Goal: Information Seeking & Learning: Learn about a topic

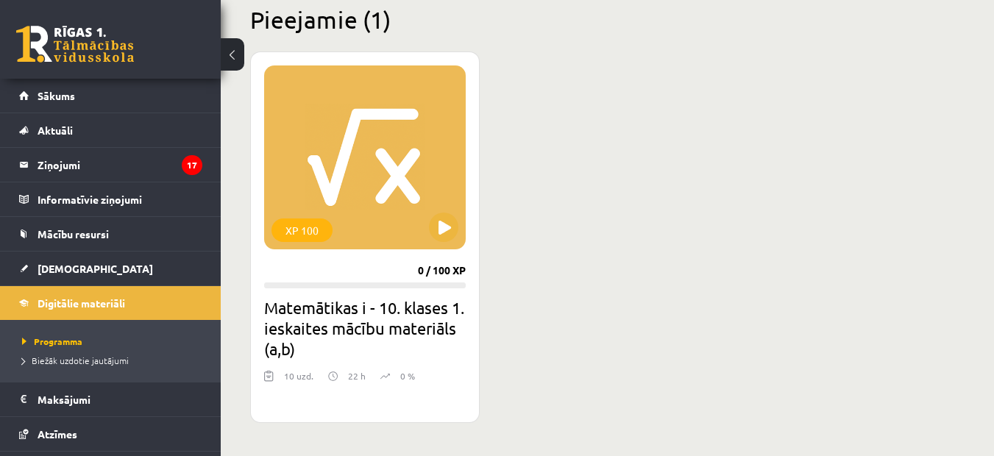
scroll to position [368, 0]
click at [441, 226] on button at bounding box center [443, 227] width 29 height 29
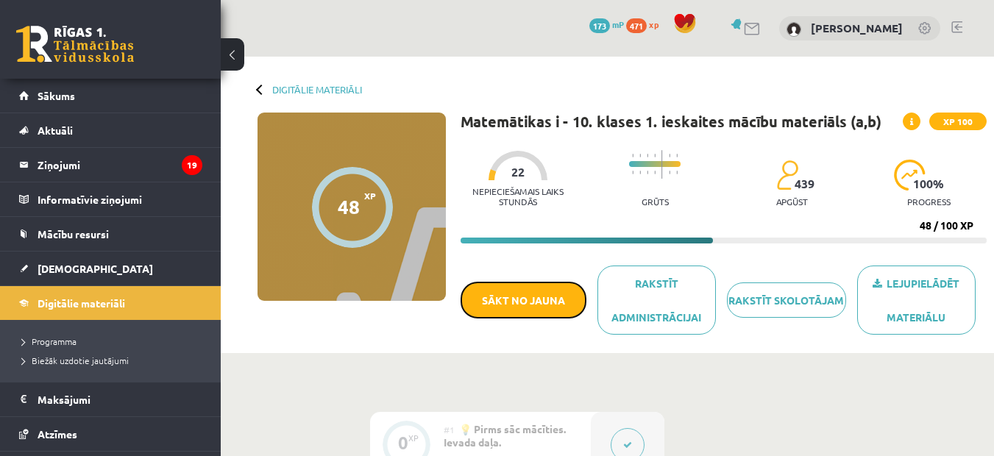
drag, startPoint x: 511, startPoint y: 297, endPoint x: 584, endPoint y: 79, distance: 230.4
click at [510, 297] on button "Sākt no jauna" at bounding box center [524, 300] width 126 height 37
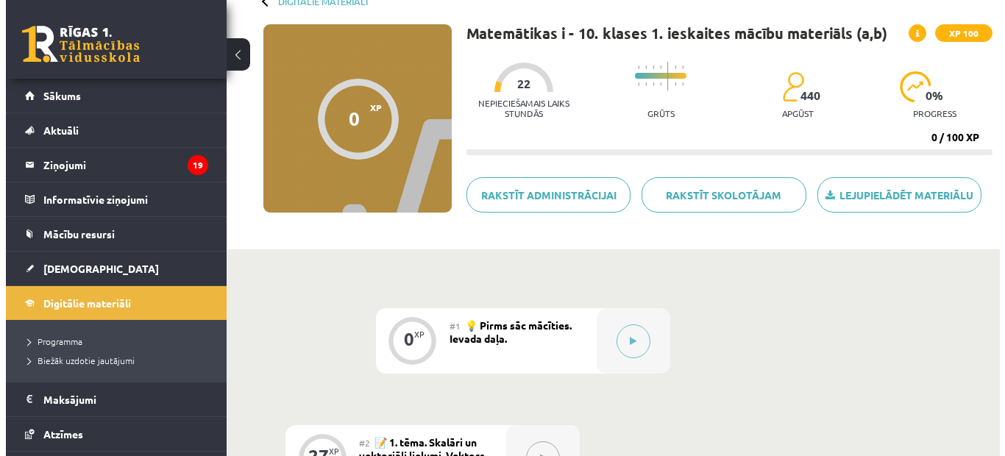
scroll to position [221, 0]
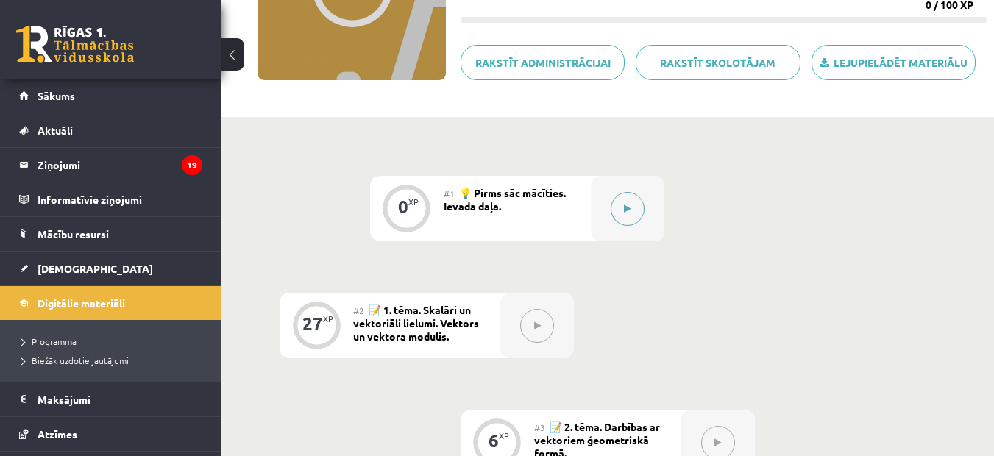
click at [629, 218] on button at bounding box center [628, 209] width 34 height 34
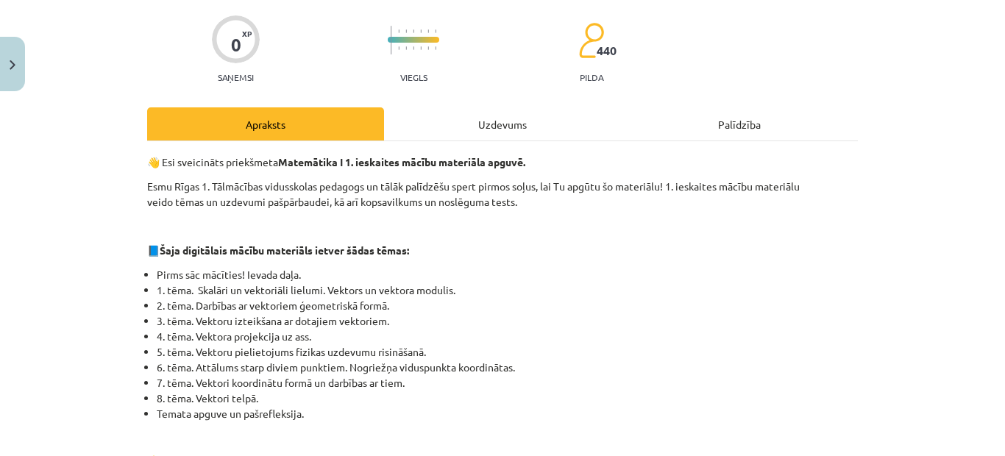
scroll to position [0, 0]
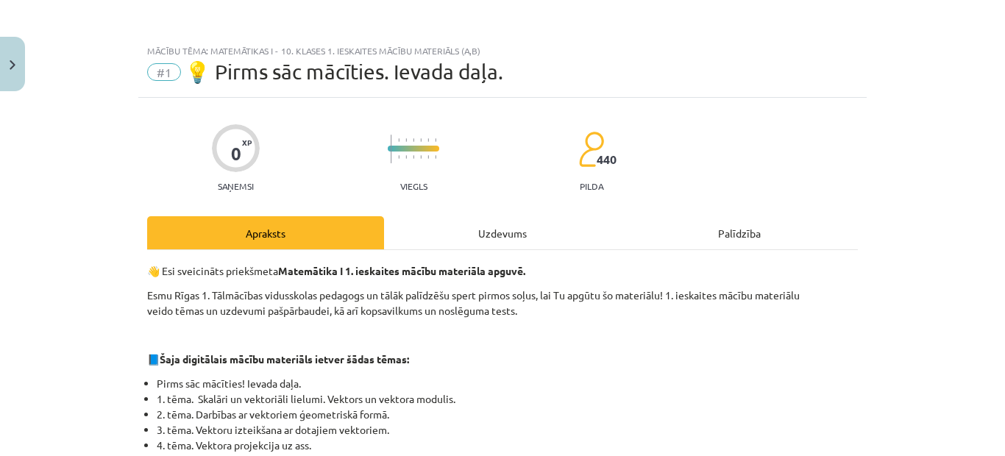
click at [508, 226] on div "Uzdevums" at bounding box center [502, 232] width 237 height 33
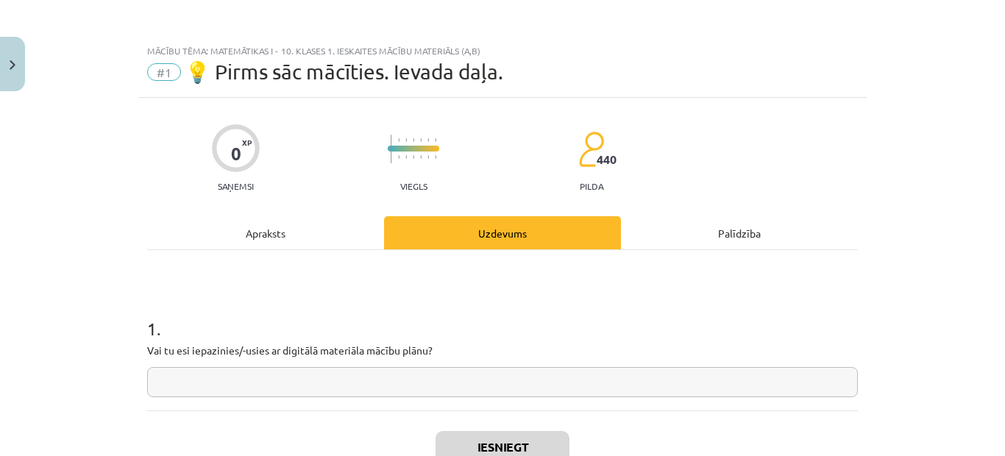
scroll to position [37, 0]
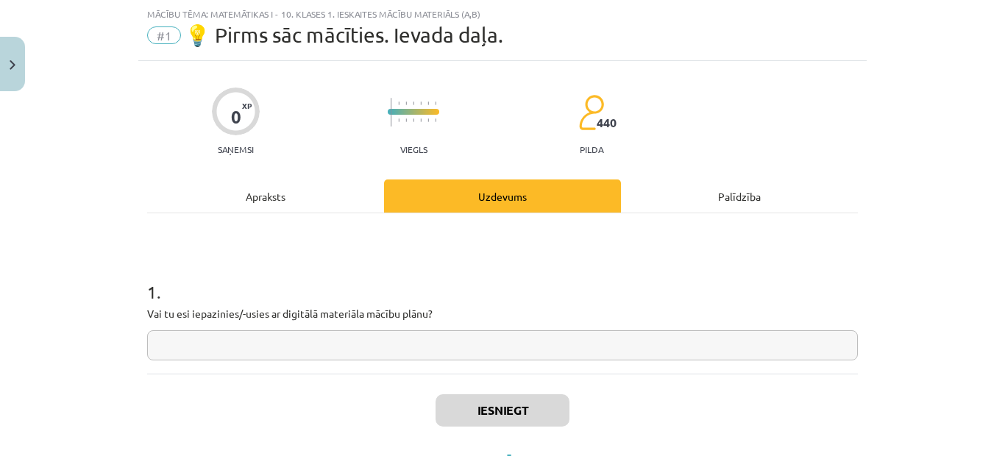
click at [516, 342] on input "text" at bounding box center [502, 345] width 711 height 30
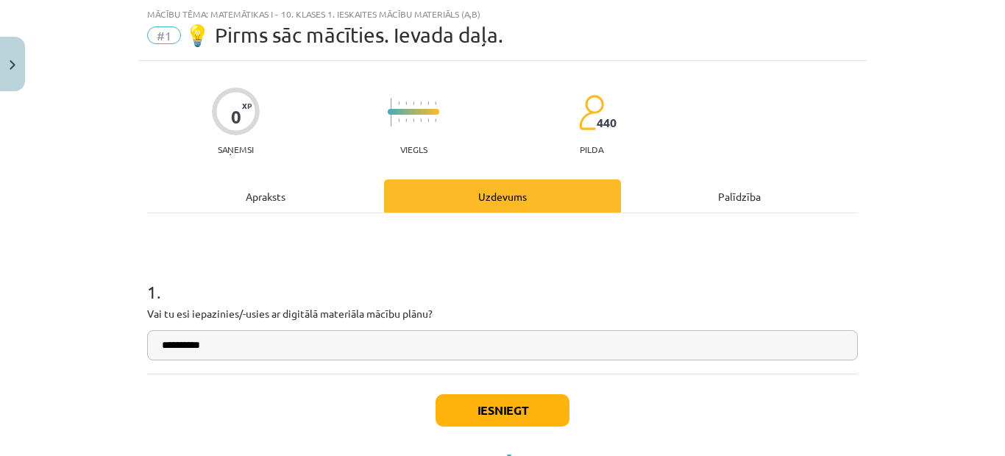
type input "**********"
click at [512, 408] on button "Iesniegt" at bounding box center [503, 410] width 134 height 32
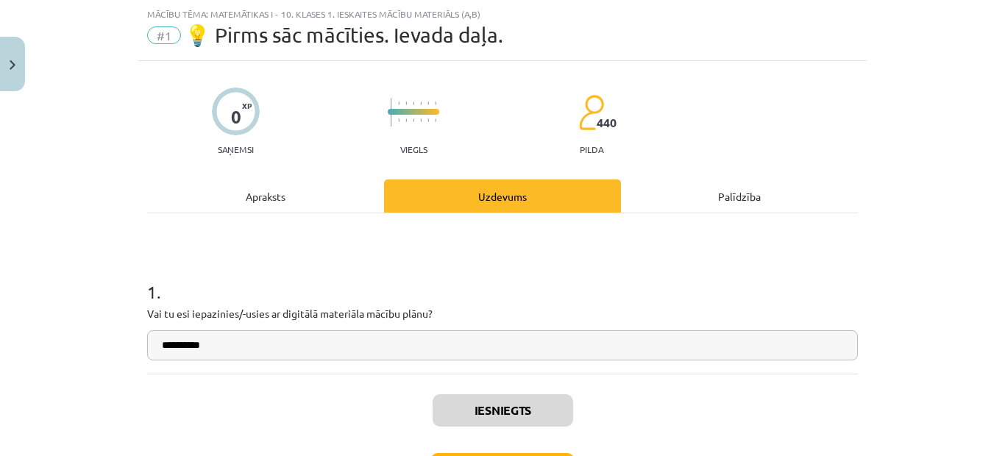
drag, startPoint x: 91, startPoint y: 118, endPoint x: 612, endPoint y: 300, distance: 552.5
click at [635, 283] on h1 "1 ." at bounding box center [502, 279] width 711 height 46
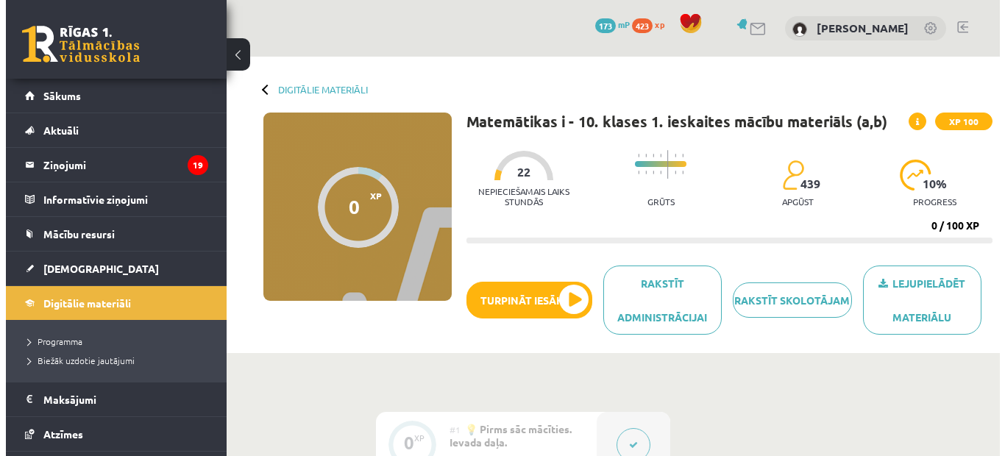
scroll to position [221, 0]
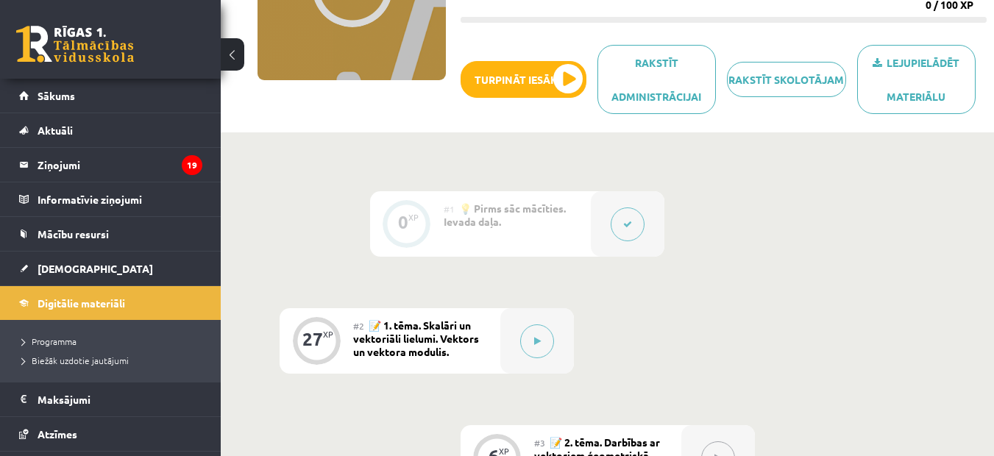
click at [628, 223] on icon at bounding box center [627, 224] width 9 height 9
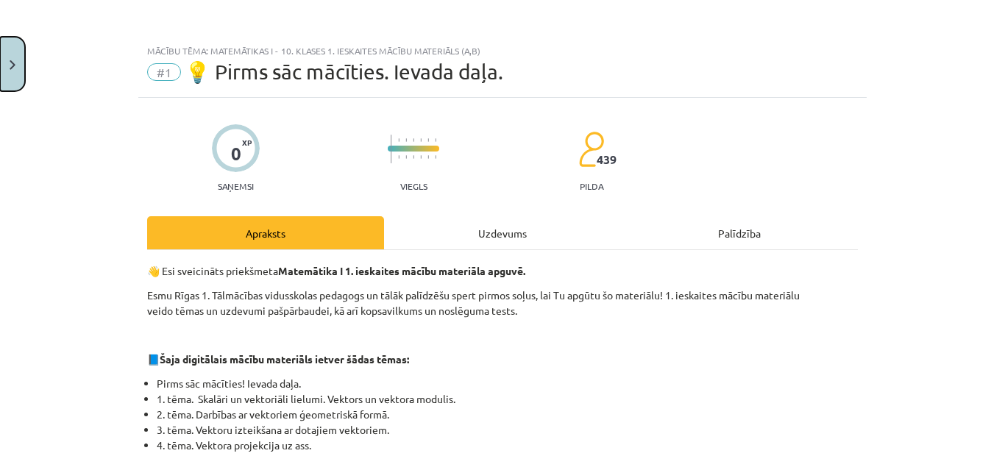
click at [18, 58] on button "Close" at bounding box center [12, 64] width 25 height 54
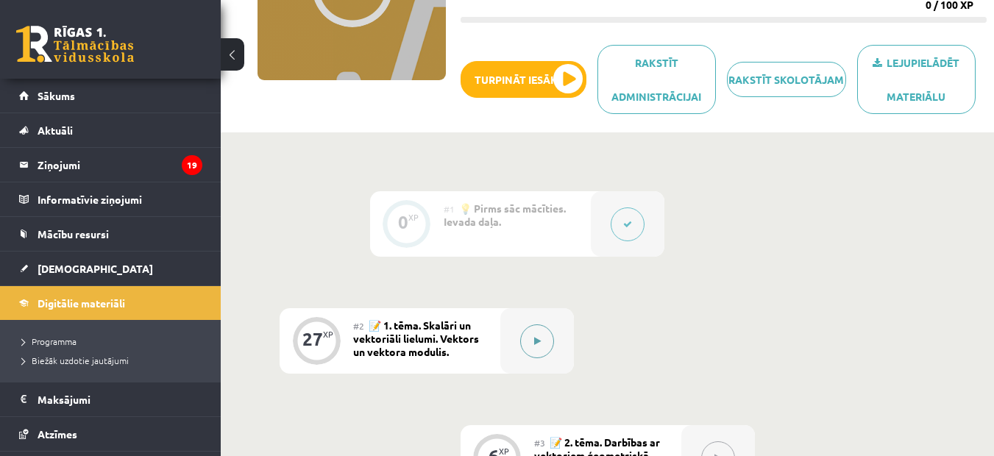
click at [537, 339] on icon at bounding box center [537, 341] width 7 height 9
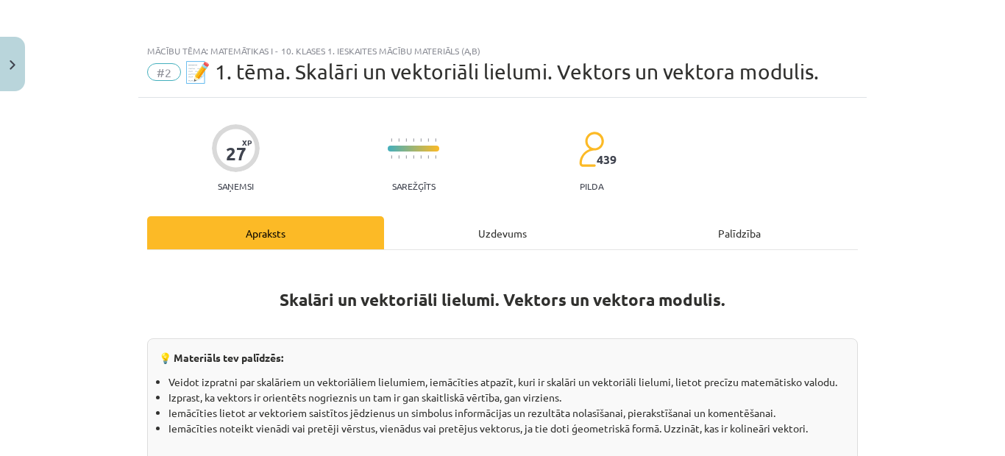
click at [509, 233] on div "Uzdevums" at bounding box center [502, 232] width 237 height 33
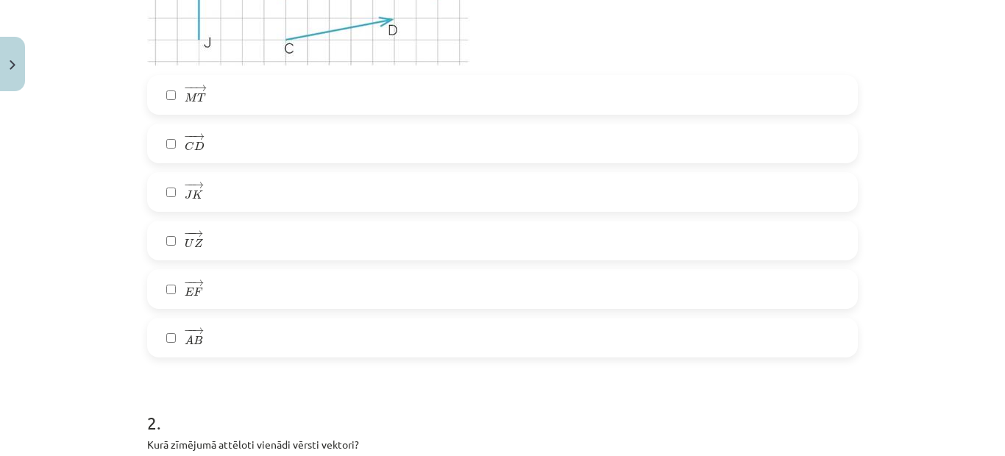
scroll to position [552, 0]
click at [171, 293] on label "− − → E F E F →" at bounding box center [503, 288] width 708 height 37
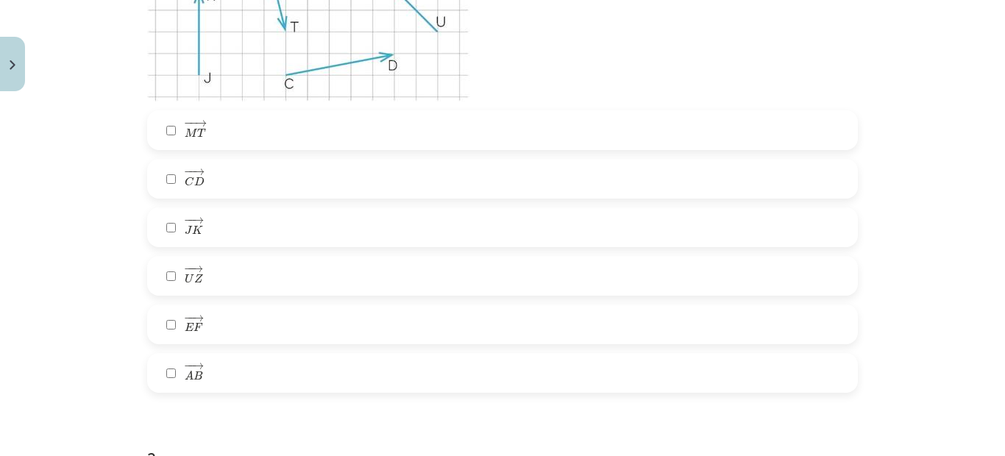
scroll to position [699, 0]
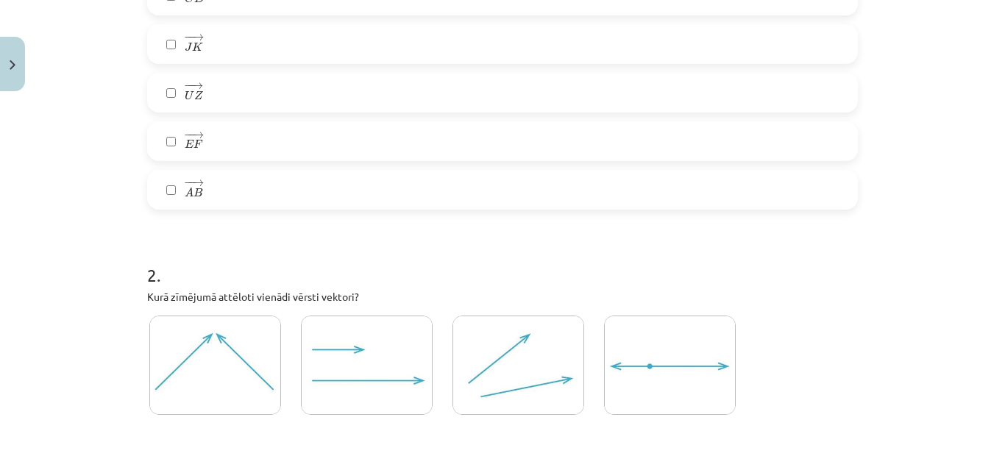
drag, startPoint x: 337, startPoint y: 229, endPoint x: 91, endPoint y: 191, distance: 248.7
click at [84, 194] on div "Mācību tēma: Matemātikas i - 10. klases 1. ieskaites mācību materiāls (a,b) #2 …" at bounding box center [502, 228] width 1005 height 456
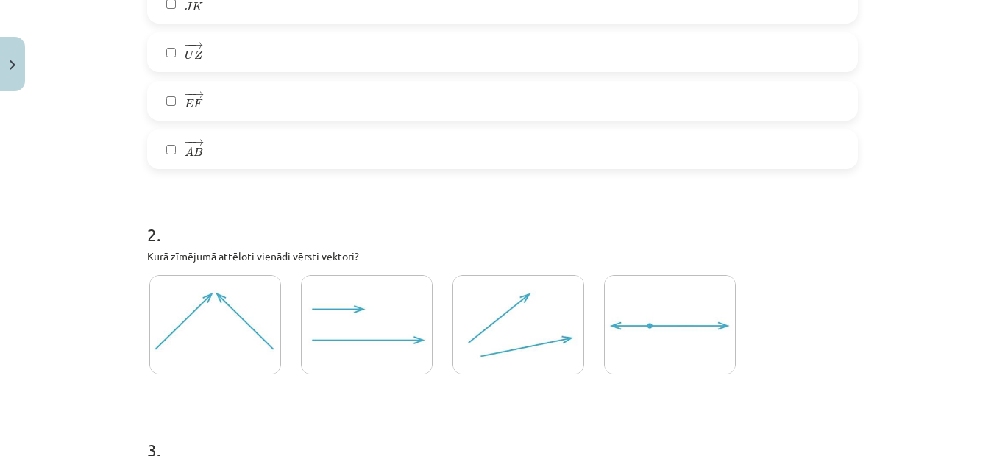
scroll to position [773, 0]
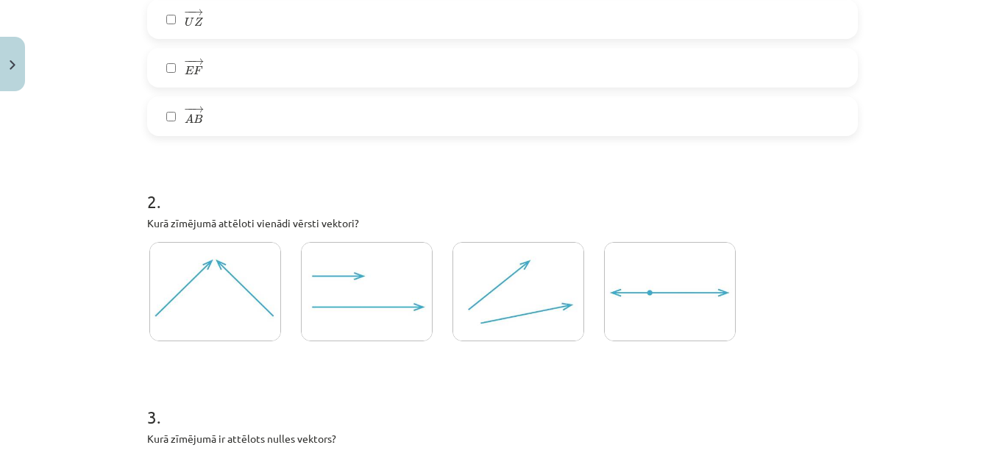
click at [369, 269] on img at bounding box center [367, 291] width 132 height 99
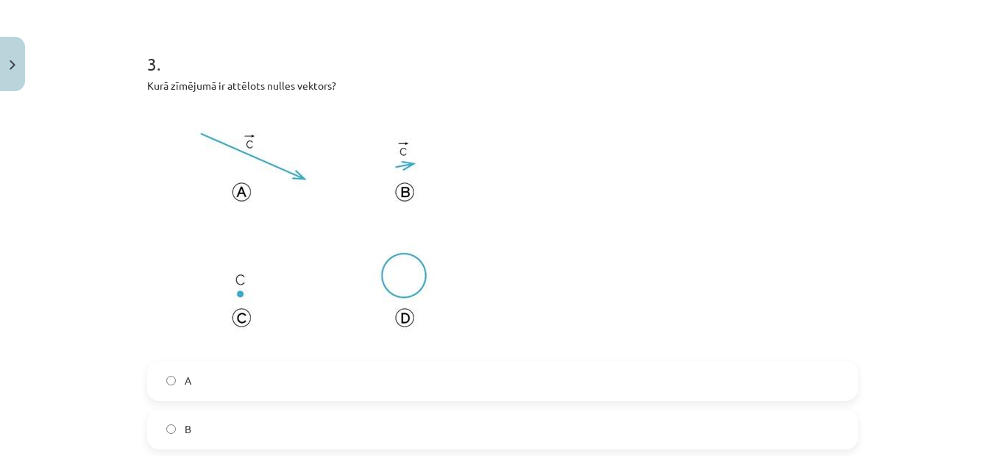
scroll to position [1141, 0]
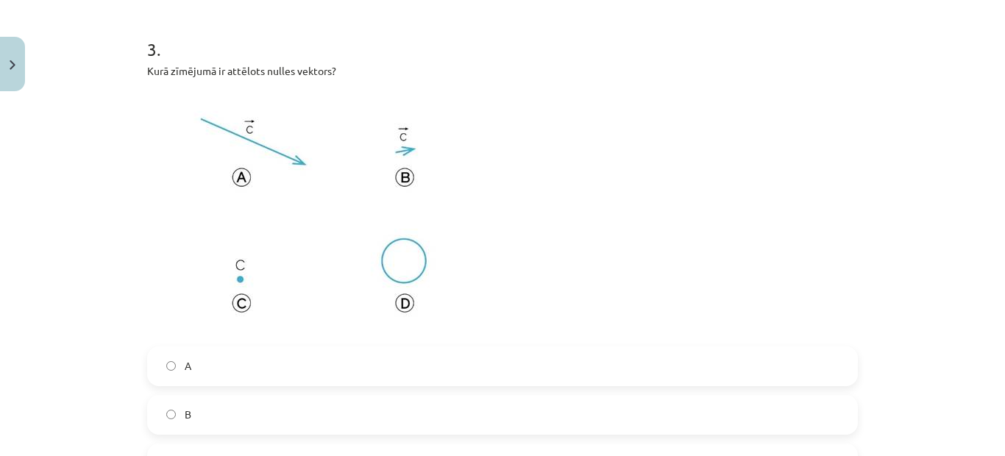
click at [243, 302] on img at bounding box center [313, 213] width 333 height 250
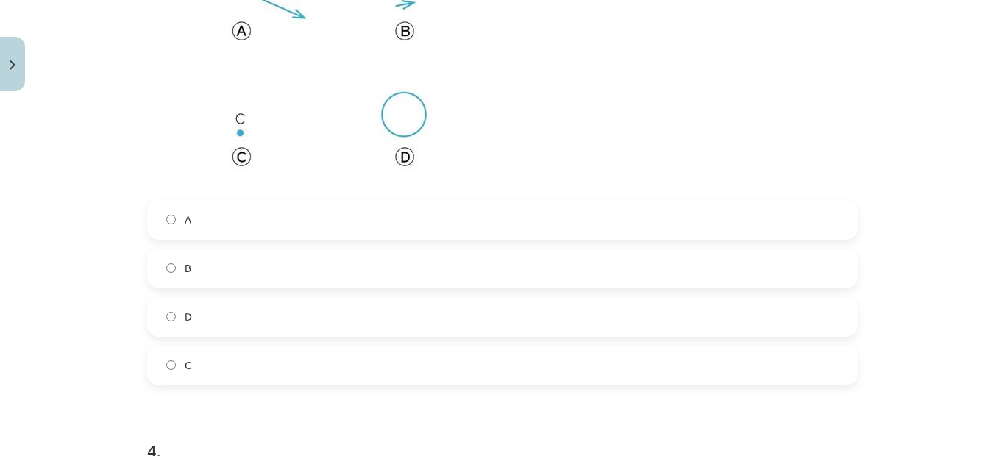
scroll to position [1288, 0]
click at [173, 354] on label "C" at bounding box center [503, 365] width 708 height 37
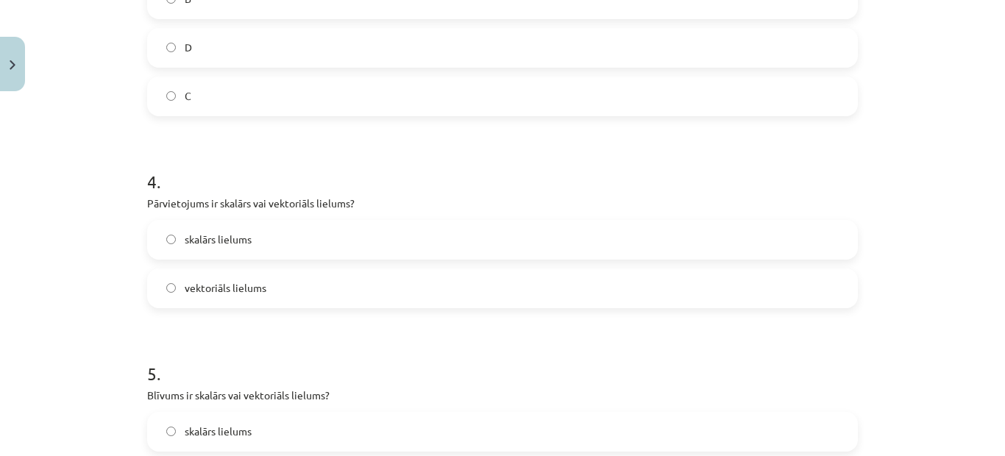
scroll to position [1582, 0]
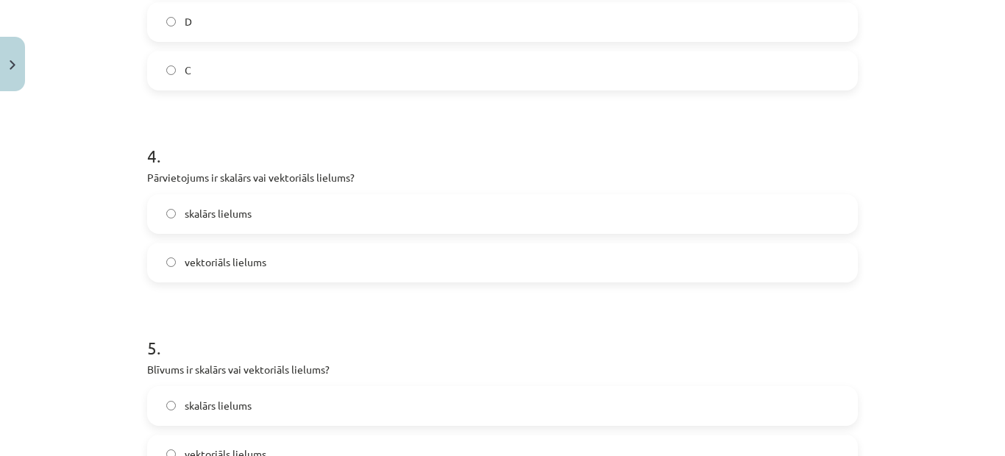
click at [235, 213] on span "skalārs lielums" at bounding box center [218, 213] width 67 height 15
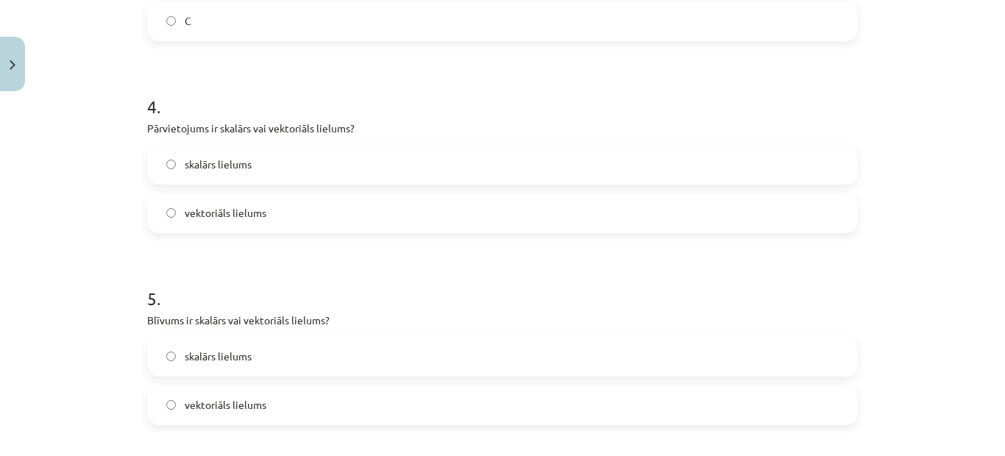
scroll to position [1729, 0]
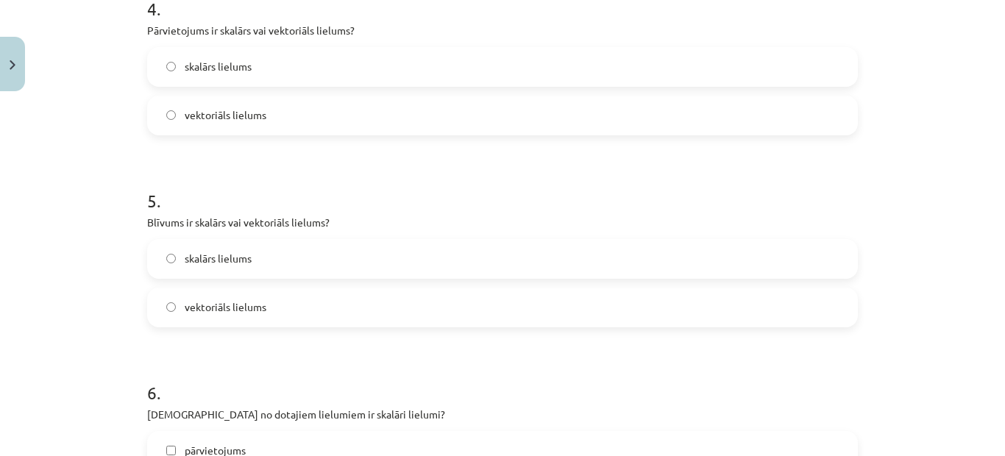
click at [294, 261] on label "skalārs lielums" at bounding box center [503, 259] width 708 height 37
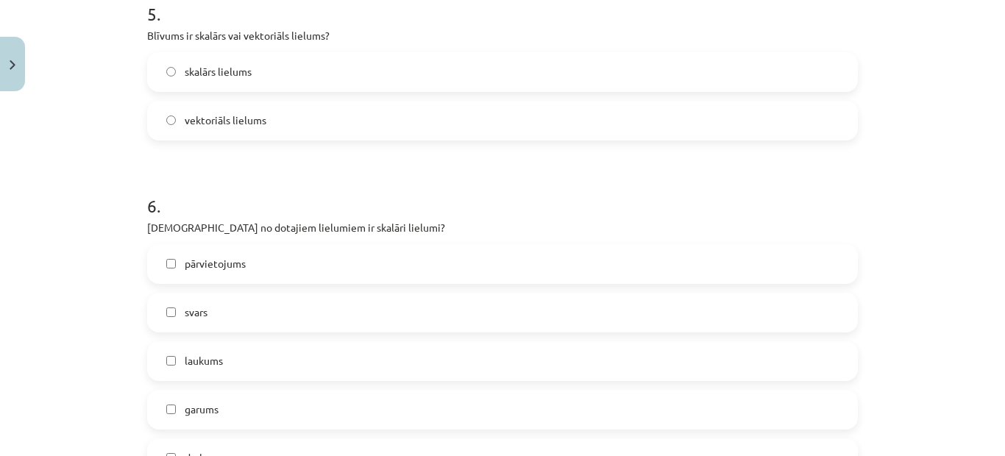
scroll to position [1950, 0]
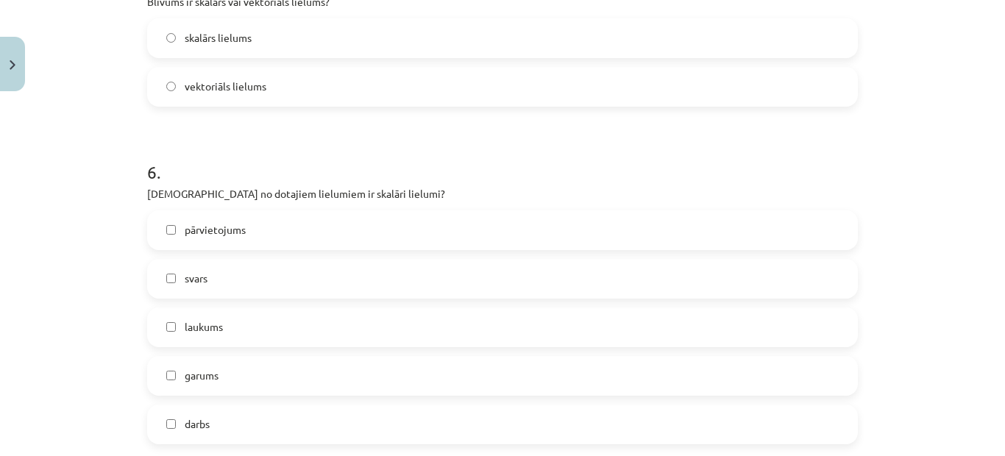
click at [216, 422] on label "darbs" at bounding box center [503, 424] width 708 height 37
click at [202, 324] on span "laukums" at bounding box center [204, 326] width 38 height 15
click at [212, 230] on span "pārvietojums" at bounding box center [215, 229] width 61 height 15
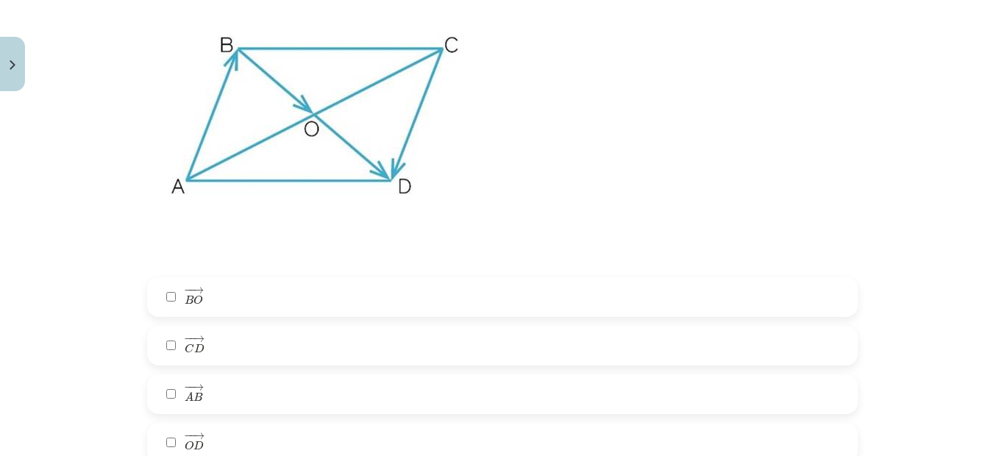
scroll to position [2539, 0]
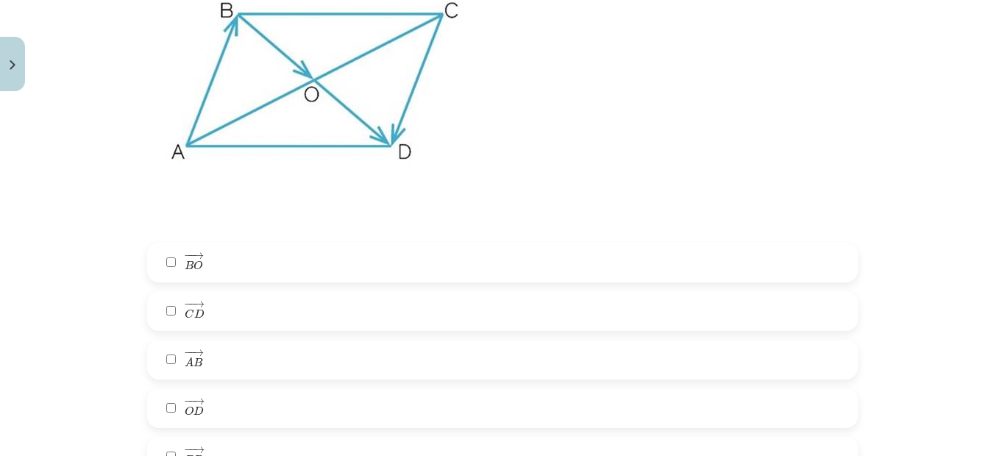
click at [225, 313] on label "− − → C D C D →" at bounding box center [503, 311] width 708 height 37
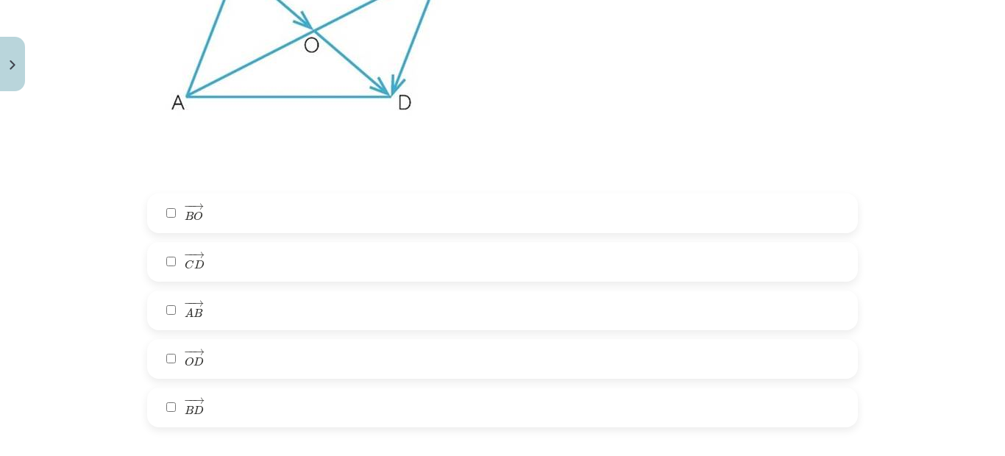
scroll to position [2612, 0]
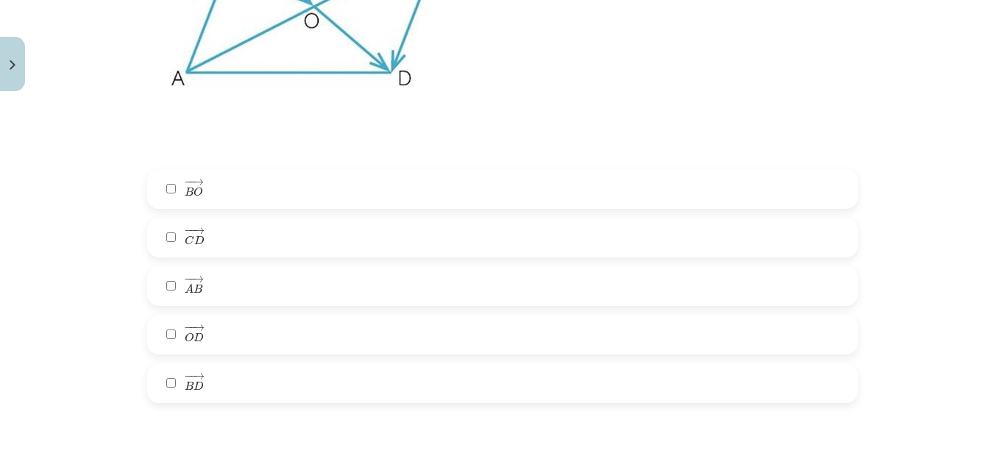
click at [206, 274] on label "− − → A B A B →" at bounding box center [503, 286] width 708 height 37
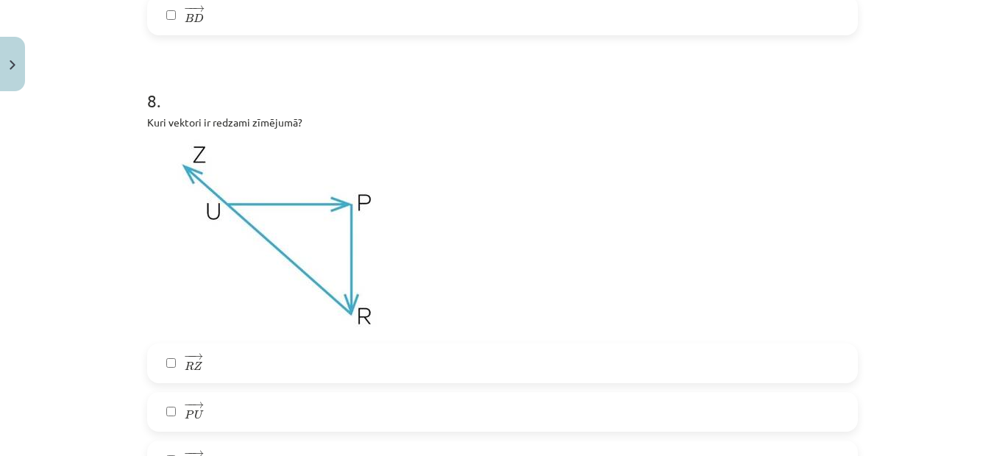
scroll to position [3054, 0]
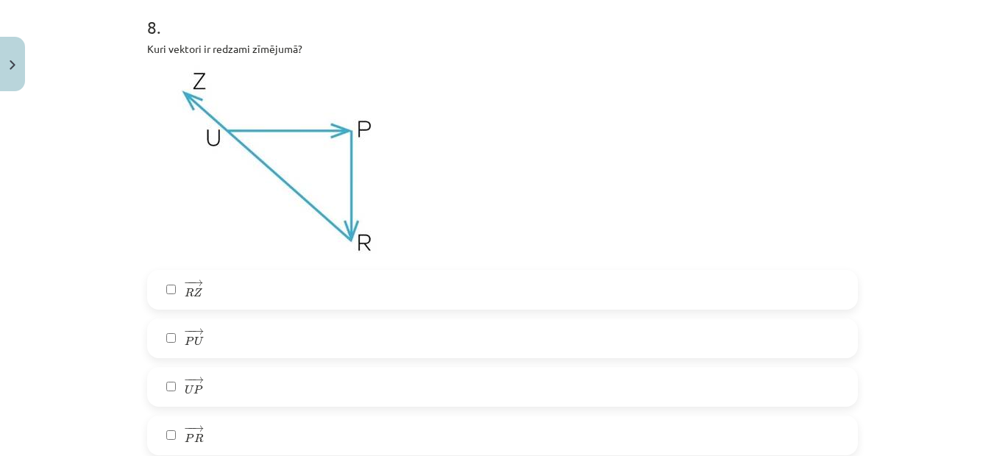
click at [194, 291] on span "Z" at bounding box center [198, 293] width 9 height 10
click at [210, 330] on label "− − → P U P U →" at bounding box center [503, 338] width 708 height 37
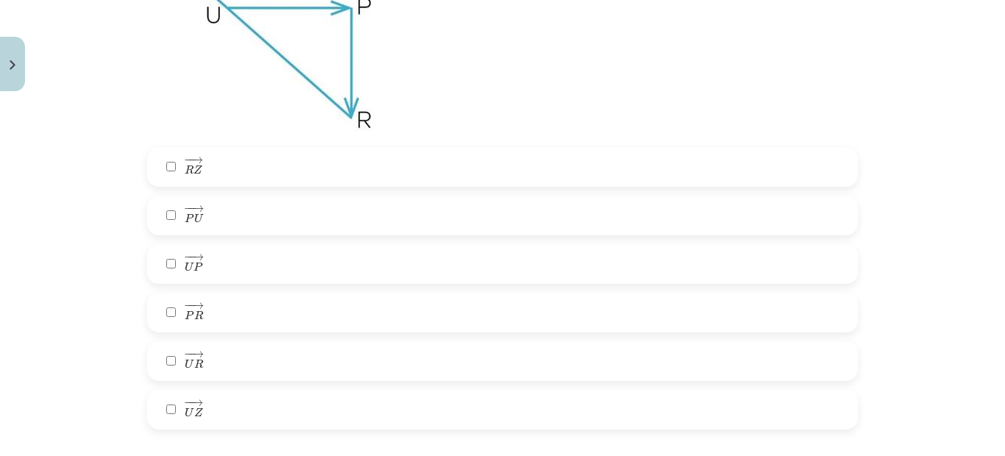
scroll to position [3201, 0]
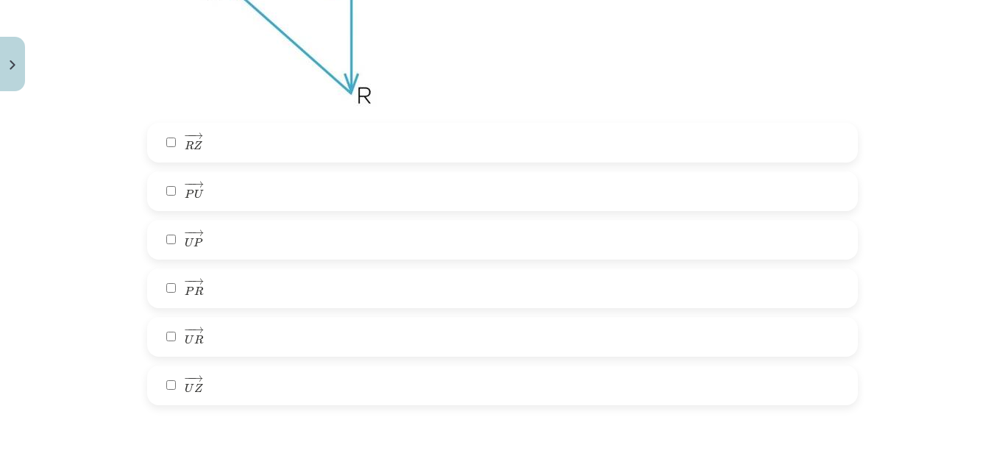
click at [213, 294] on label "− − → P R P R →" at bounding box center [503, 288] width 708 height 37
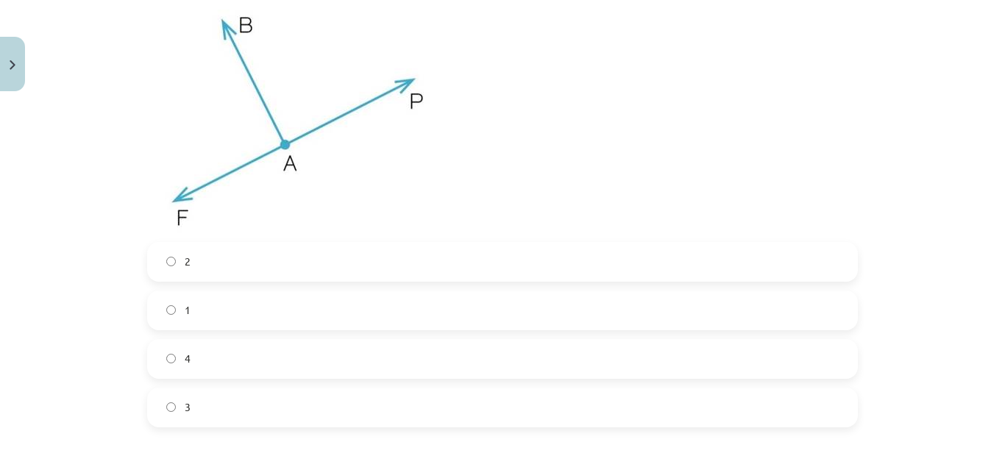
scroll to position [3790, 0]
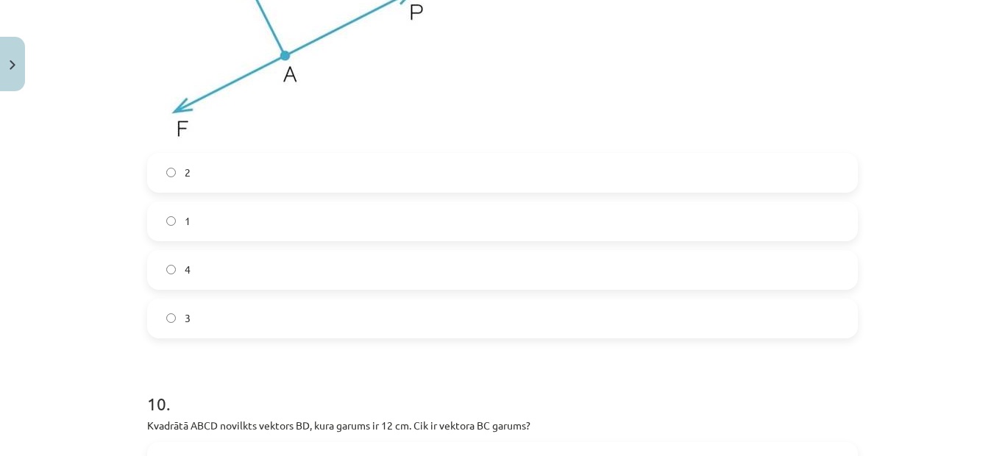
click at [229, 327] on label "3" at bounding box center [503, 318] width 708 height 37
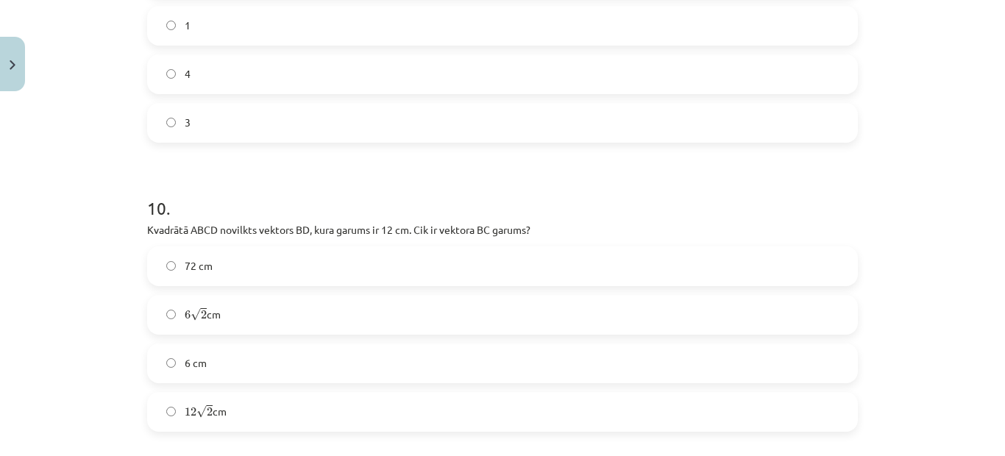
scroll to position [4011, 0]
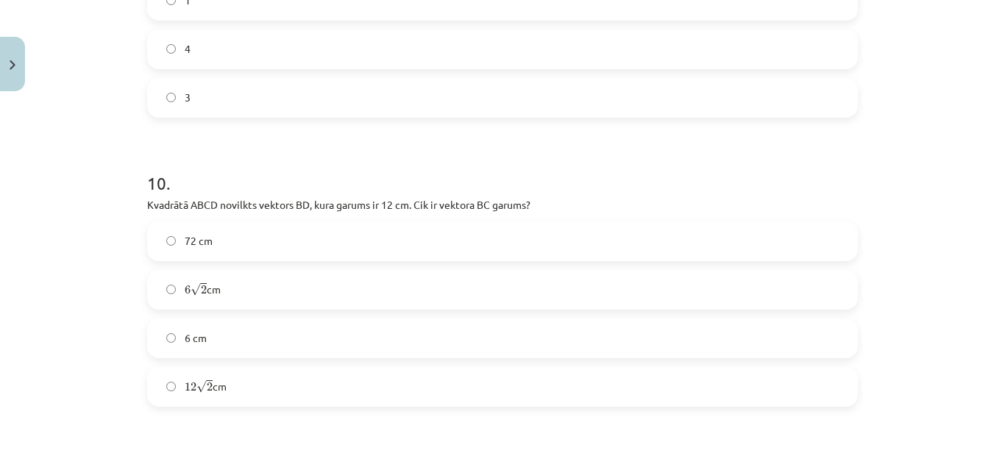
click at [253, 281] on label "6 √ 2 6 2 cm" at bounding box center [503, 290] width 708 height 37
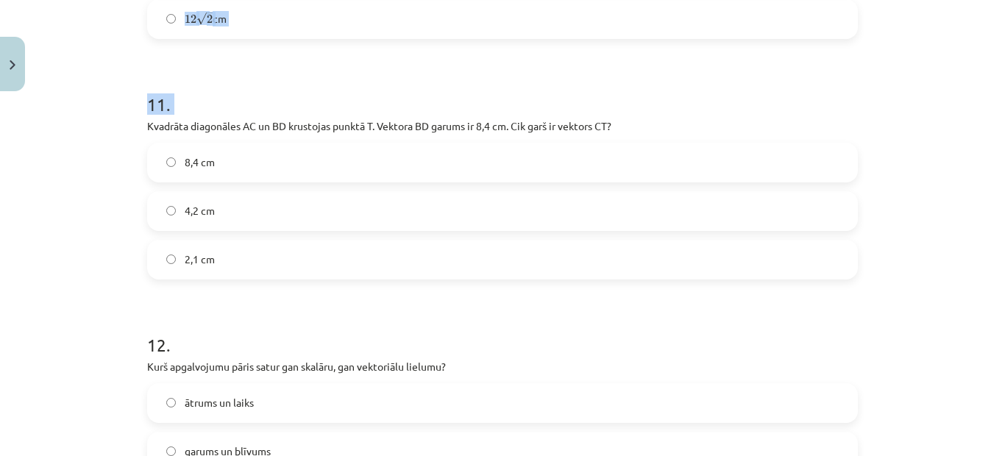
scroll to position [4614, 0]
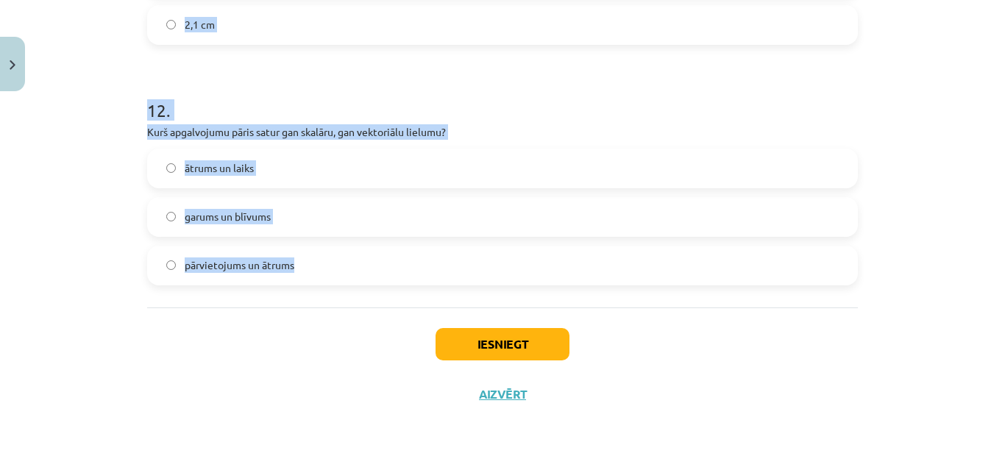
drag, startPoint x: 138, startPoint y: 124, endPoint x: 296, endPoint y: 294, distance: 232.3
copy form "Kvadrāta diagonāles AC un BD krustojas punktā T. Vektora ﻿BD﻿ garums ir 8,4 cm.…"
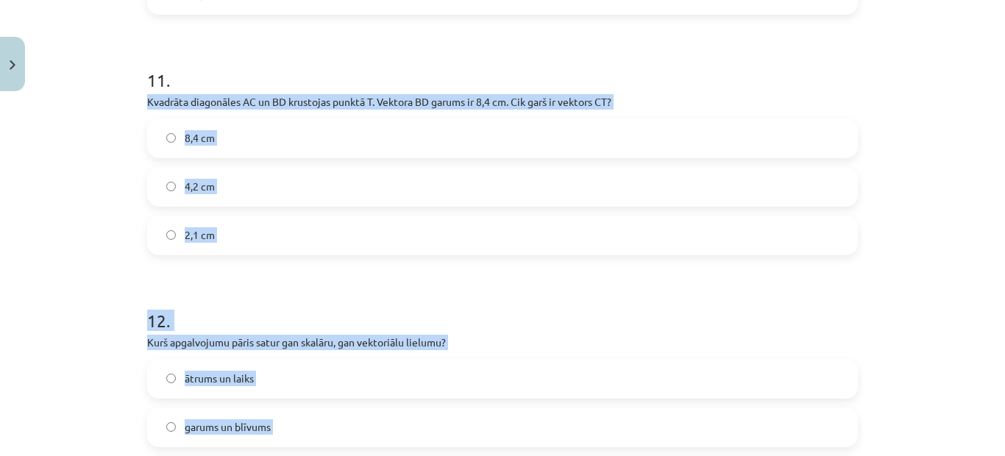
scroll to position [4393, 0]
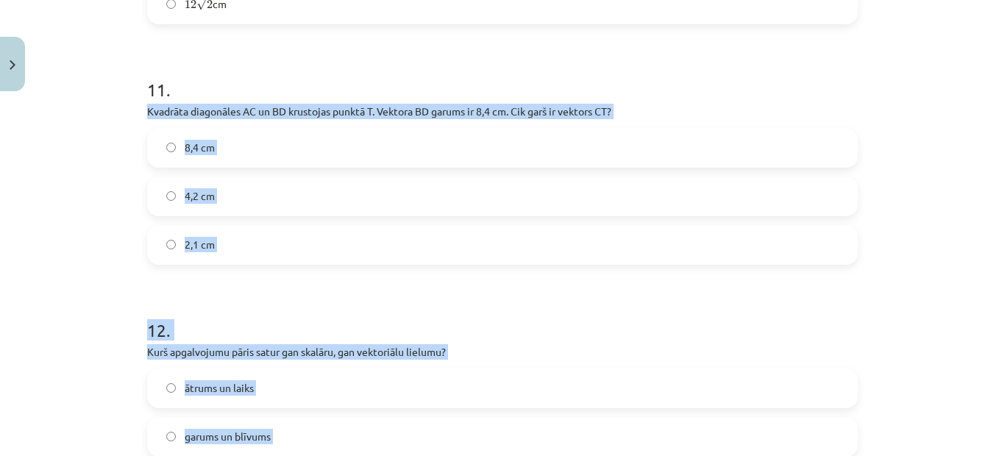
click at [199, 194] on span "4,2 cm" at bounding box center [200, 195] width 30 height 15
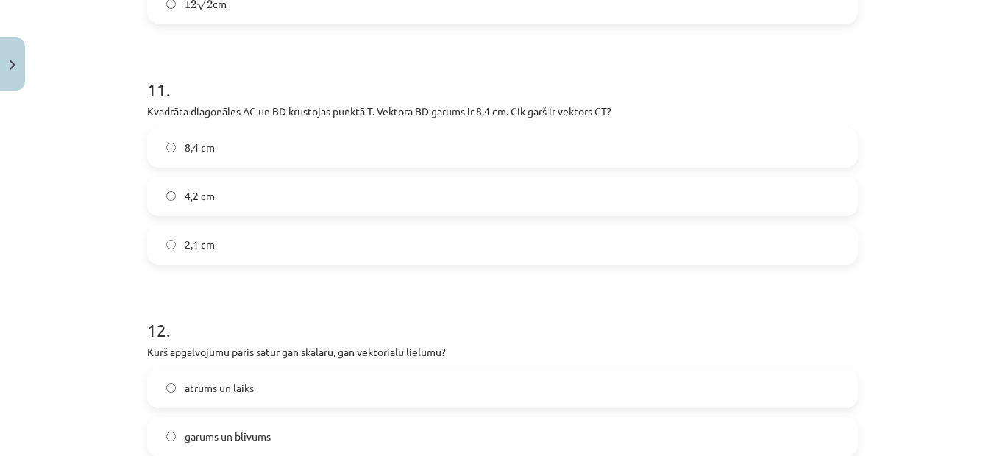
scroll to position [4540, 0]
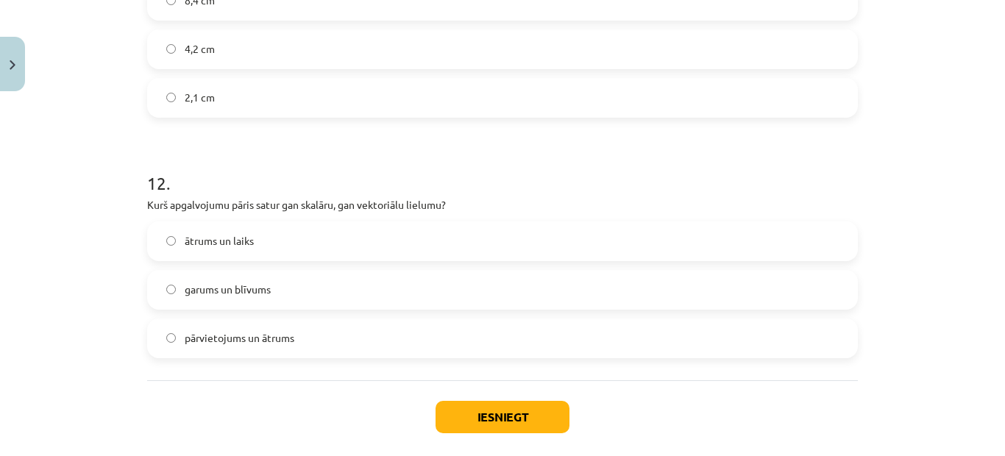
click at [247, 237] on span "ātrums un laiks" at bounding box center [219, 240] width 69 height 15
click at [513, 416] on button "Iesniegt" at bounding box center [503, 417] width 134 height 32
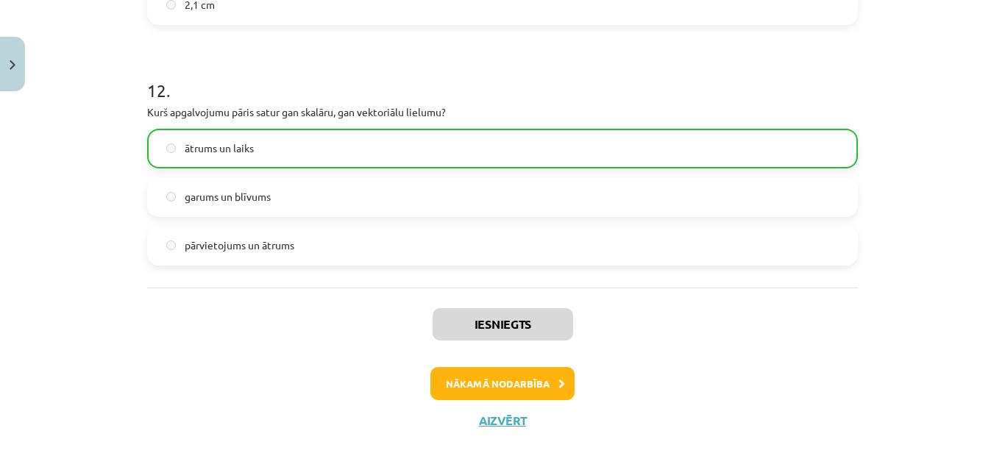
scroll to position [4660, 0]
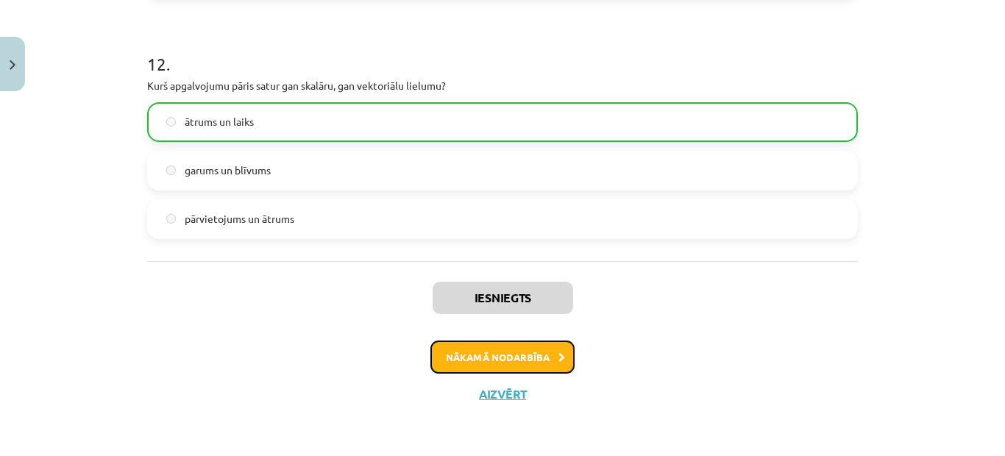
click at [486, 351] on button "Nākamā nodarbība" at bounding box center [502, 358] width 144 height 34
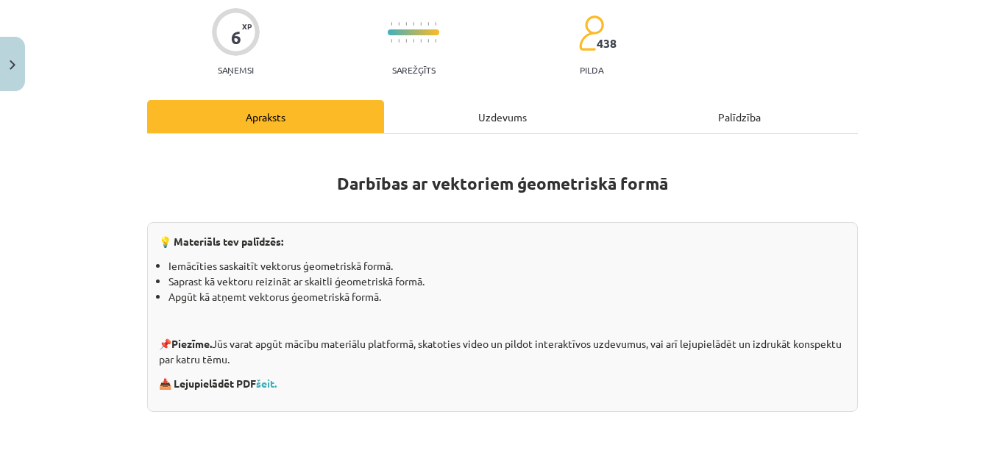
scroll to position [37, 0]
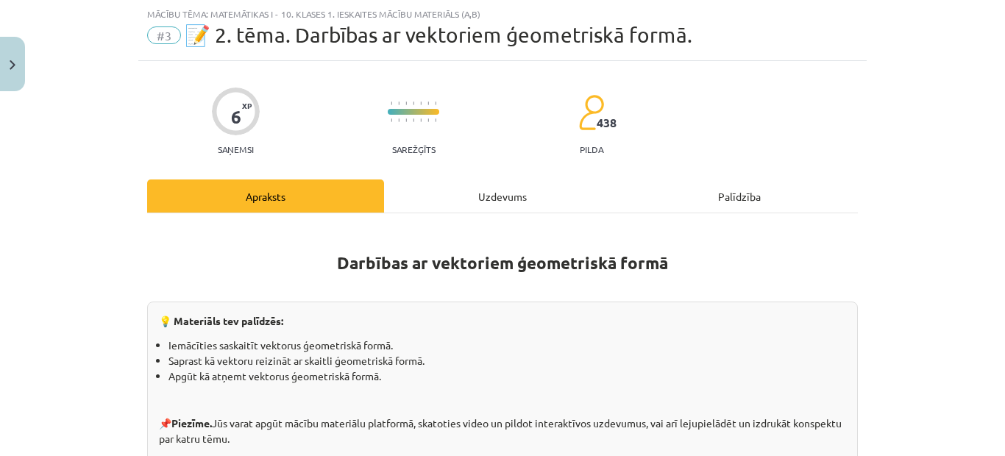
drag, startPoint x: 504, startPoint y: 192, endPoint x: 447, endPoint y: 188, distance: 56.8
click at [447, 188] on div "Uzdevums" at bounding box center [502, 196] width 237 height 33
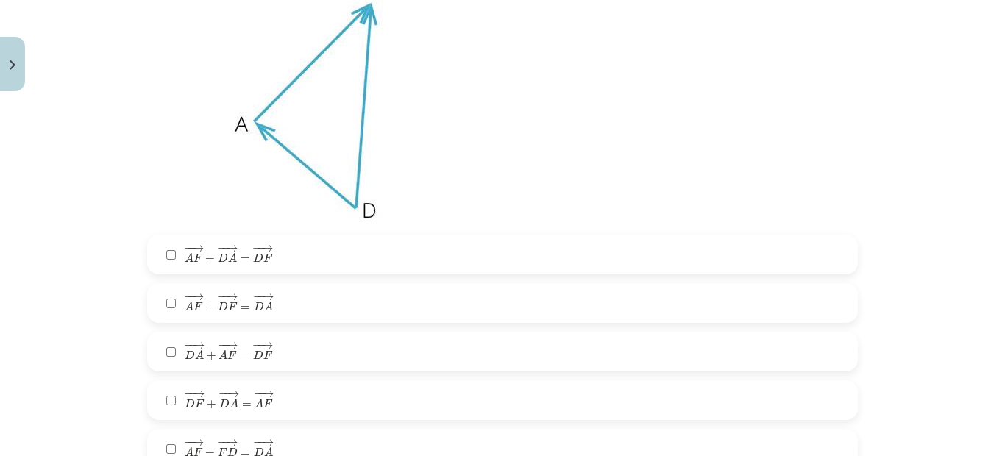
scroll to position [846, 0]
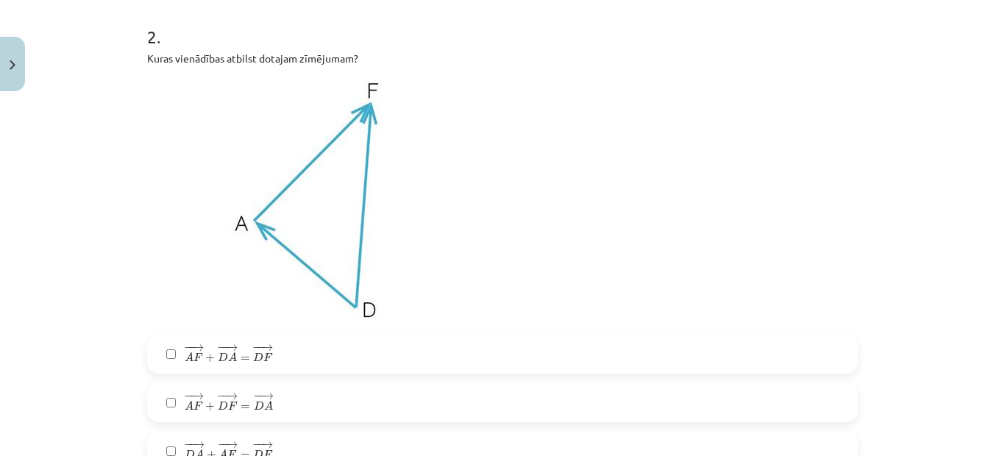
click at [175, 345] on label "− − → A F + − − → D A = − − → D F A F → + D A → = D F →" at bounding box center [503, 354] width 708 height 37
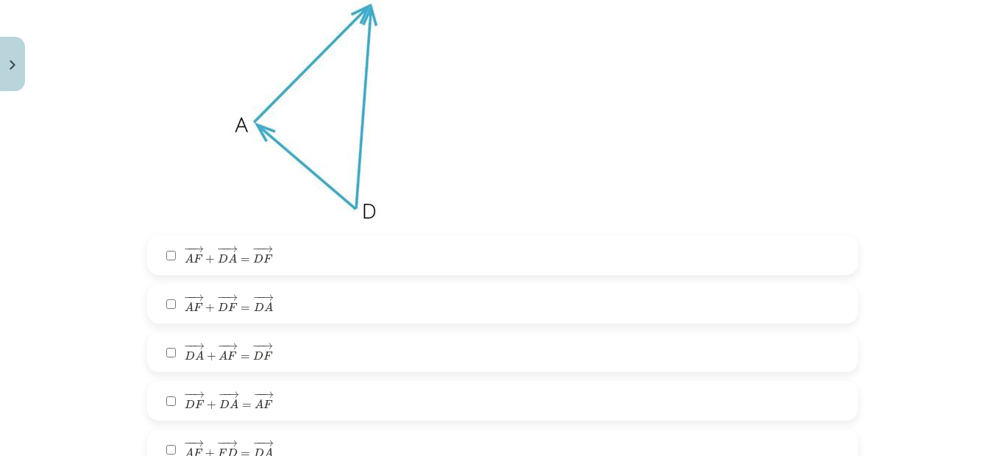
scroll to position [920, 0]
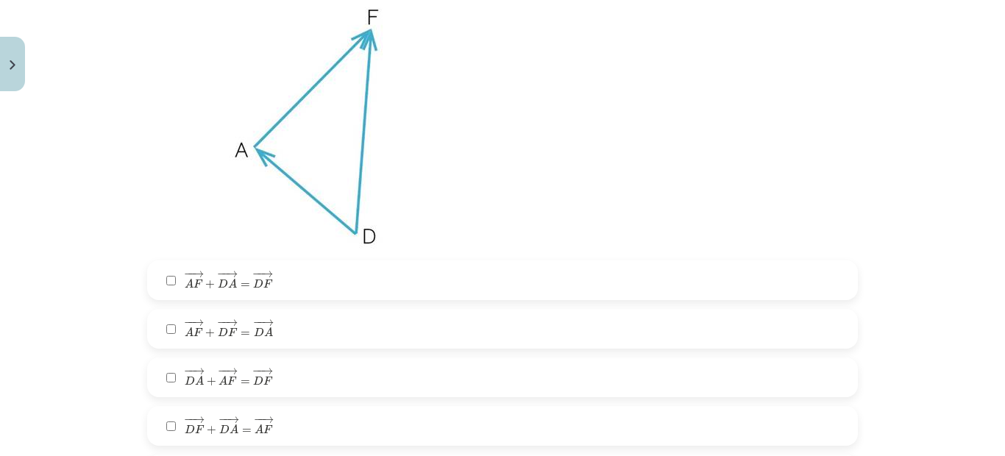
click at [188, 372] on span "−" at bounding box center [189, 371] width 2 height 7
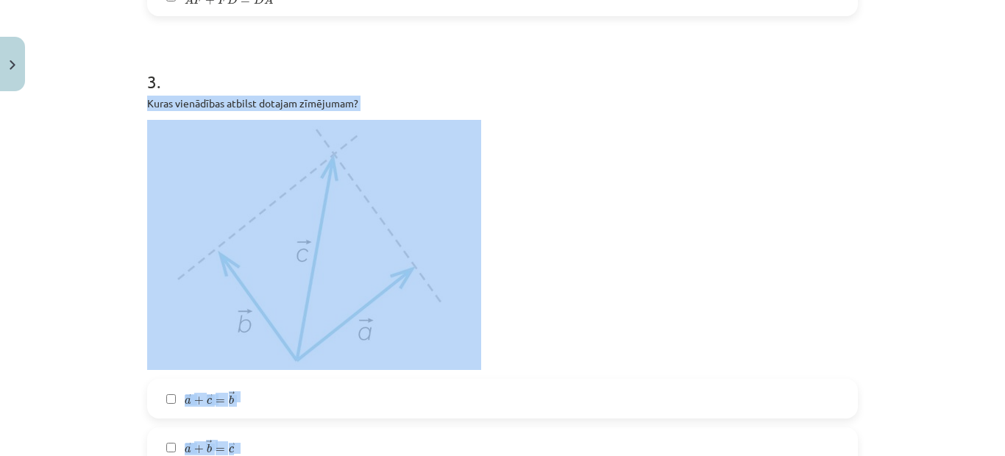
scroll to position [1417, 0]
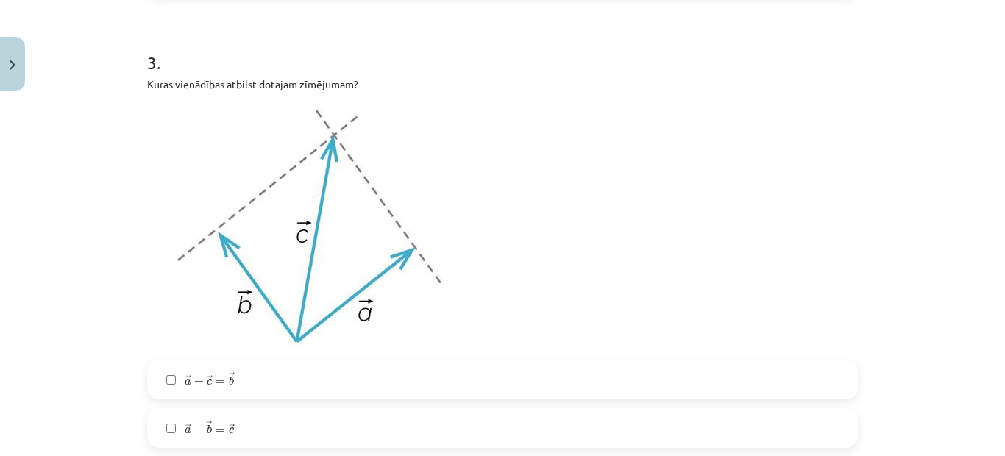
drag, startPoint x: 361, startPoint y: 77, endPoint x: 422, endPoint y: 63, distance: 62.1
click at [422, 63] on form "1 . Aplūko zīmējumu! Dots vektors ﻿ → v v → ﻿. Kurš vektors ir vienāds ar vekto…" at bounding box center [502, 18] width 711 height 2284
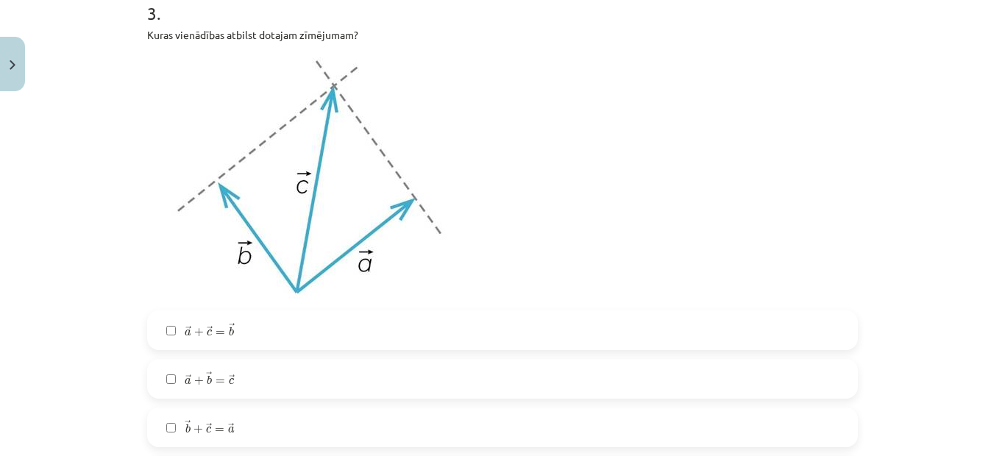
scroll to position [1491, 0]
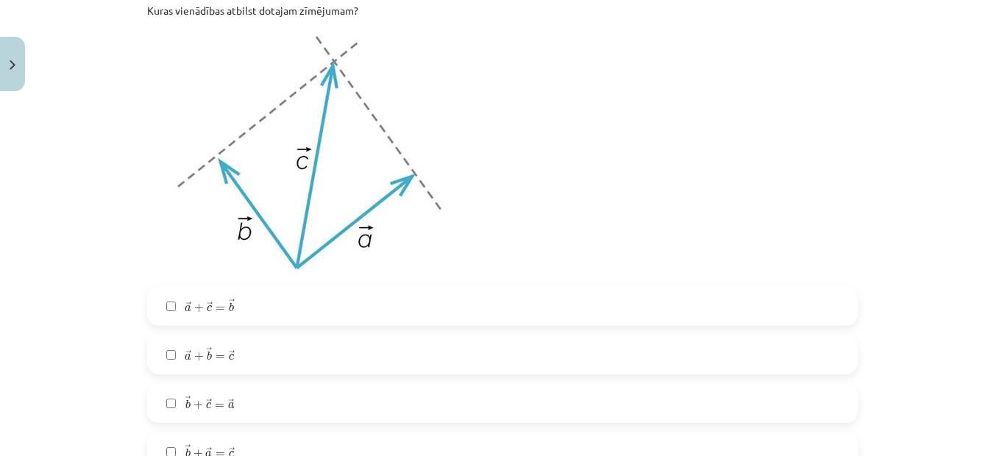
click at [173, 352] on label "→ a + → b = → c a → + b → = c →" at bounding box center [503, 354] width 708 height 37
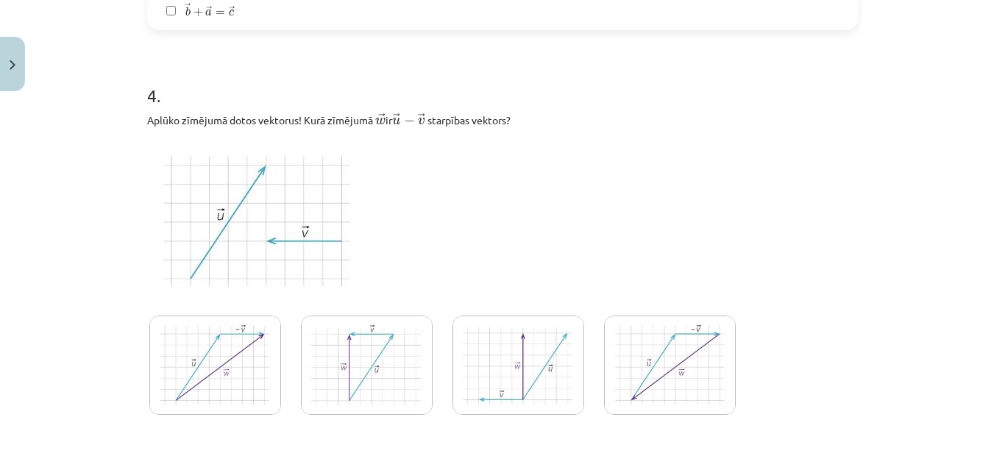
scroll to position [2006, 0]
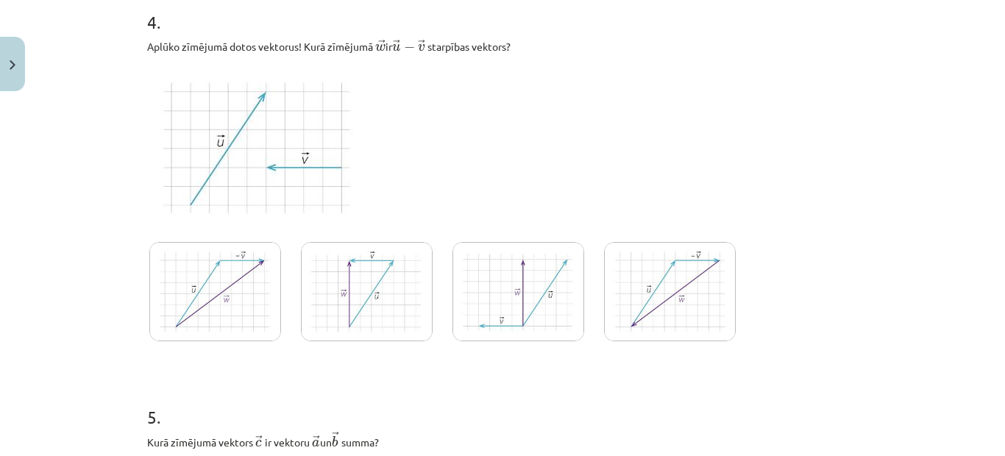
click at [338, 300] on img at bounding box center [367, 291] width 132 height 99
click at [525, 291] on img at bounding box center [519, 291] width 132 height 99
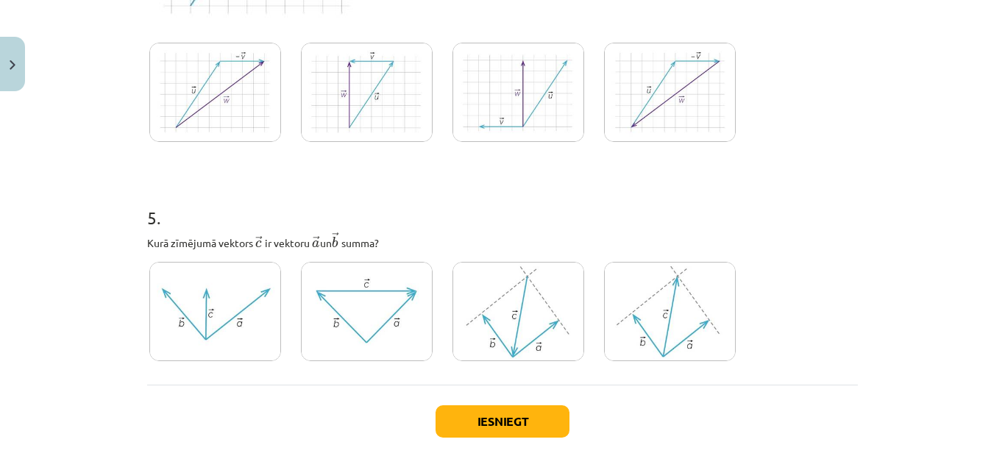
scroll to position [2227, 0]
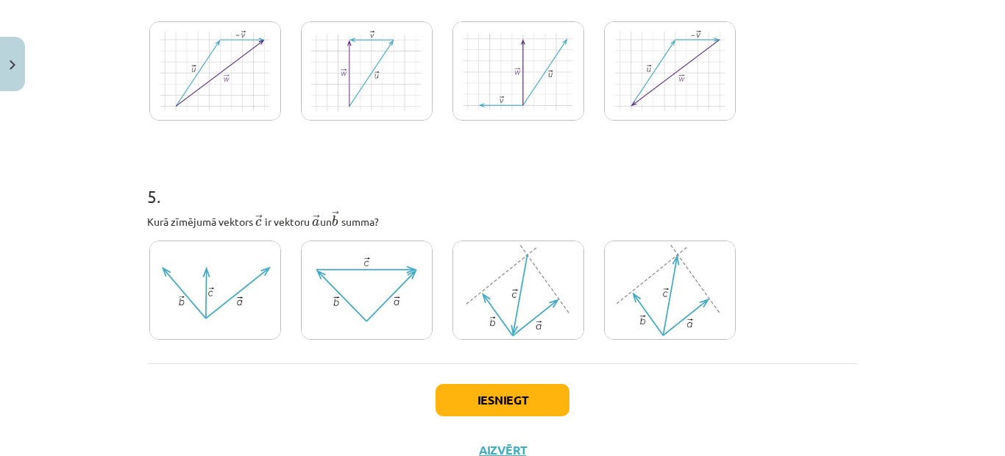
click at [369, 277] on img at bounding box center [367, 290] width 132 height 99
click at [514, 402] on button "Iesniegt" at bounding box center [503, 400] width 134 height 32
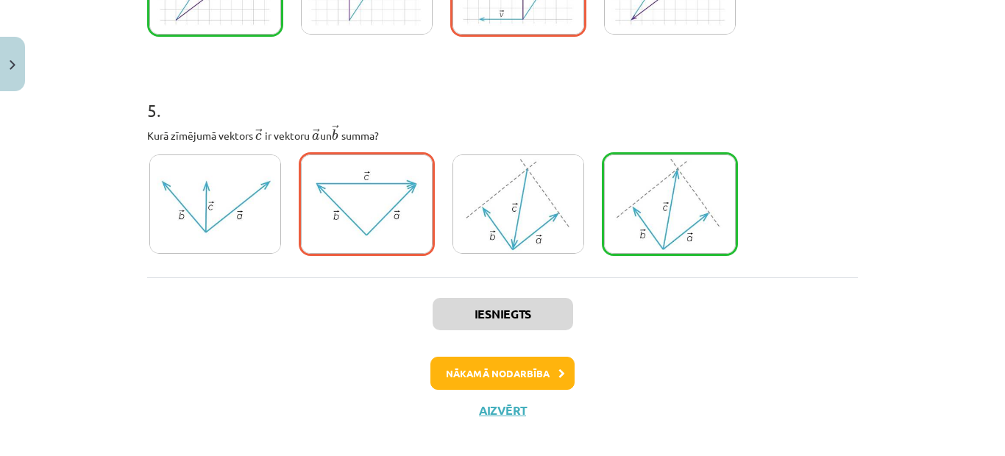
scroll to position [2331, 0]
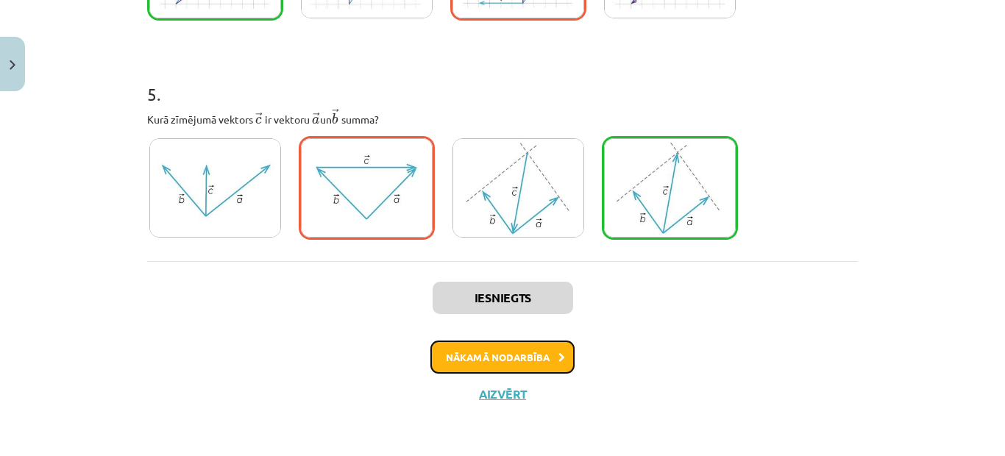
click at [482, 352] on button "Nākamā nodarbība" at bounding box center [502, 358] width 144 height 34
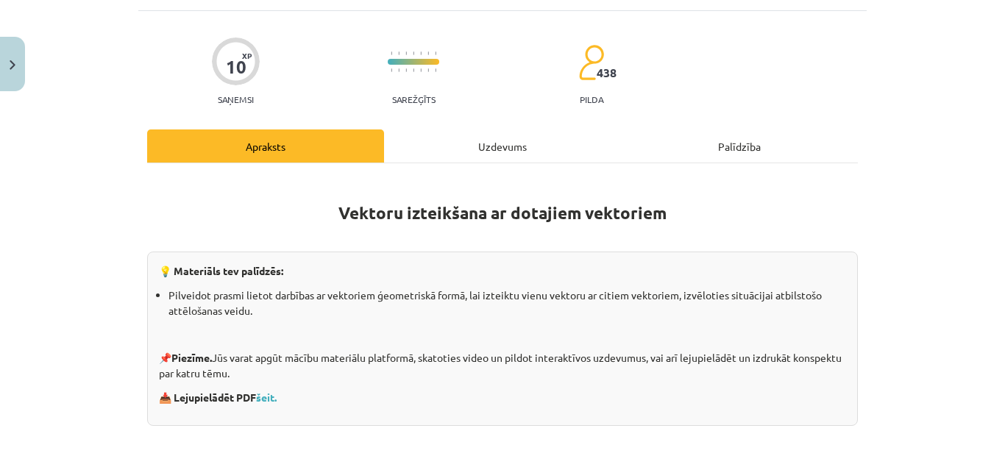
scroll to position [37, 0]
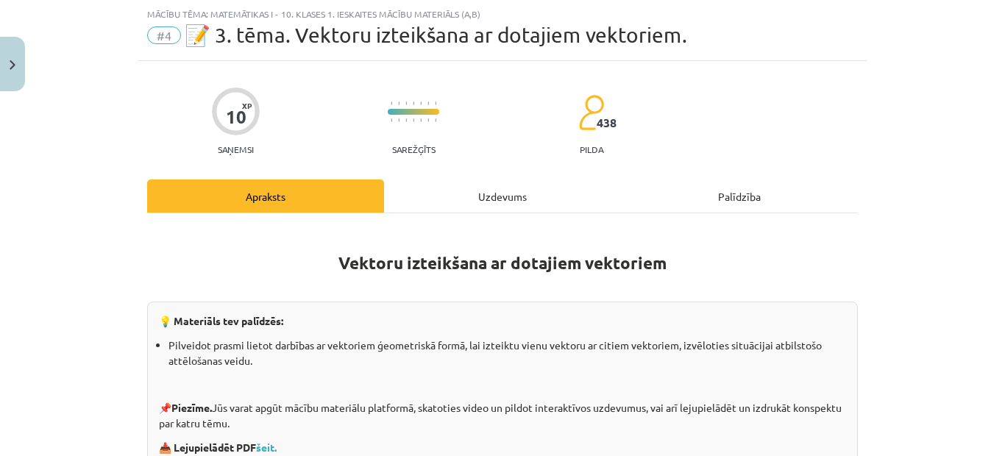
click at [456, 205] on div "Uzdevums" at bounding box center [502, 196] width 237 height 33
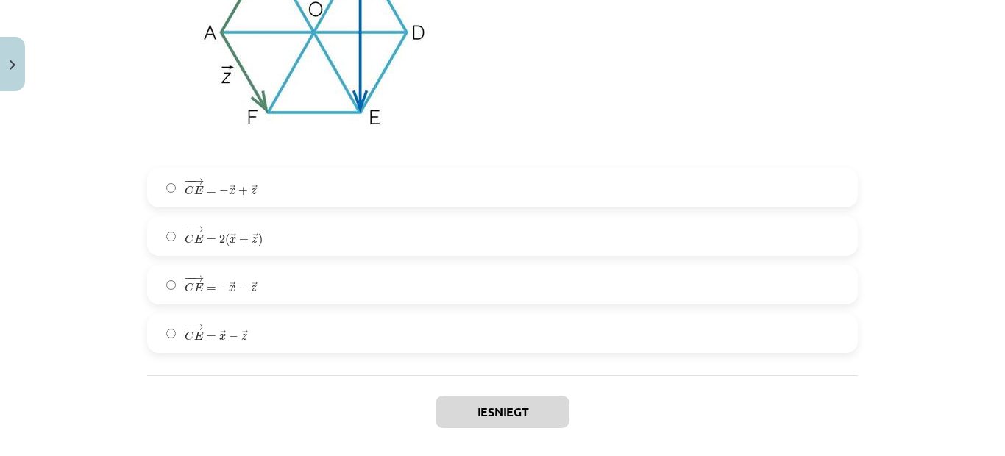
scroll to position [2766, 0]
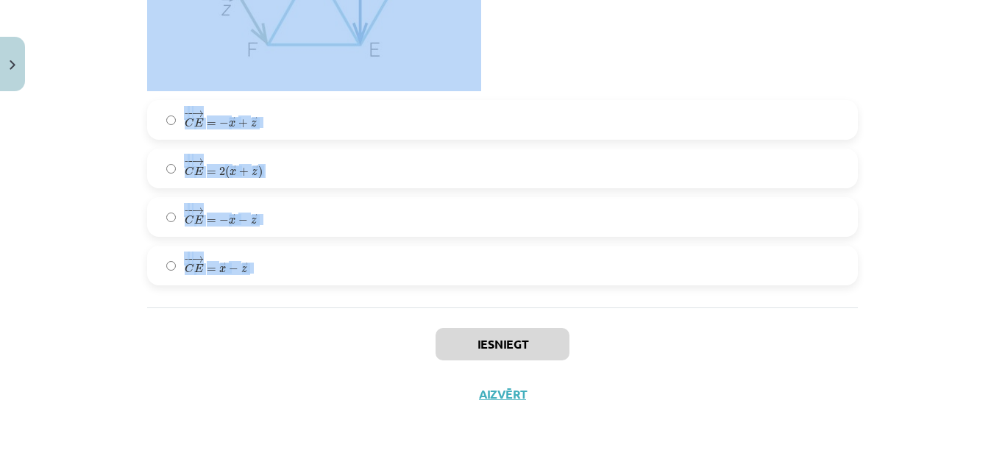
drag, startPoint x: 123, startPoint y: 335, endPoint x: 264, endPoint y: 347, distance: 141.8
click at [264, 347] on div "Mācību tēma: Matemātikas i - 10. klases 1. ieskaites mācību materiāls (a,b) #4 …" at bounding box center [502, 228] width 1005 height 456
copy form "Aplūko zīmējumu! Dots regulārs sešstūris ABCDEF, O — sešstūrim apvilktās riņķa …"
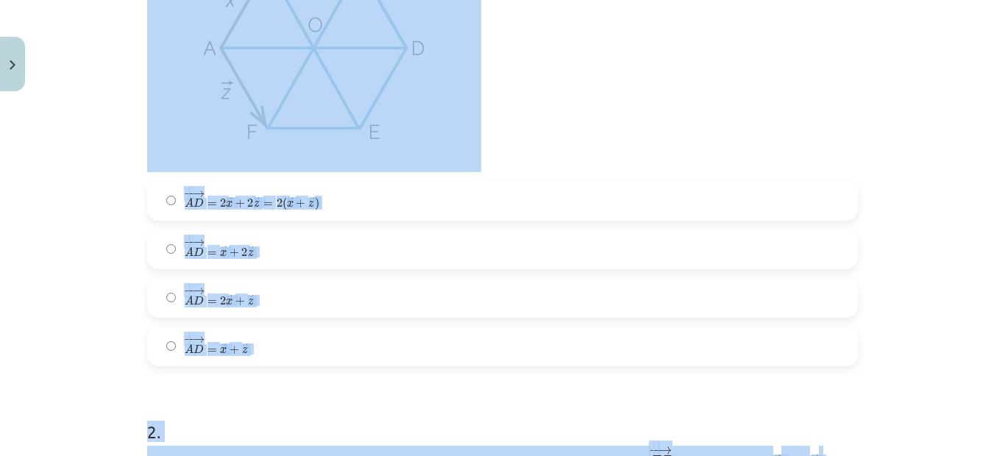
scroll to position [0, 0]
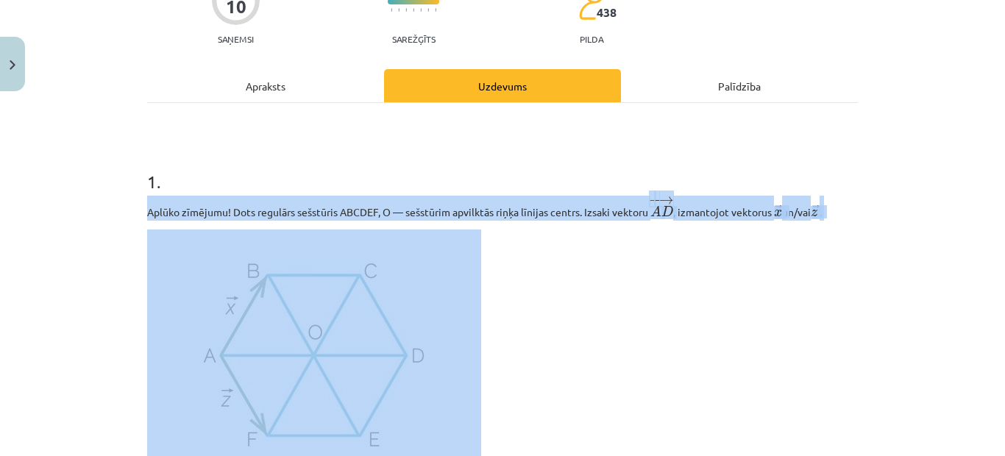
click at [784, 330] on p at bounding box center [502, 355] width 711 height 250
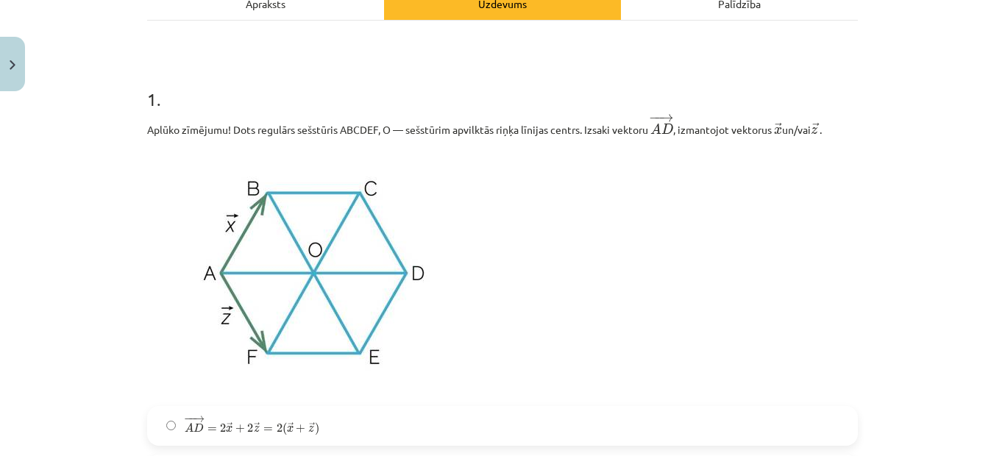
scroll to position [515, 0]
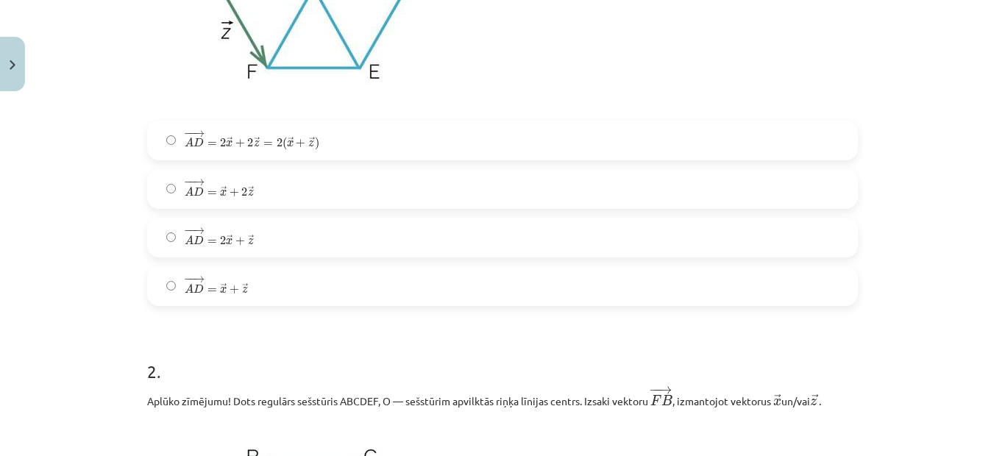
click at [254, 147] on span "z" at bounding box center [257, 144] width 6 height 7
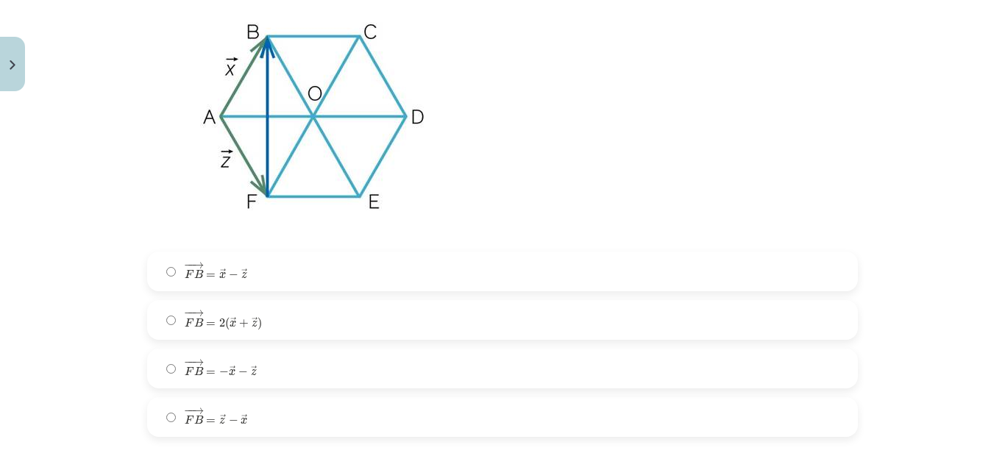
scroll to position [957, 0]
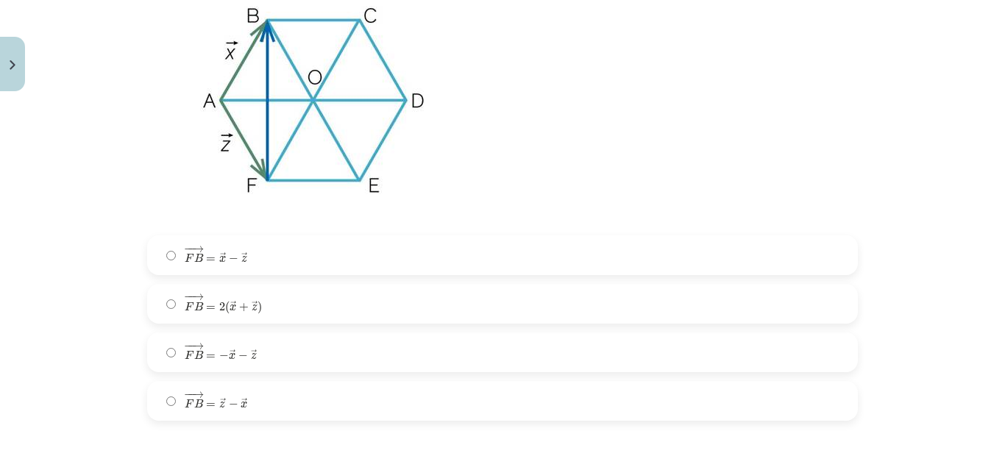
click at [248, 350] on span "− − → F B = − → x − → z" at bounding box center [221, 352] width 72 height 18
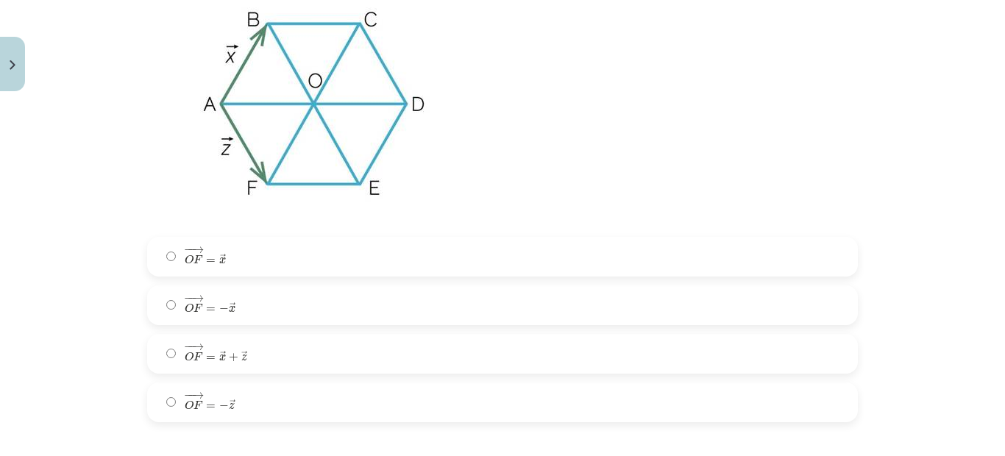
scroll to position [1545, 0]
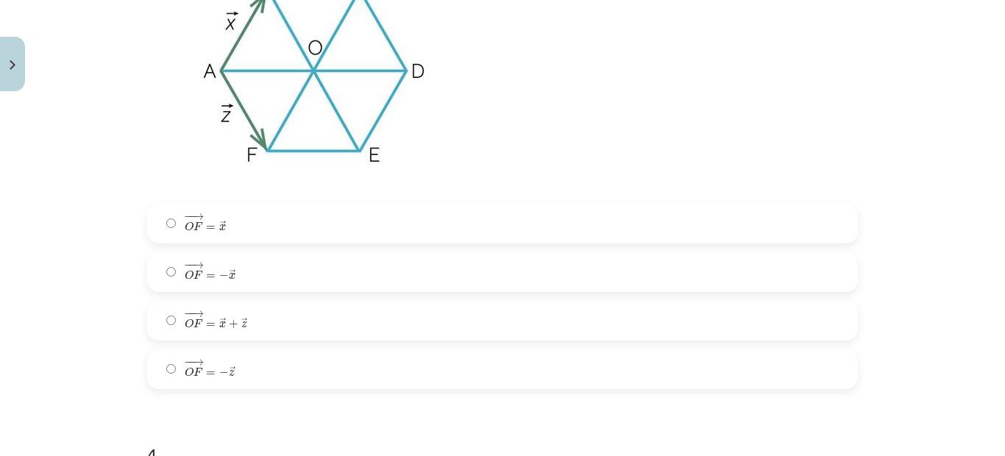
click at [187, 224] on span "O" at bounding box center [189, 226] width 9 height 10
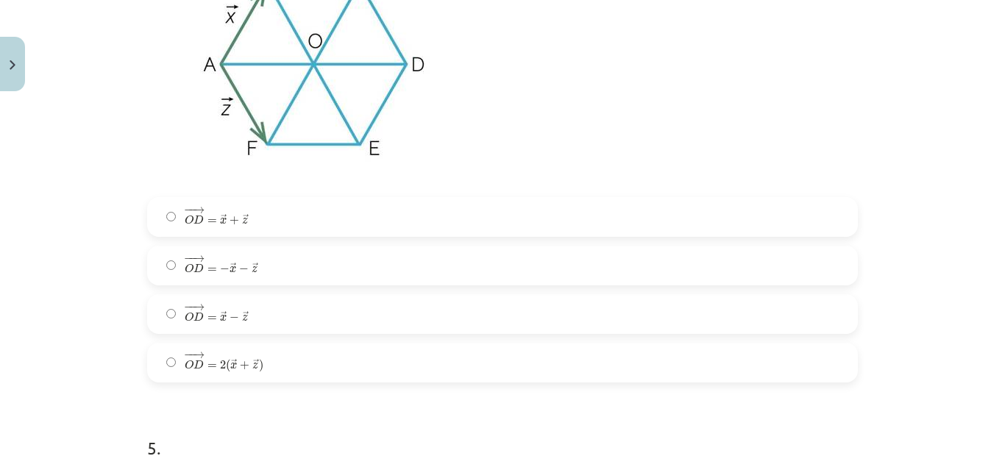
scroll to position [2134, 0]
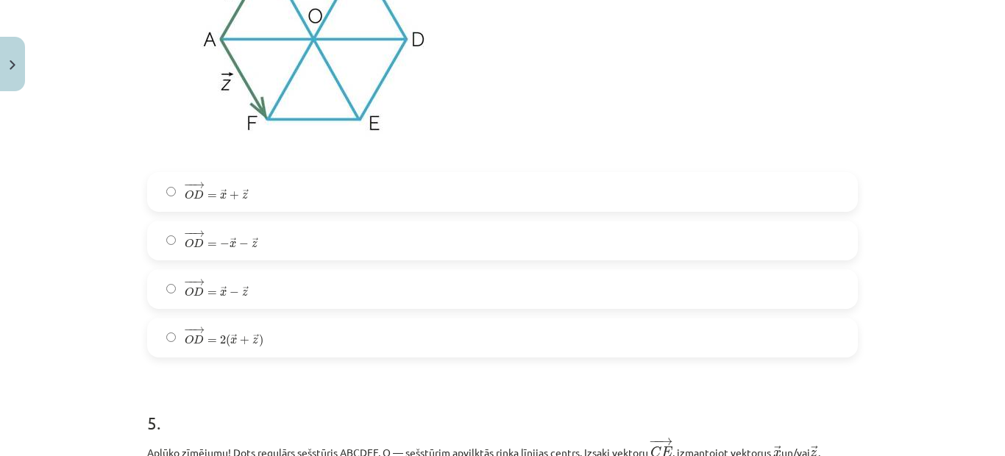
click at [230, 290] on span "−" at bounding box center [235, 292] width 10 height 9
click at [219, 188] on span "− − → O D = → x + → z" at bounding box center [217, 191] width 64 height 18
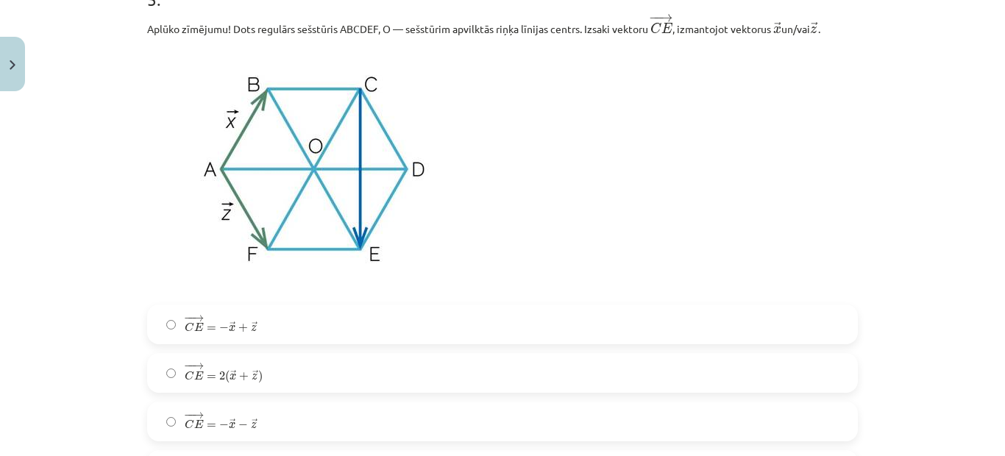
scroll to position [2649, 0]
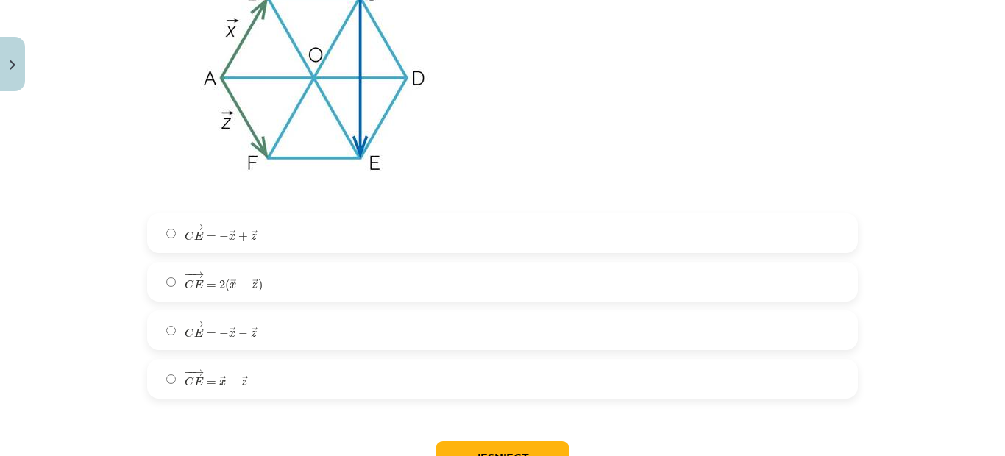
click at [227, 234] on span "− − → C E = − → x + → z" at bounding box center [221, 233] width 73 height 18
click at [252, 330] on span "→" at bounding box center [255, 331] width 6 height 9
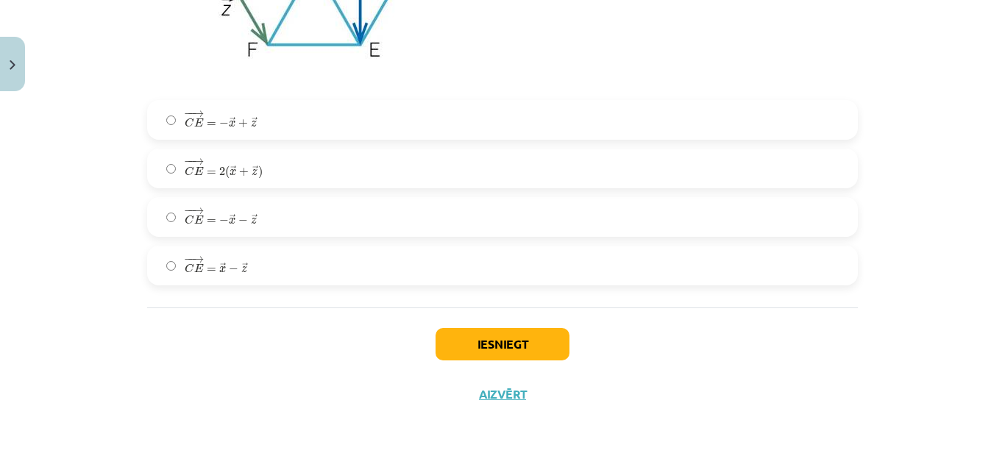
scroll to position [2766, 0]
click at [531, 348] on button "Iesniegt" at bounding box center [503, 344] width 134 height 32
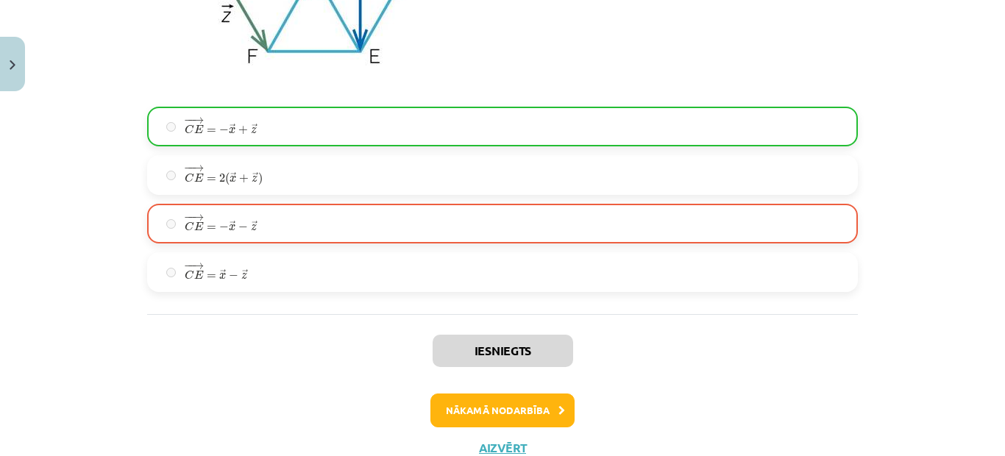
scroll to position [2813, 0]
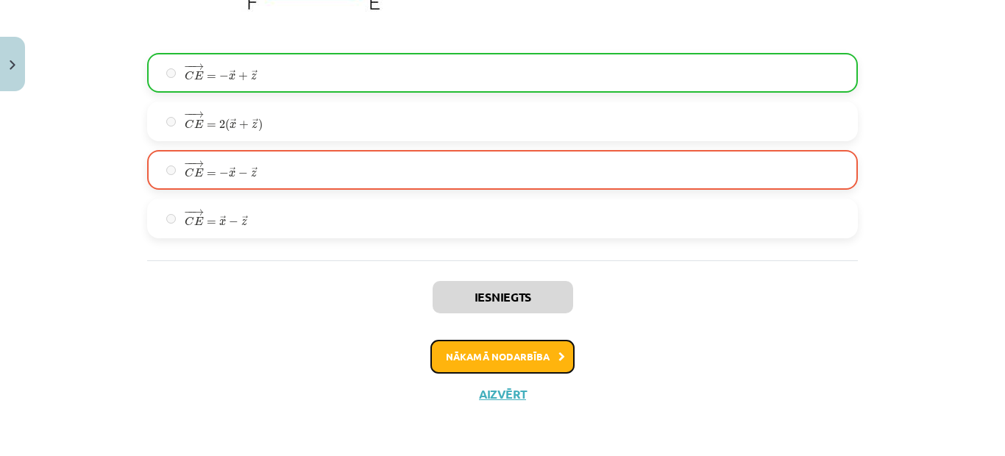
click at [506, 358] on button "Nākamā nodarbība" at bounding box center [502, 357] width 144 height 34
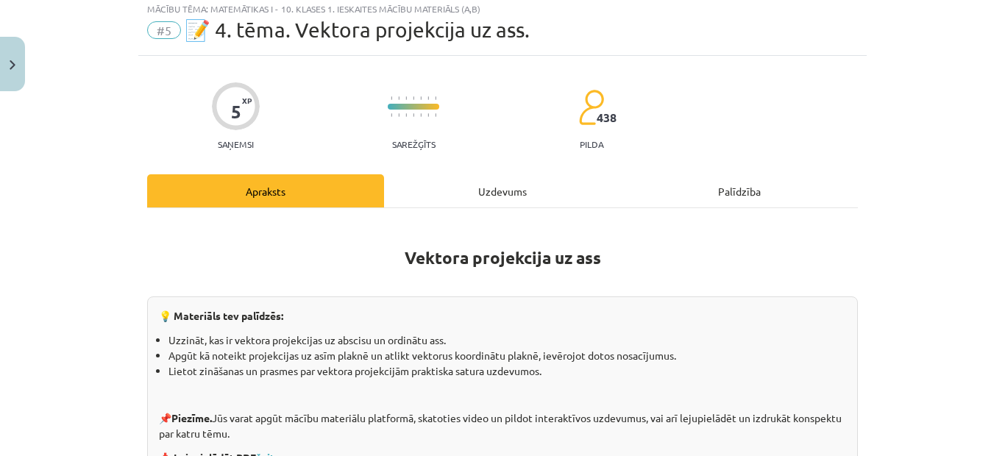
scroll to position [37, 0]
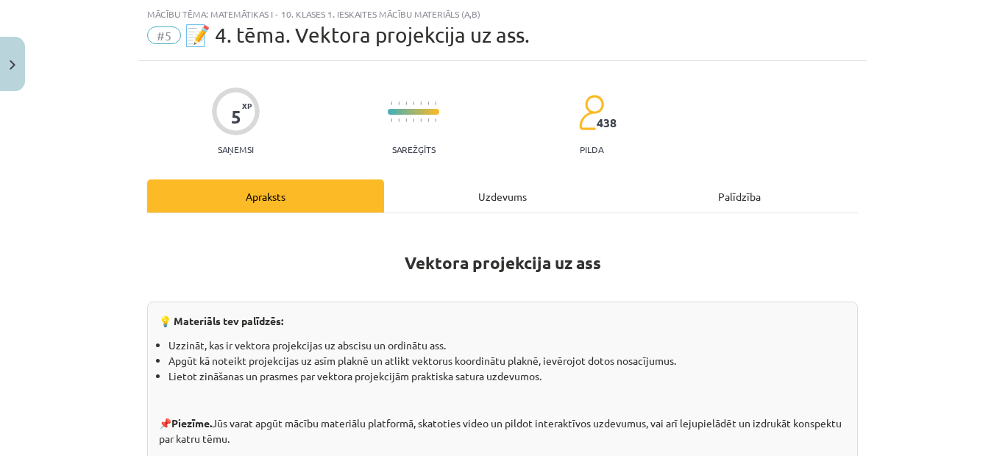
click at [447, 183] on div "Uzdevums" at bounding box center [502, 196] width 237 height 33
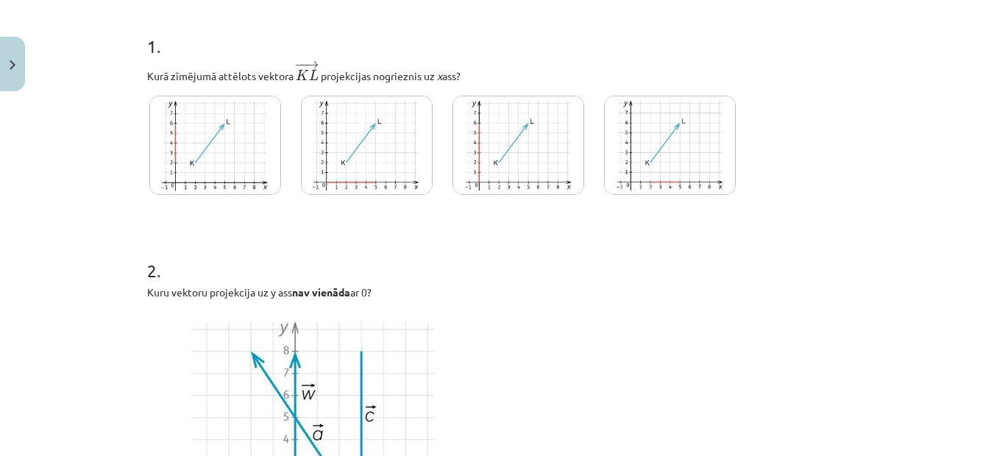
scroll to position [258, 0]
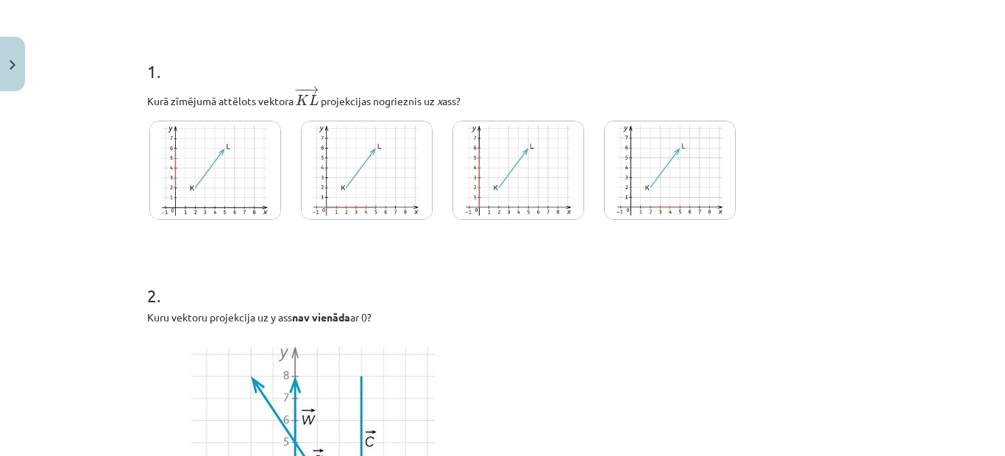
click at [376, 176] on img at bounding box center [367, 170] width 132 height 99
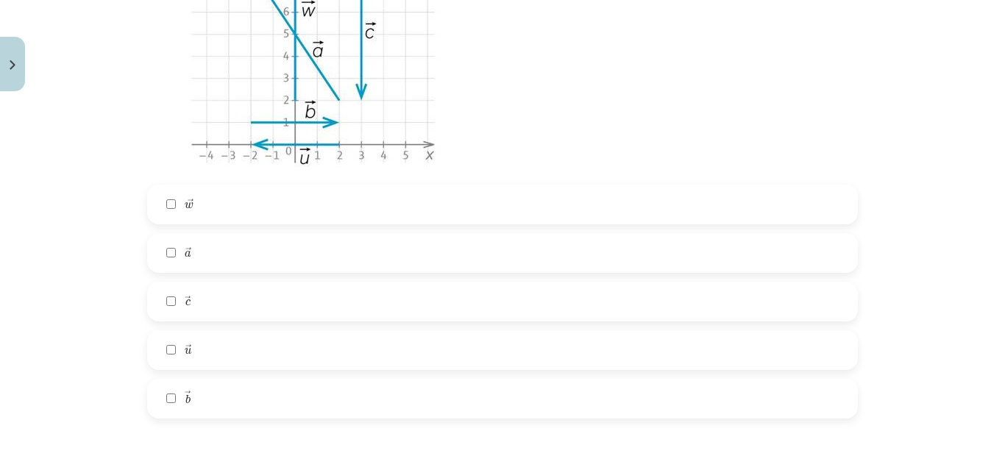
scroll to position [699, 0]
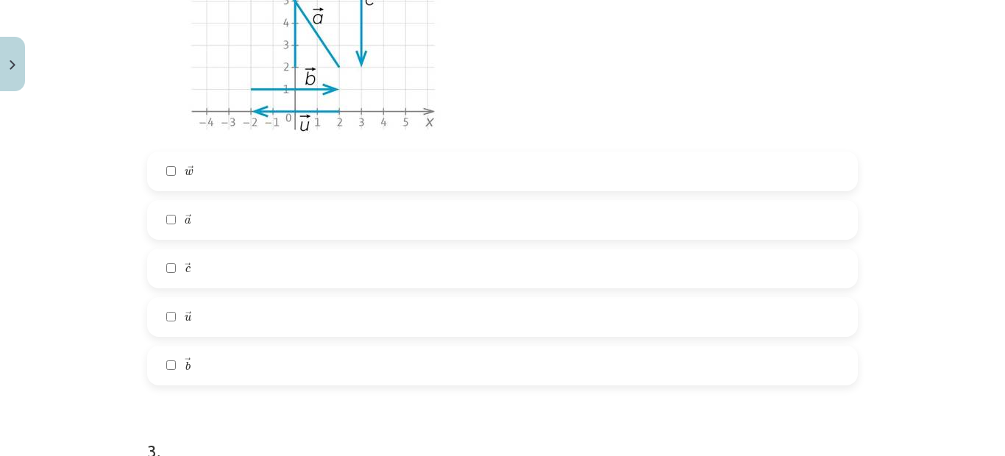
click at [185, 176] on span "w" at bounding box center [189, 172] width 9 height 7
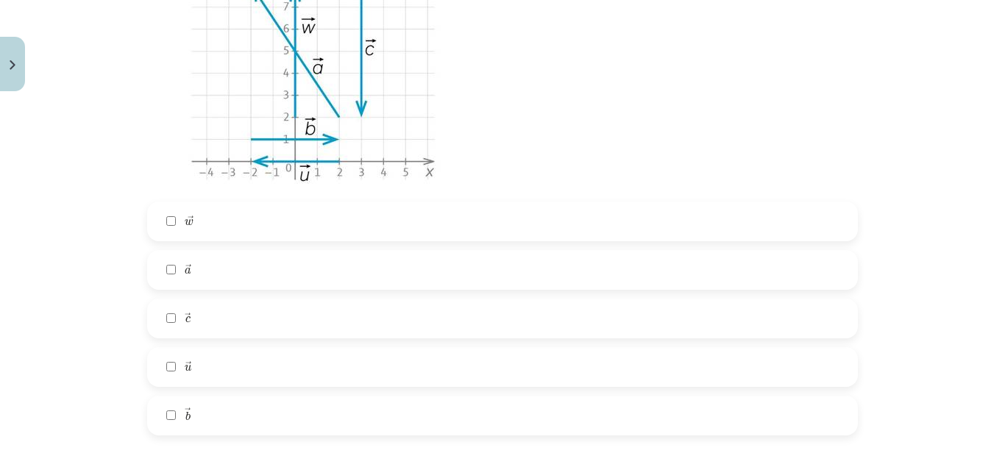
scroll to position [552, 0]
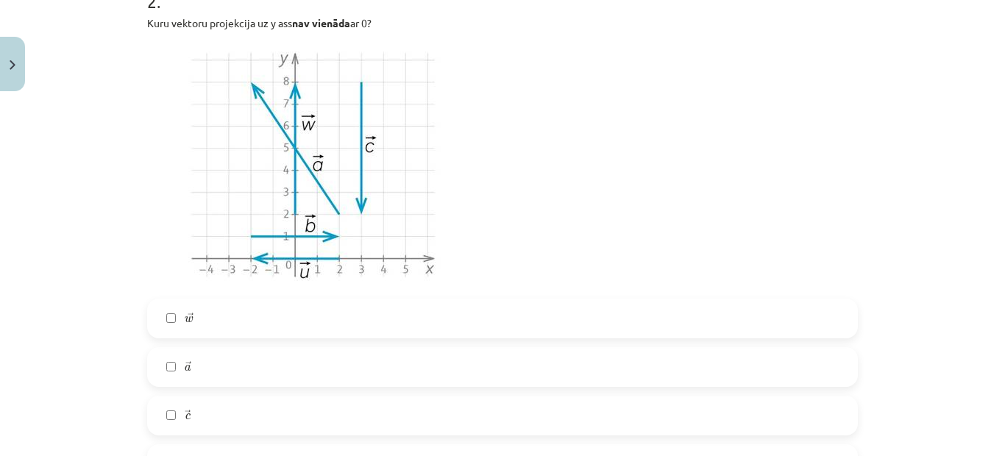
click at [217, 366] on label "→ a a →" at bounding box center [503, 367] width 708 height 37
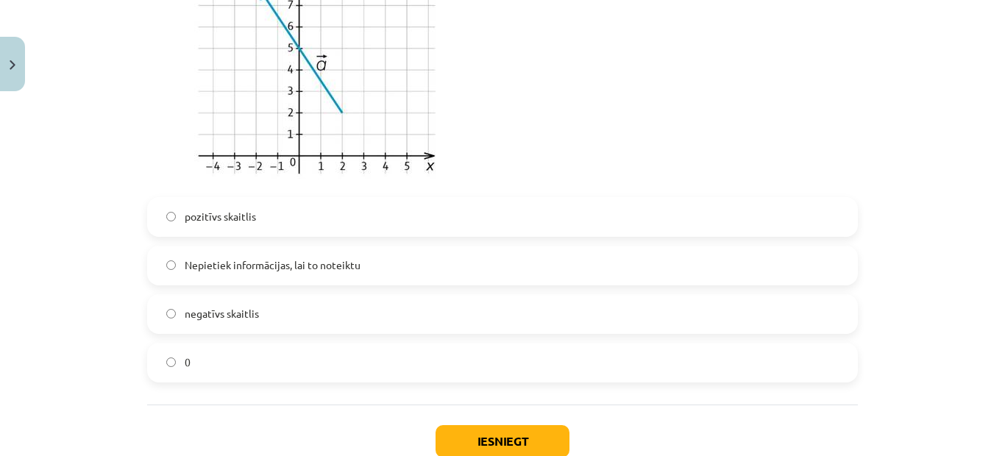
scroll to position [1283, 0]
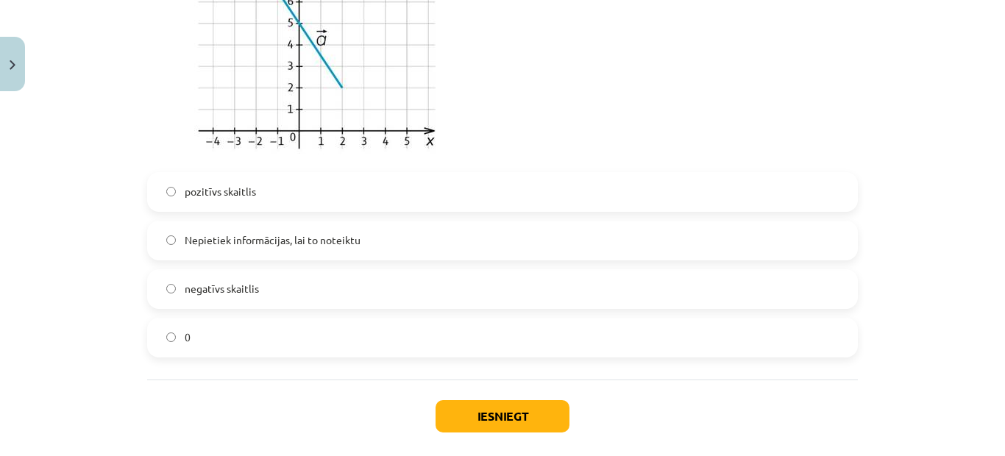
click at [221, 190] on span "pozitīvs skaitlis" at bounding box center [220, 191] width 71 height 15
click at [468, 408] on button "Iesniegt" at bounding box center [503, 416] width 134 height 32
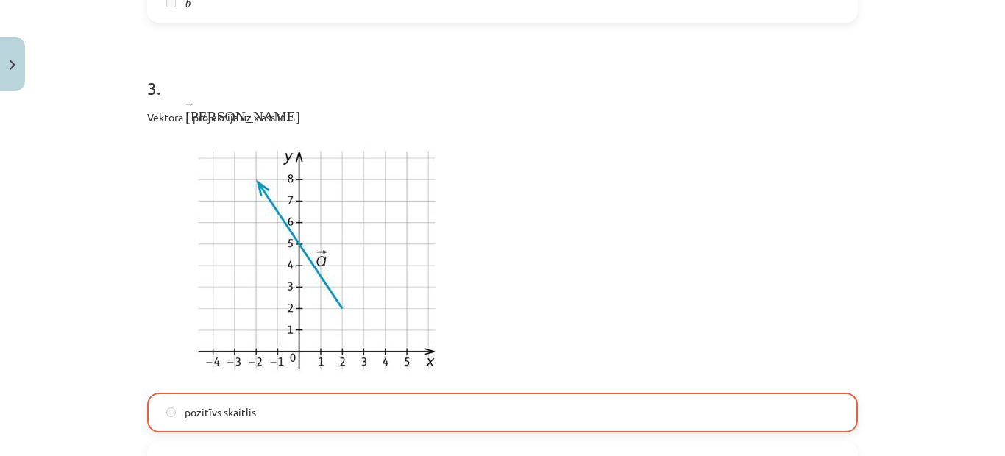
scroll to position [1403, 0]
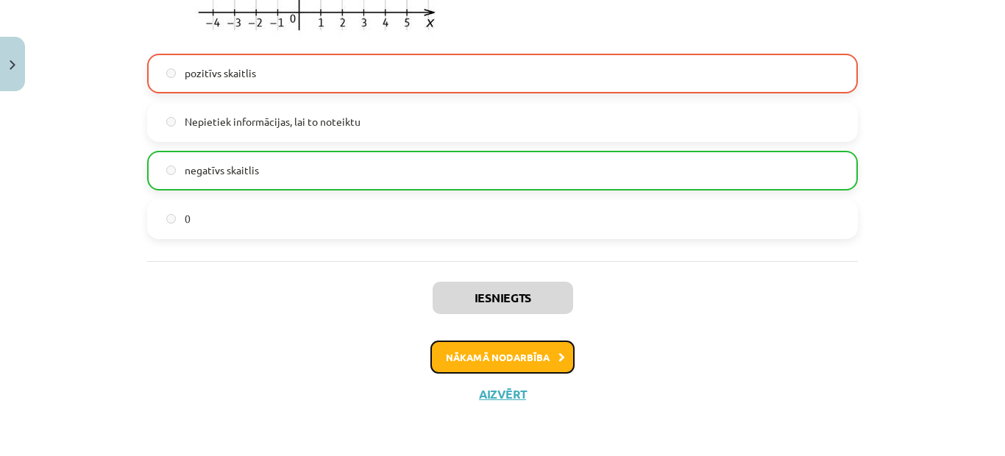
click at [500, 355] on button "Nākamā nodarbība" at bounding box center [502, 358] width 144 height 34
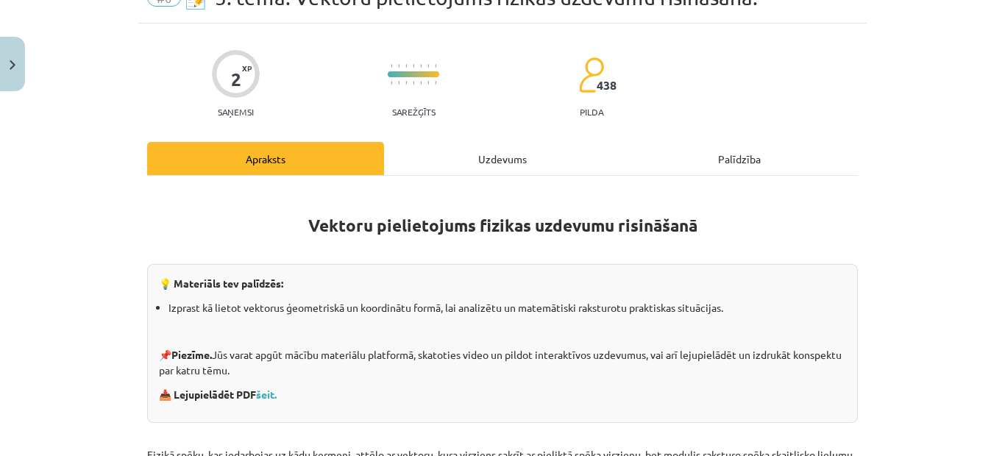
scroll to position [37, 0]
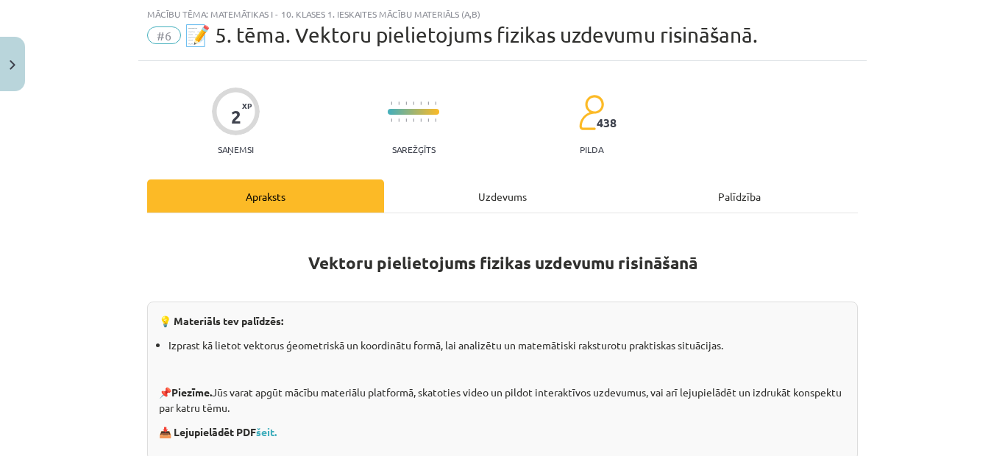
click at [469, 191] on div "Uzdevums" at bounding box center [502, 196] width 237 height 33
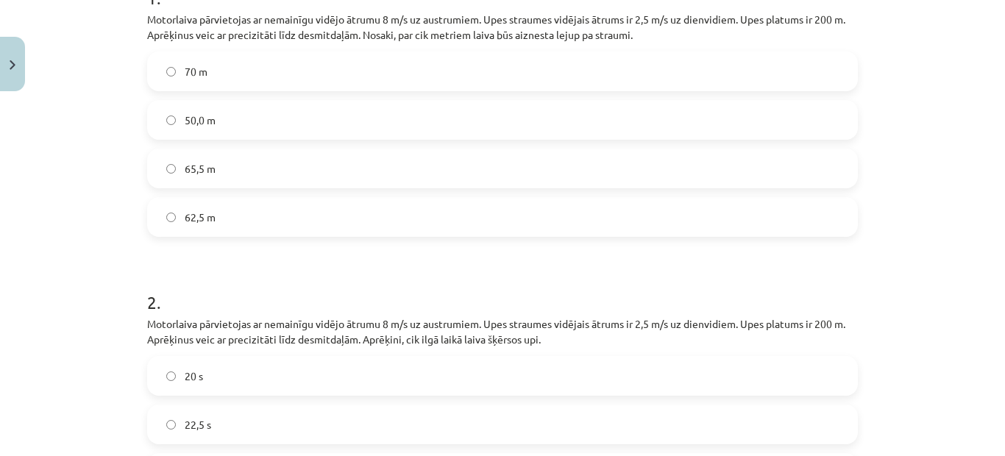
scroll to position [258, 0]
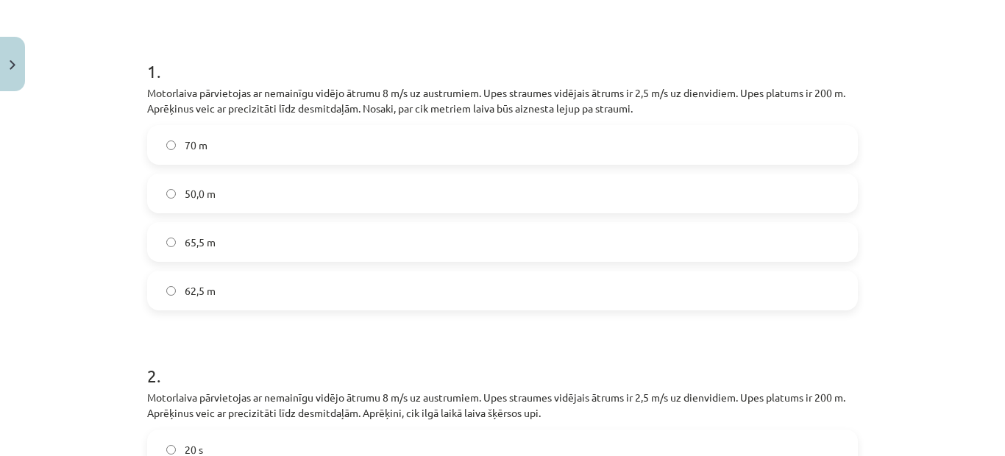
click at [205, 141] on label "70 m" at bounding box center [503, 145] width 708 height 37
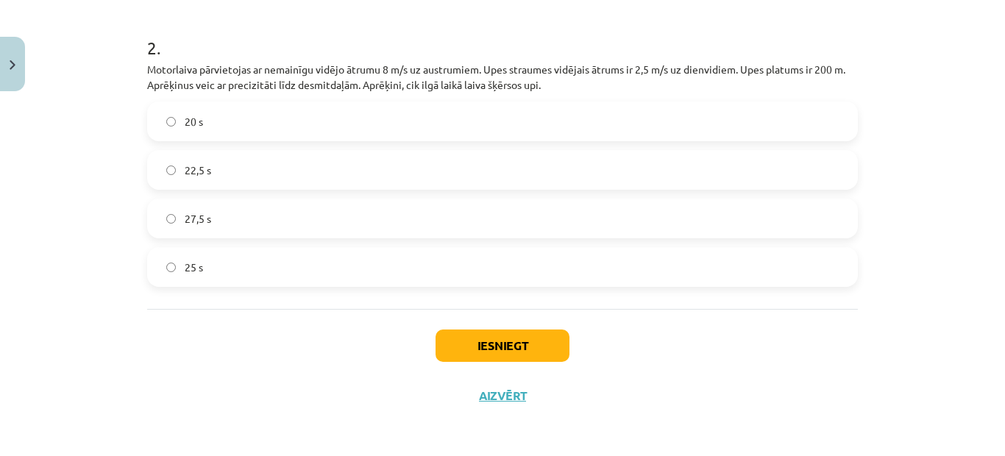
scroll to position [587, 0]
click at [171, 265] on label "25 s" at bounding box center [503, 265] width 708 height 37
click at [509, 347] on button "Iesniegt" at bounding box center [503, 344] width 134 height 32
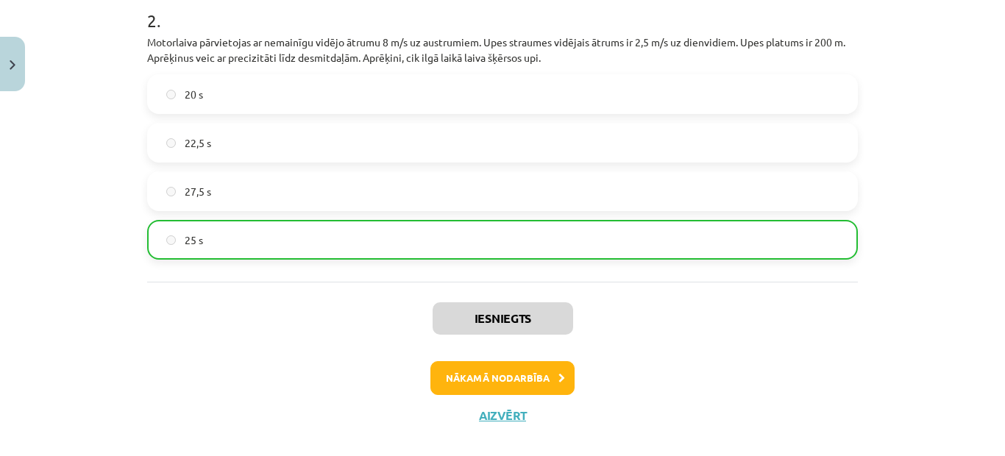
scroll to position [634, 0]
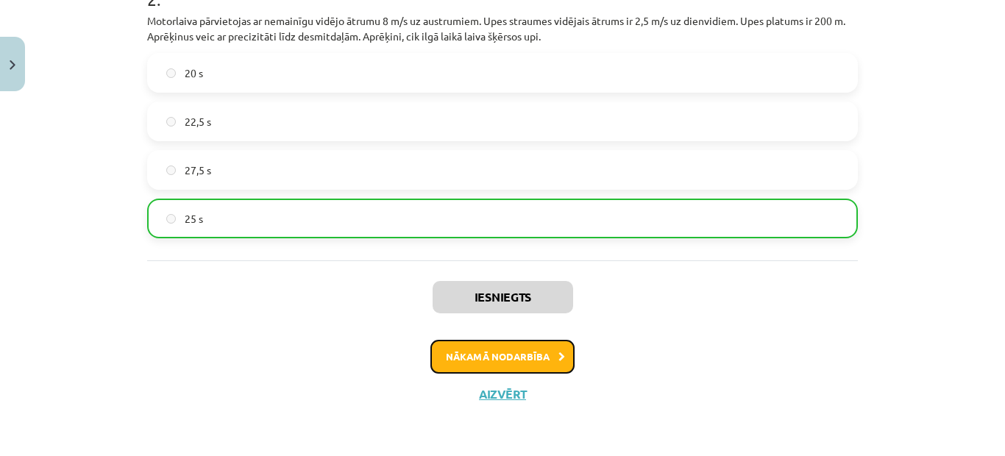
click at [489, 348] on button "Nākamā nodarbība" at bounding box center [502, 357] width 144 height 34
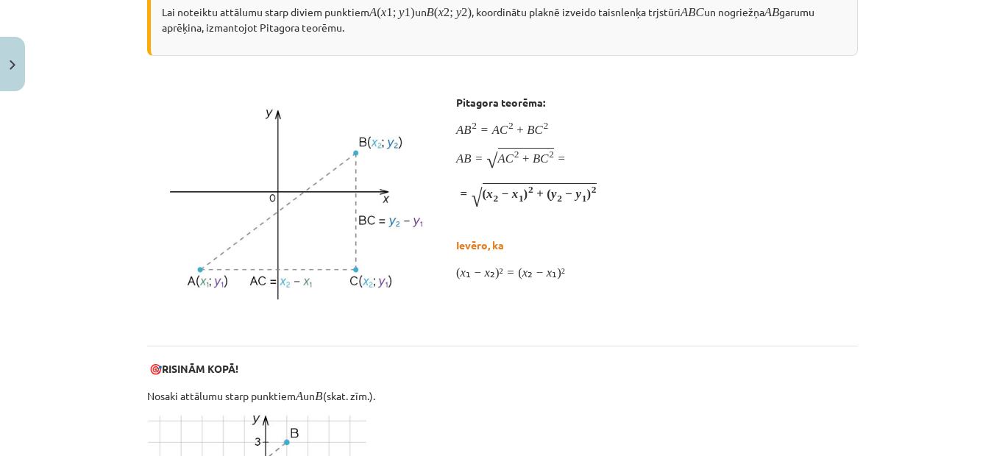
scroll to position [37, 0]
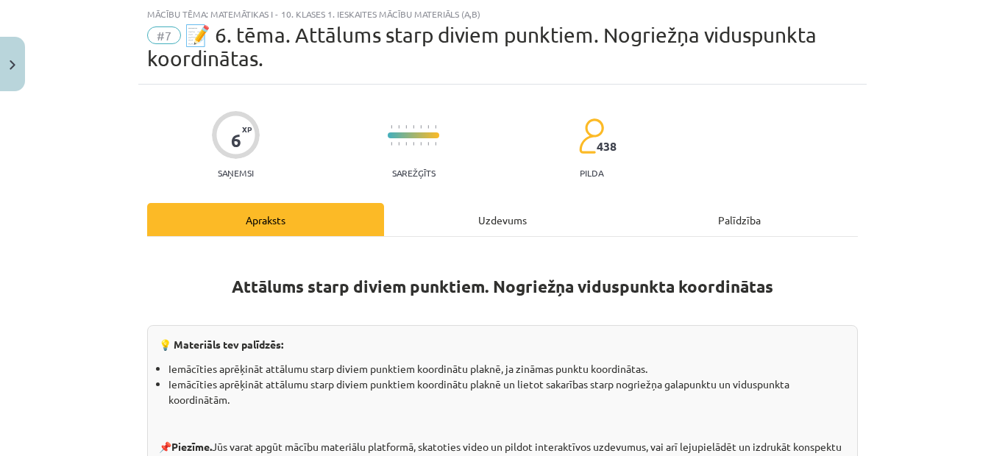
click at [472, 225] on div "Uzdevums" at bounding box center [502, 219] width 237 height 33
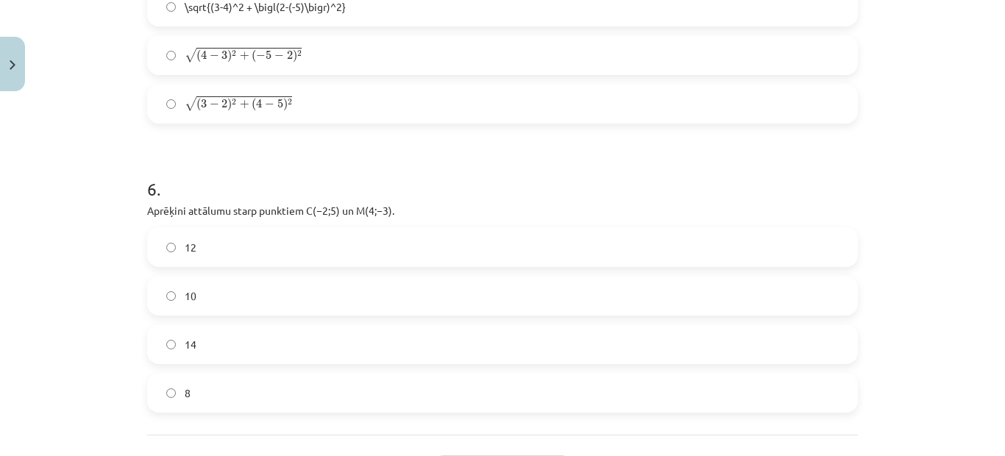
scroll to position [2255, 0]
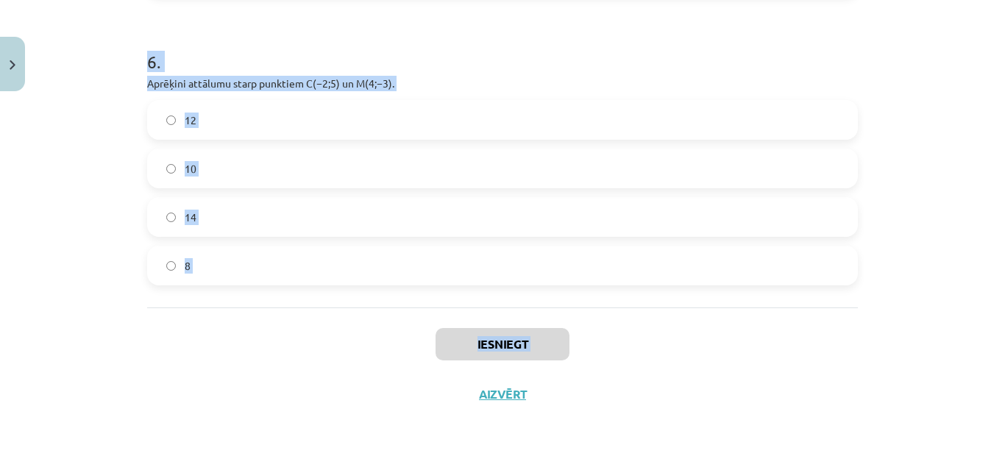
drag, startPoint x: 142, startPoint y: 188, endPoint x: 355, endPoint y: 419, distance: 314.0
copy div "Nogriežņa ﻿ST viduspunkta koordinātas ir ﻿V(2;5)﻿. Par nogriežņa galapunktiem z…"
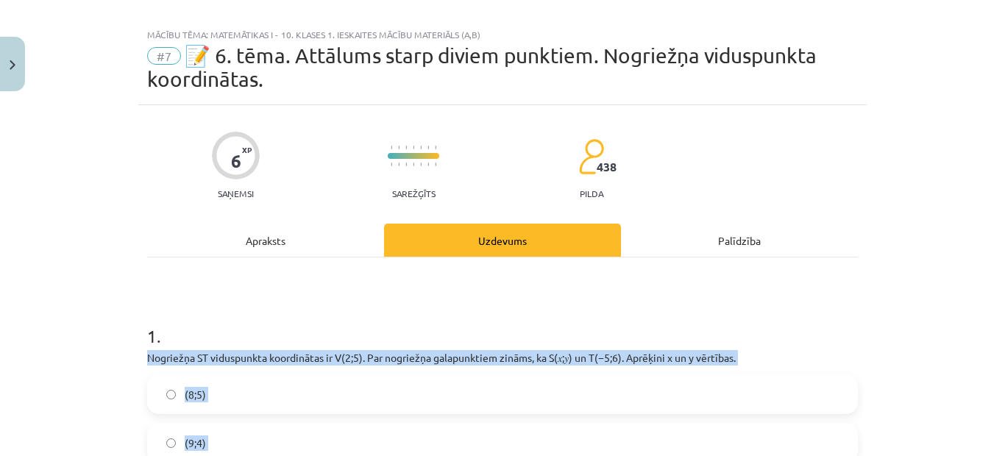
scroll to position [0, 0]
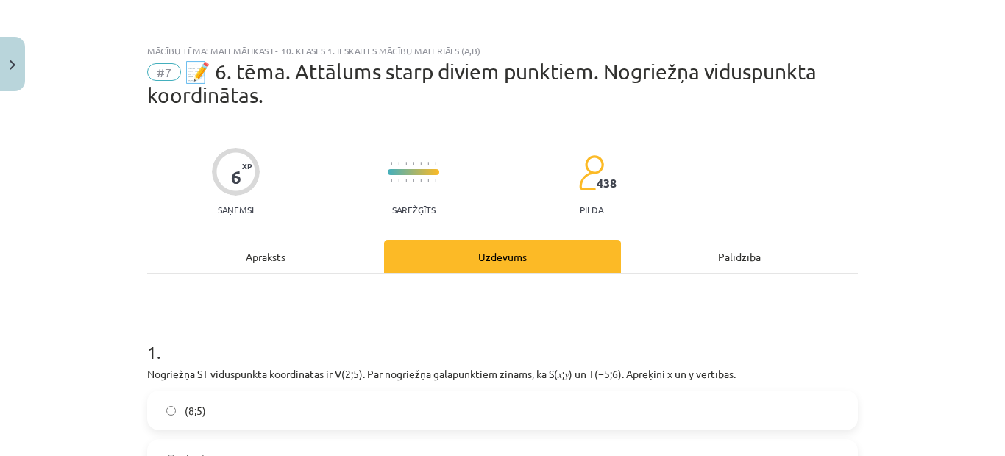
click at [58, 199] on div "Mācību tēma: Matemātikas i - 10. klases 1. ieskaites mācību materiāls (a,b) #7 …" at bounding box center [502, 228] width 1005 height 456
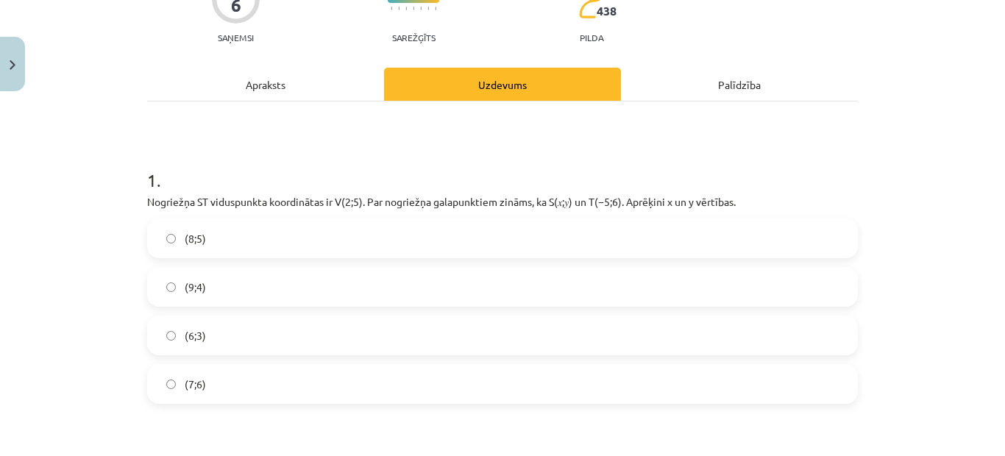
scroll to position [221, 0]
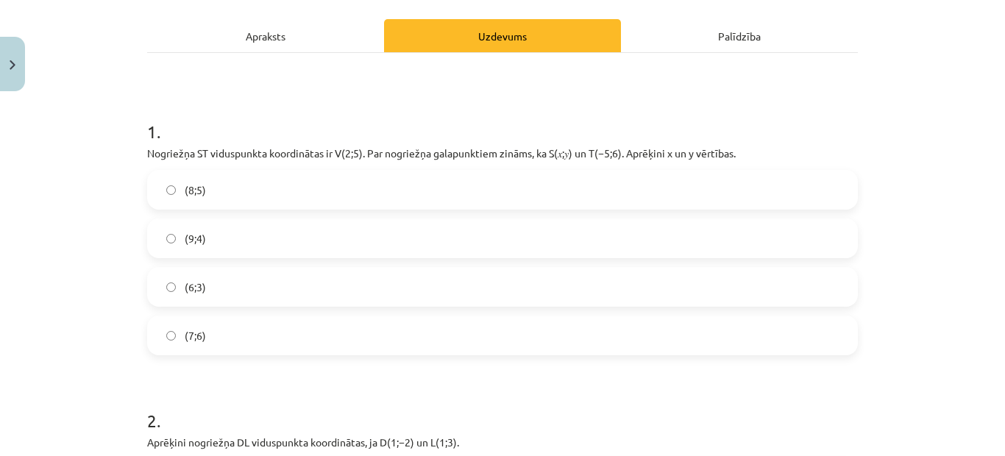
click at [194, 235] on span "(9;4)" at bounding box center [195, 238] width 21 height 15
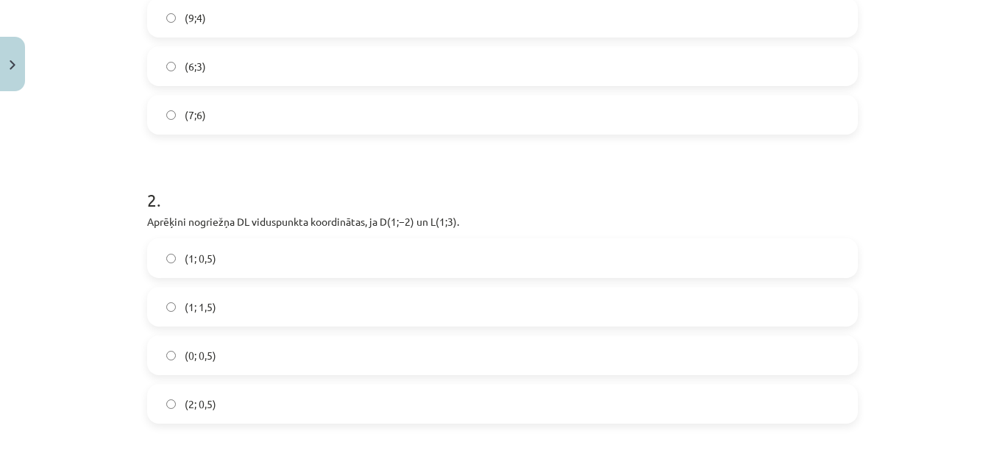
scroll to position [515, 0]
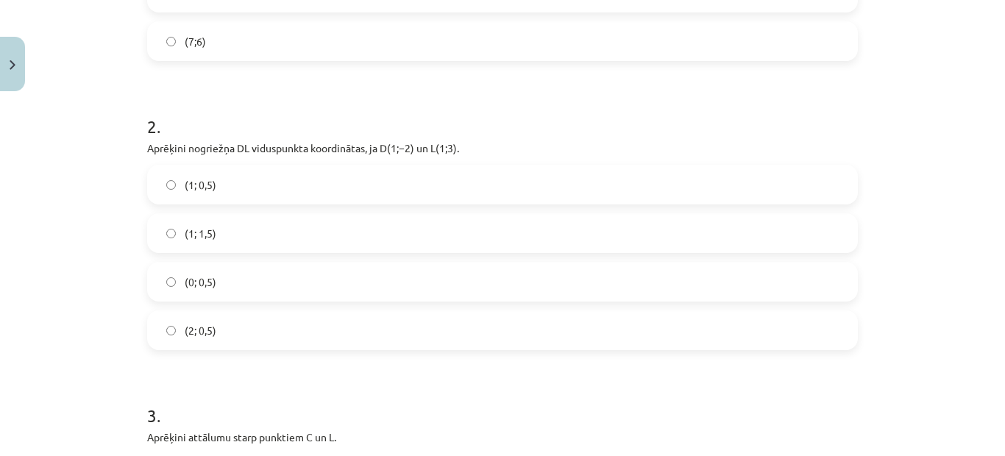
click at [215, 176] on label "(1; 0,5)" at bounding box center [503, 184] width 708 height 37
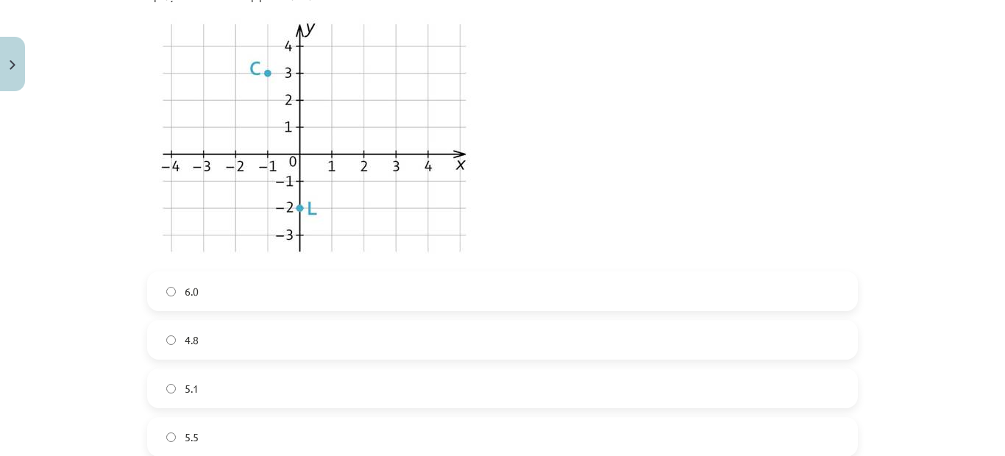
scroll to position [1030, 0]
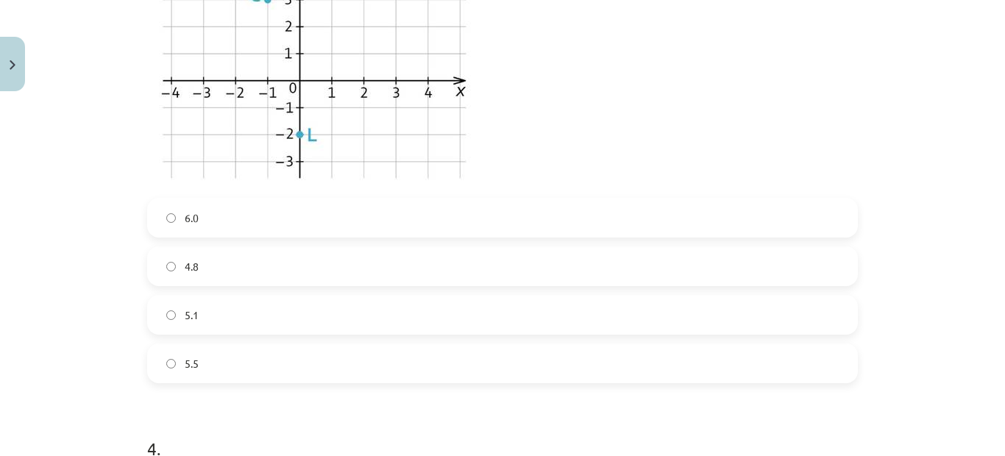
click at [202, 363] on label "5.5" at bounding box center [503, 363] width 708 height 37
click at [217, 313] on label "5.1" at bounding box center [503, 315] width 708 height 37
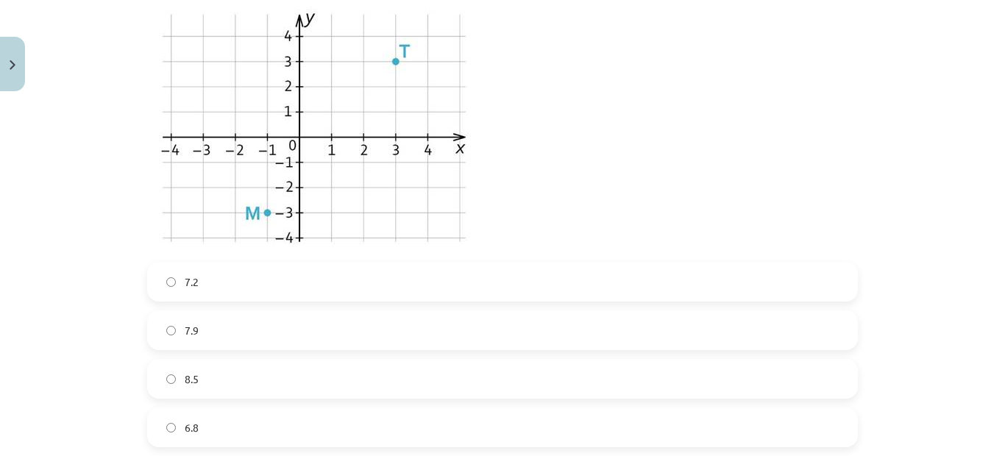
scroll to position [1545, 0]
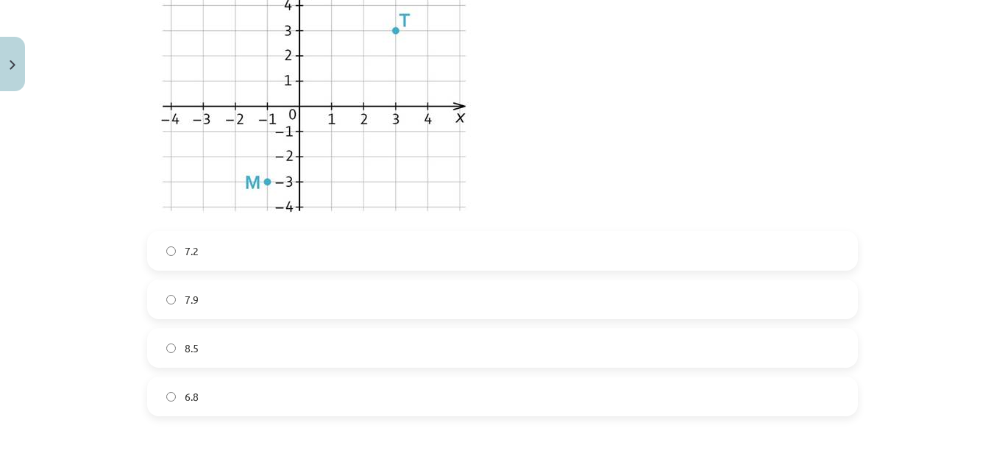
click at [192, 388] on label "6.8" at bounding box center [503, 396] width 708 height 37
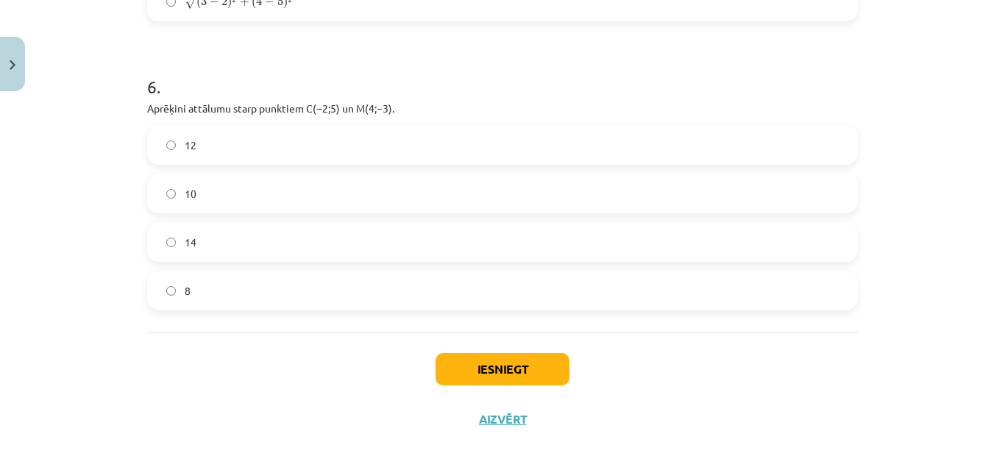
scroll to position [2255, 0]
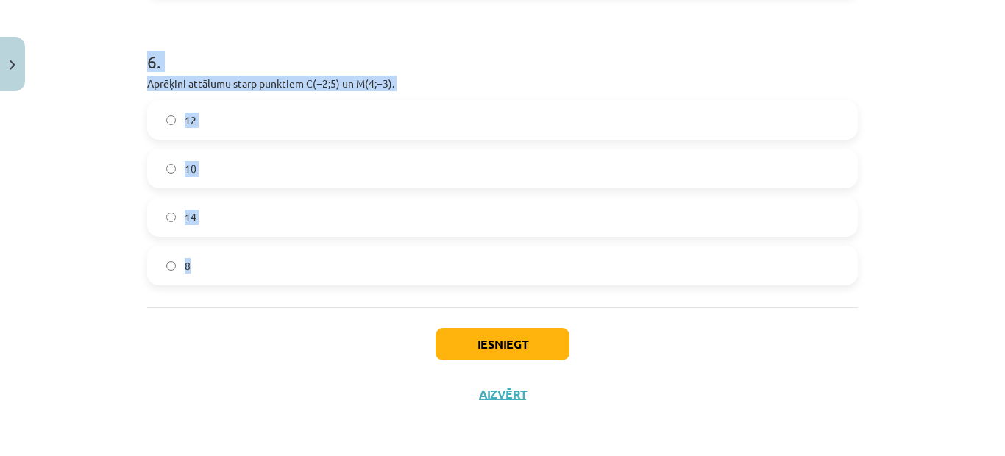
drag, startPoint x: 143, startPoint y: 198, endPoint x: 301, endPoint y: 296, distance: 185.4
copy form "Aprēķini attālumu starp punktiem, kuru koordinātas ir ﻿(3;4)﻿ un ﻿(2;−5). Kurā …"
click at [187, 167] on span "10" at bounding box center [191, 168] width 12 height 15
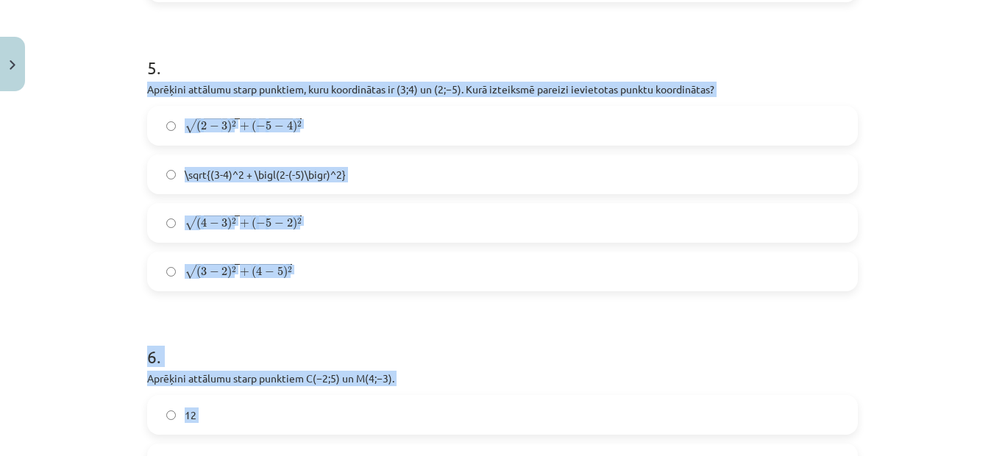
scroll to position [1960, 0]
click at [277, 269] on span "5" at bounding box center [280, 270] width 6 height 9
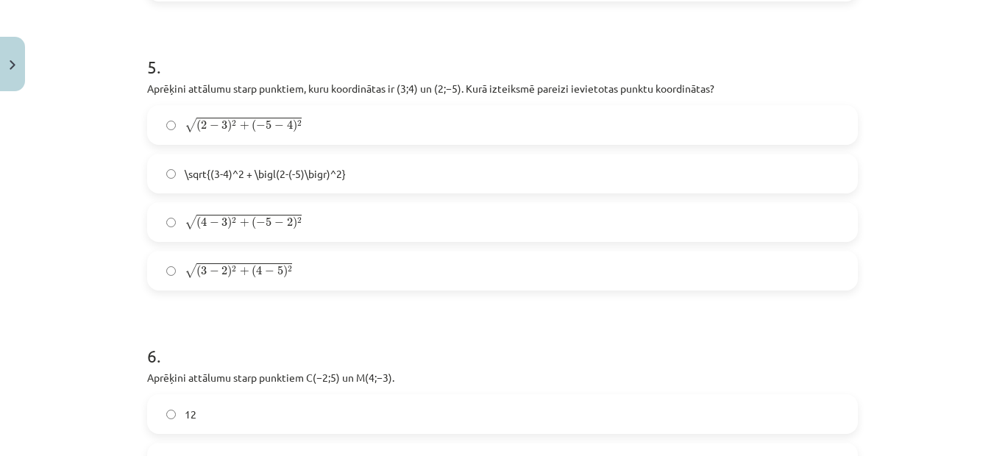
click at [221, 127] on span "3" at bounding box center [224, 125] width 6 height 9
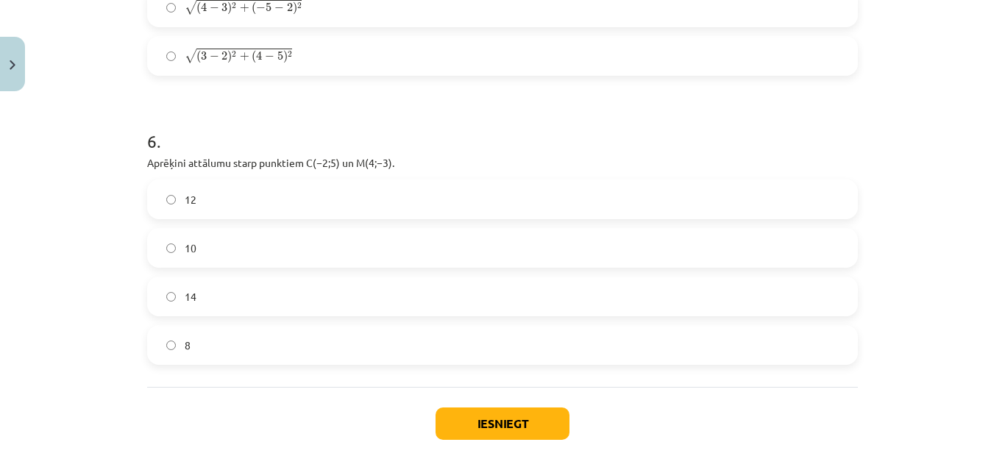
scroll to position [2255, 0]
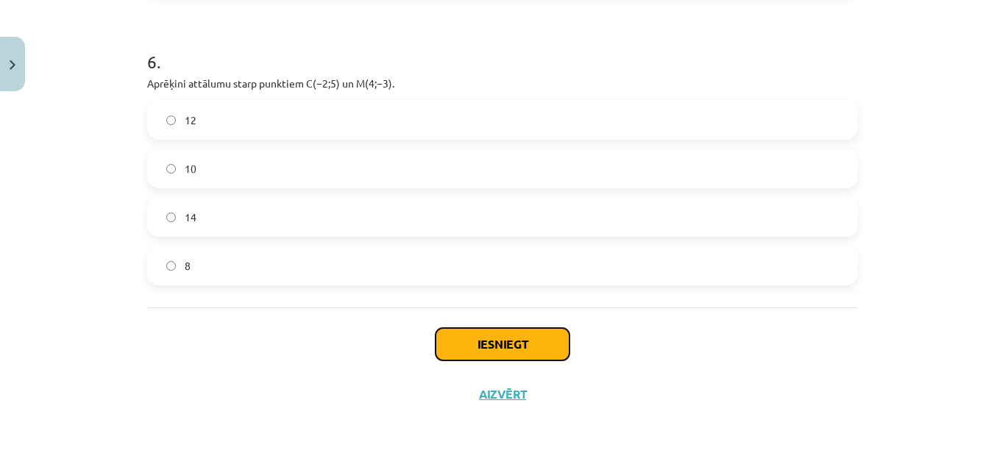
click at [535, 344] on button "Iesniegt" at bounding box center [503, 344] width 134 height 32
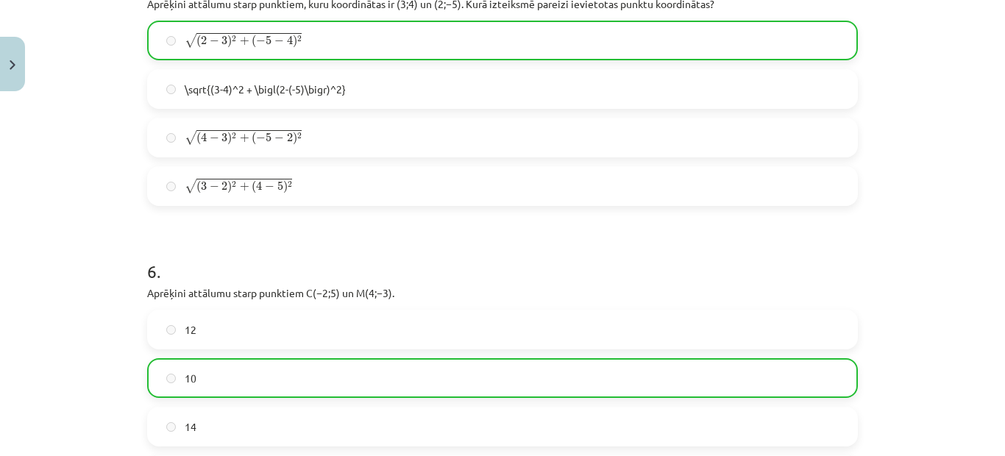
scroll to position [2302, 0]
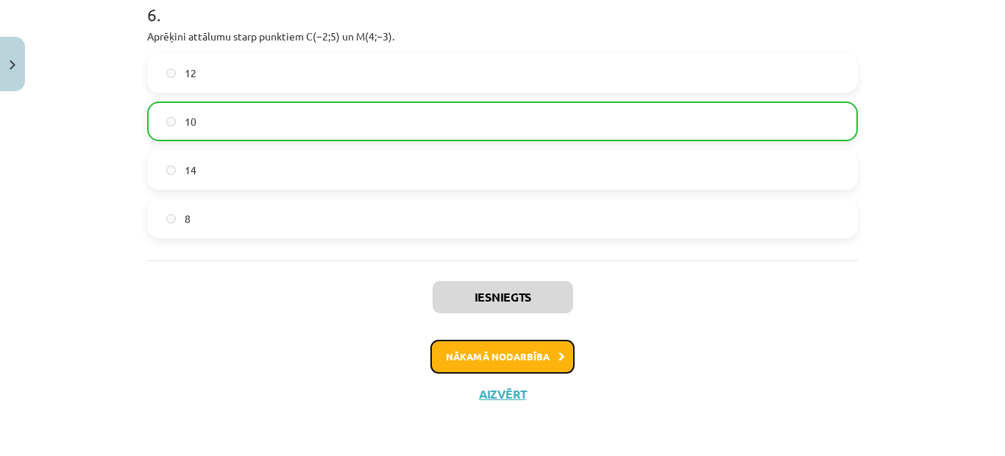
click at [507, 358] on button "Nākamā nodarbība" at bounding box center [502, 357] width 144 height 34
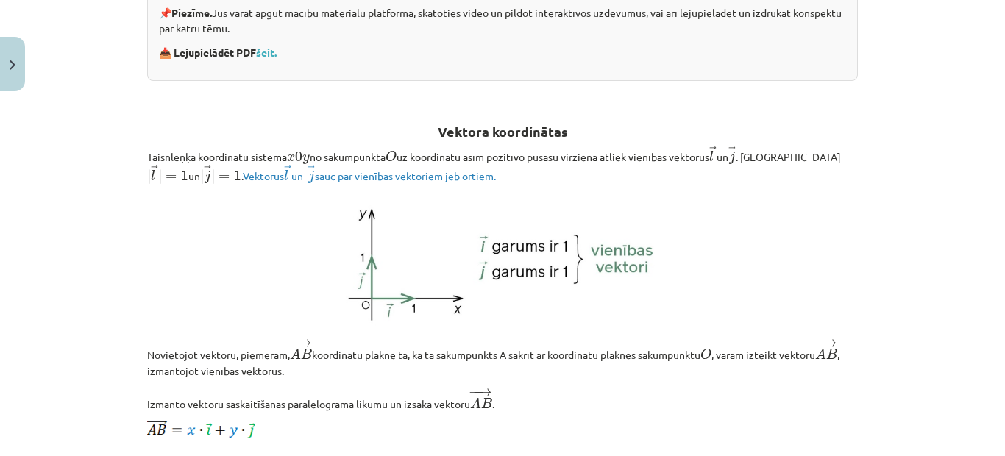
scroll to position [0, 0]
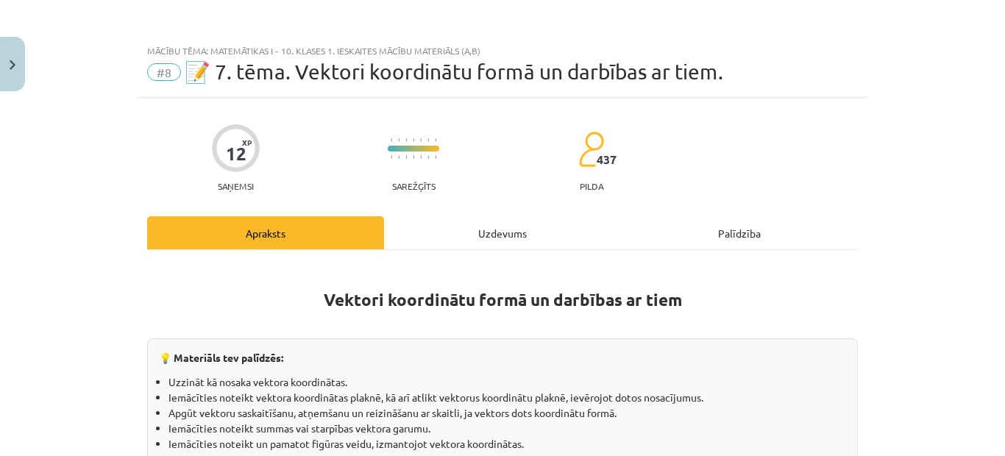
click at [478, 230] on div "Uzdevums" at bounding box center [502, 232] width 237 height 33
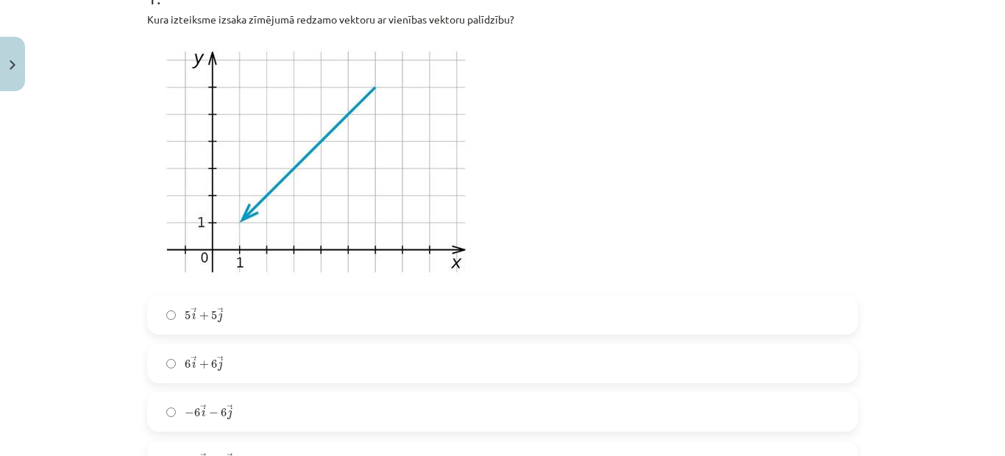
scroll to position [405, 0]
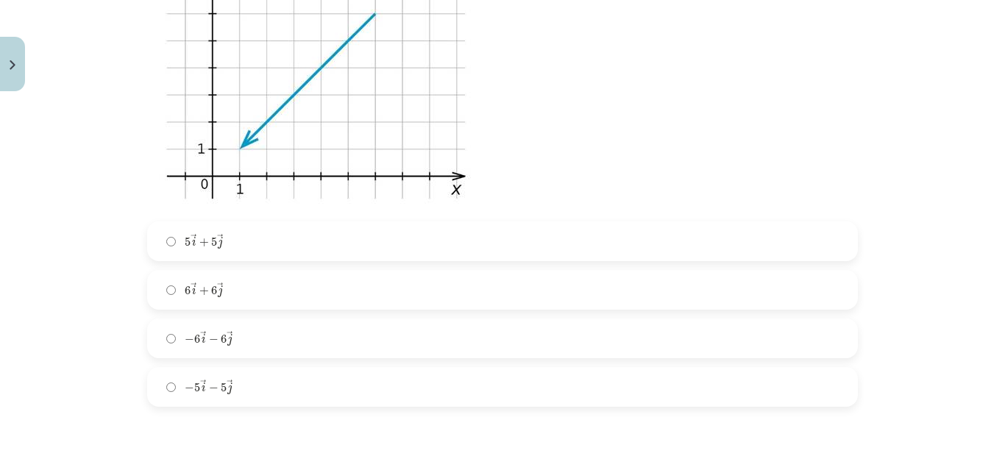
click at [247, 288] on label "6 → i + 6 → j 6 i → + 6 j →" at bounding box center [503, 290] width 708 height 37
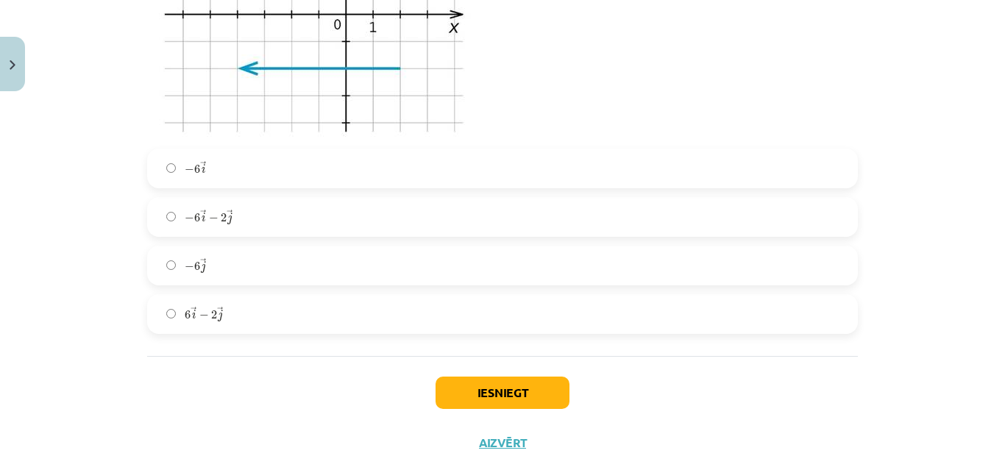
scroll to position [4540, 0]
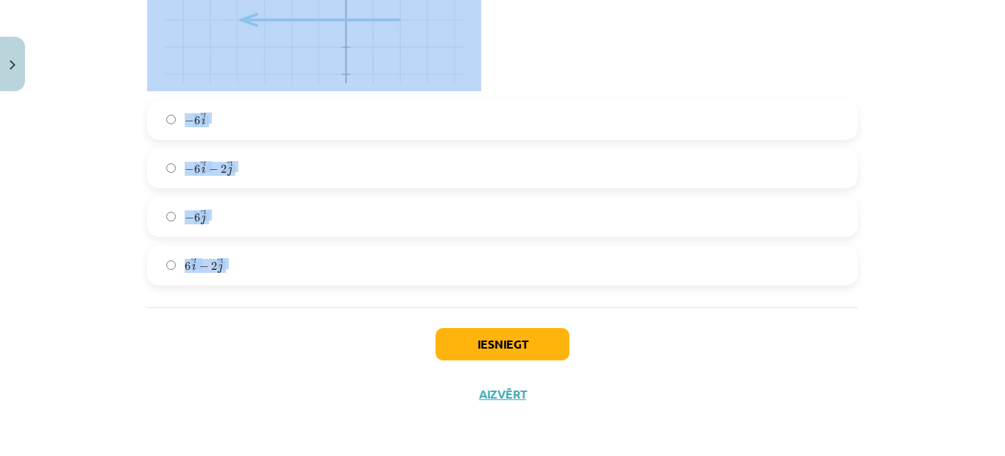
drag, startPoint x: 179, startPoint y: 137, endPoint x: 321, endPoint y: 317, distance: 229.5
click at [321, 317] on div "Mācību tēma: Matemātikas i - 10. klases 1. ieskaites mācību materiāls (a,b) #8 …" at bounding box center [502, 228] width 1005 height 456
copy form "Zināms, ka A(1; 4) un ﻿ − − → C A C A → =(-1;2)﻿. Aprēķini punkta C koordinātas…"
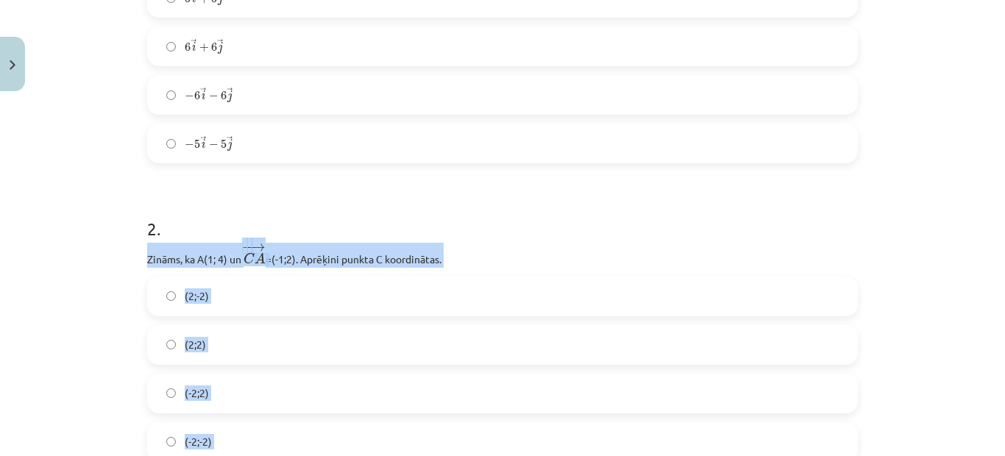
scroll to position [640, 0]
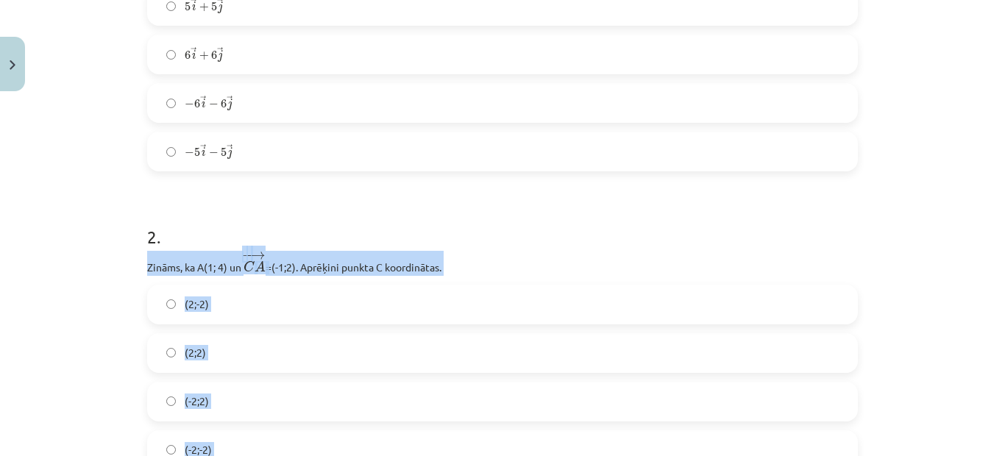
click at [189, 352] on span "(2;2)" at bounding box center [195, 352] width 21 height 15
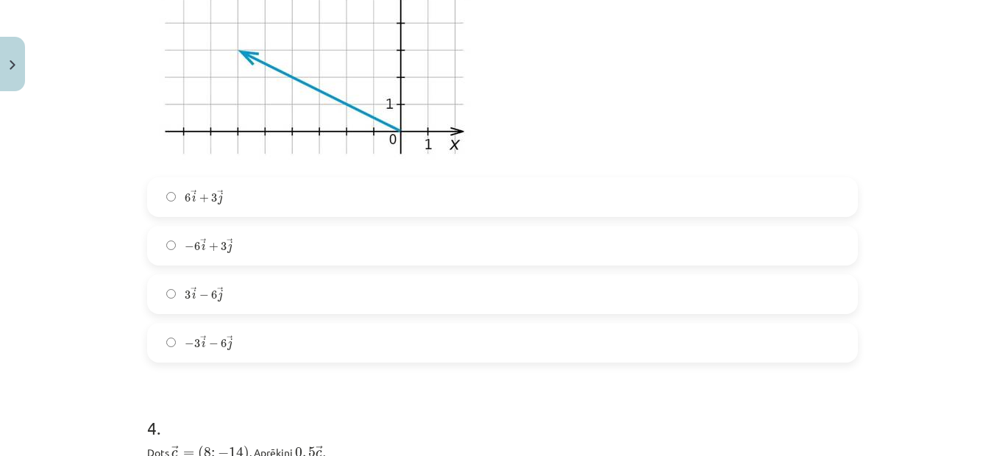
scroll to position [1302, 0]
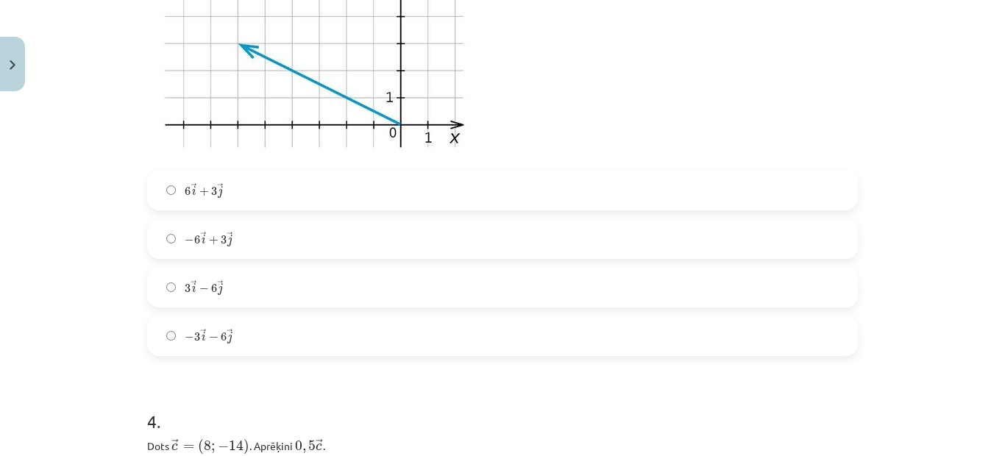
click at [219, 192] on label "6 → i + 3 → j 6 i → + 3 j →" at bounding box center [503, 190] width 708 height 37
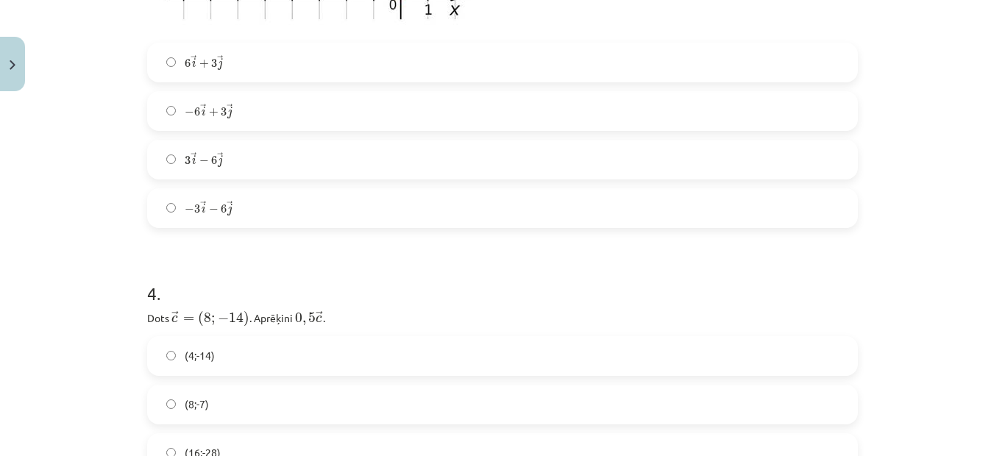
scroll to position [1523, 0]
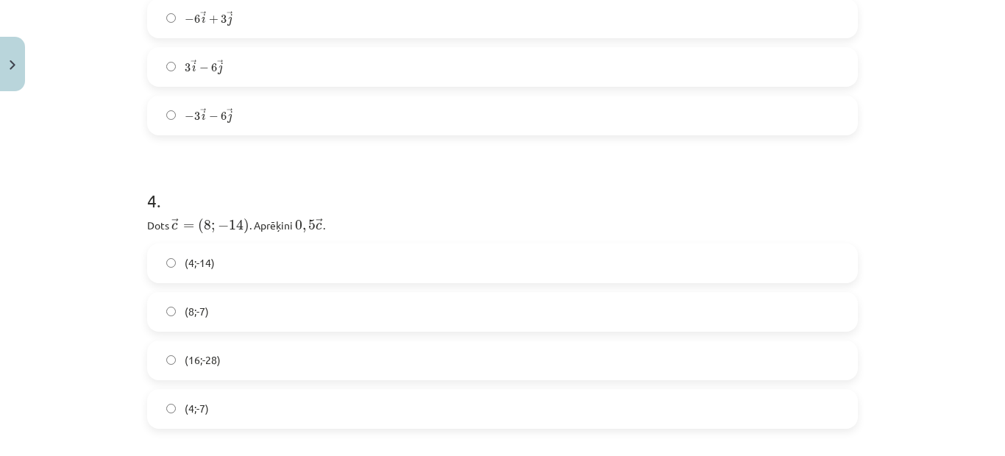
click at [189, 408] on span "(4;-7)" at bounding box center [197, 408] width 24 height 15
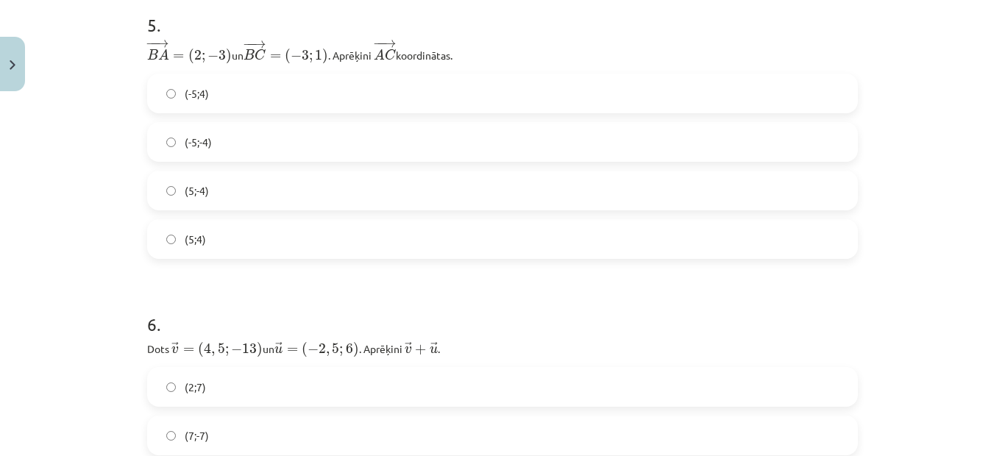
scroll to position [2038, 0]
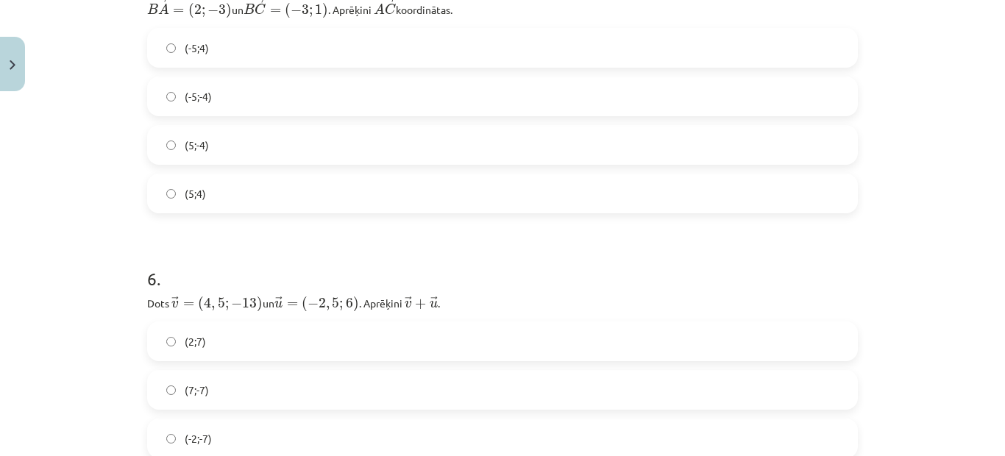
click at [207, 98] on label "(-5;-4)" at bounding box center [503, 96] width 708 height 37
click at [231, 54] on label "(-5;4)" at bounding box center [503, 47] width 708 height 37
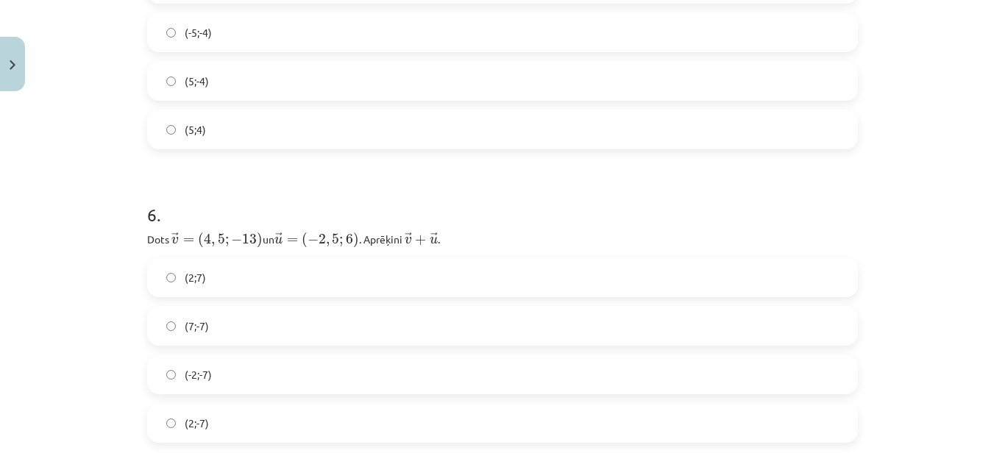
scroll to position [2186, 0]
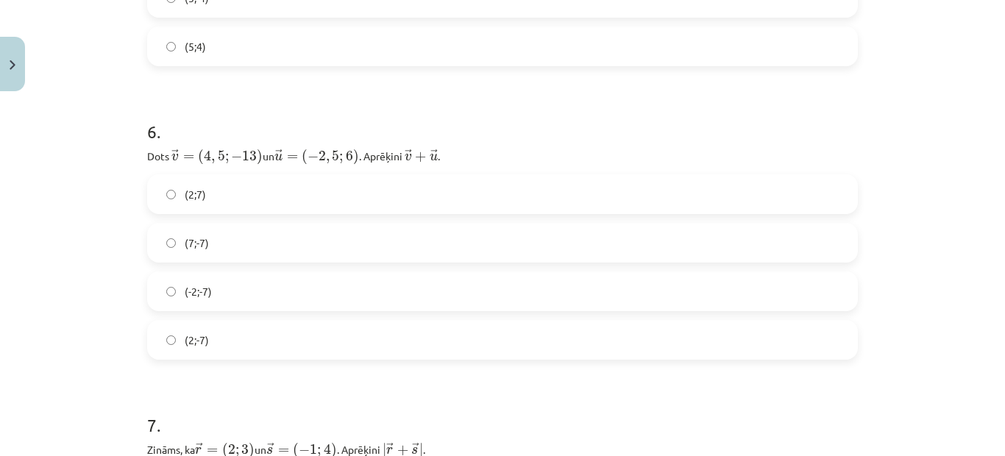
click at [216, 339] on label "(2;-7)" at bounding box center [503, 340] width 708 height 37
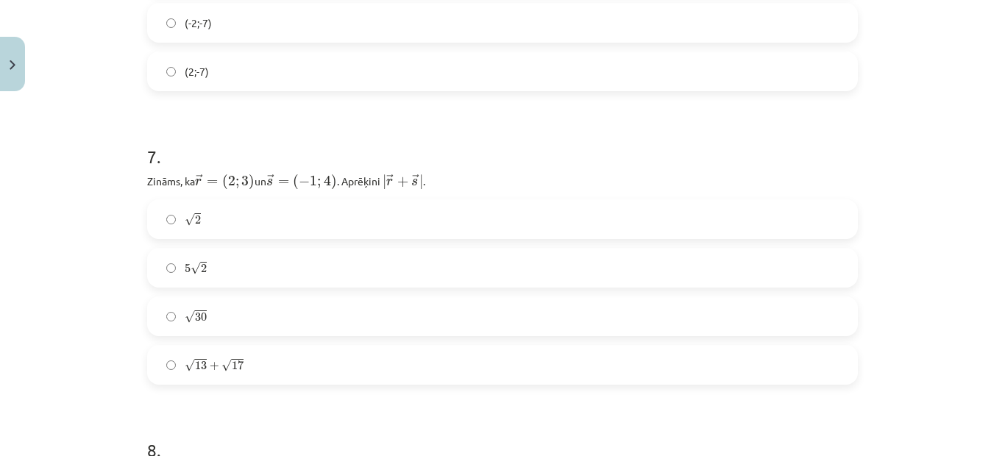
scroll to position [2480, 0]
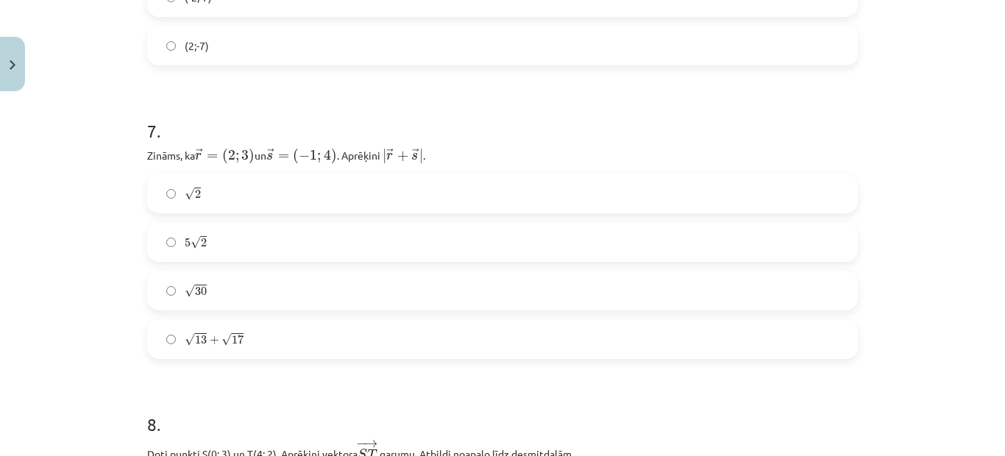
drag, startPoint x: 208, startPoint y: 221, endPoint x: 210, endPoint y: 230, distance: 8.2
click at [208, 222] on div "5 √ 2 5 2" at bounding box center [502, 242] width 711 height 40
click at [241, 241] on label "5 √ 2 5 2" at bounding box center [503, 242] width 708 height 37
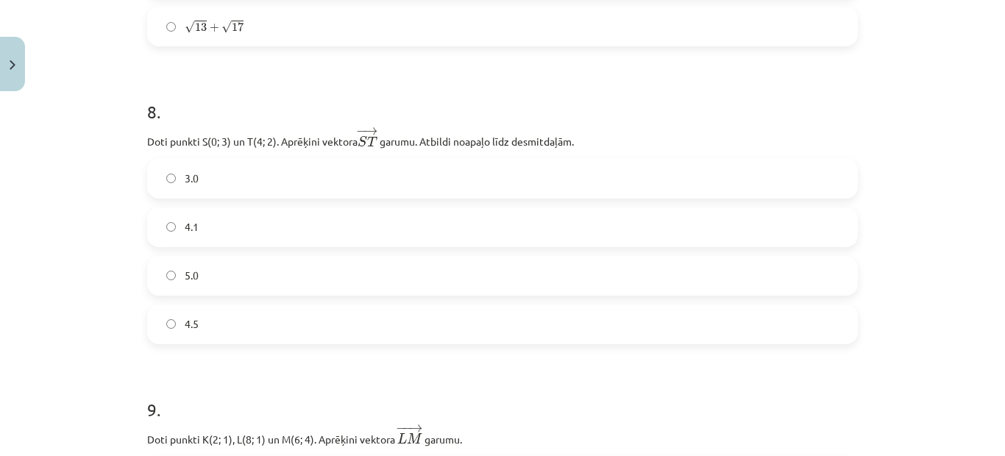
scroll to position [2848, 0]
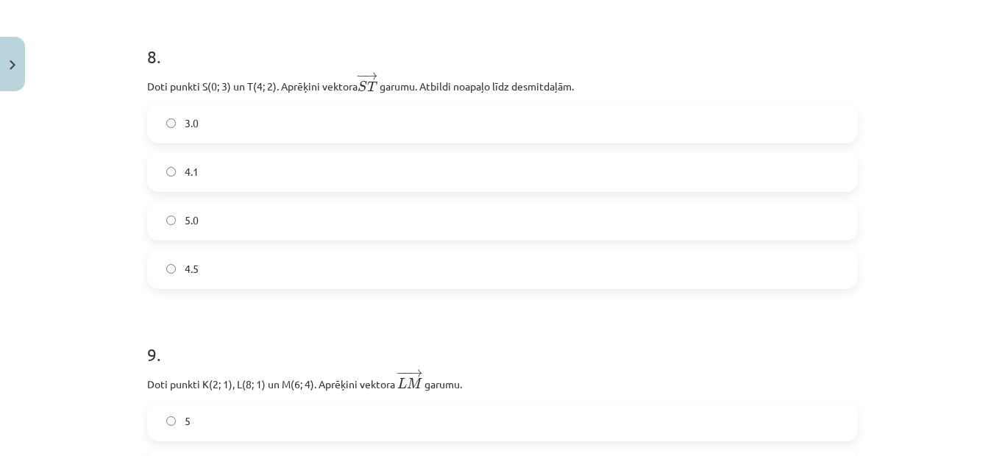
click at [198, 176] on label "4.1" at bounding box center [503, 172] width 708 height 37
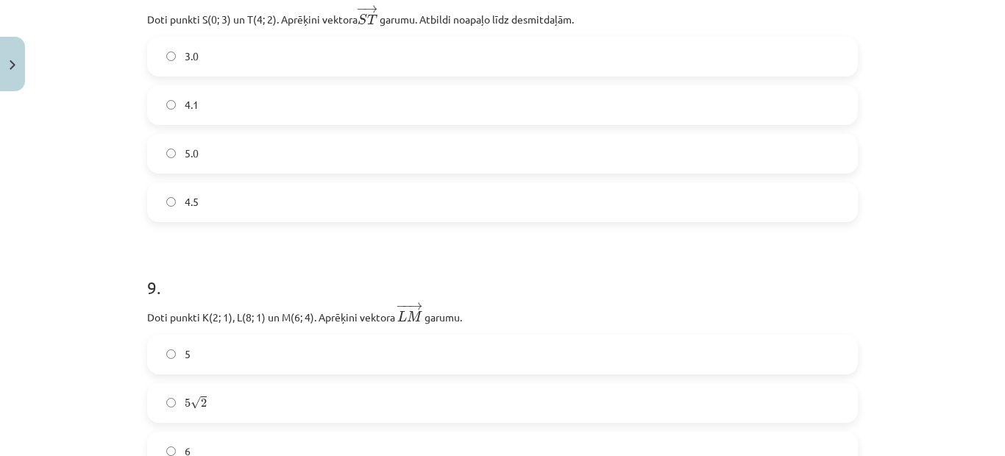
scroll to position [3069, 0]
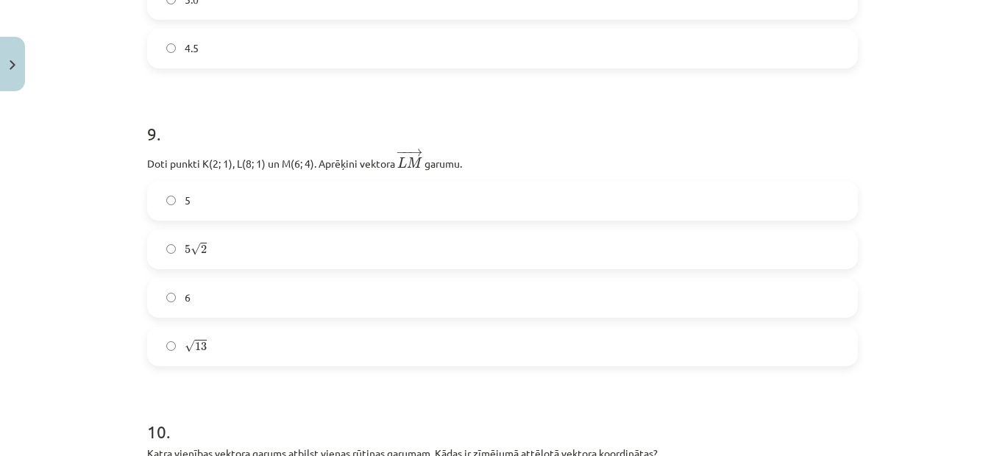
click at [199, 346] on span "13" at bounding box center [201, 346] width 12 height 9
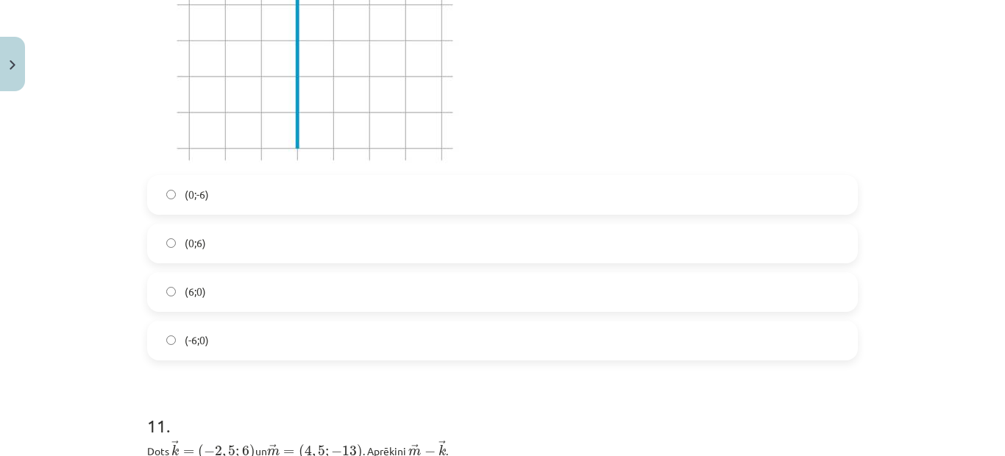
scroll to position [3657, 0]
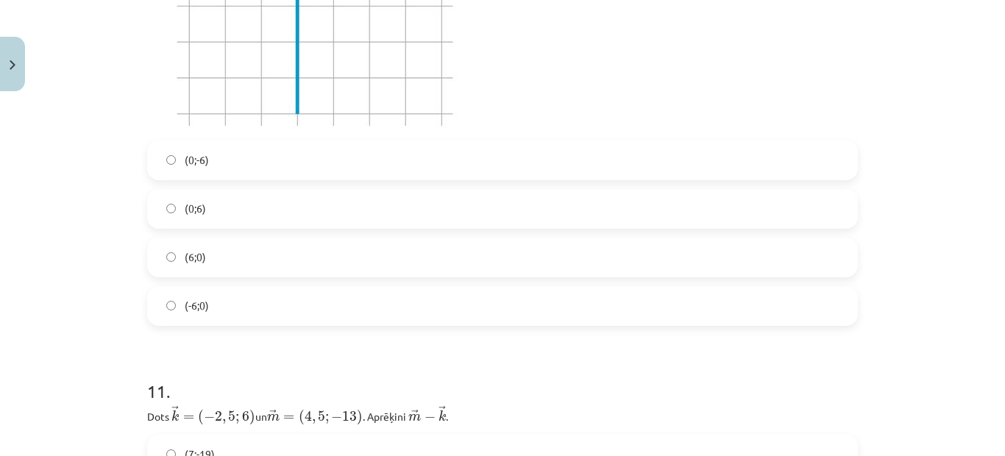
click at [186, 306] on span "(-6;0)" at bounding box center [197, 305] width 24 height 15
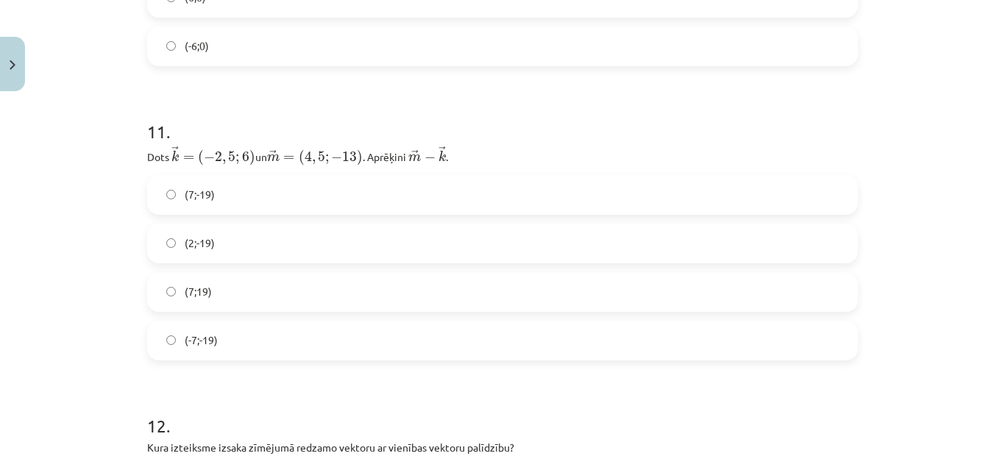
scroll to position [3952, 0]
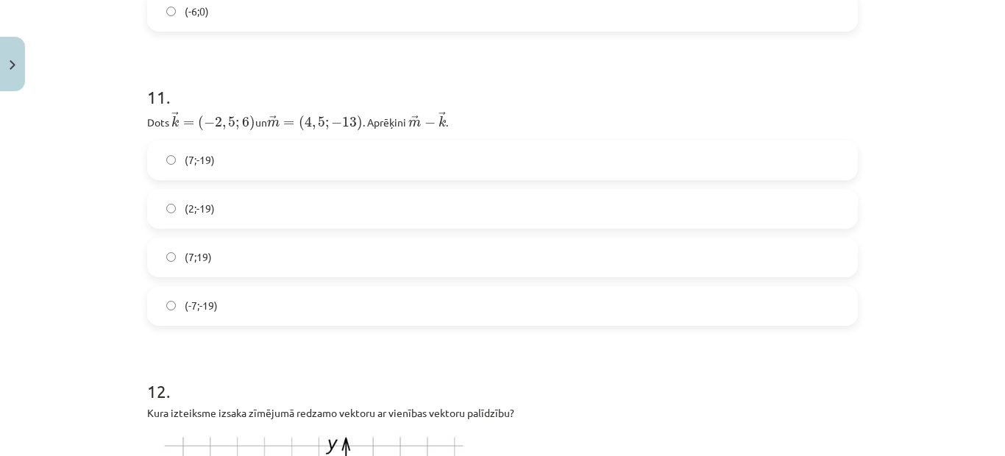
drag, startPoint x: 197, startPoint y: 201, endPoint x: 242, endPoint y: 143, distance: 73.4
click at [197, 200] on label "(2;-19)" at bounding box center [503, 209] width 708 height 37
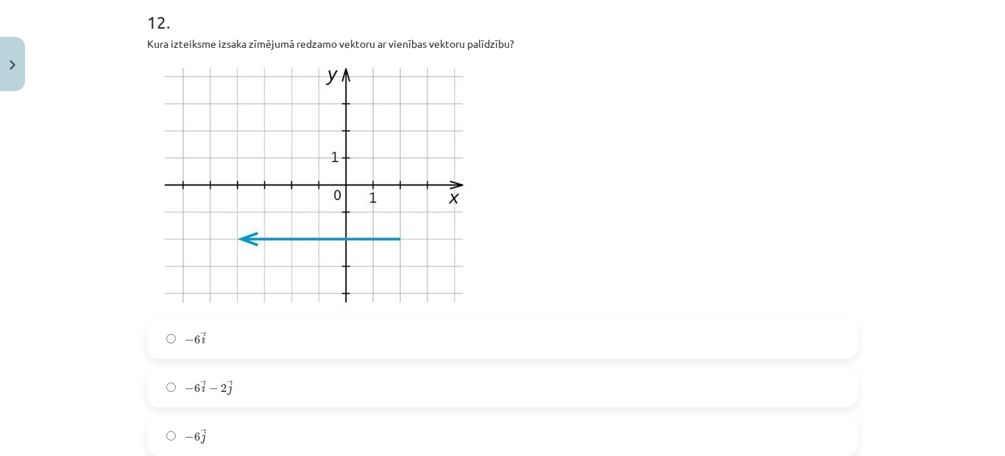
scroll to position [4320, 0]
click at [229, 387] on label "− 6 → i − 2 → j − 6 i → − 2 j →" at bounding box center [503, 389] width 708 height 37
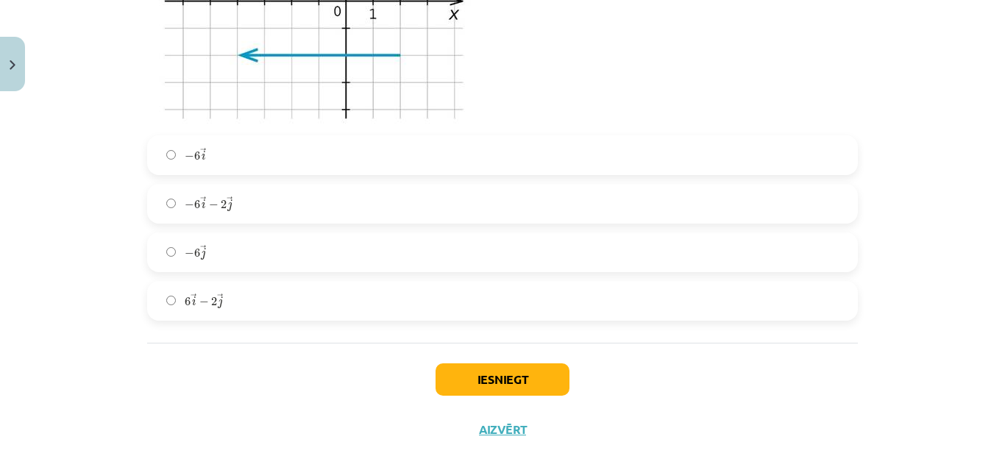
scroll to position [4540, 0]
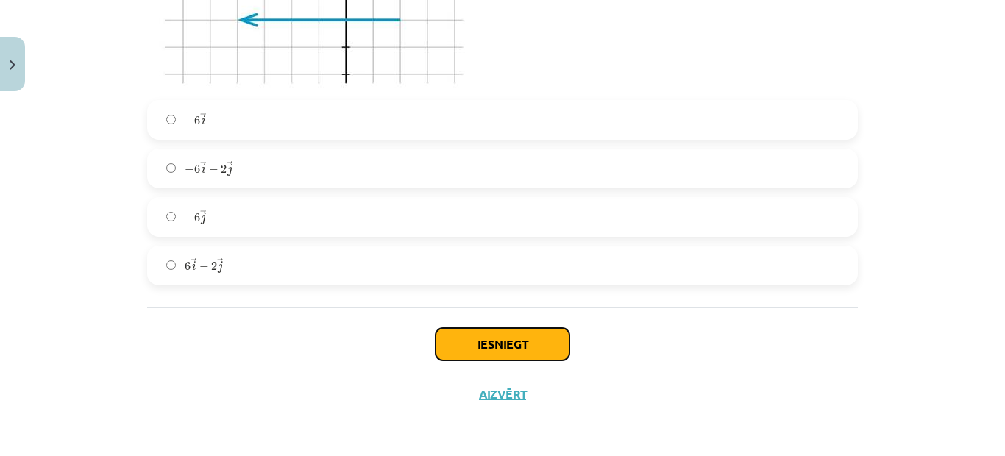
click at [508, 344] on button "Iesniegt" at bounding box center [503, 344] width 134 height 32
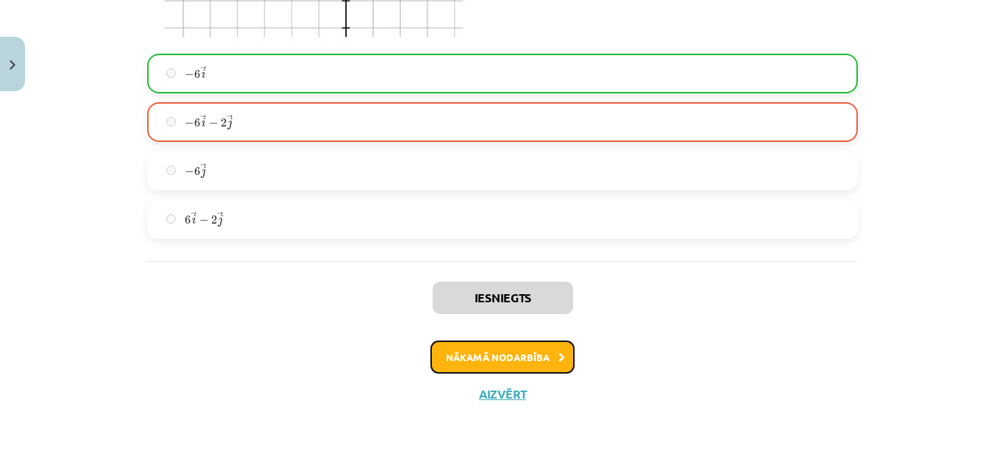
click at [538, 347] on button "Nākamā nodarbība" at bounding box center [502, 358] width 144 height 34
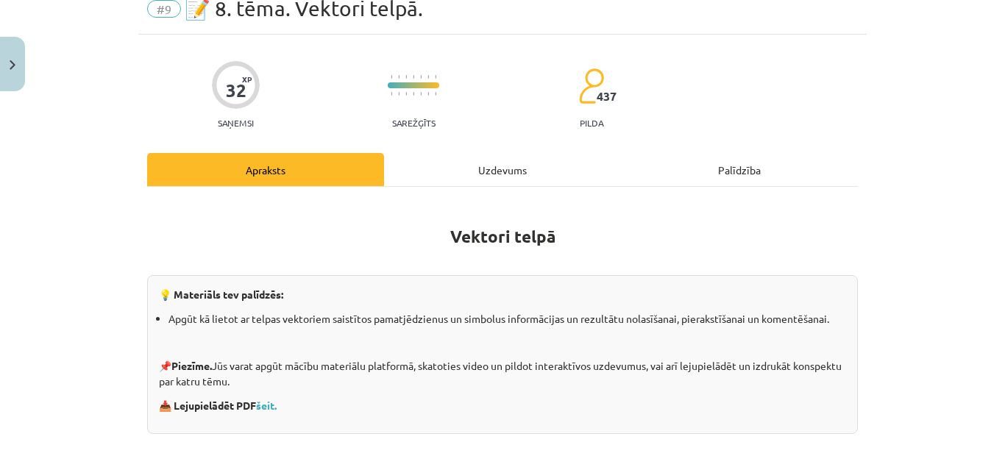
scroll to position [0, 0]
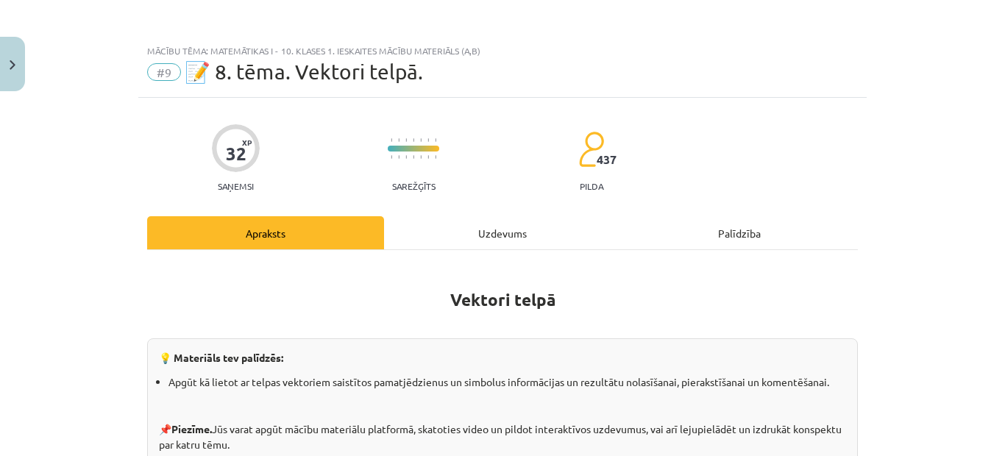
click at [478, 229] on div "Uzdevums" at bounding box center [502, 232] width 237 height 33
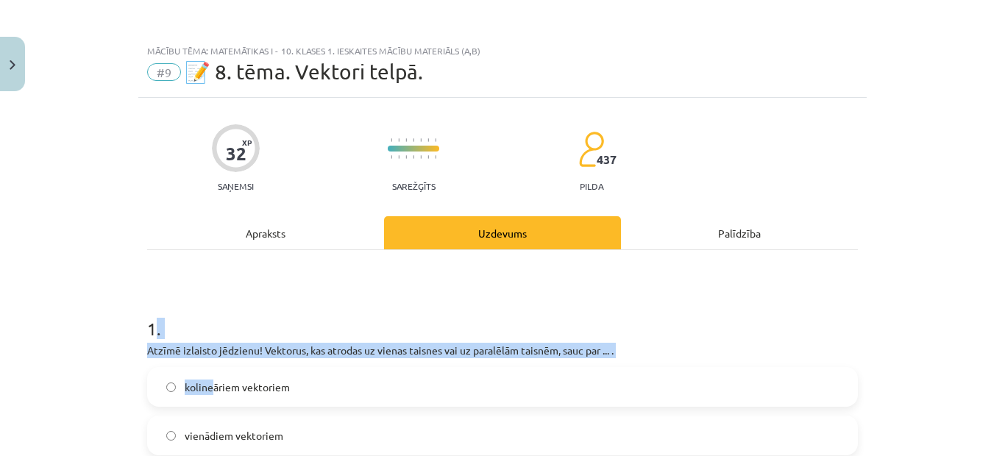
drag, startPoint x: 148, startPoint y: 313, endPoint x: 188, endPoint y: 384, distance: 81.7
click at [204, 397] on div "1 . Atzīmē izlaisto jēdzienu! Vektorus, kas atrodas uz vienas taisnes vai uz pa…" at bounding box center [502, 423] width 711 height 260
drag, startPoint x: 91, startPoint y: 359, endPoint x: 103, endPoint y: 359, distance: 12.5
click at [93, 359] on div "Mācību tēma: Matemātikas i - 10. klases 1. ieskaites mācību materiāls (a,b) #9 …" at bounding box center [502, 228] width 1005 height 456
click at [118, 358] on div "Mācību tēma: Matemātikas i - 10. klases 1. ieskaites mācību materiāls (a,b) #9 …" at bounding box center [502, 228] width 1005 height 456
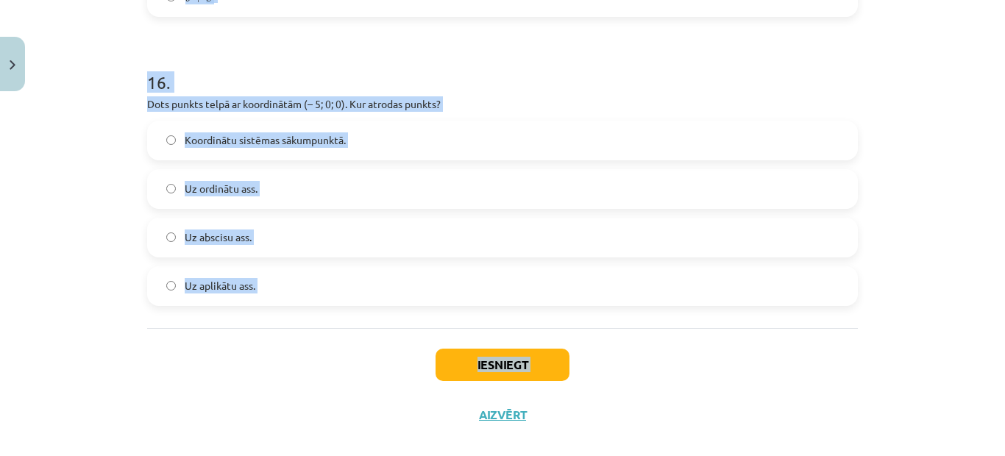
scroll to position [6219, 0]
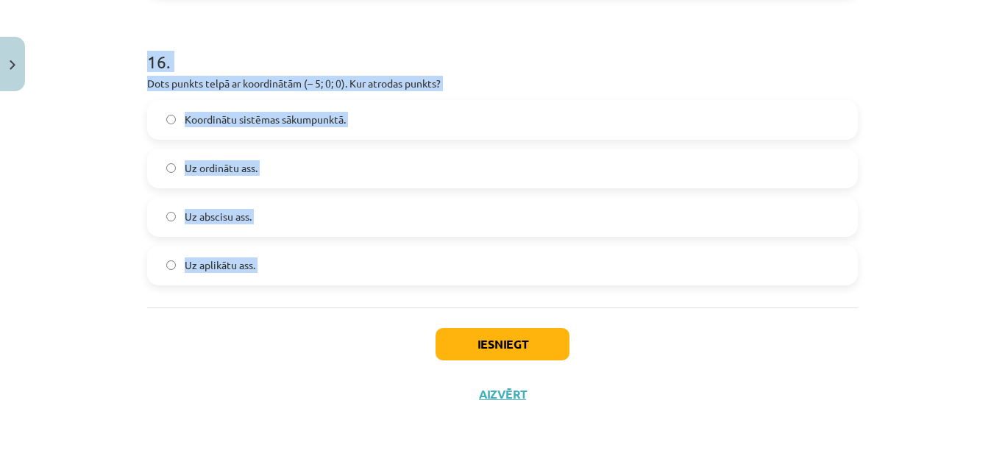
drag, startPoint x: 138, startPoint y: 352, endPoint x: 269, endPoint y: 319, distance: 134.4
copy form "Atzīmē izlaisto jēdzienu! Vektorus, kas atrodas uz vienas taisnes vai uz paralē…"
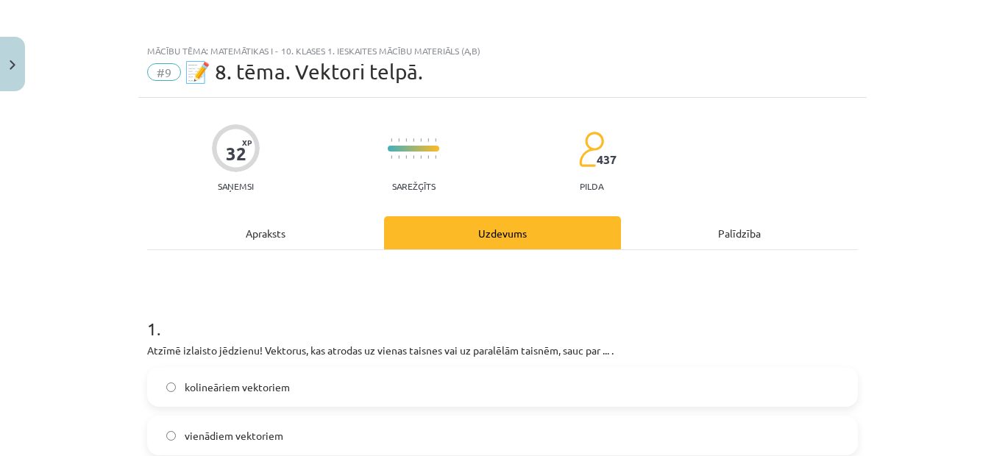
drag, startPoint x: 890, startPoint y: 91, endPoint x: 858, endPoint y: 165, distance: 81.1
click at [889, 95] on div "Mācību tēma: Matemātikas i - 10. klases 1. ieskaites mācību materiāls (a,b) #9 …" at bounding box center [502, 228] width 1005 height 456
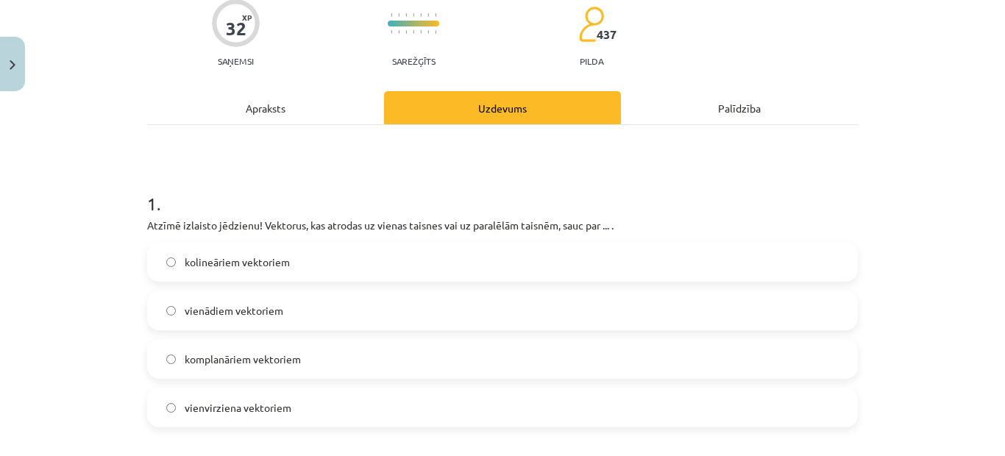
scroll to position [147, 0]
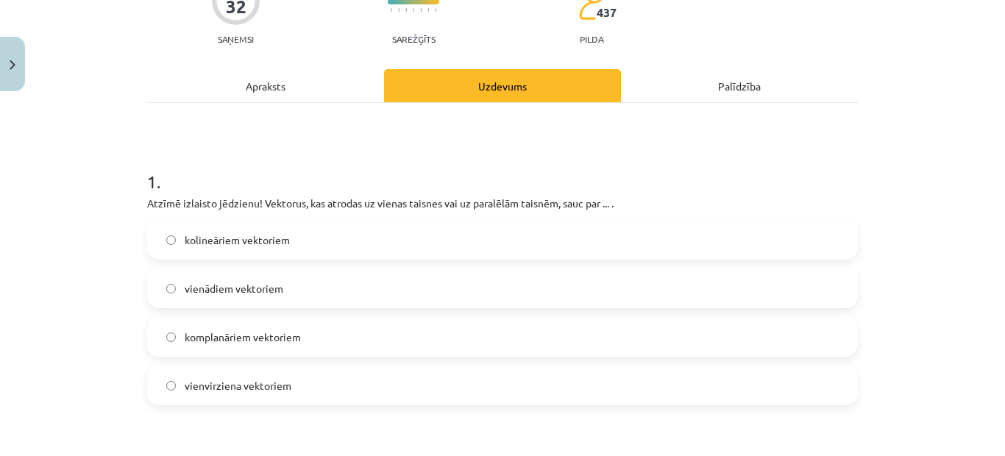
click at [196, 339] on span "komplanāriem vektoriem" at bounding box center [243, 337] width 116 height 15
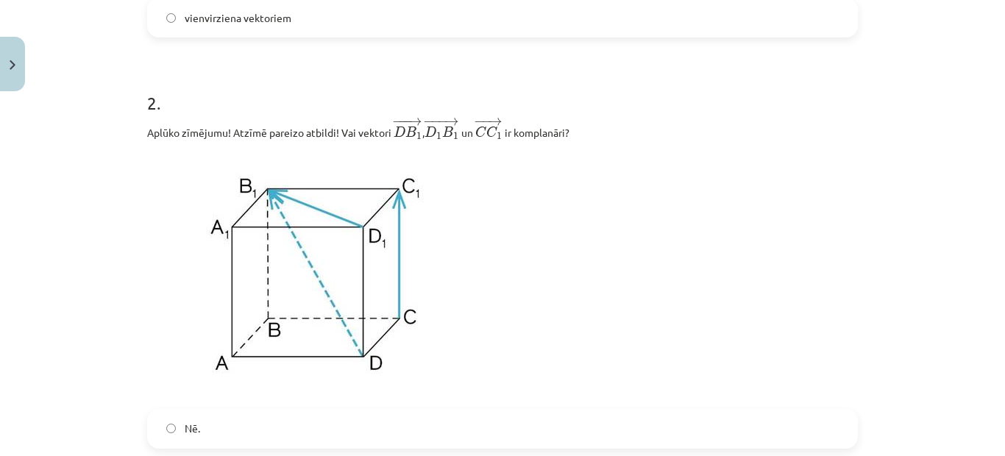
scroll to position [662, 0]
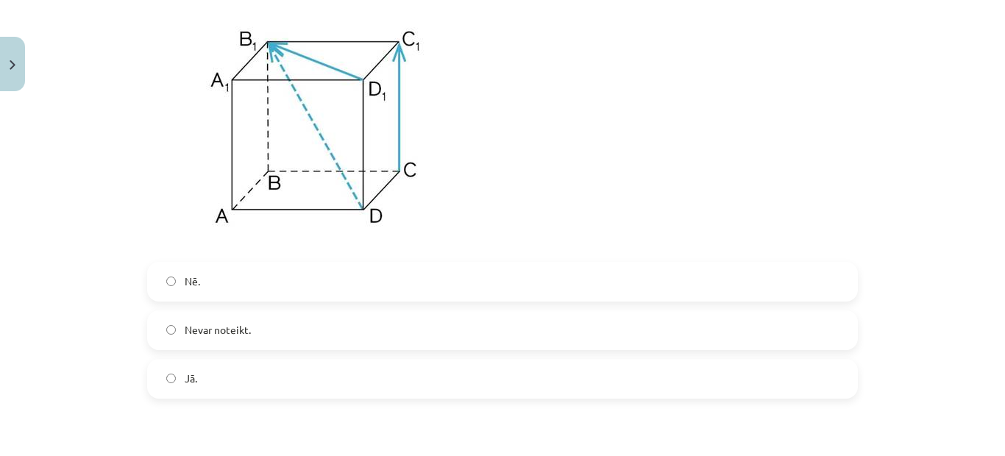
click at [227, 372] on label "Jā." at bounding box center [503, 379] width 708 height 37
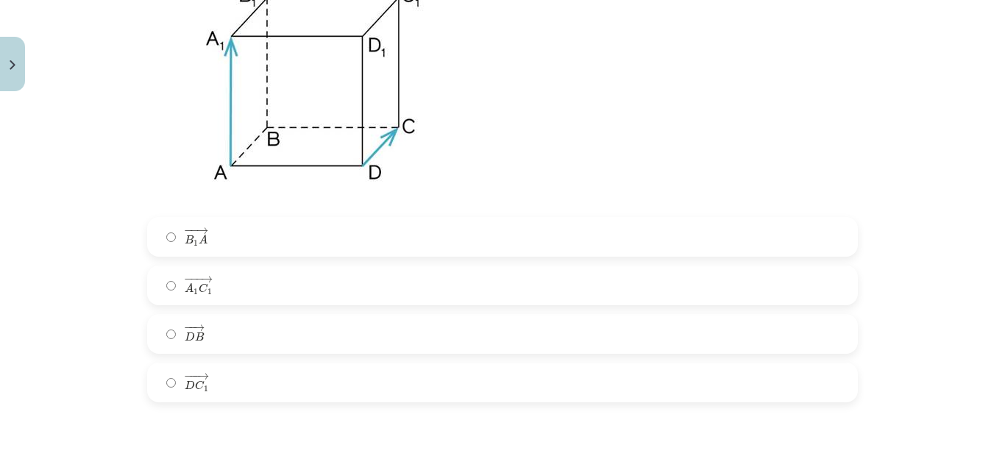
scroll to position [1251, 0]
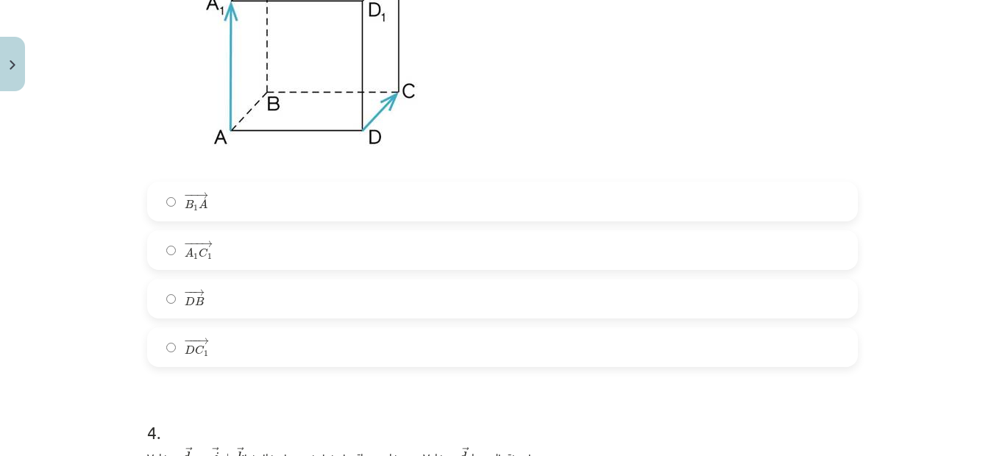
click at [195, 349] on span "C" at bounding box center [200, 350] width 10 height 10
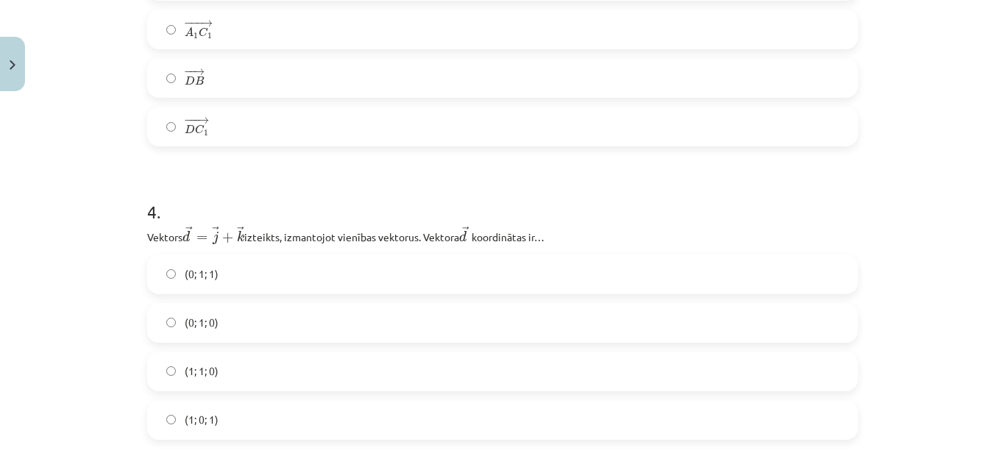
scroll to position [1545, 0]
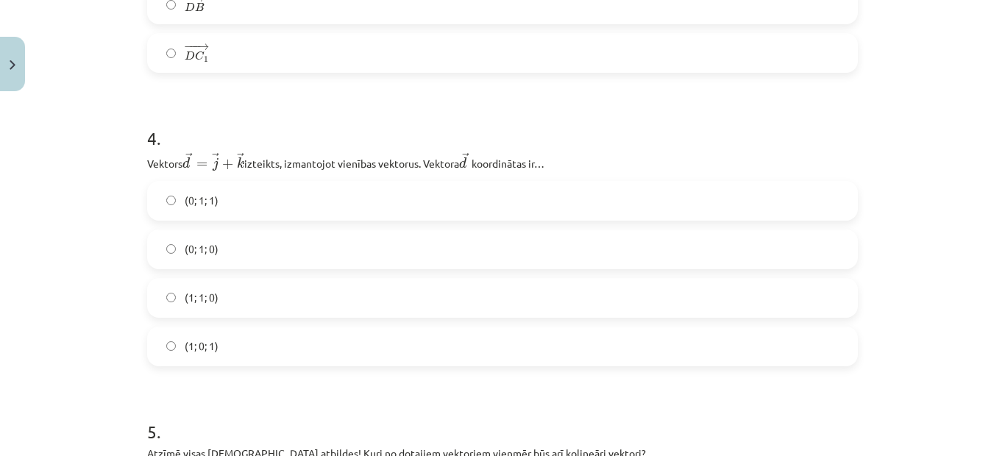
click at [197, 195] on span "(0; 1; 1)" at bounding box center [202, 200] width 34 height 15
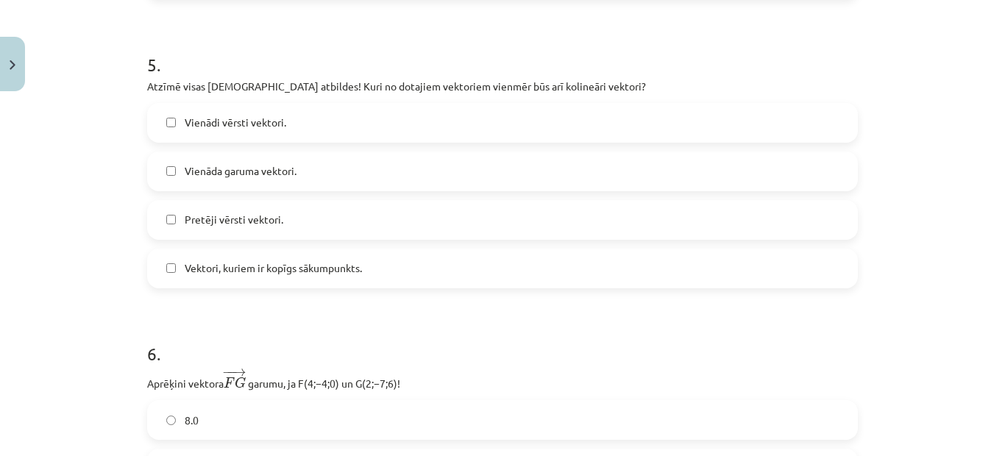
scroll to position [1913, 0]
click at [217, 270] on span "Vektori, kuriem ir kopīgs sākumpunkts." at bounding box center [273, 267] width 177 height 15
click at [215, 272] on span "Vektori, kuriem ir kopīgs sākumpunkts." at bounding box center [273, 267] width 177 height 15
click at [223, 220] on span "Pretēji vērsti vektori." at bounding box center [234, 218] width 99 height 15
click at [219, 229] on label "Pretēji vērsti vektori." at bounding box center [503, 219] width 708 height 37
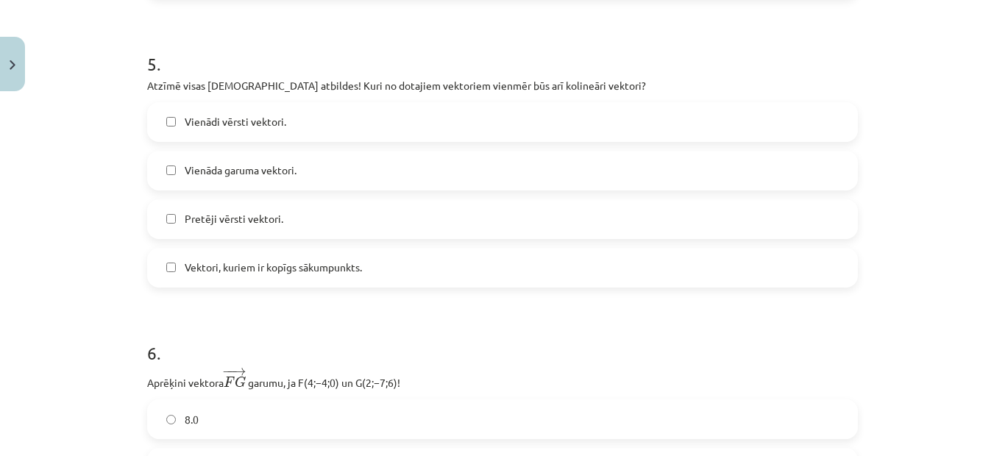
click at [221, 178] on span "Vienāda garuma vektori." at bounding box center [241, 170] width 112 height 15
click at [242, 116] on span "Vienādi vērsti vektori." at bounding box center [236, 121] width 102 height 15
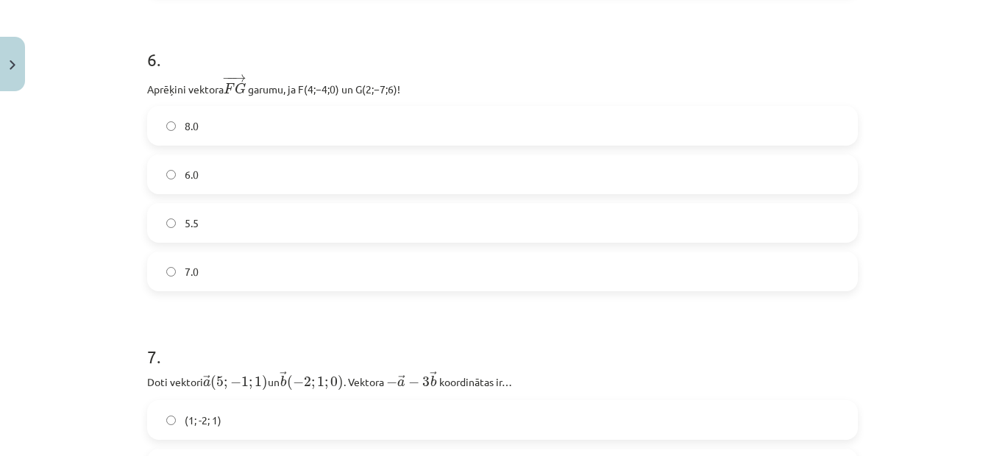
scroll to position [2208, 0]
click at [213, 272] on label "7.0" at bounding box center [503, 270] width 708 height 37
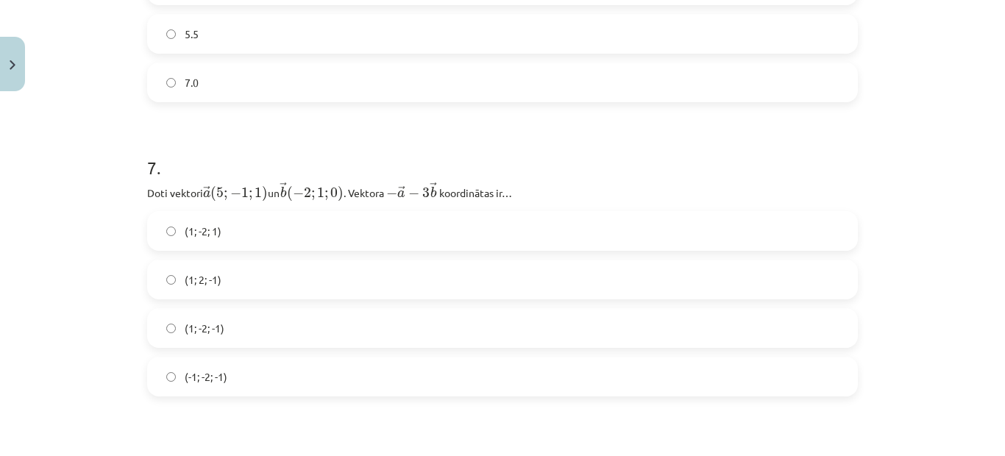
scroll to position [2428, 0]
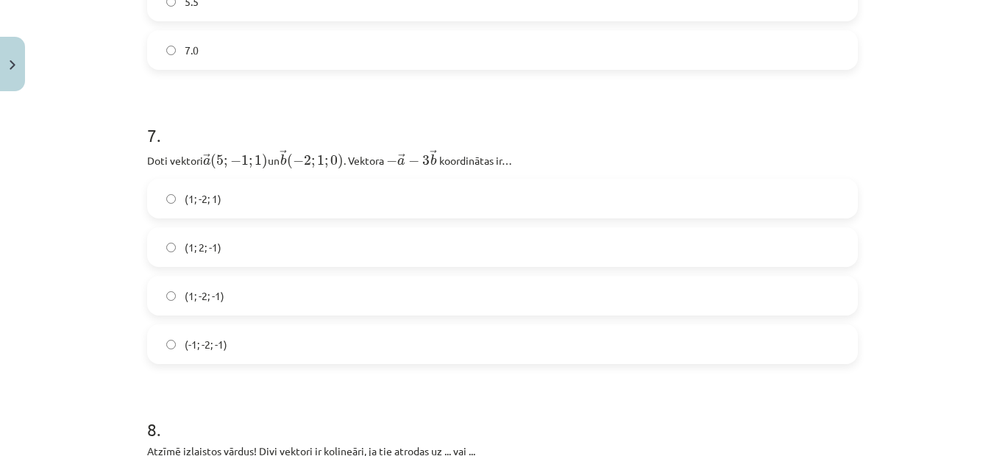
click at [219, 342] on span "(-1; -2; -1)" at bounding box center [206, 344] width 43 height 15
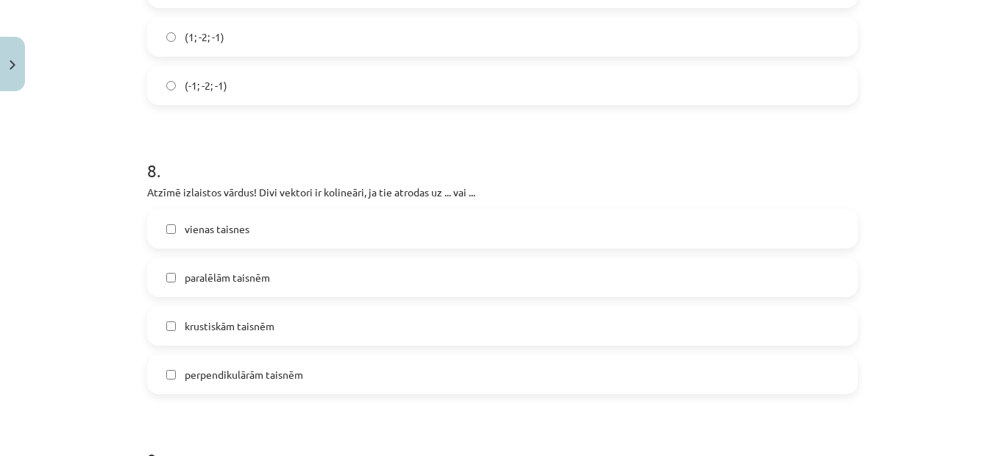
scroll to position [2723, 0]
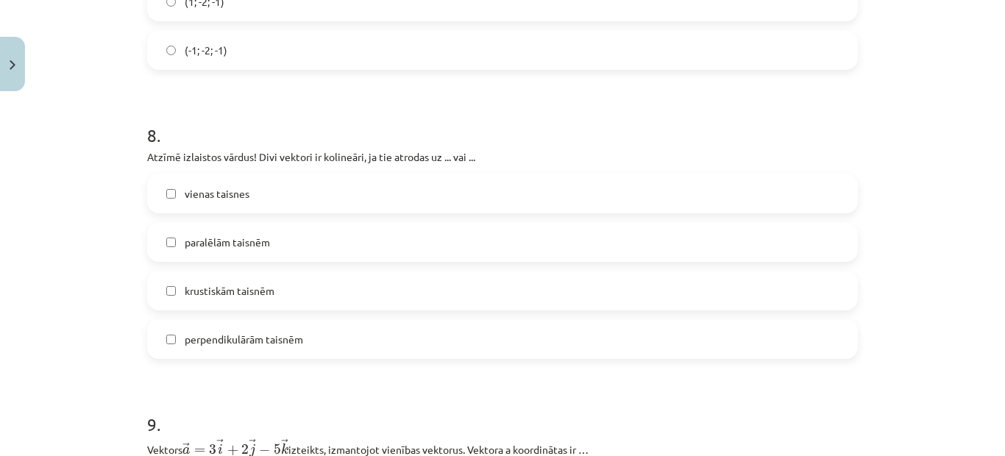
click at [222, 344] on span "perpendikulārām taisnēm" at bounding box center [244, 339] width 118 height 15
click at [219, 228] on label "paralēlām taisnēm" at bounding box center [503, 242] width 708 height 37
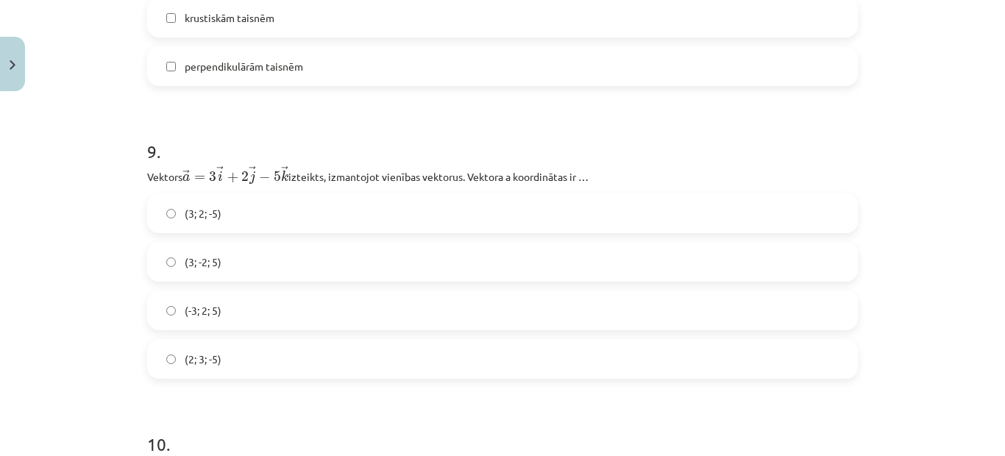
scroll to position [3017, 0]
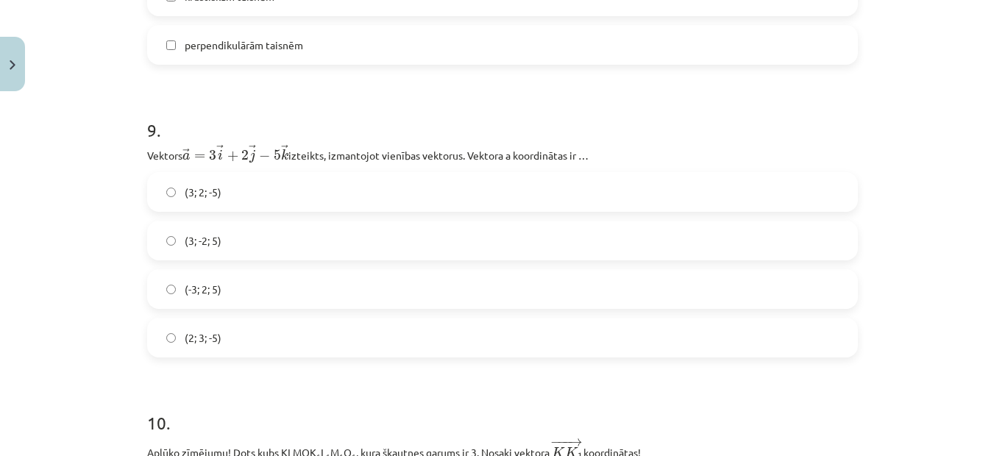
click at [205, 199] on span "(3; 2; -5)" at bounding box center [203, 192] width 37 height 15
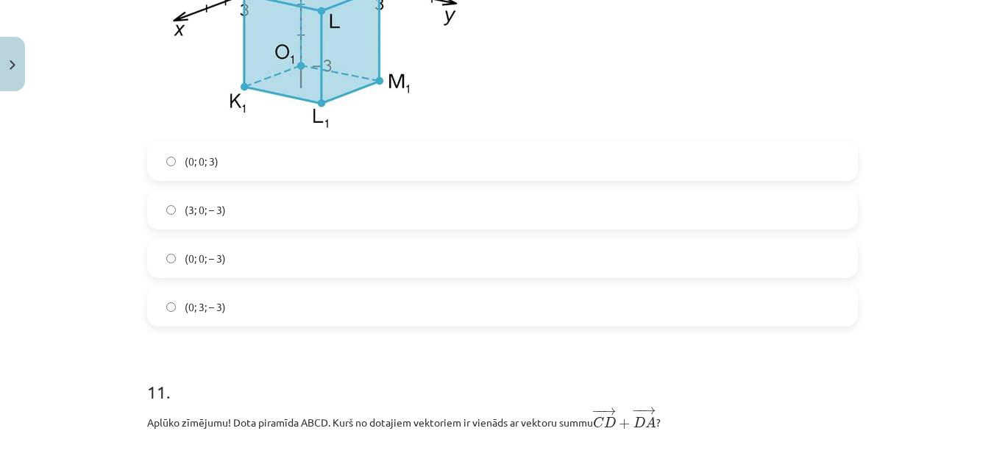
scroll to position [3606, 0]
click at [196, 166] on span "(0; 0; 3)" at bounding box center [202, 160] width 34 height 15
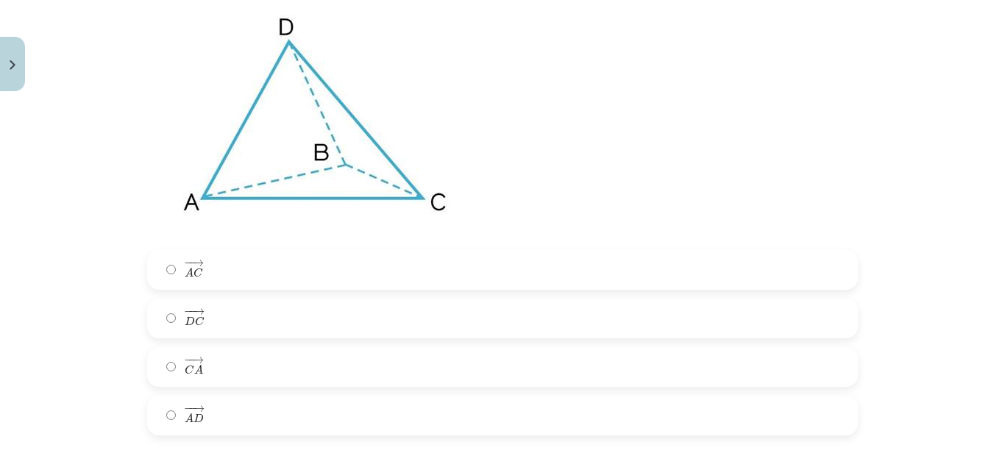
scroll to position [4047, 0]
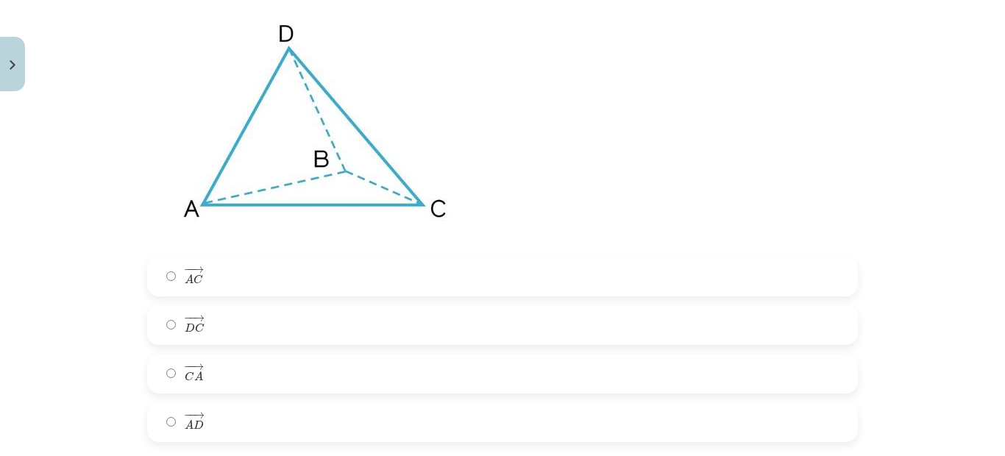
click at [177, 379] on label "− − → C A C A →" at bounding box center [503, 373] width 708 height 37
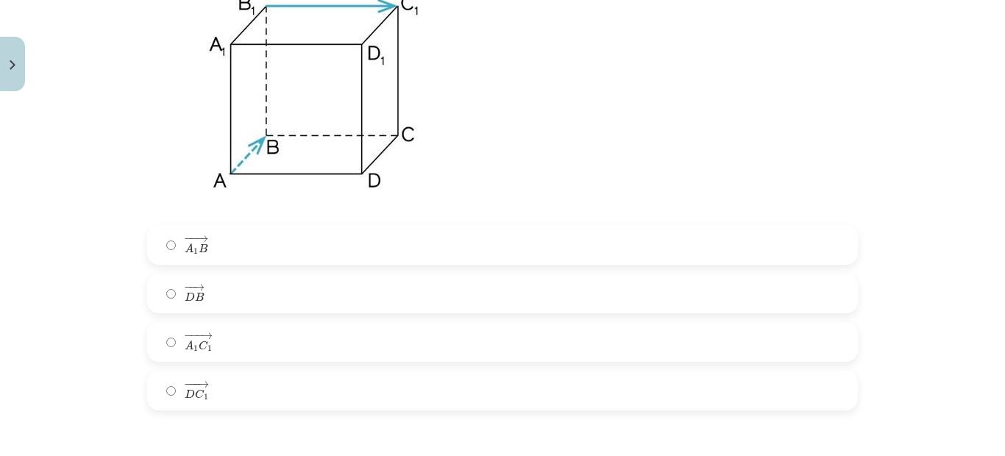
scroll to position [4710, 0]
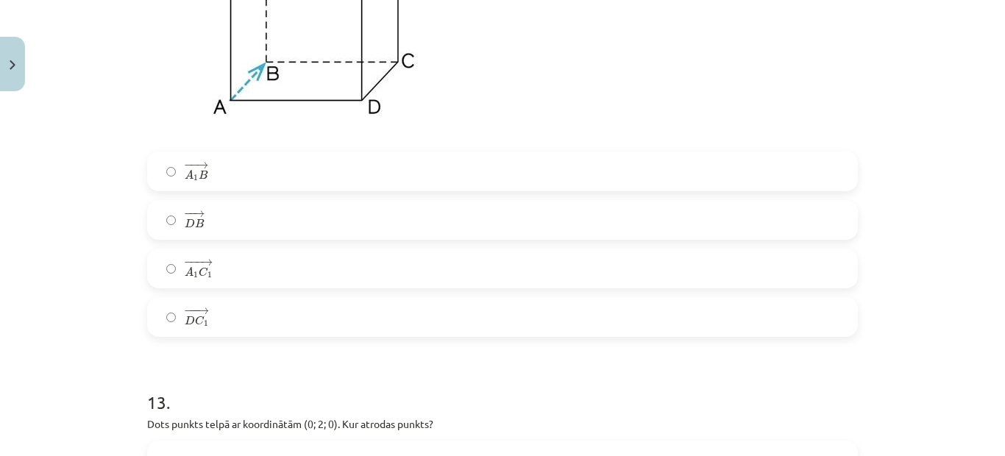
click at [185, 277] on span "A" at bounding box center [189, 272] width 9 height 10
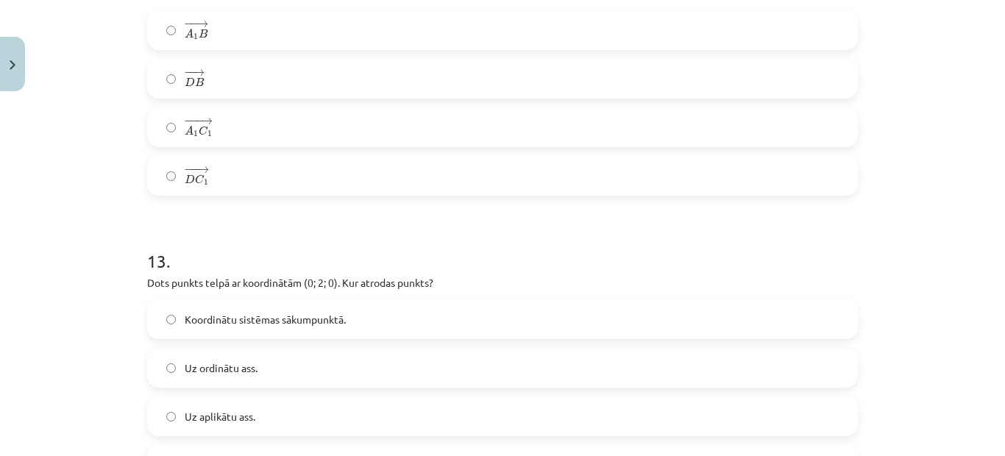
scroll to position [4930, 0]
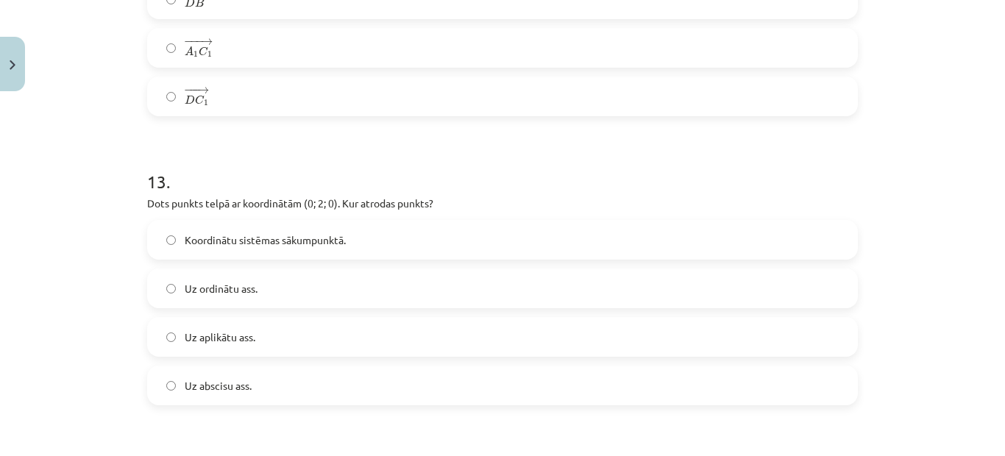
click at [223, 342] on span "Uz aplikātu ass." at bounding box center [220, 337] width 71 height 15
click at [226, 248] on span "Koordinātu sistēmas sākumpunktā." at bounding box center [265, 240] width 161 height 15
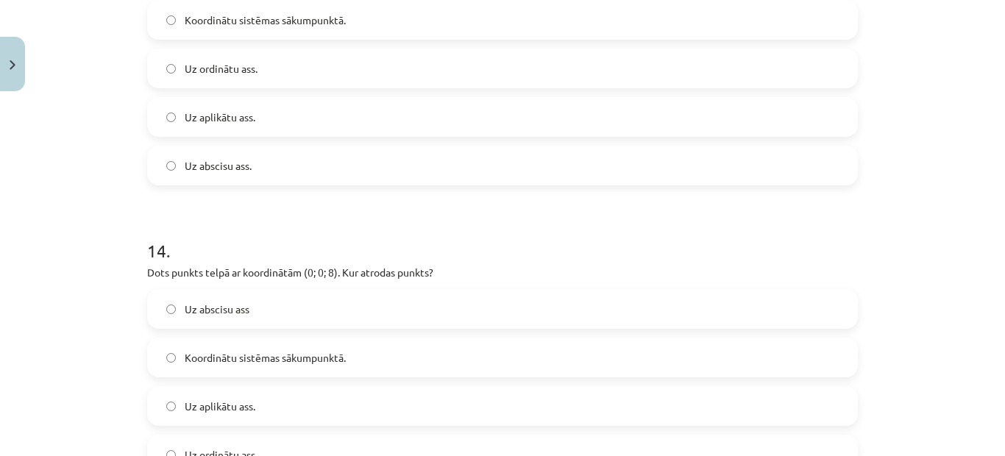
scroll to position [5151, 0]
click at [212, 124] on span "Uz aplikātu ass." at bounding box center [220, 116] width 71 height 15
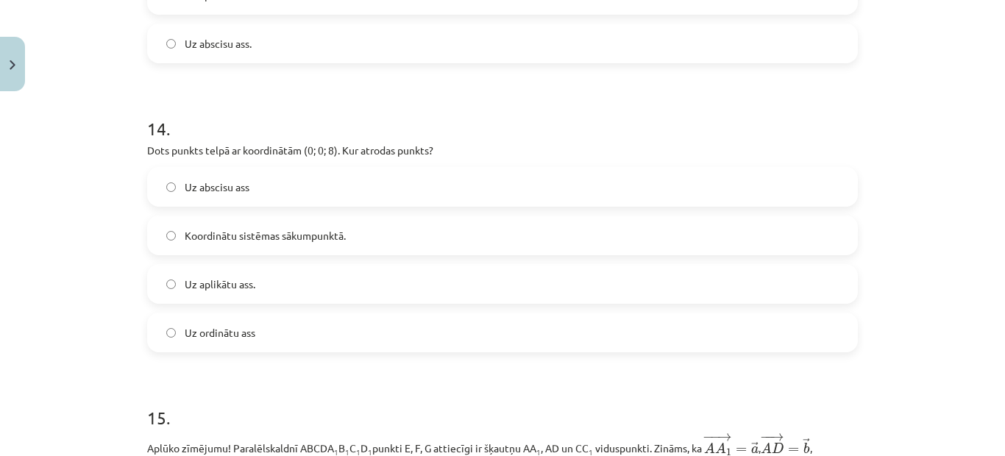
scroll to position [5298, 0]
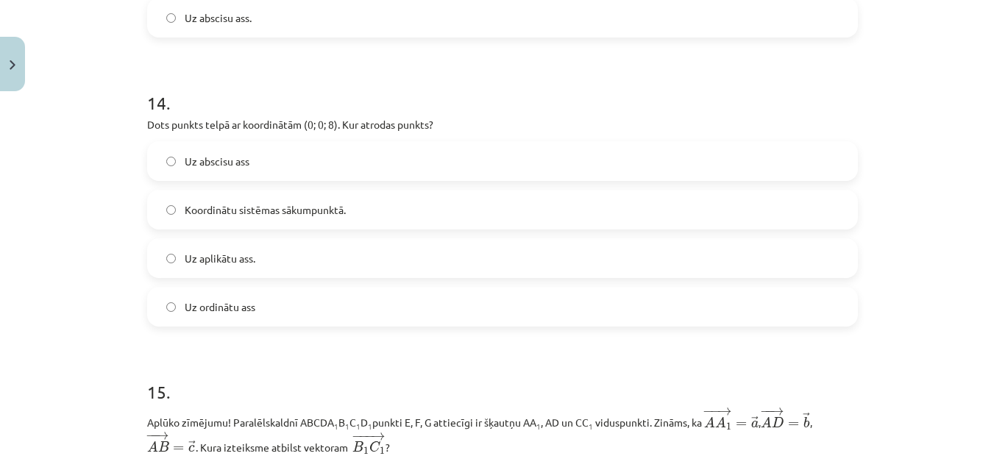
click at [252, 305] on label "Uz ordinātu ass" at bounding box center [503, 306] width 708 height 37
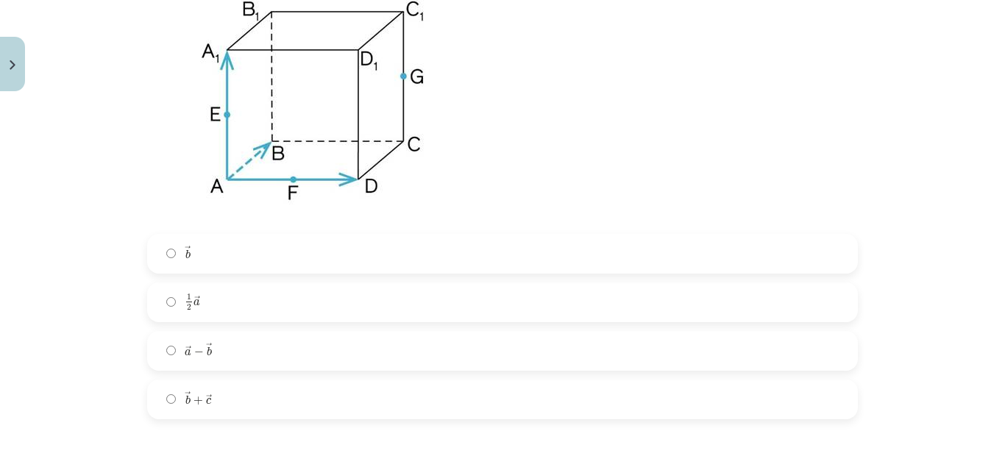
scroll to position [5813, 0]
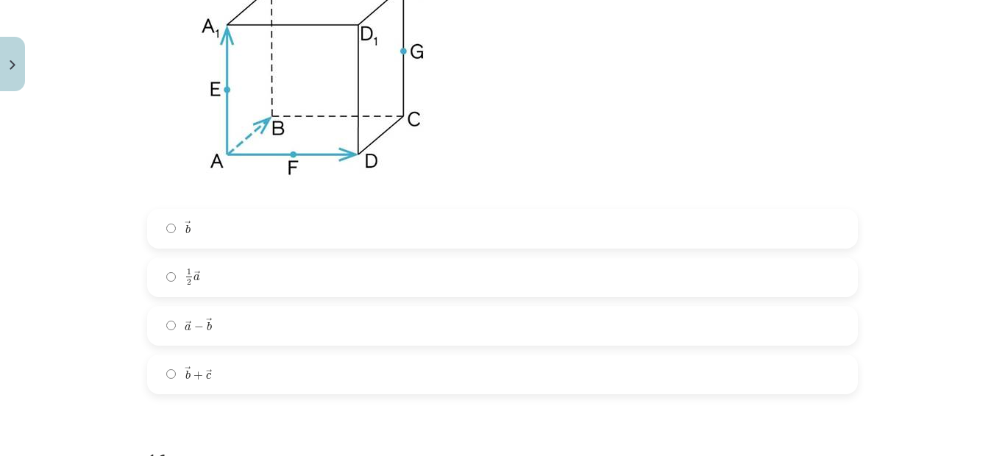
click at [185, 379] on span "b" at bounding box center [187, 375] width 5 height 10
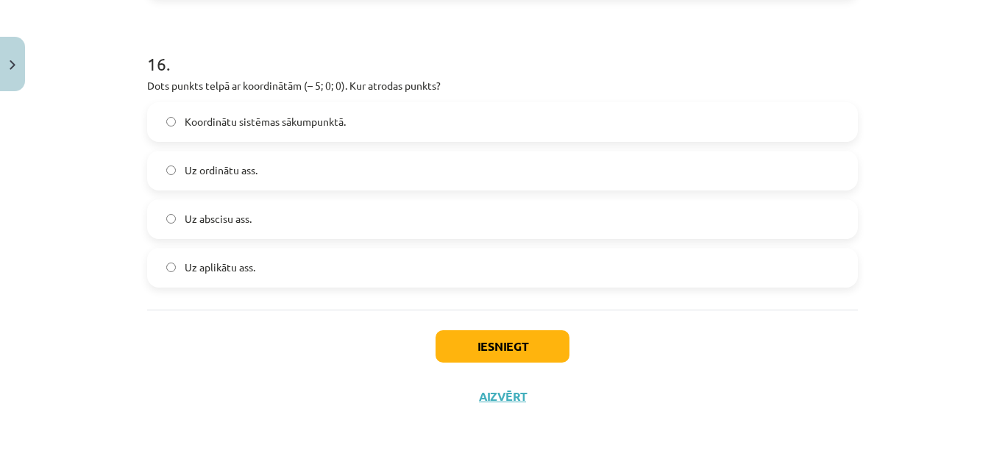
scroll to position [6219, 0]
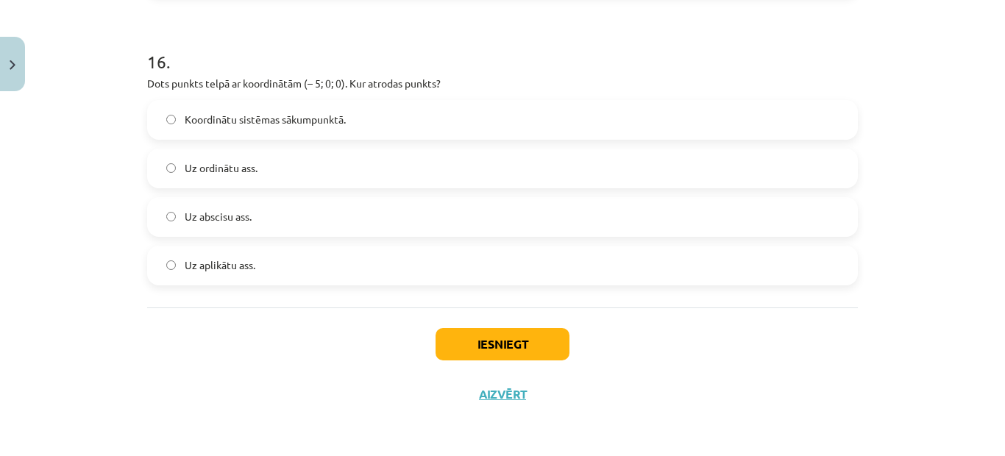
click at [230, 265] on span "Uz aplikātu ass." at bounding box center [220, 265] width 71 height 15
click at [513, 343] on button "Iesniegt" at bounding box center [503, 344] width 134 height 32
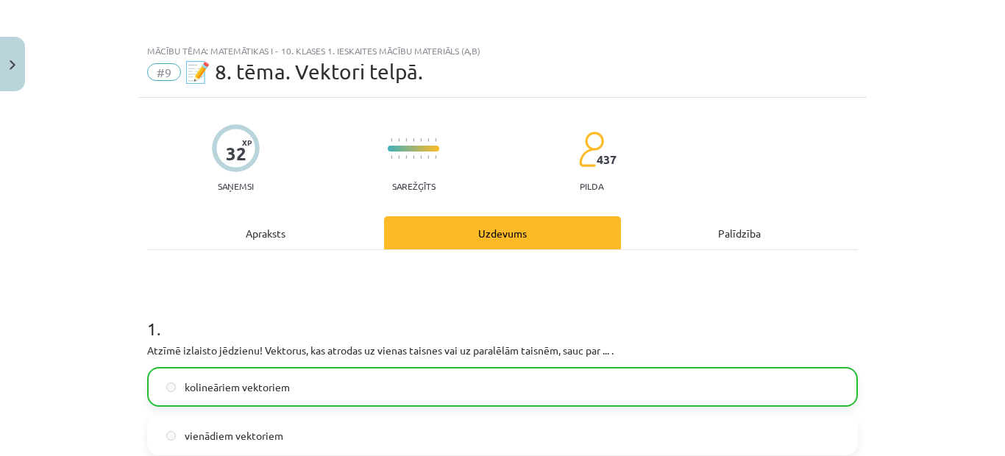
scroll to position [6265, 0]
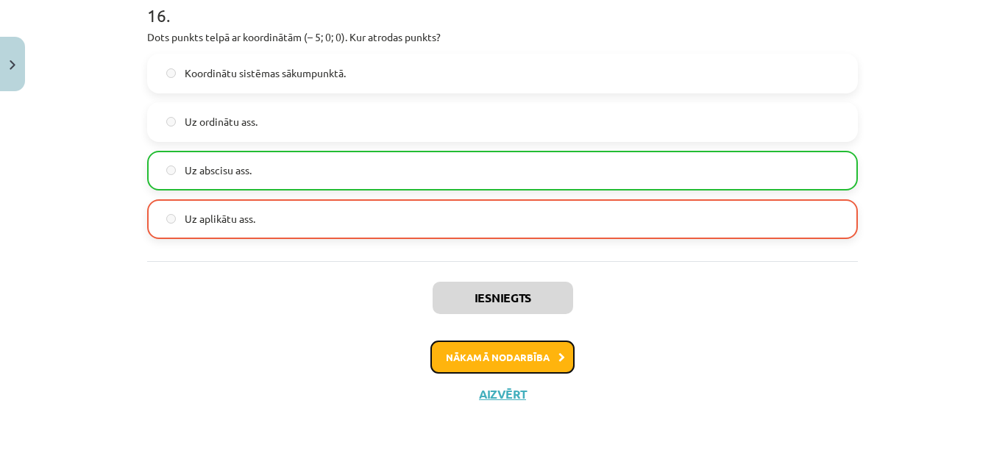
click at [516, 360] on button "Nākamā nodarbība" at bounding box center [502, 358] width 144 height 34
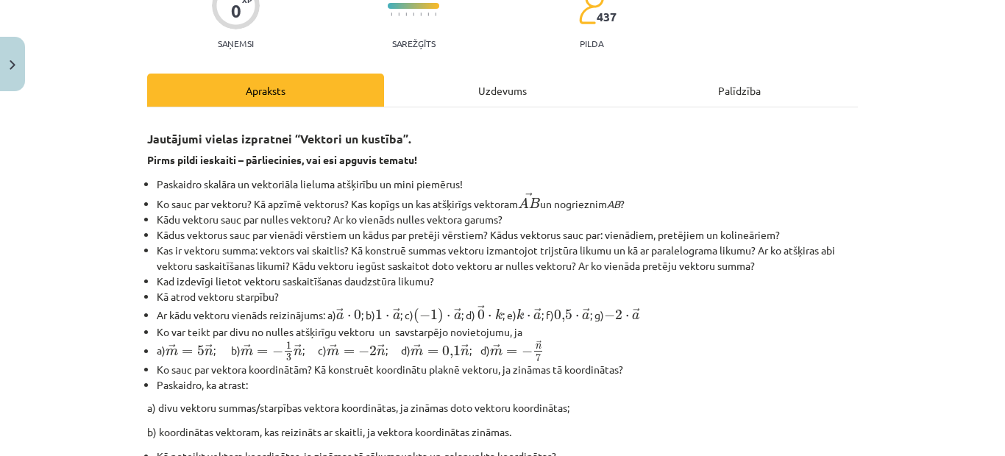
scroll to position [37, 0]
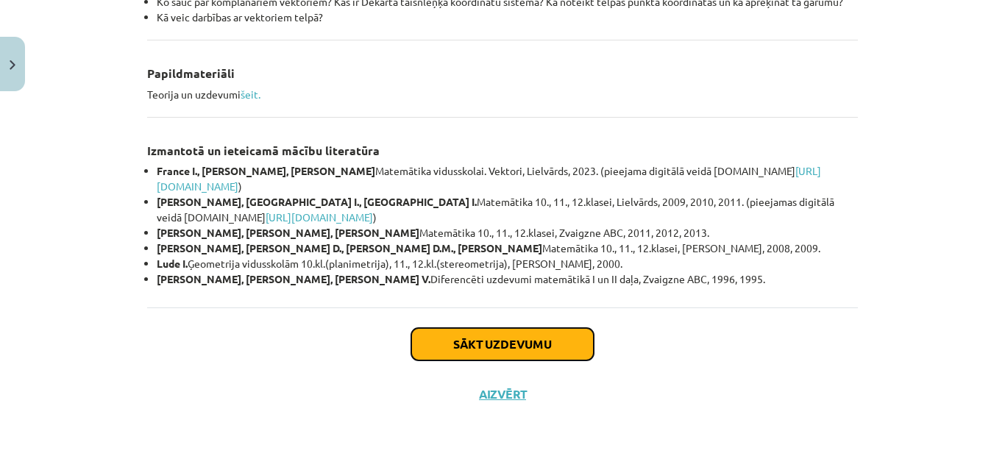
click at [478, 341] on button "Sākt uzdevumu" at bounding box center [502, 344] width 182 height 32
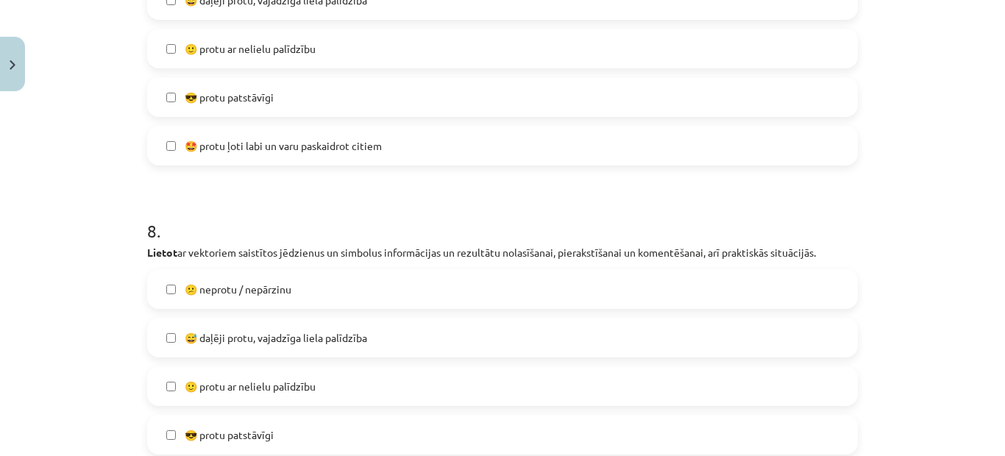
scroll to position [2830, 0]
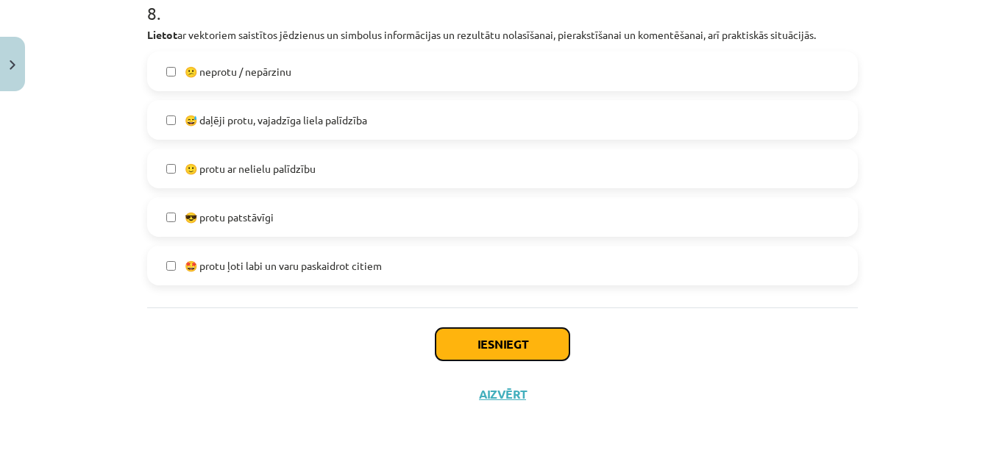
click at [478, 329] on button "Iesniegt" at bounding box center [503, 344] width 134 height 32
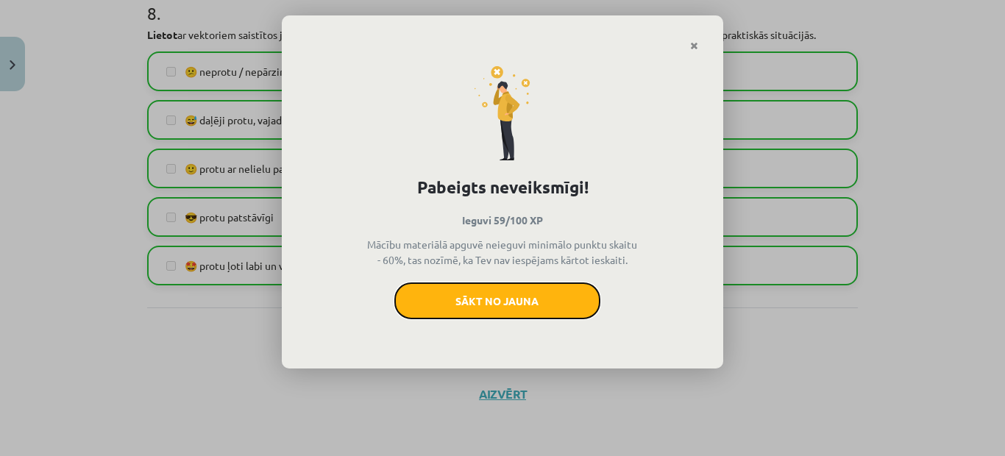
drag, startPoint x: 466, startPoint y: 297, endPoint x: 575, endPoint y: 70, distance: 252.1
click at [467, 297] on button "Sākt no jauna" at bounding box center [497, 301] width 206 height 37
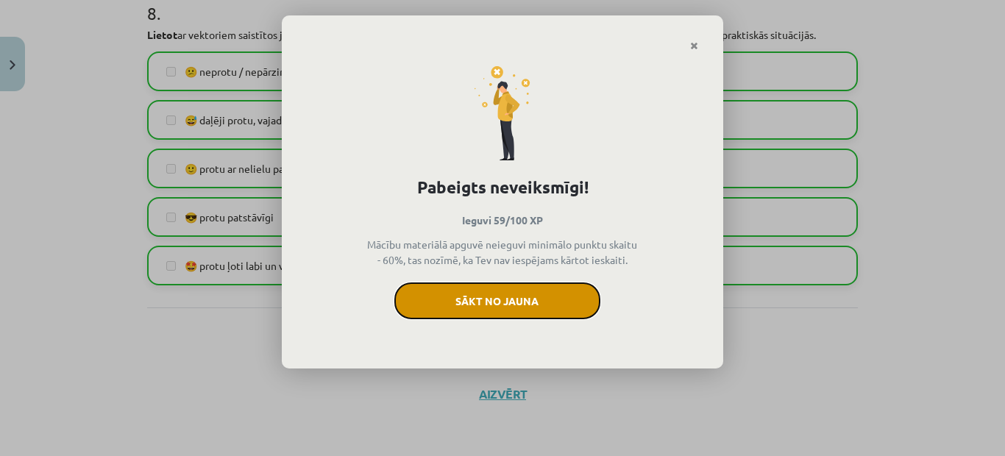
click at [543, 313] on button "Sākt no jauna" at bounding box center [497, 301] width 206 height 37
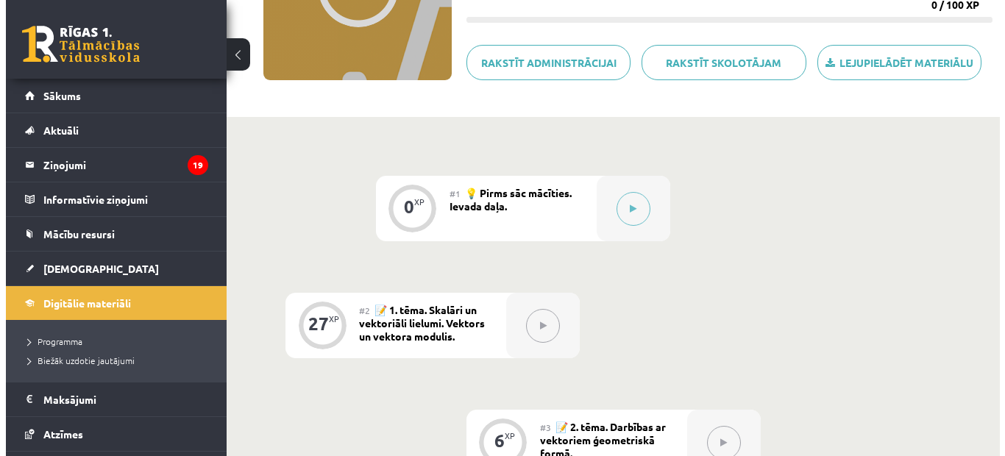
scroll to position [221, 0]
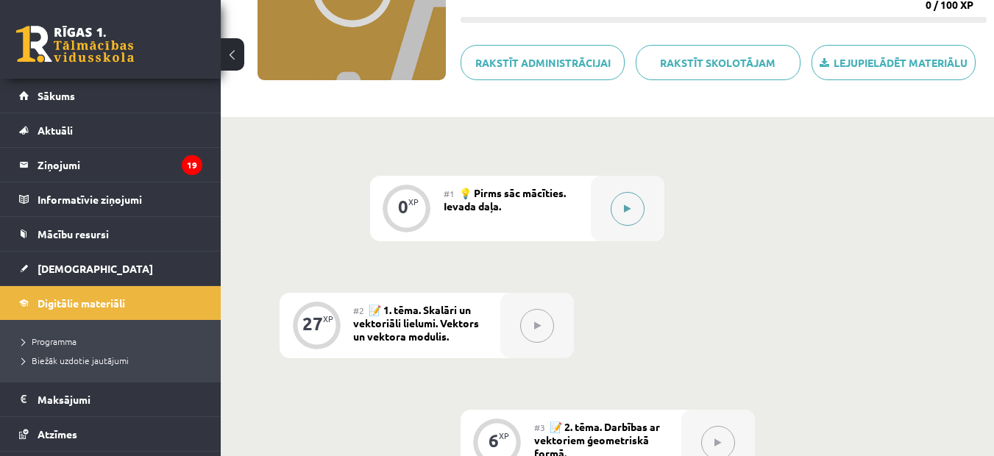
click at [631, 209] on button at bounding box center [628, 209] width 34 height 34
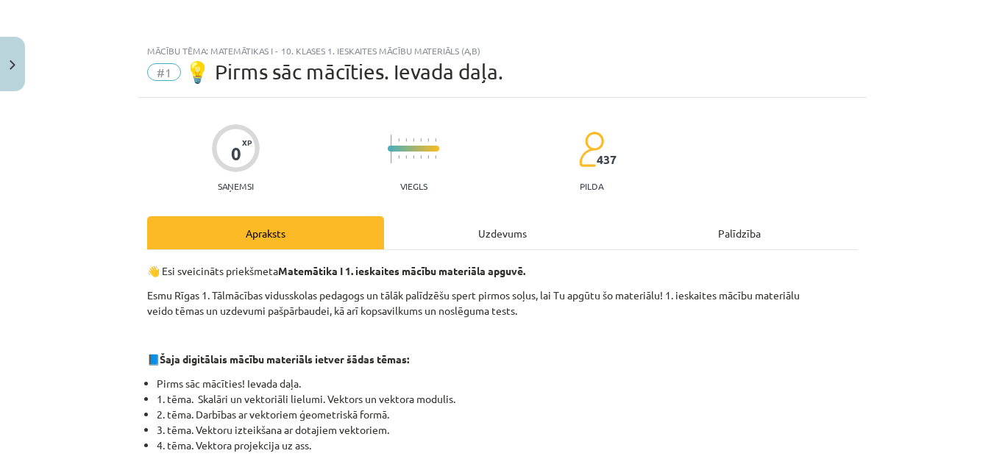
click at [503, 229] on div "Uzdevums" at bounding box center [502, 232] width 237 height 33
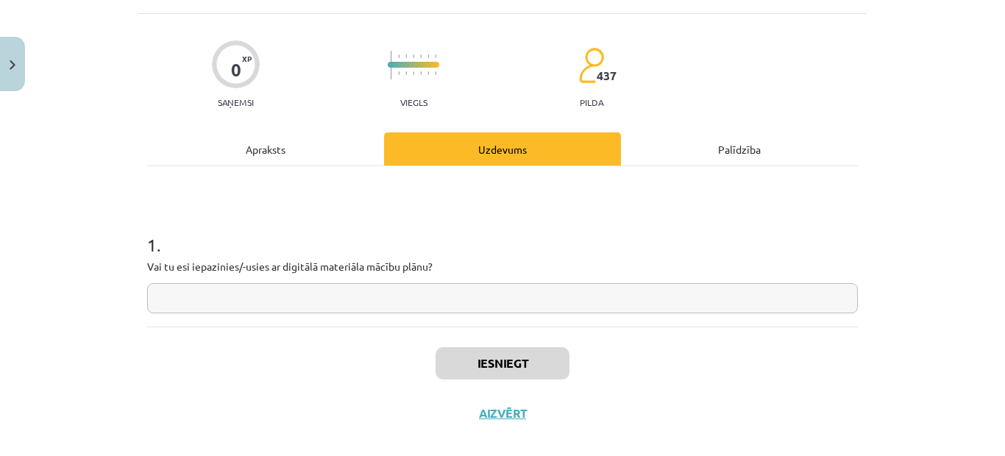
scroll to position [103, 0]
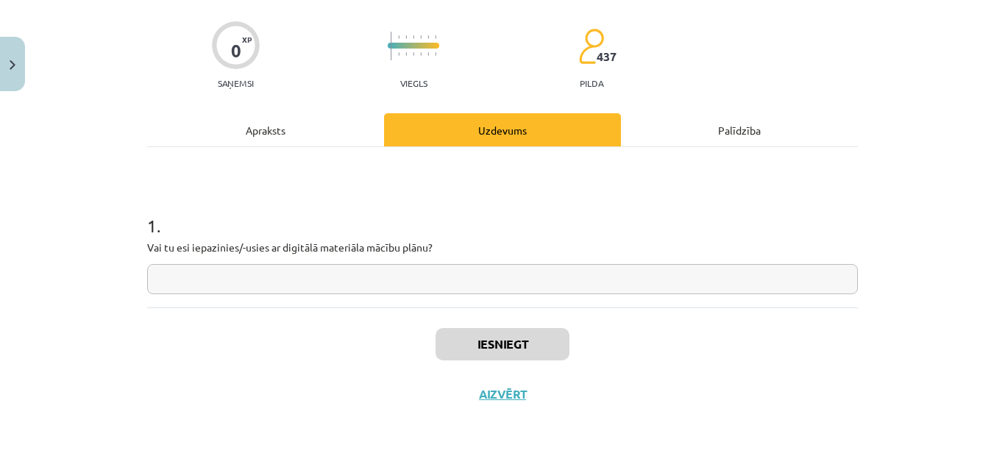
click at [323, 288] on input "text" at bounding box center [502, 279] width 711 height 30
click at [288, 288] on input "text" at bounding box center [502, 279] width 711 height 30
type input "*****"
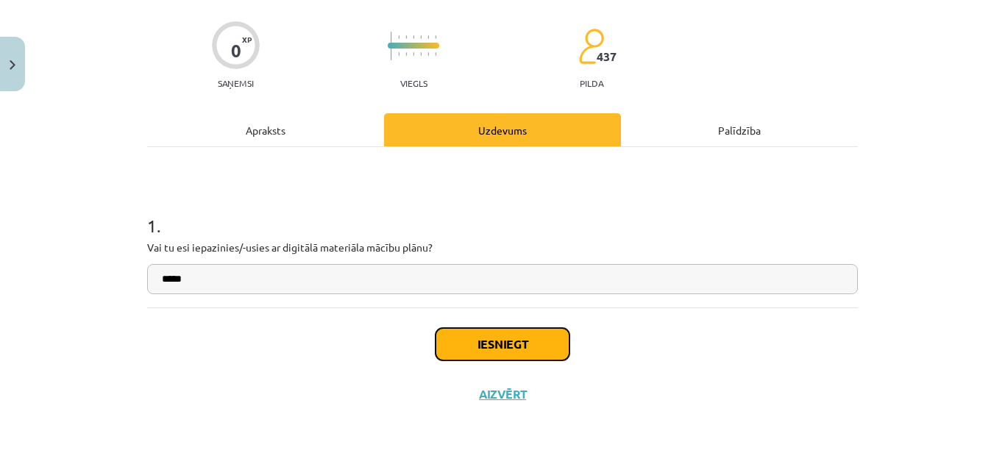
click at [507, 344] on button "Iesniegt" at bounding box center [503, 344] width 134 height 32
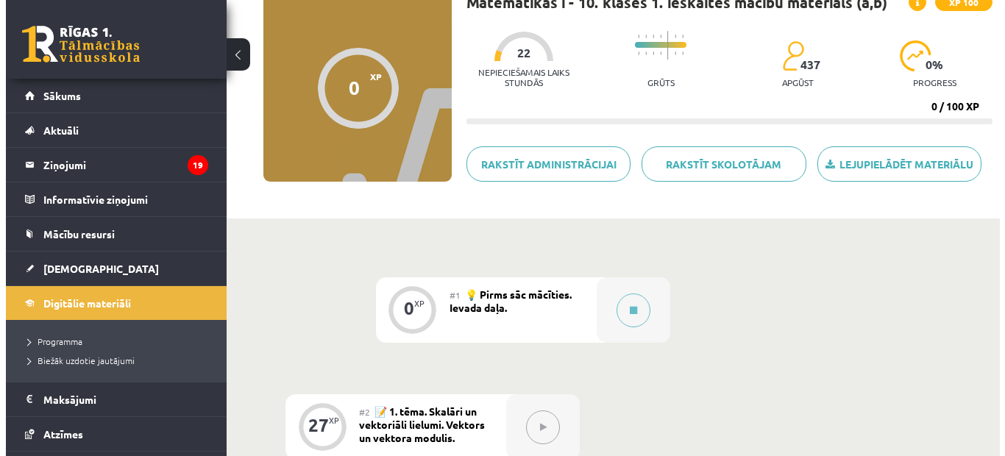
scroll to position [294, 0]
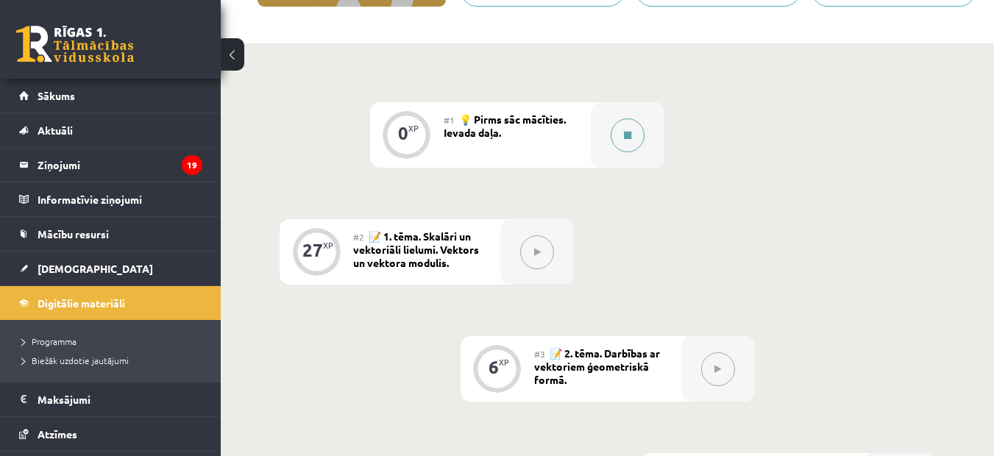
click at [625, 134] on icon at bounding box center [627, 135] width 7 height 9
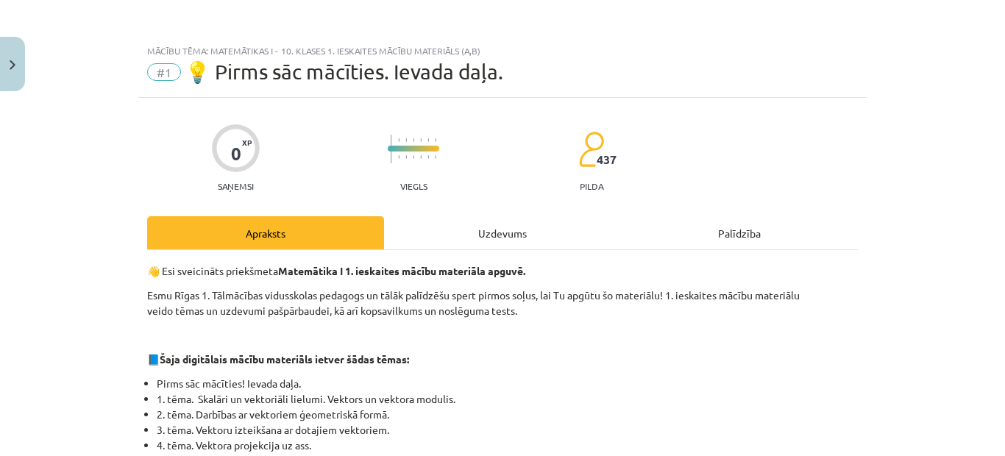
click at [512, 230] on div "Uzdevums" at bounding box center [502, 232] width 237 height 33
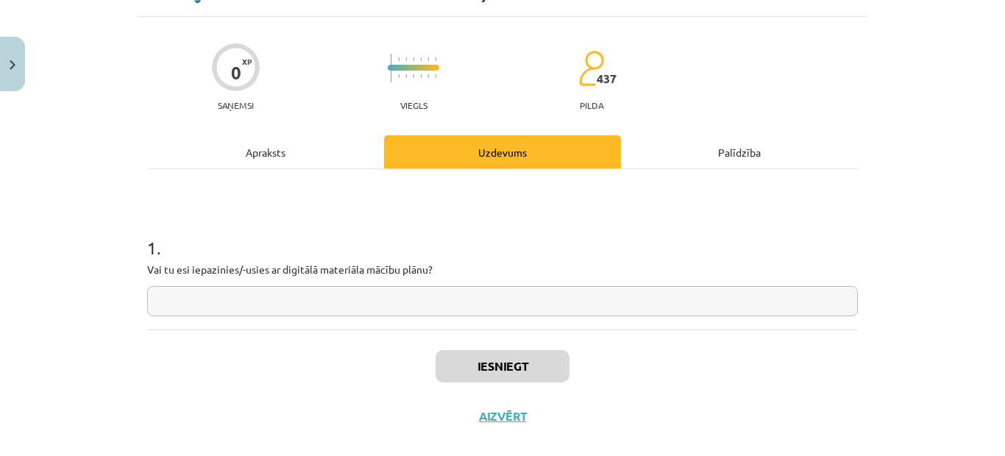
scroll to position [103, 0]
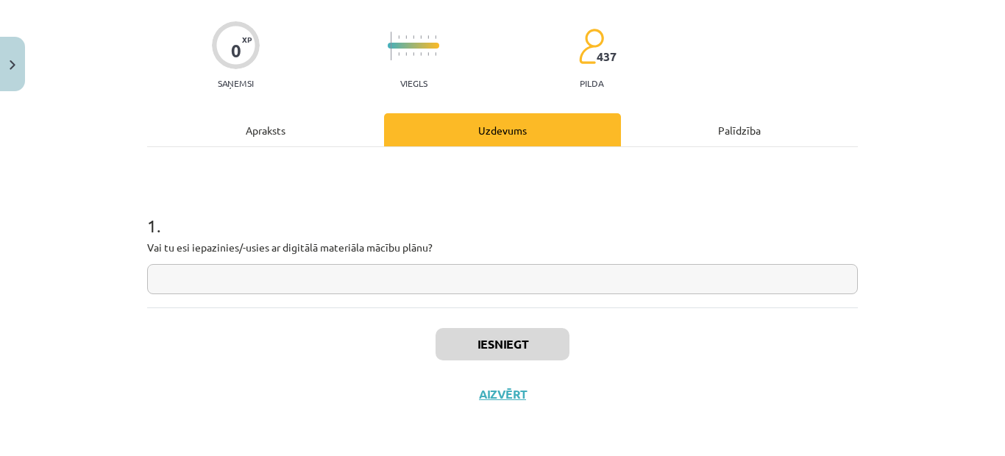
click at [366, 279] on input "text" at bounding box center [502, 279] width 711 height 30
type input "*"
type input "*****"
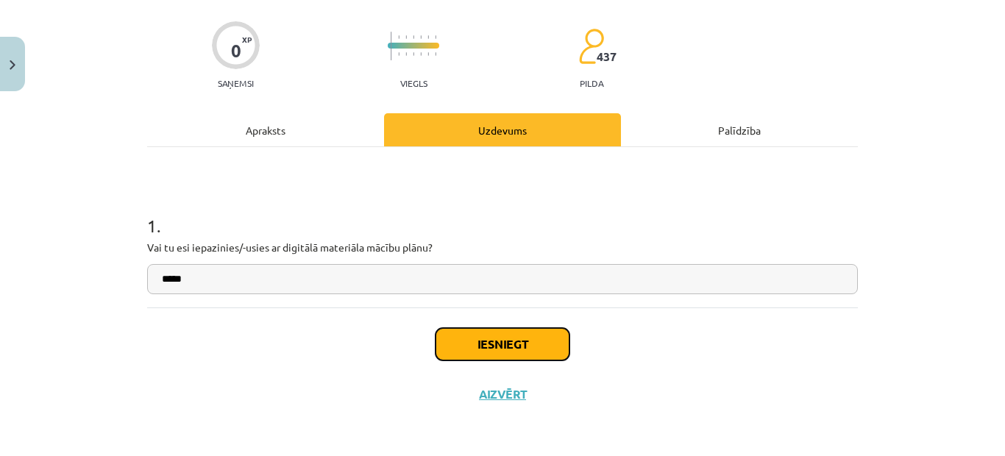
click at [538, 347] on button "Iesniegt" at bounding box center [503, 344] width 134 height 32
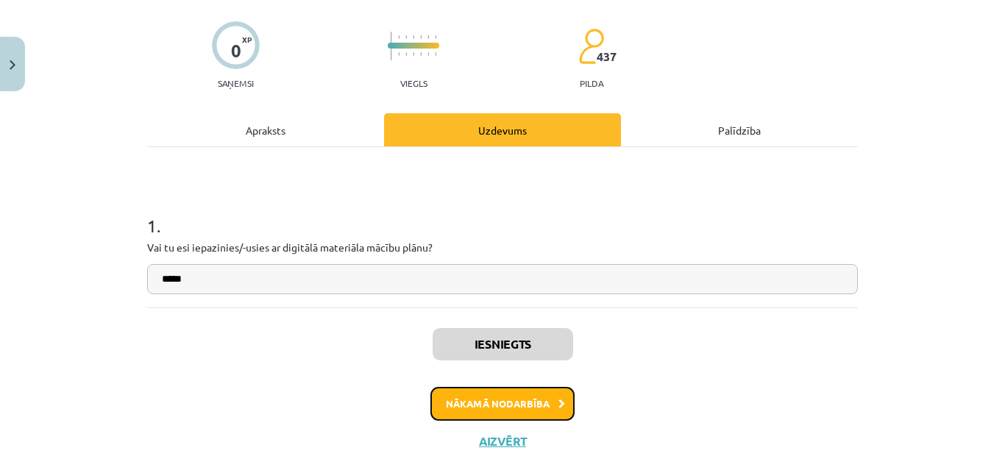
click at [515, 394] on button "Nākamā nodarbība" at bounding box center [502, 404] width 144 height 34
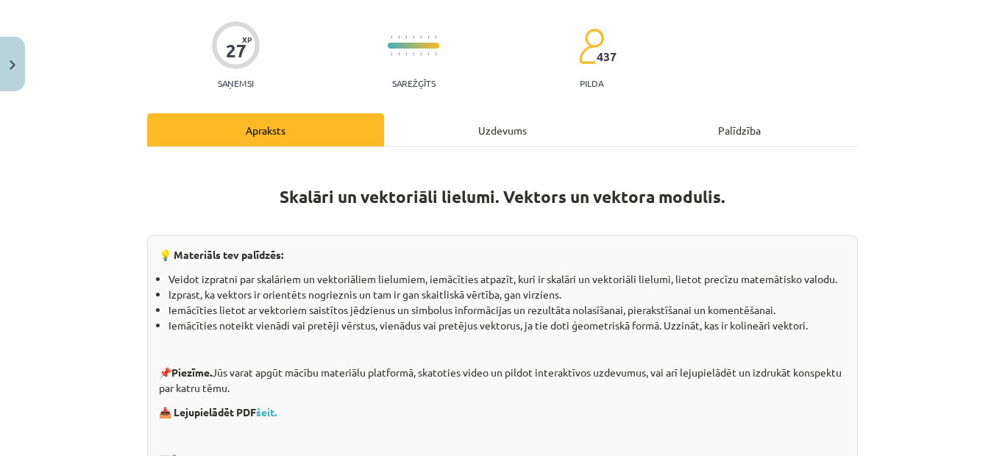
scroll to position [37, 0]
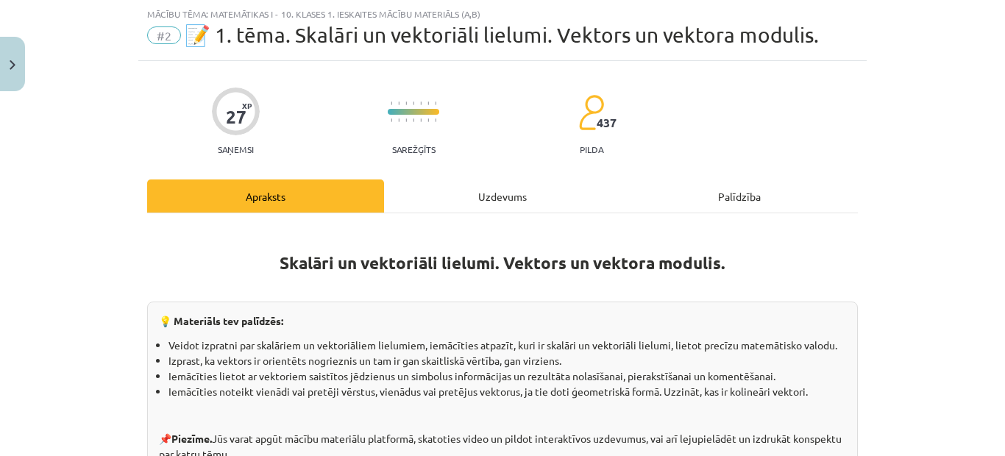
click at [467, 192] on div "Uzdevums" at bounding box center [502, 196] width 237 height 33
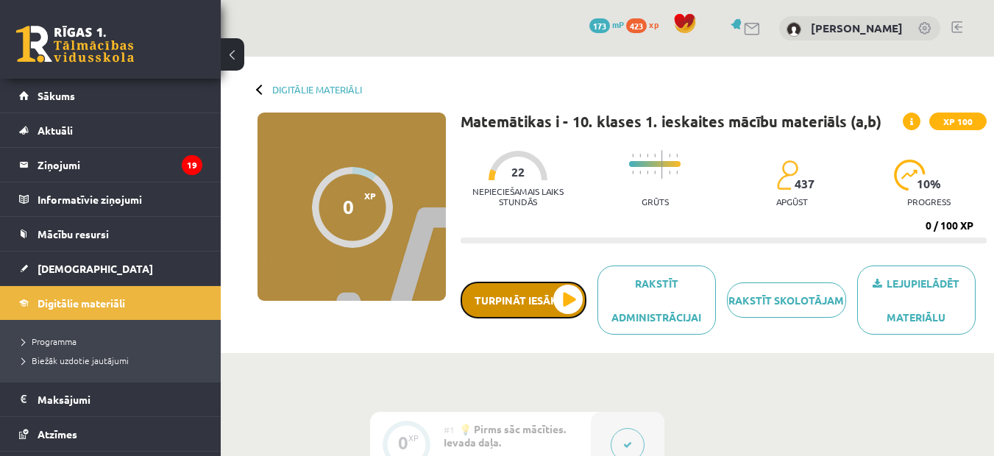
click at [537, 304] on button "Turpināt iesākto" at bounding box center [524, 300] width 126 height 37
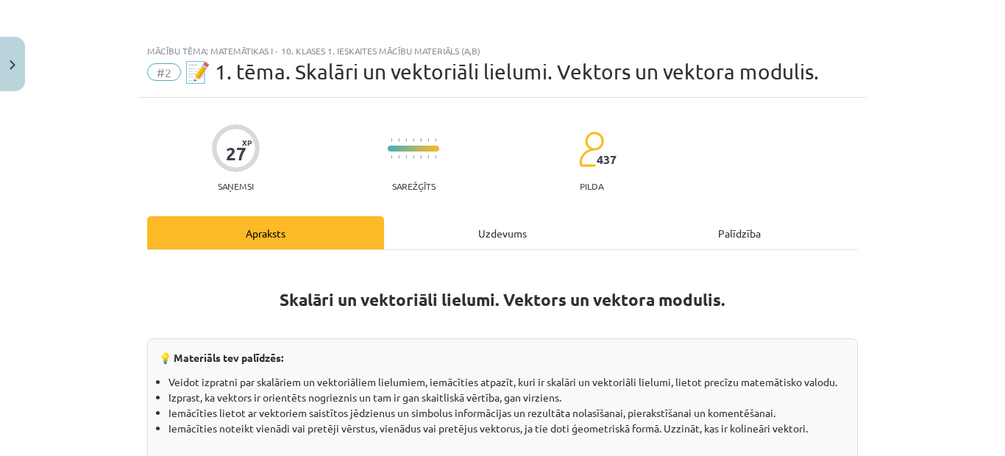
click at [489, 230] on div "Uzdevums" at bounding box center [502, 232] width 237 height 33
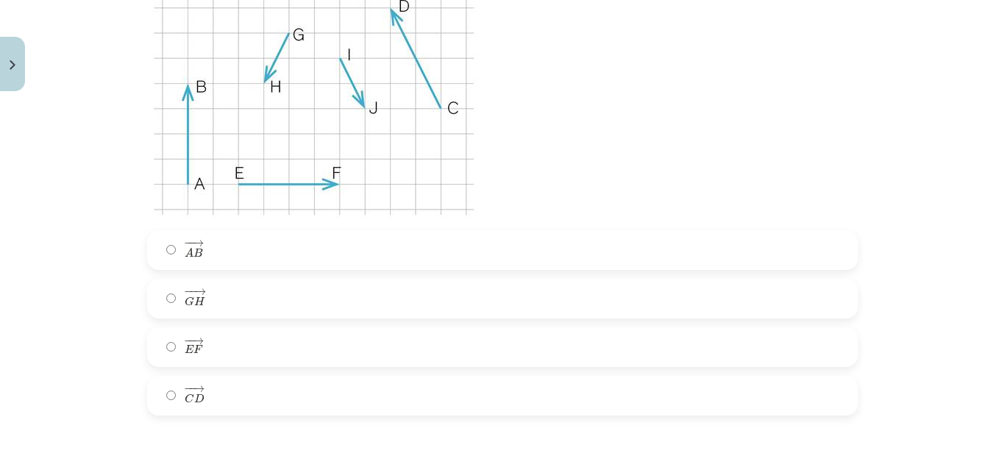
scroll to position [331, 0]
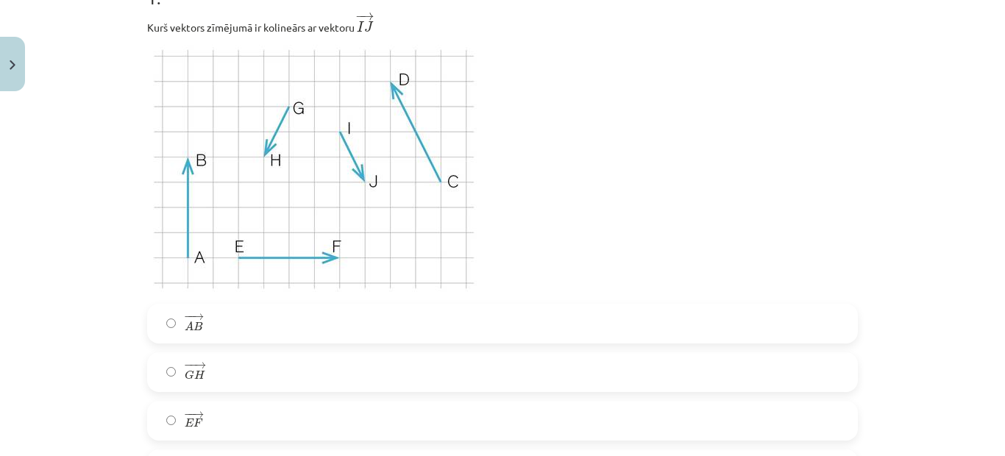
click at [198, 373] on span "H" at bounding box center [199, 375] width 11 height 10
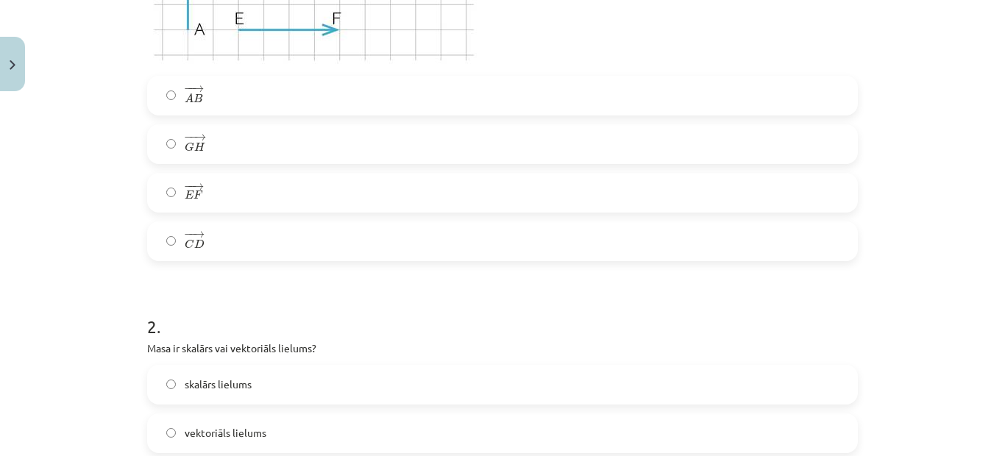
scroll to position [699, 0]
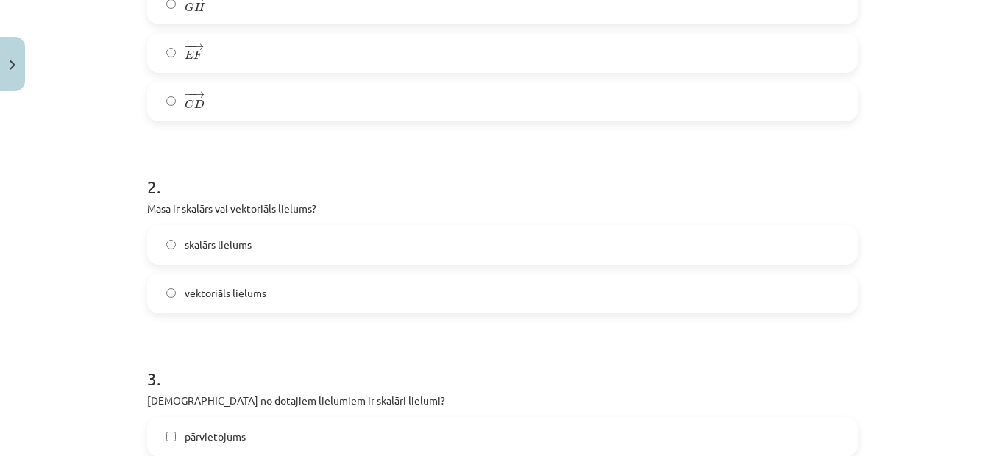
click at [247, 242] on label "skalārs lielums" at bounding box center [503, 245] width 708 height 37
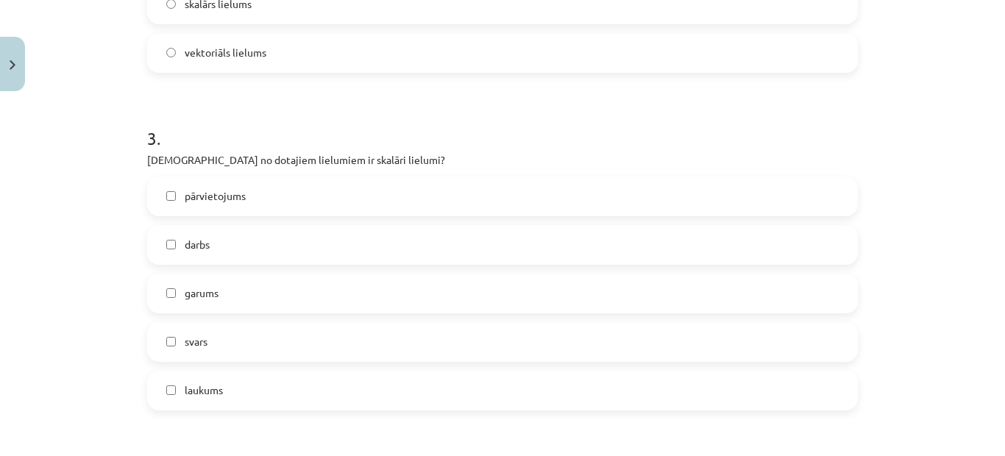
scroll to position [993, 0]
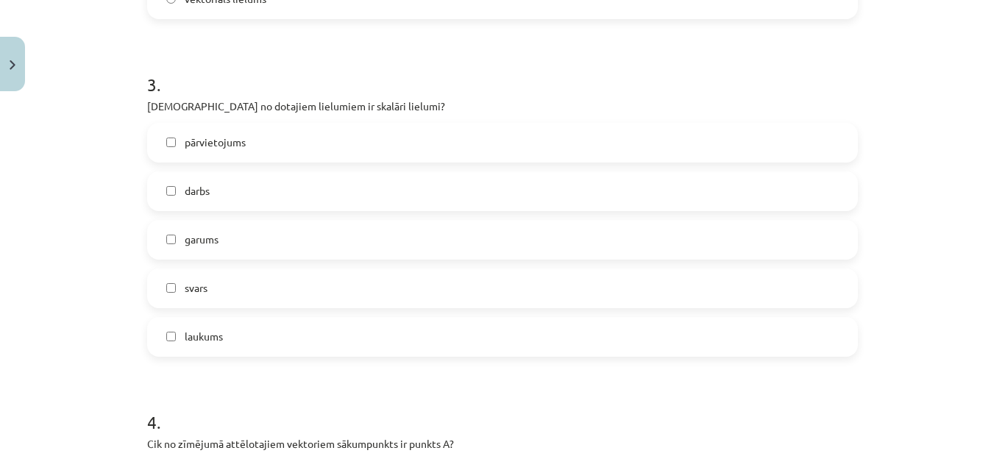
click at [219, 142] on span "pārvietojums" at bounding box center [215, 142] width 61 height 15
click at [203, 293] on label "svars" at bounding box center [503, 288] width 708 height 37
click at [194, 339] on span "laukums" at bounding box center [204, 336] width 38 height 15
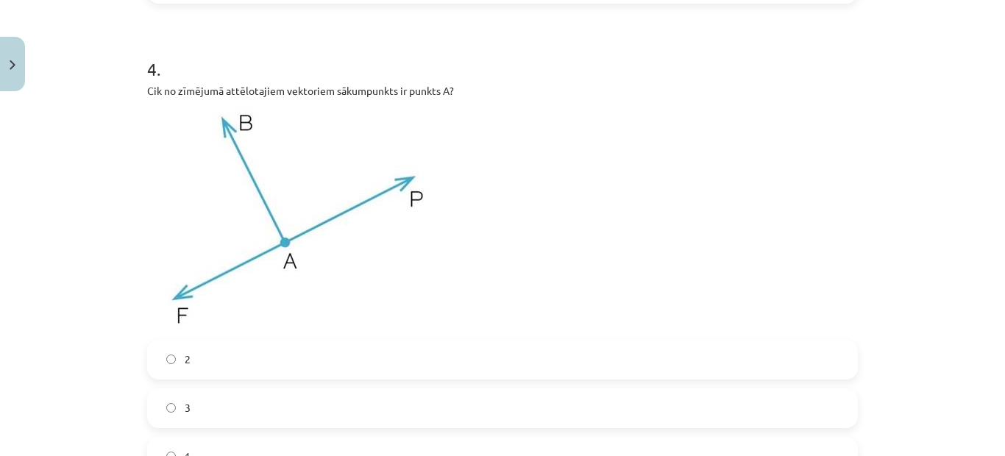
scroll to position [1435, 0]
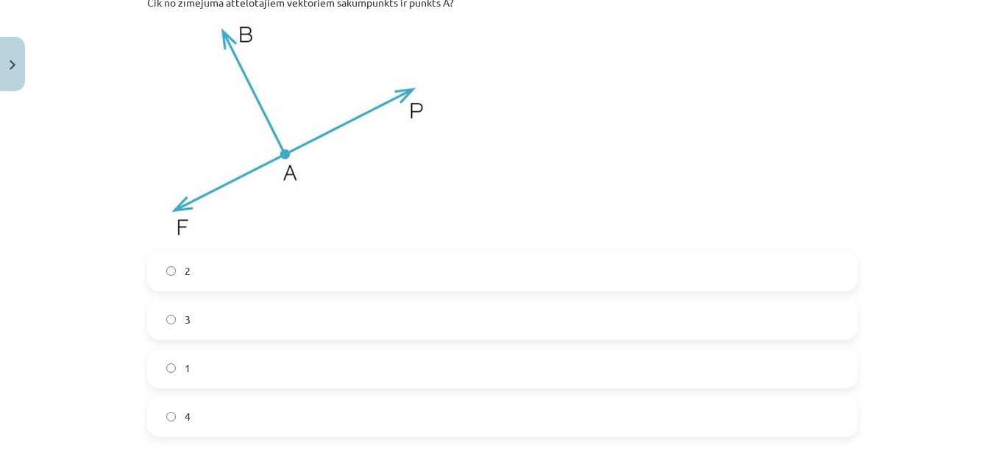
click at [218, 322] on label "3" at bounding box center [503, 320] width 708 height 37
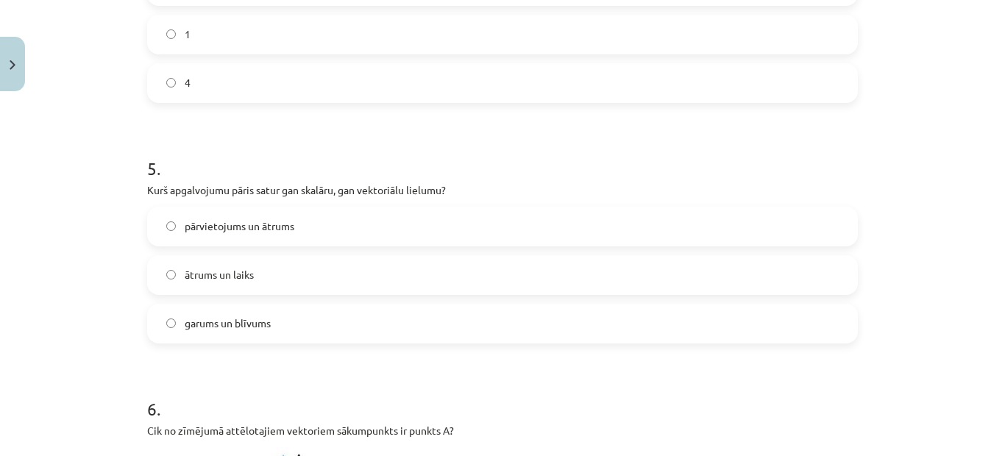
scroll to position [1803, 0]
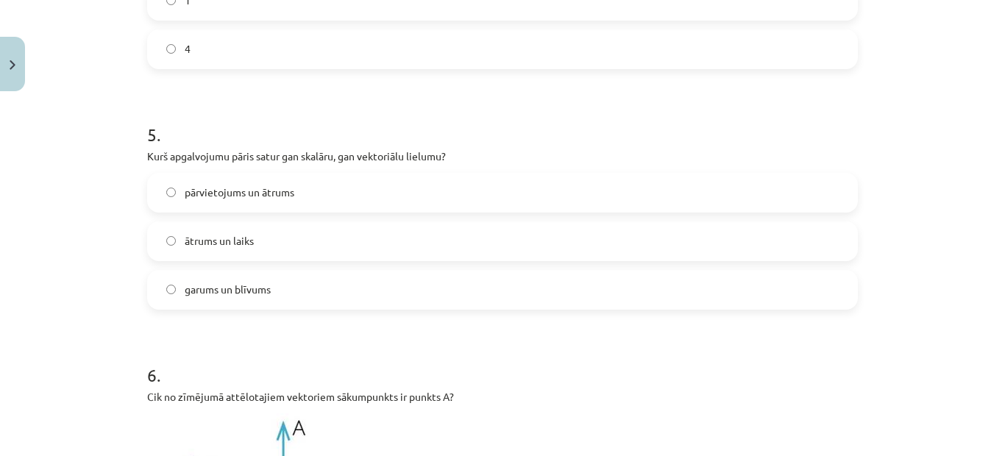
click at [246, 241] on span "ātrums un laiks" at bounding box center [219, 240] width 69 height 15
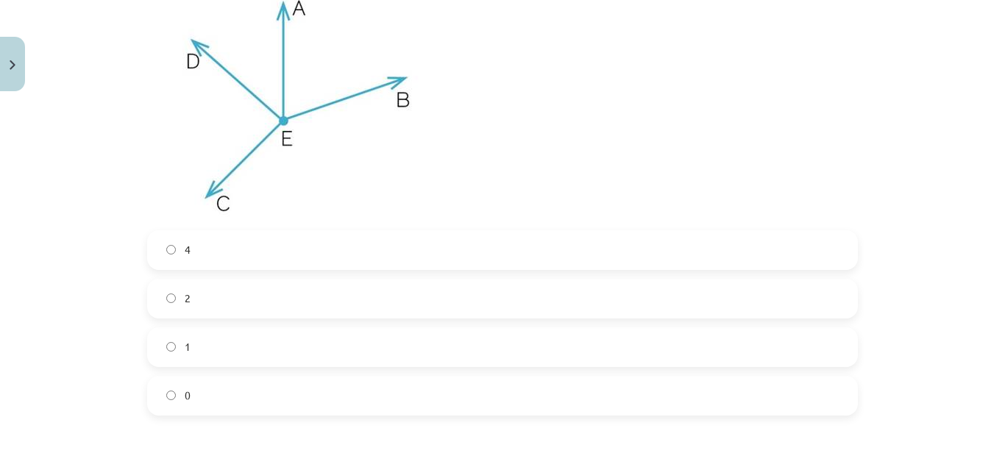
scroll to position [2244, 0]
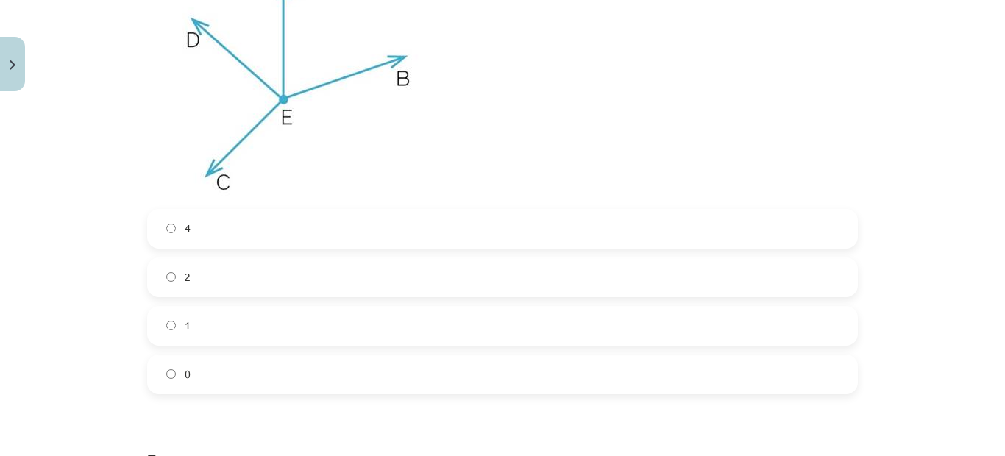
click at [175, 235] on label "4" at bounding box center [503, 228] width 708 height 37
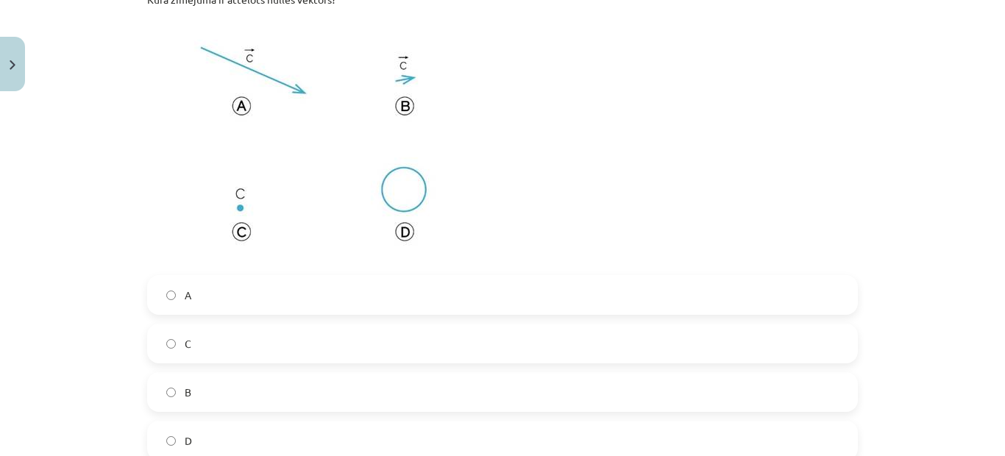
scroll to position [5420, 0]
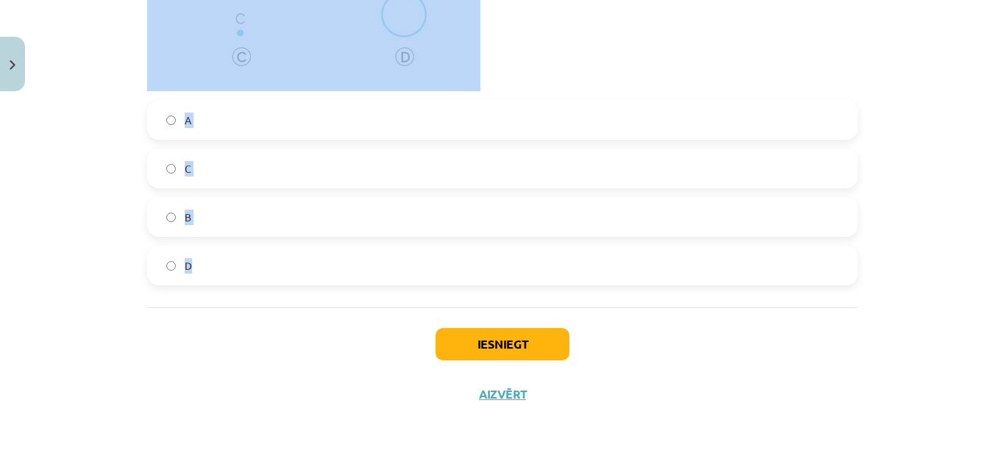
drag, startPoint x: 140, startPoint y: 182, endPoint x: 263, endPoint y: 287, distance: 161.9
copy form "Lore ipsumdolors am consect? Adipi el seddoei tempori, ut la etdolo magna al en…"
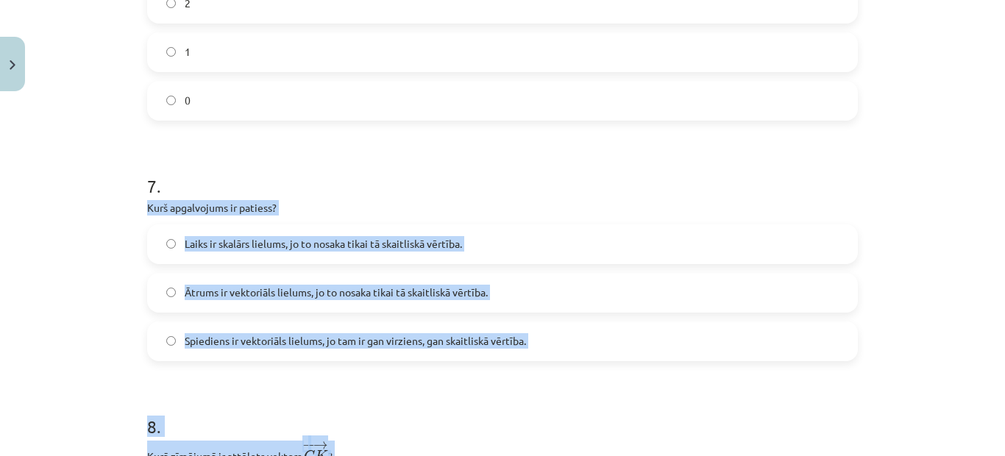
scroll to position [2624, 0]
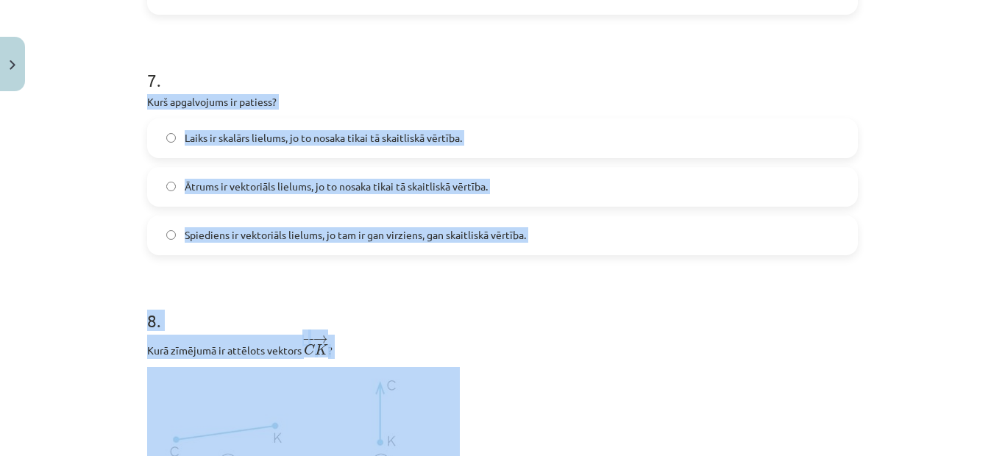
click at [686, 221] on label "Spiediens ir vektoriāls lielums, jo tam ir gan virziens, gan skaitliskā vērtība." at bounding box center [503, 235] width 708 height 37
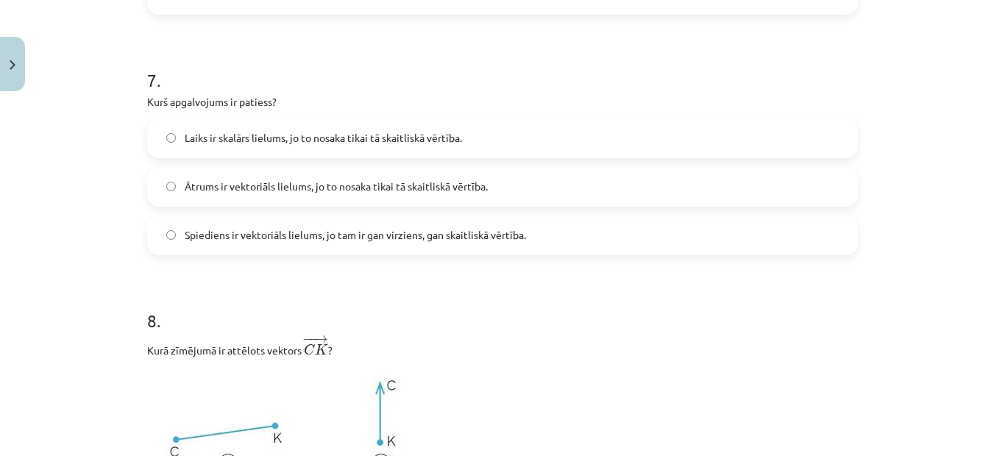
click at [298, 135] on span "Laiks ir skalārs lielums, jo to nosaka tikai tā skaitliskā vērtība." at bounding box center [323, 137] width 277 height 15
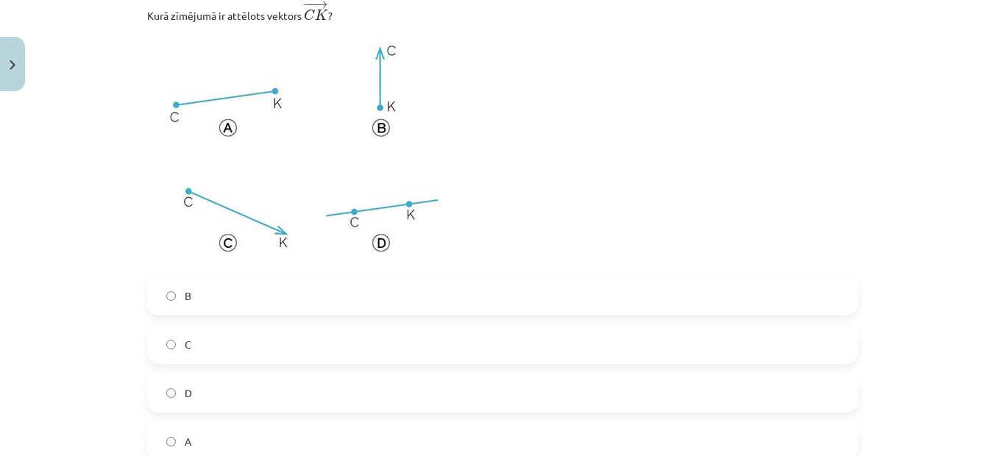
scroll to position [2992, 0]
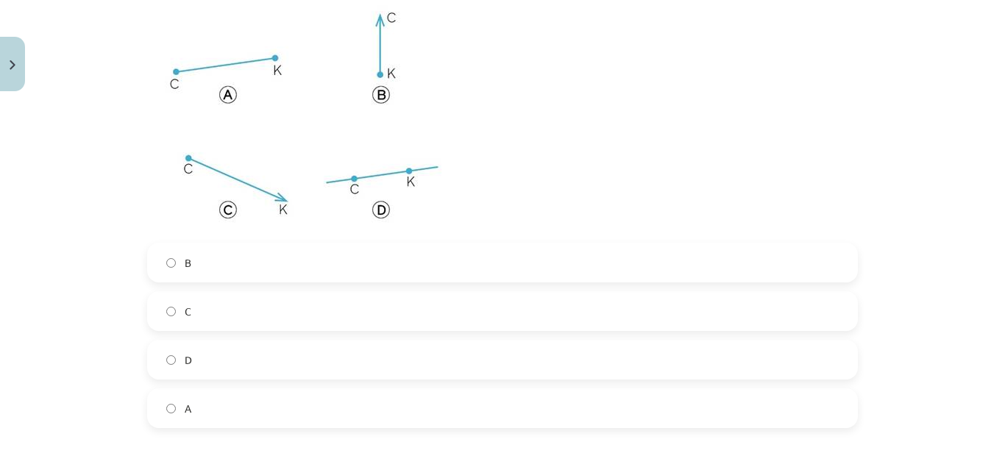
click at [193, 261] on label "B" at bounding box center [503, 262] width 708 height 37
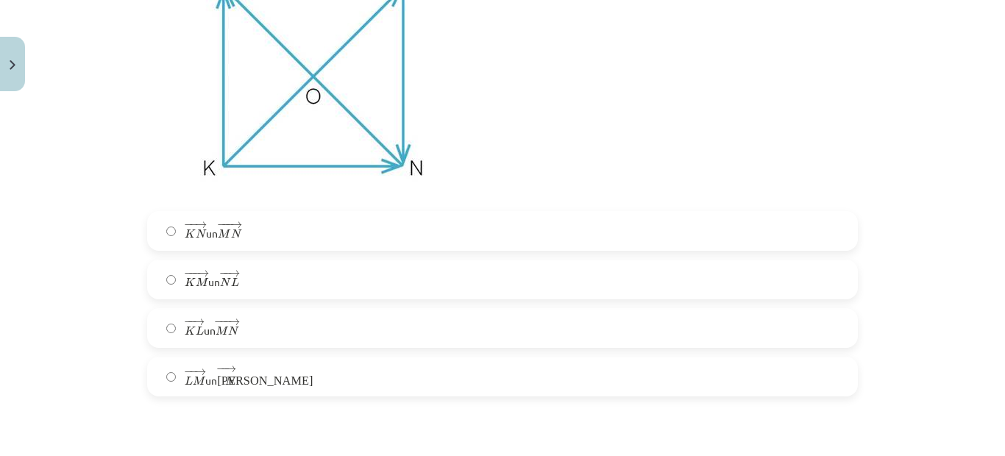
scroll to position [3581, 0]
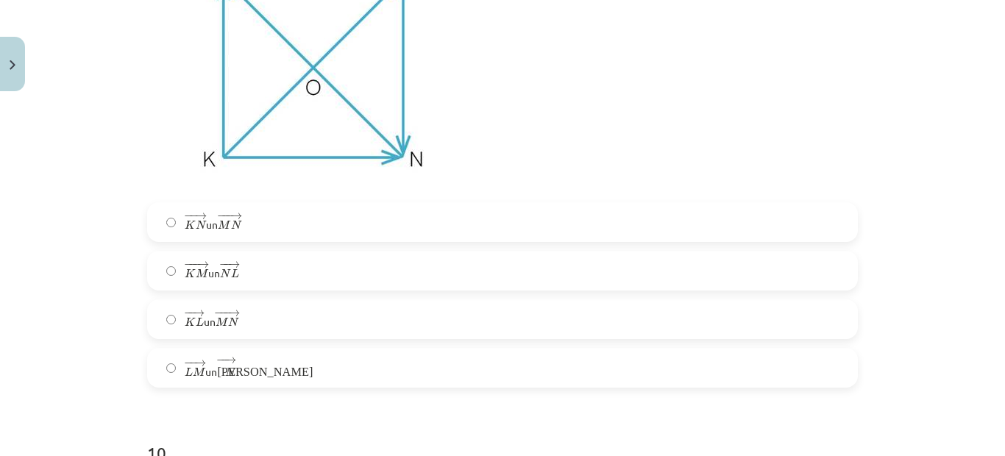
click at [206, 156] on img at bounding box center [314, 68] width 334 height 250
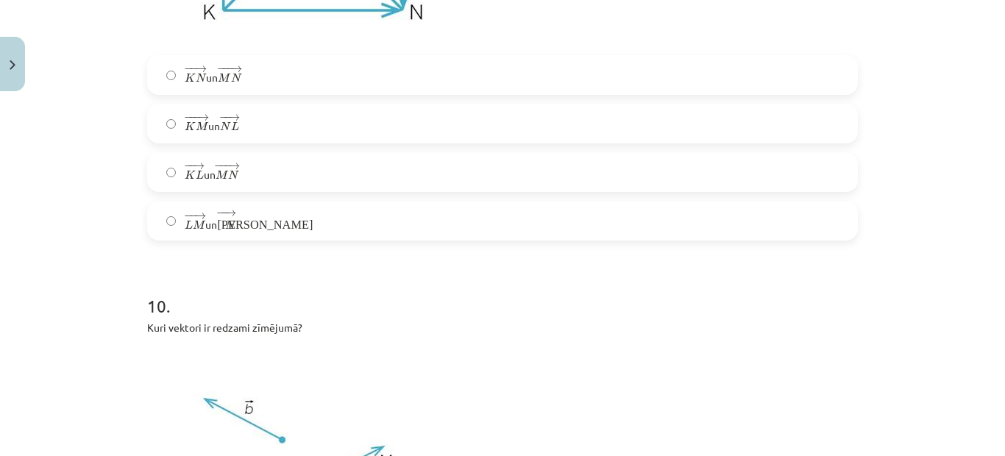
scroll to position [3654, 0]
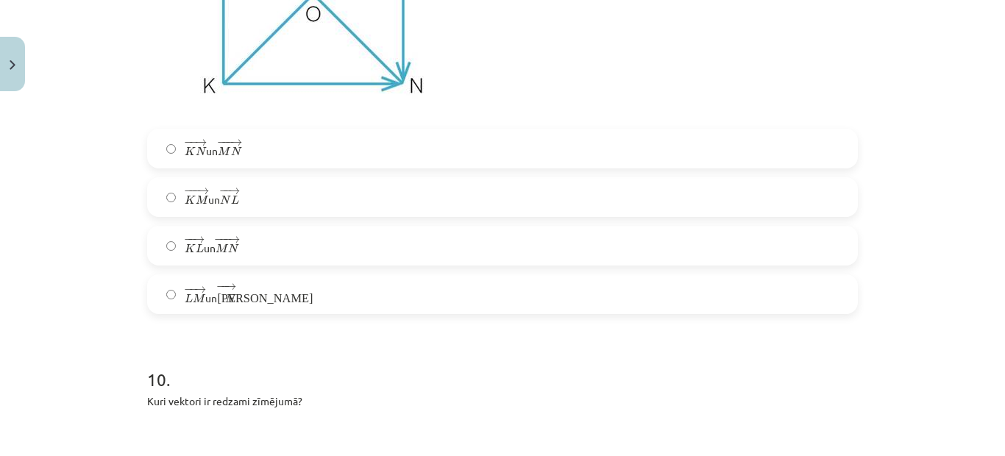
click at [189, 252] on span "K" at bounding box center [190, 249] width 11 height 10
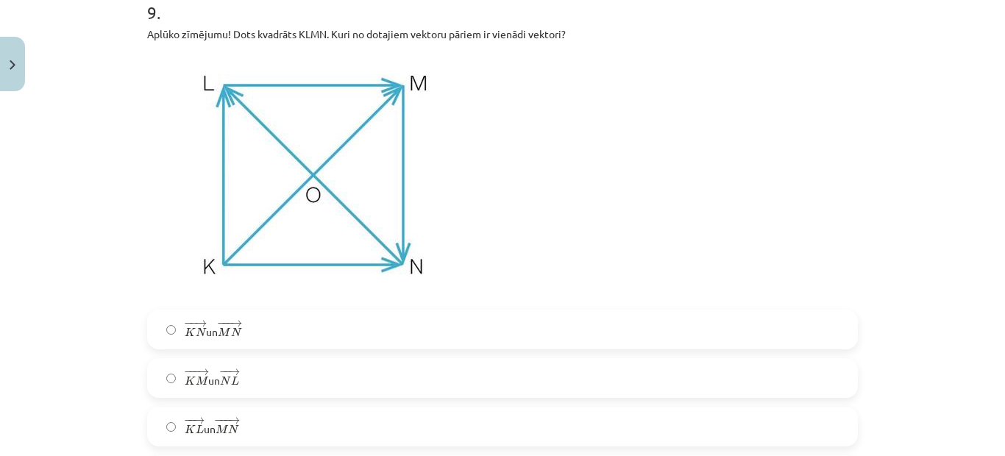
scroll to position [3507, 0]
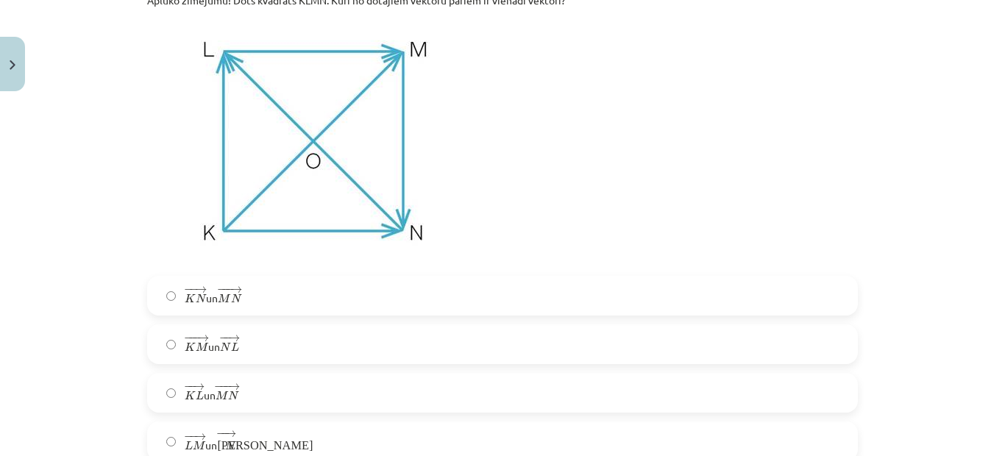
click at [202, 348] on span "M" at bounding box center [202, 347] width 13 height 10
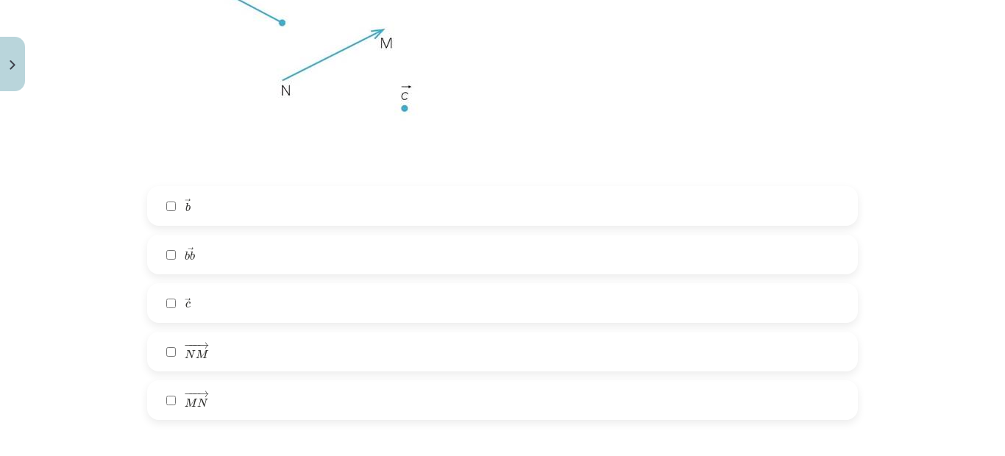
scroll to position [4169, 0]
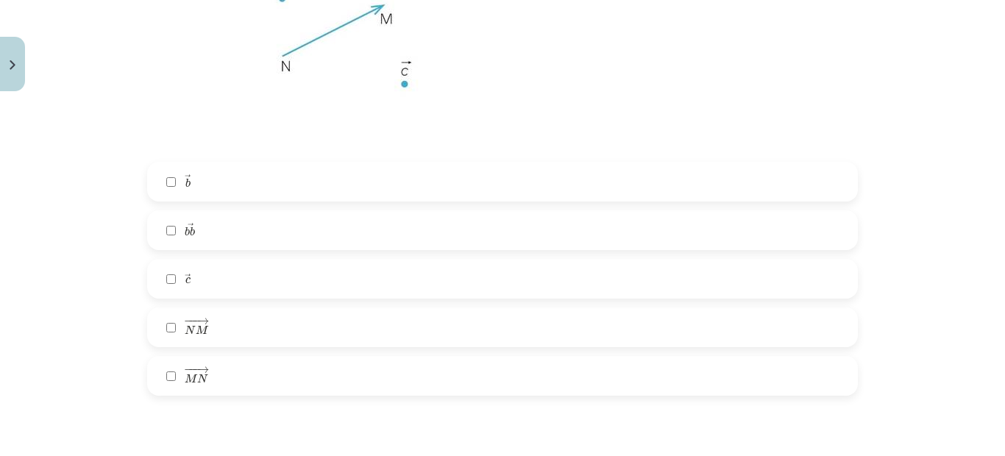
click at [208, 378] on label "− −− → M N M N →" at bounding box center [503, 376] width 708 height 37
click at [185, 280] on span "c" at bounding box center [187, 280] width 5 height 7
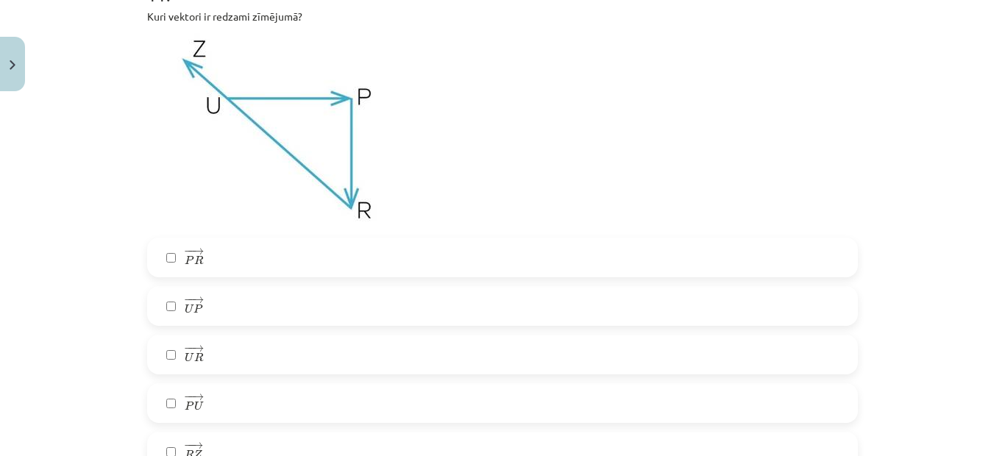
scroll to position [4611, 0]
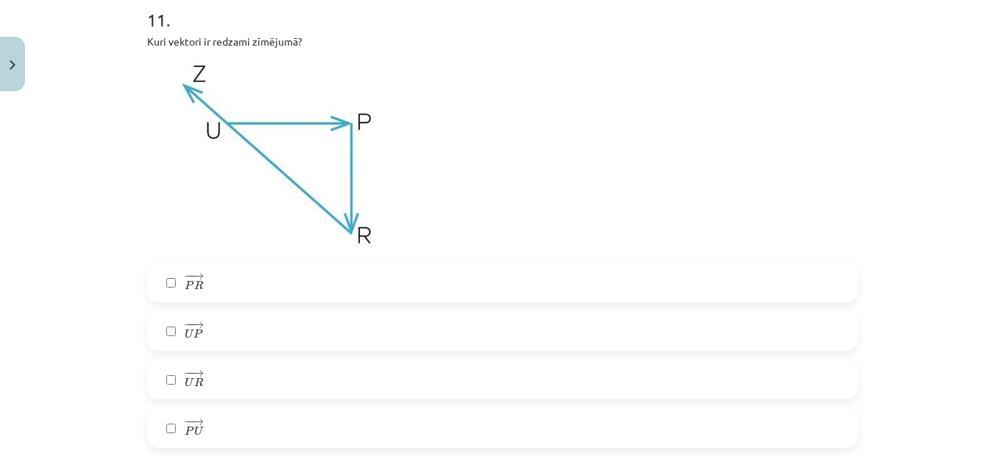
click at [194, 324] on span "→" at bounding box center [198, 325] width 12 height 7
click at [169, 319] on label "− − → U P U P →" at bounding box center [503, 331] width 708 height 37
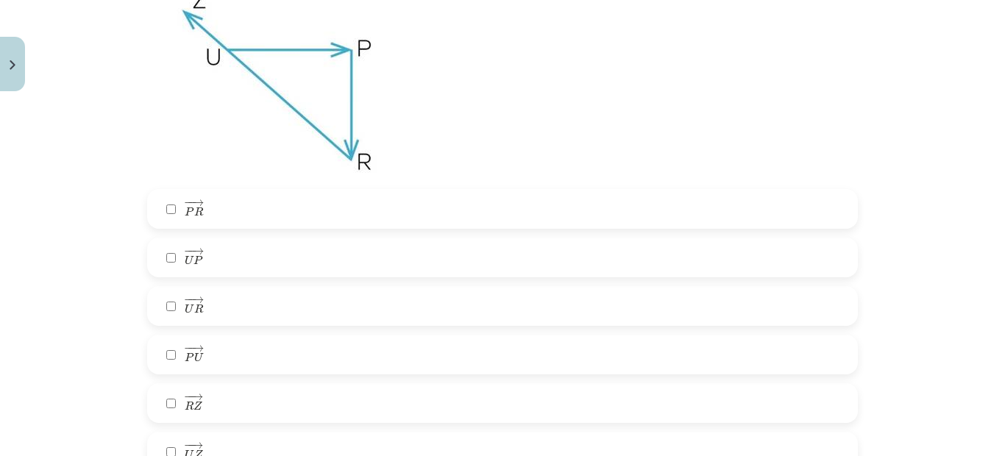
scroll to position [4758, 0]
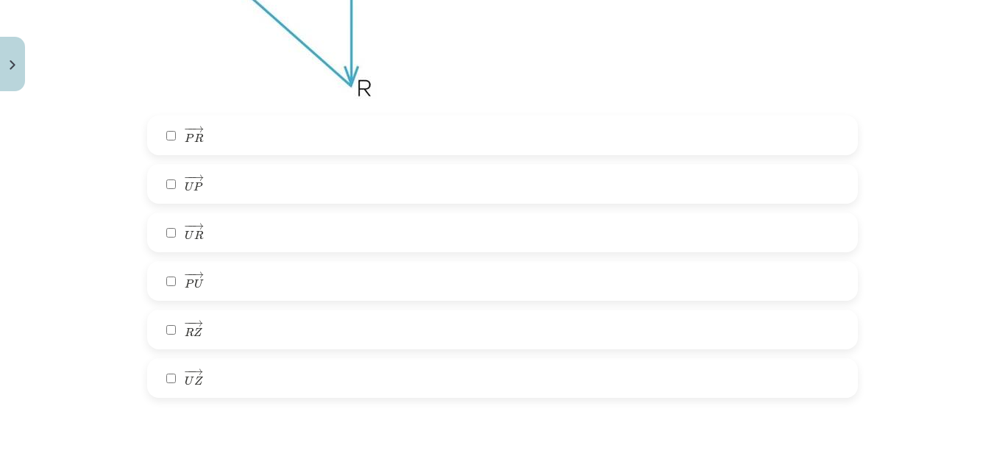
click at [165, 130] on label "− − → P R P R →" at bounding box center [503, 135] width 708 height 37
click at [211, 369] on label "− − → U Z U Z →" at bounding box center [503, 378] width 708 height 37
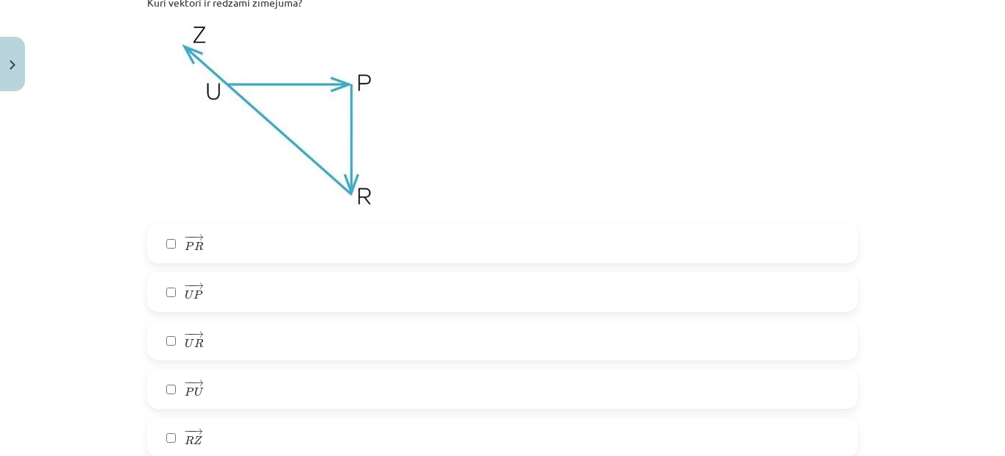
scroll to position [4685, 0]
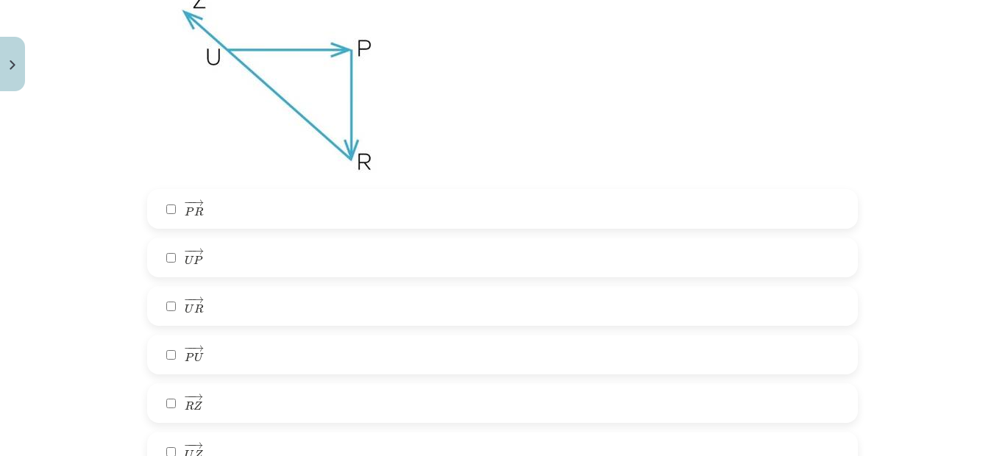
click at [201, 356] on label "− − → P U P U →" at bounding box center [503, 354] width 708 height 37
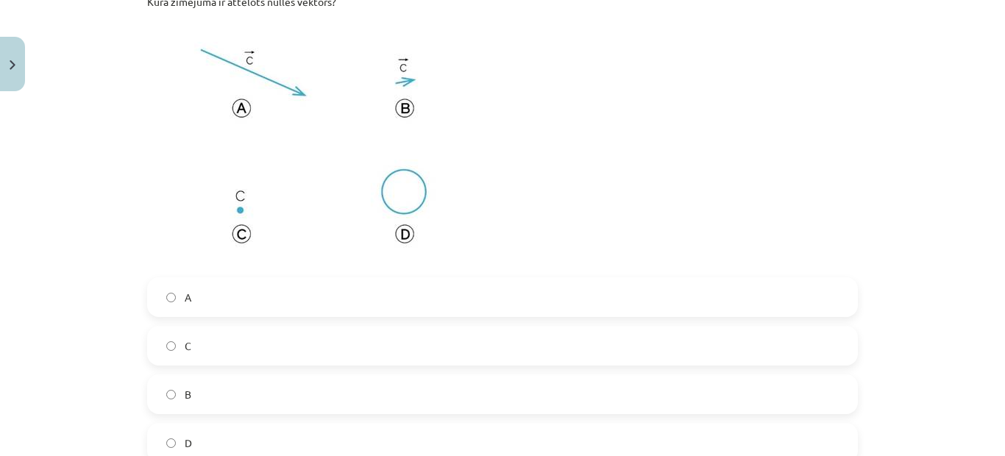
scroll to position [5273, 0]
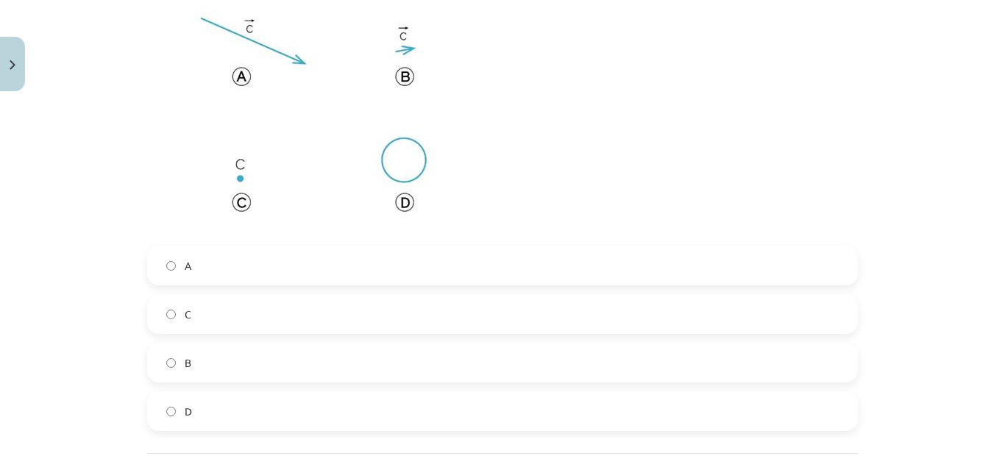
click at [177, 306] on label "C" at bounding box center [503, 314] width 708 height 37
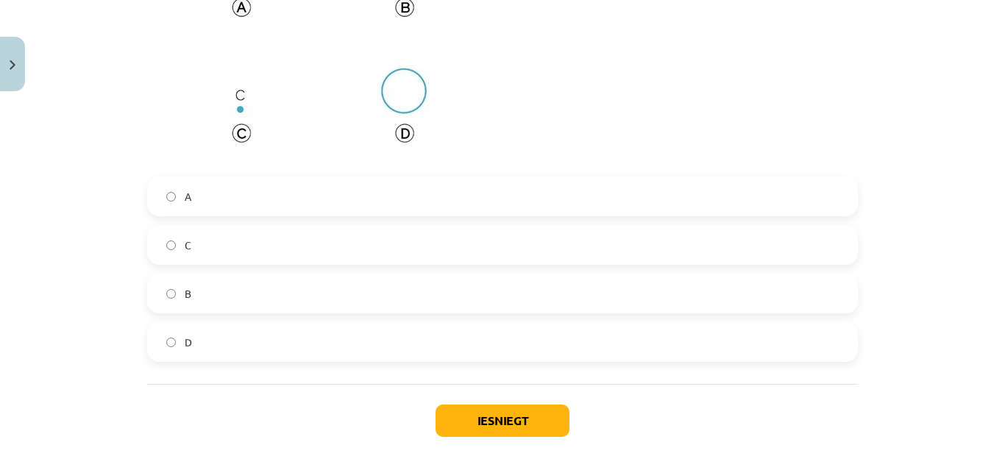
scroll to position [5420, 0]
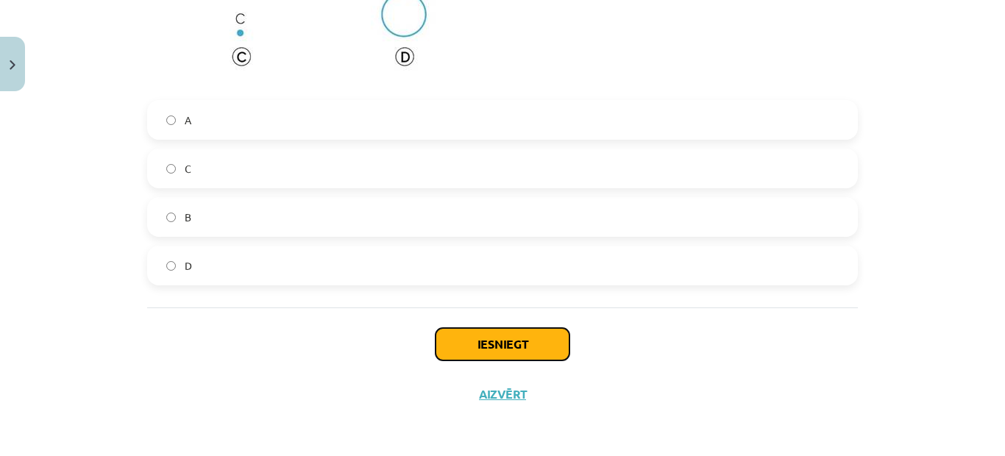
click at [532, 338] on button "Iesniegt" at bounding box center [503, 344] width 134 height 32
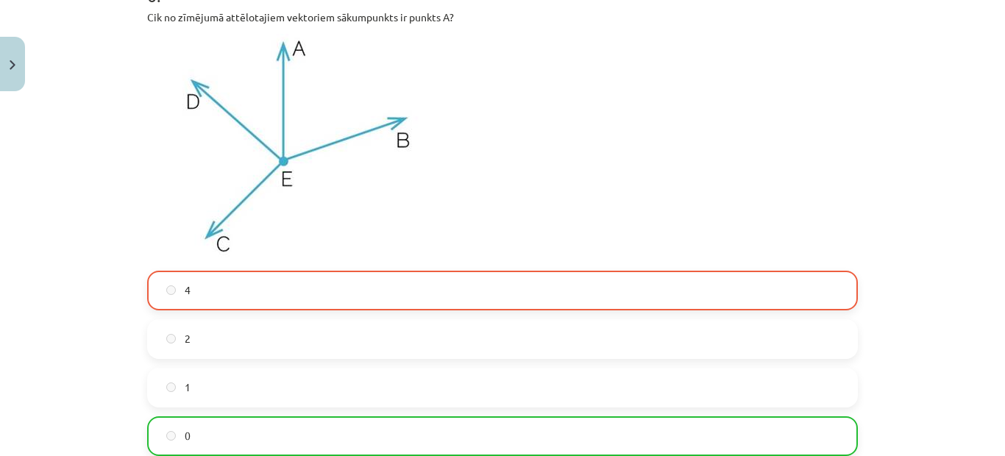
scroll to position [2256, 0]
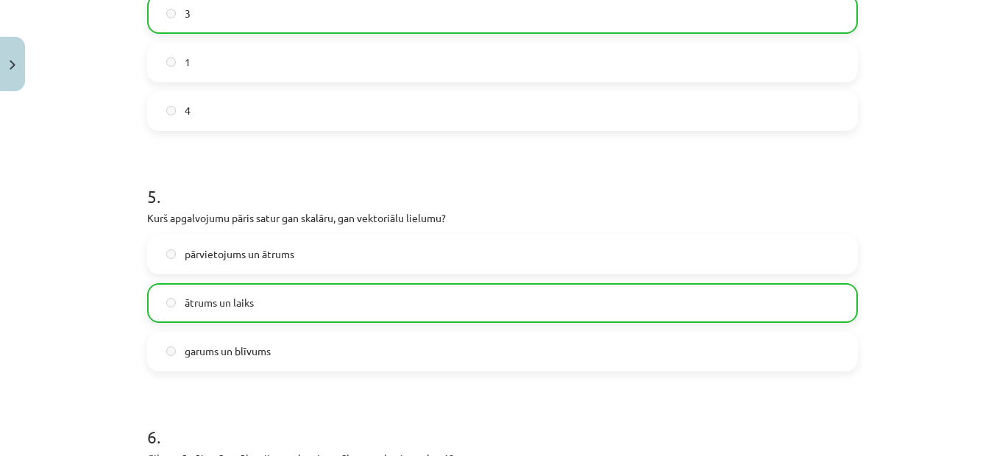
drag, startPoint x: 389, startPoint y: 311, endPoint x: 386, endPoint y: 325, distance: 15.2
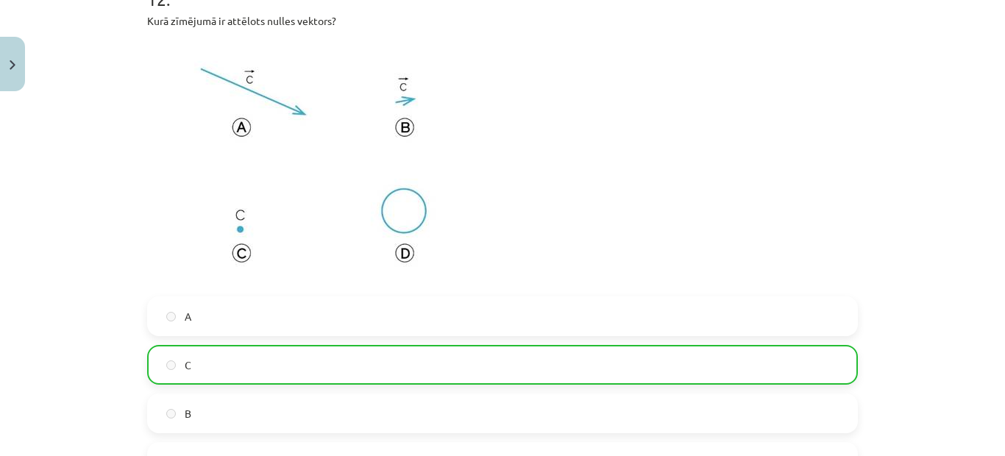
scroll to position [5468, 0]
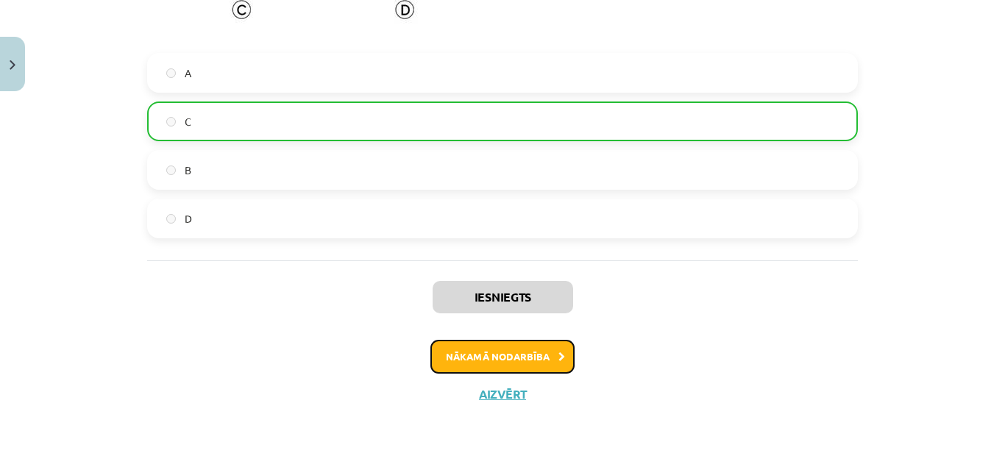
click at [469, 352] on button "Nākamā nodarbība" at bounding box center [502, 357] width 144 height 34
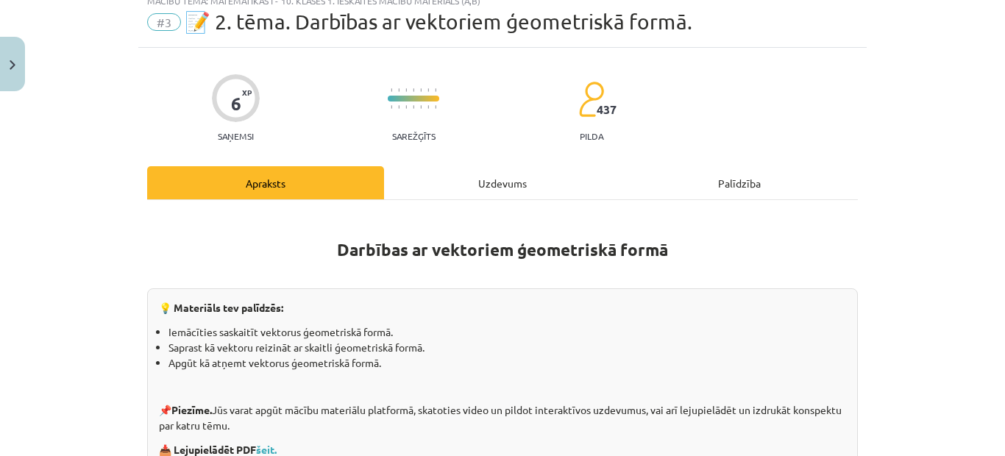
scroll to position [37, 0]
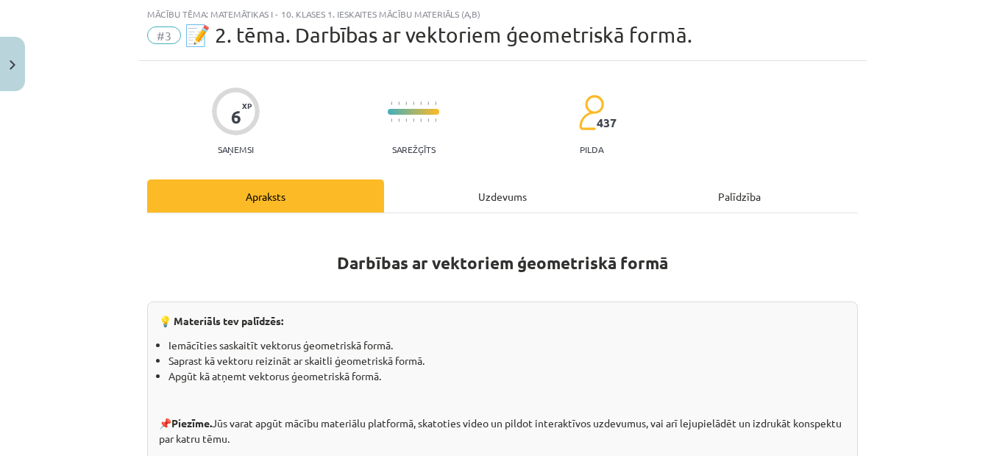
click at [480, 189] on div "Uzdevums" at bounding box center [502, 196] width 237 height 33
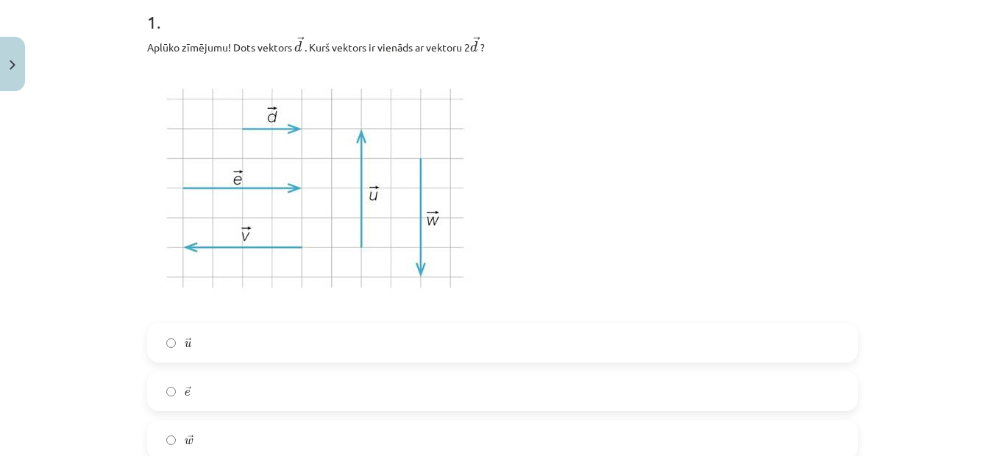
scroll to position [331, 0]
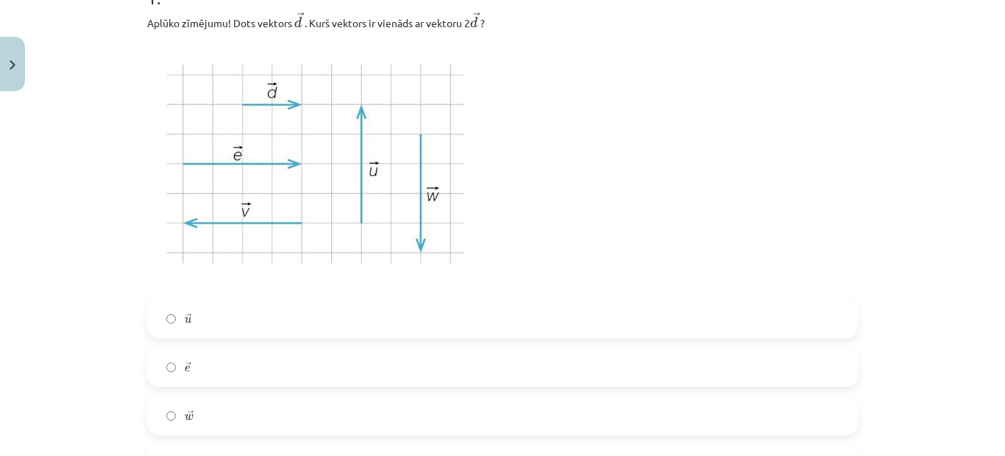
click at [202, 372] on label "→ e e →" at bounding box center [503, 367] width 708 height 37
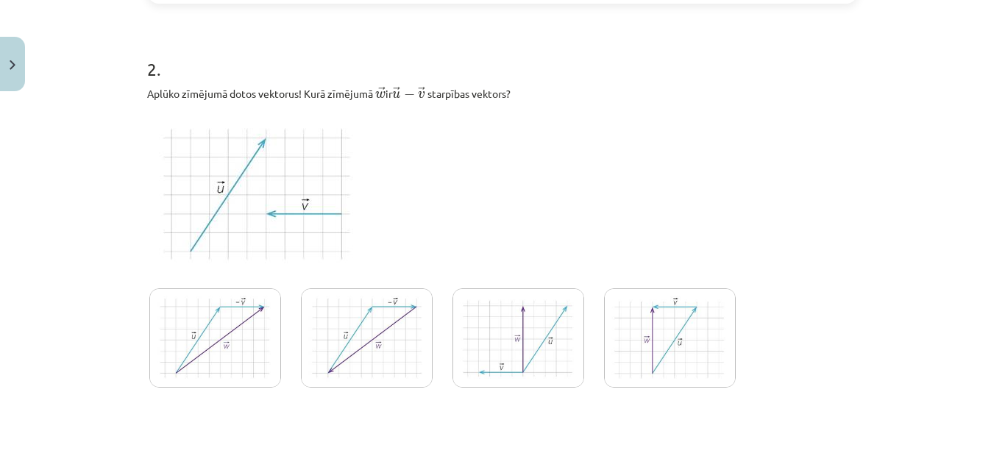
scroll to position [846, 0]
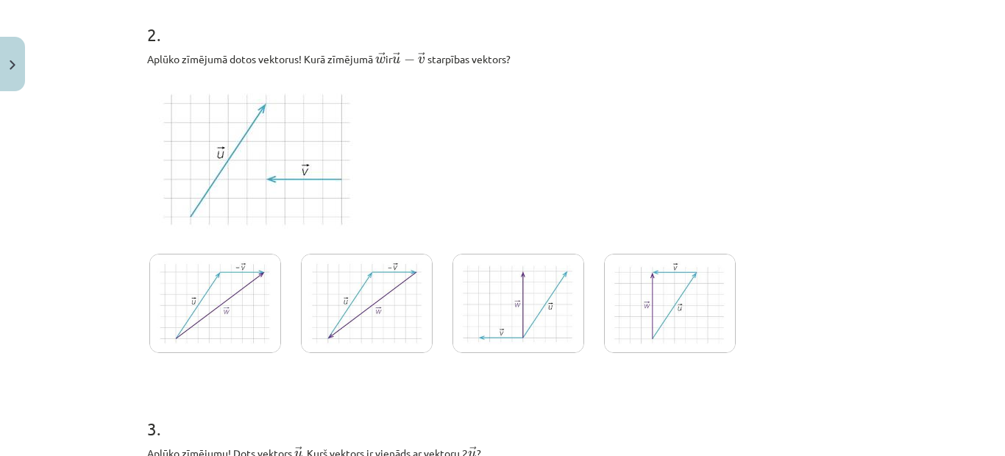
click at [199, 301] on img at bounding box center [215, 303] width 132 height 99
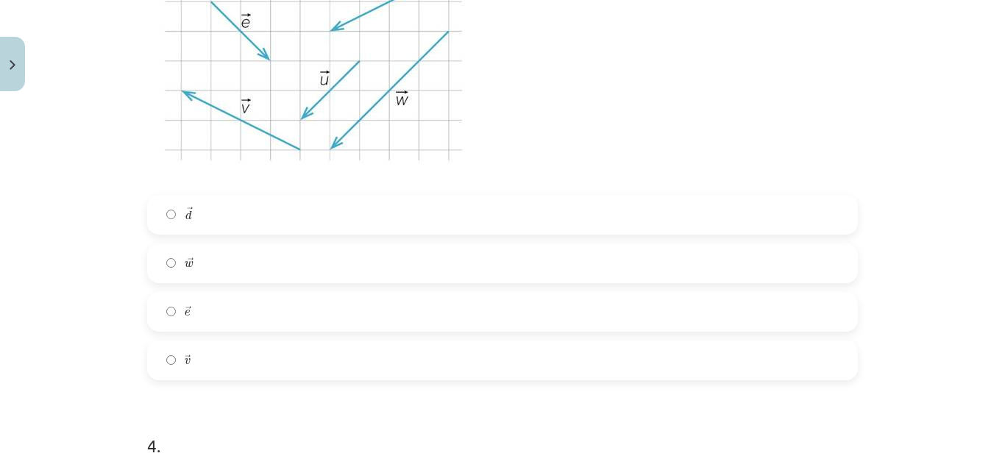
scroll to position [1435, 0]
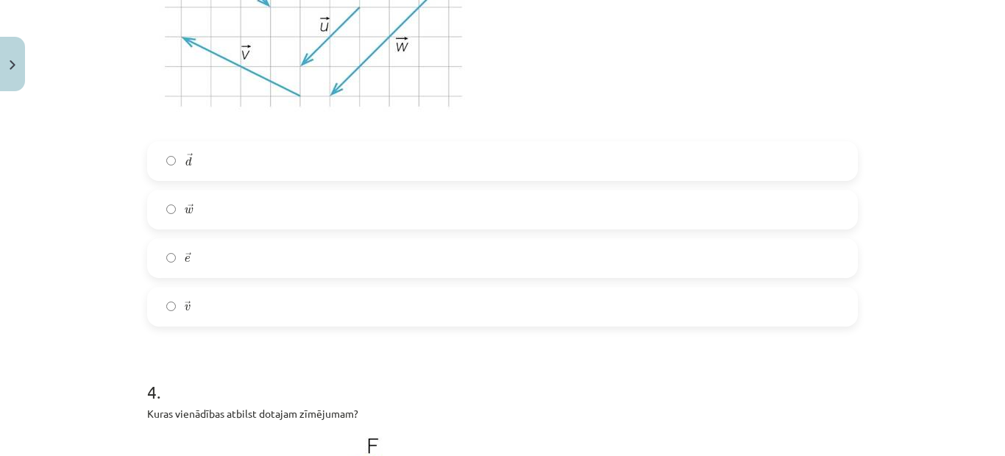
click at [202, 260] on label "→ e e →" at bounding box center [503, 258] width 708 height 37
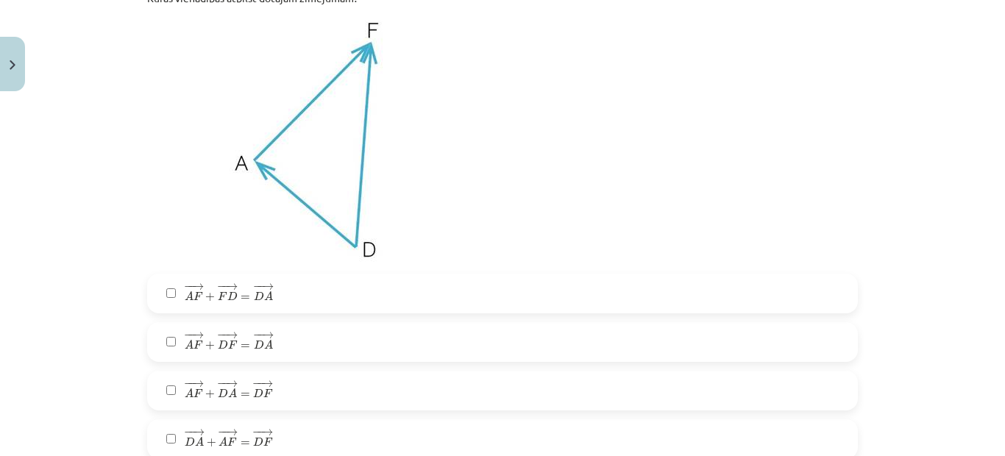
scroll to position [1876, 0]
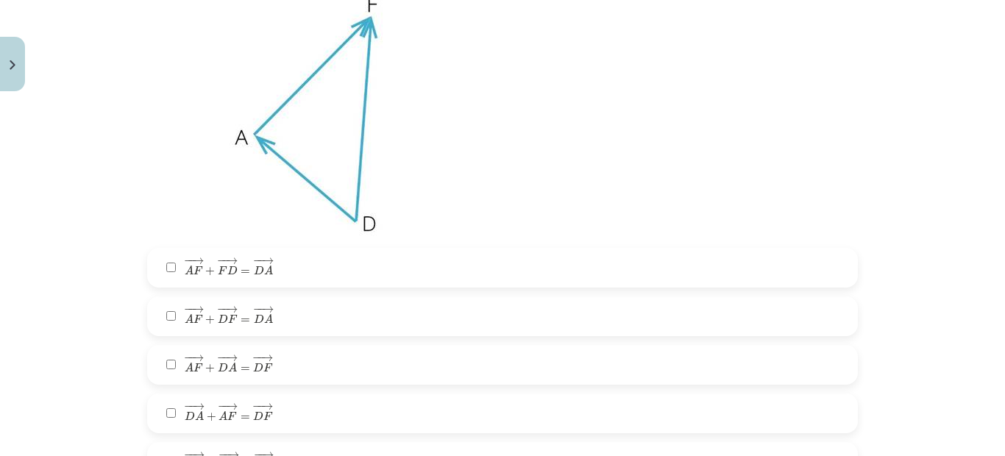
click at [194, 271] on span "F" at bounding box center [199, 270] width 10 height 9
click at [199, 316] on span "− − → A F + − − → D F = − − → D A" at bounding box center [229, 315] width 88 height 18
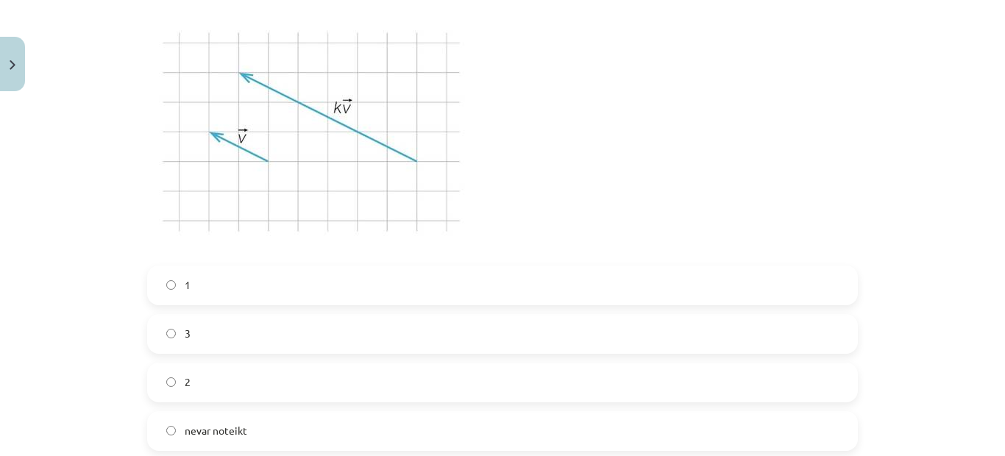
scroll to position [2539, 0]
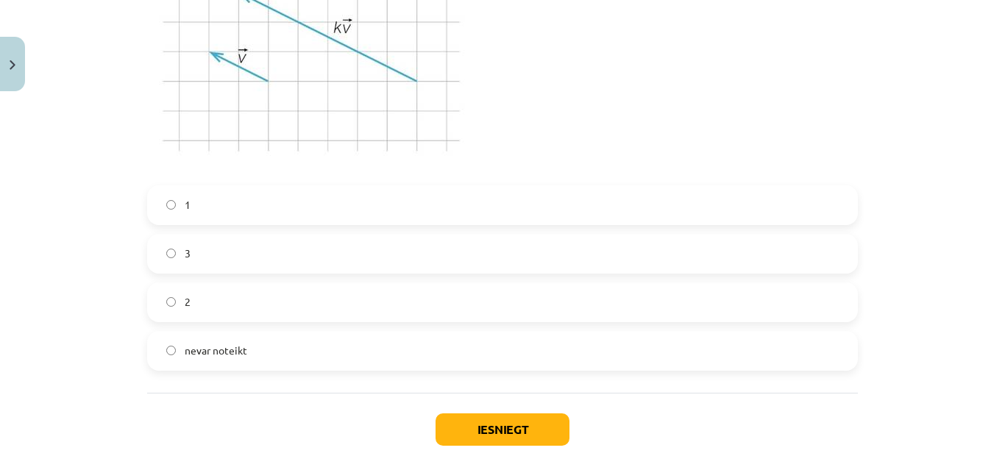
click at [235, 295] on label "2" at bounding box center [503, 302] width 708 height 37
click at [508, 435] on button "Iesniegt" at bounding box center [503, 430] width 134 height 32
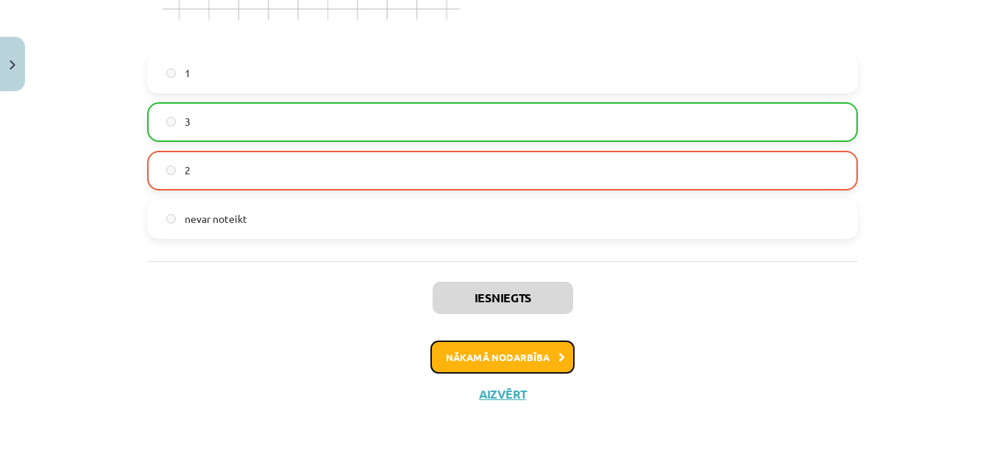
click at [507, 356] on button "Nākamā nodarbība" at bounding box center [502, 358] width 144 height 34
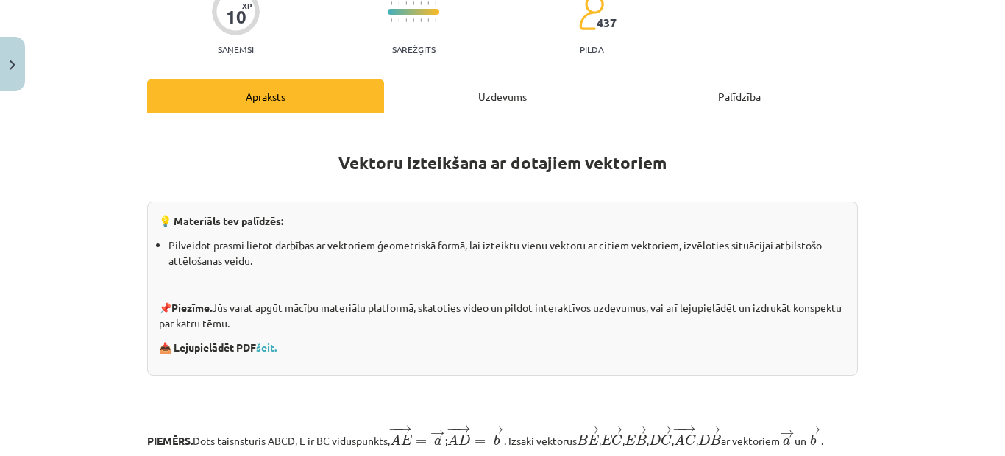
scroll to position [0, 0]
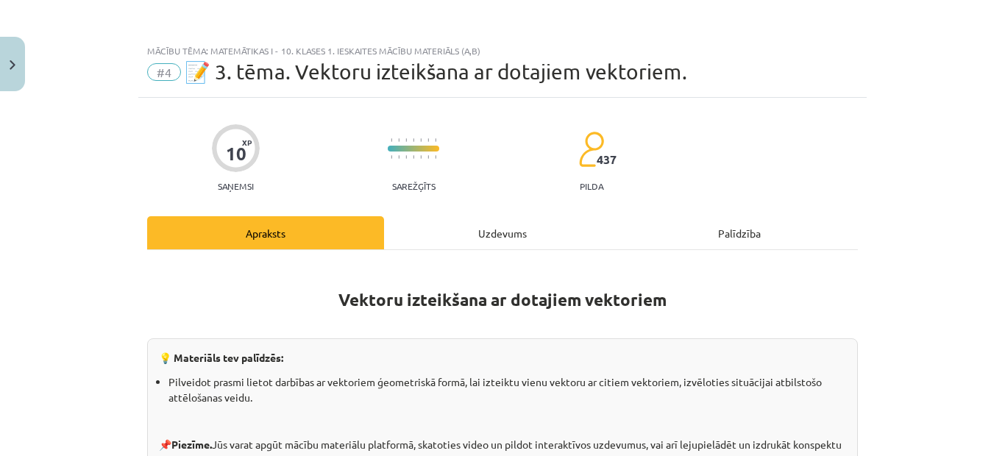
click at [483, 229] on div "Uzdevums" at bounding box center [502, 232] width 237 height 33
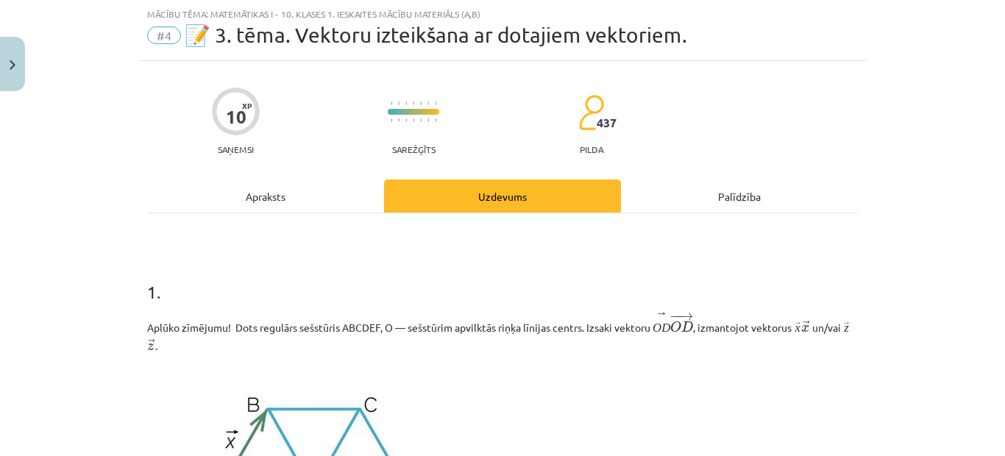
scroll to position [331, 0]
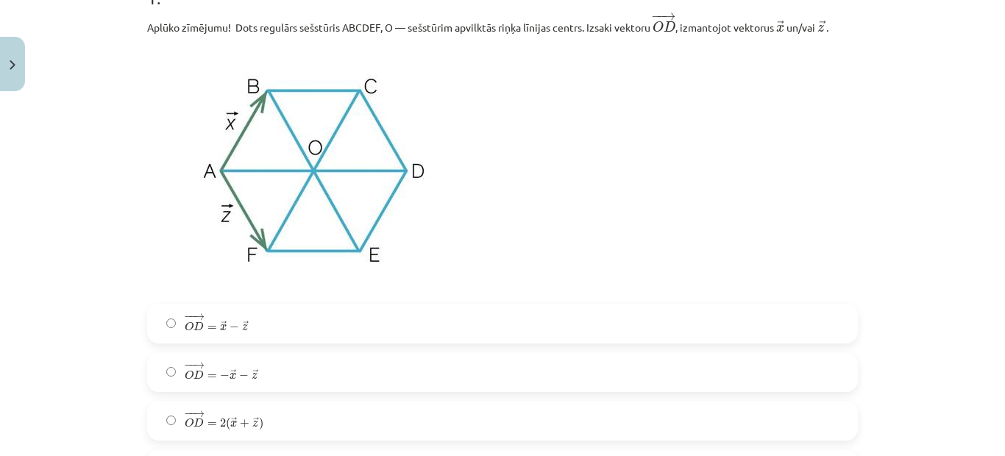
drag, startPoint x: 266, startPoint y: 500, endPoint x: 858, endPoint y: 158, distance: 683.5
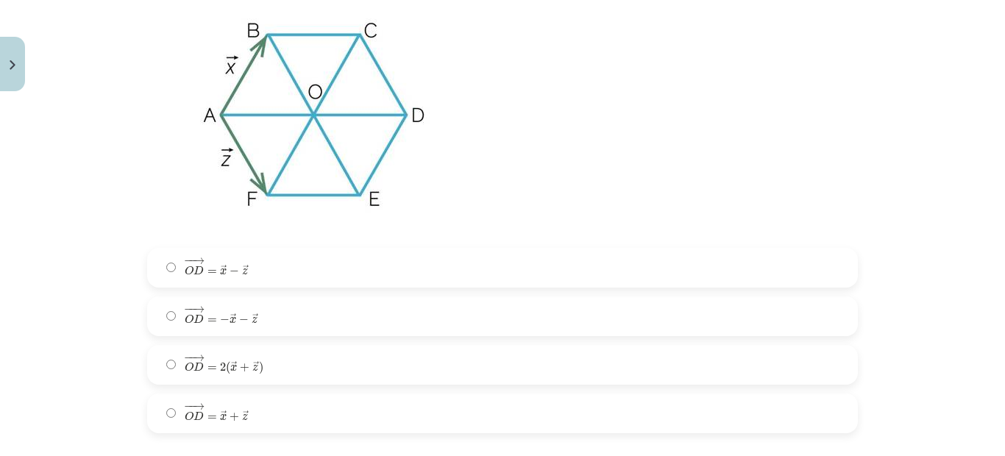
scroll to position [552, 0]
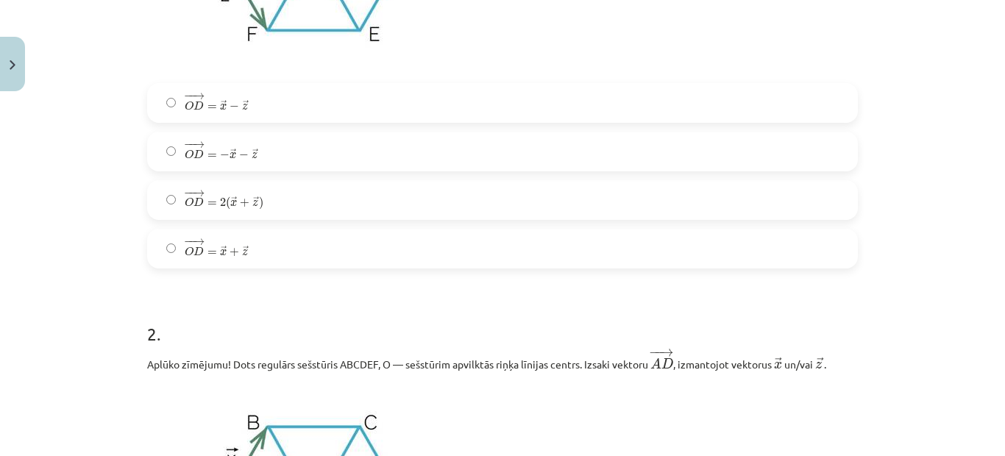
click at [772, 250] on label "− − → O D = → x + → z O D → = x → + z →" at bounding box center [503, 248] width 708 height 37
click at [767, 248] on label "− − → O D = → x + → z O D → = x → + z →" at bounding box center [503, 248] width 708 height 37
drag, startPoint x: 832, startPoint y: 244, endPoint x: 860, endPoint y: 240, distance: 28.3
click at [834, 244] on label "− − → O D = → x + → z O D → = x → + z →" at bounding box center [503, 248] width 708 height 37
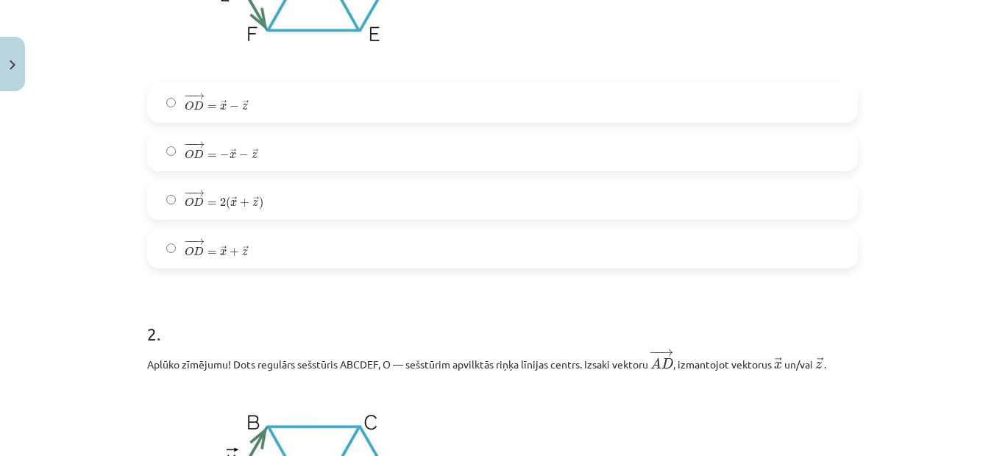
drag, startPoint x: 796, startPoint y: 240, endPoint x: 770, endPoint y: 230, distance: 28.2
click at [784, 240] on label "− − → O D = → x + → z O D → = x → + z →" at bounding box center [503, 248] width 708 height 37
click at [770, 216] on div "− − → O D = → x − → z O D → = x → − z → − − → O D = − → x − → z O D → = − x → −…" at bounding box center [502, 175] width 711 height 185
drag, startPoint x: 769, startPoint y: 199, endPoint x: 765, endPoint y: 169, distance: 30.4
click at [769, 197] on label "− − → O D = 2 ( → x + → z ) O D → = 2 ( x → + z → )" at bounding box center [503, 200] width 708 height 37
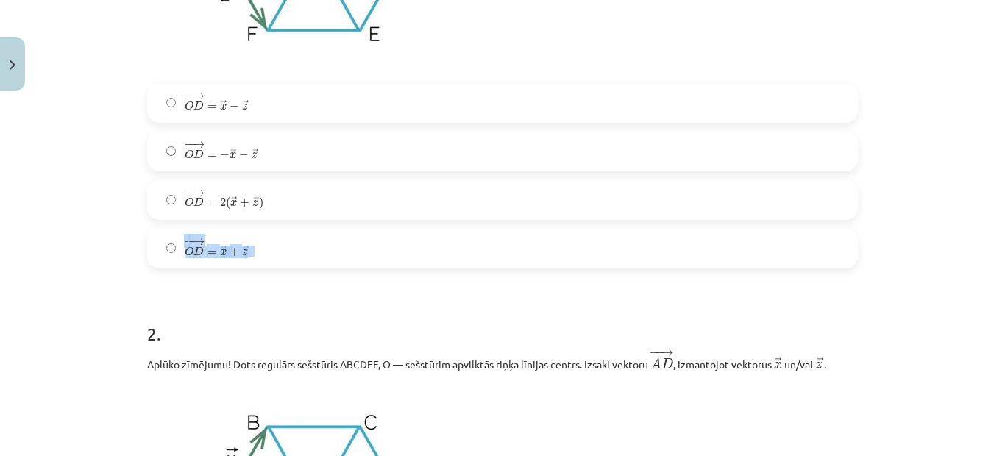
click at [754, 124] on div "− − → O D = → x − → z O D → = x → − z → − − → O D = − → x − → z O D → = − x → −…" at bounding box center [502, 175] width 711 height 185
click at [932, 169] on div "Mācību tēma: Matemātikas i - 10. klases 1. ieskaites mācību materiāls (a,b) #4 …" at bounding box center [502, 228] width 1005 height 456
click at [905, 171] on div "Mācību tēma: Matemātikas i - 10. klases 1. ieskaites mācību materiāls (a,b) #4 …" at bounding box center [502, 228] width 1005 height 456
click at [910, 167] on div "Mācību tēma: Matemātikas i - 10. klases 1. ieskaites mācību materiāls (a,b) #4 …" at bounding box center [502, 228] width 1005 height 456
click at [910, 165] on div "Mācību tēma: Matemātikas i - 10. klases 1. ieskaites mācību materiāls (a,b) #4 …" at bounding box center [502, 228] width 1005 height 456
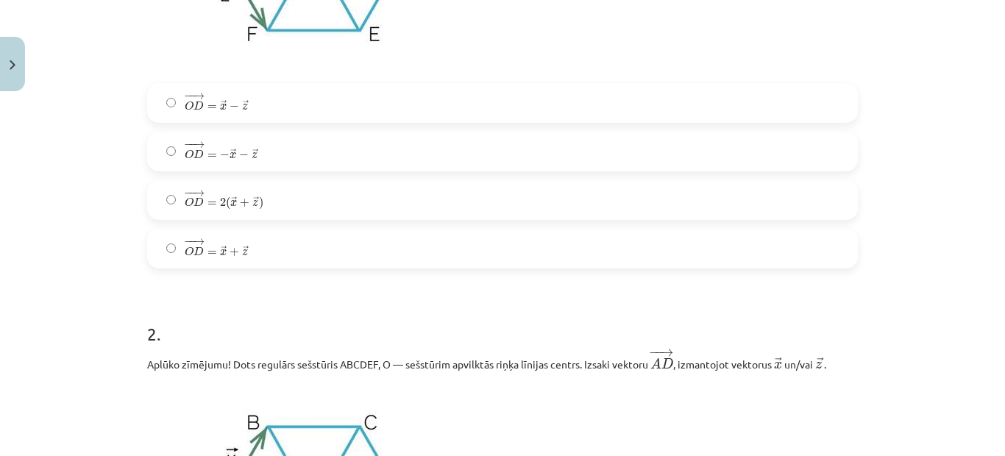
click at [910, 165] on div "Mācību tēma: Matemātikas i - 10. klases 1. ieskaites mācību materiāls (a,b) #4 …" at bounding box center [502, 228] width 1005 height 456
click at [910, 158] on div "Mācību tēma: Matemātikas i - 10. klases 1. ieskaites mācību materiāls (a,b) #4 …" at bounding box center [502, 228] width 1005 height 456
click at [834, 160] on label "− − → O D = − → x − → z O D → = − x → − z →" at bounding box center [503, 151] width 708 height 37
click at [911, 185] on div "Mācību tēma: Matemātikas i - 10. klases 1. ieskaites mācību materiāls (a,b) #4 …" at bounding box center [502, 228] width 1005 height 456
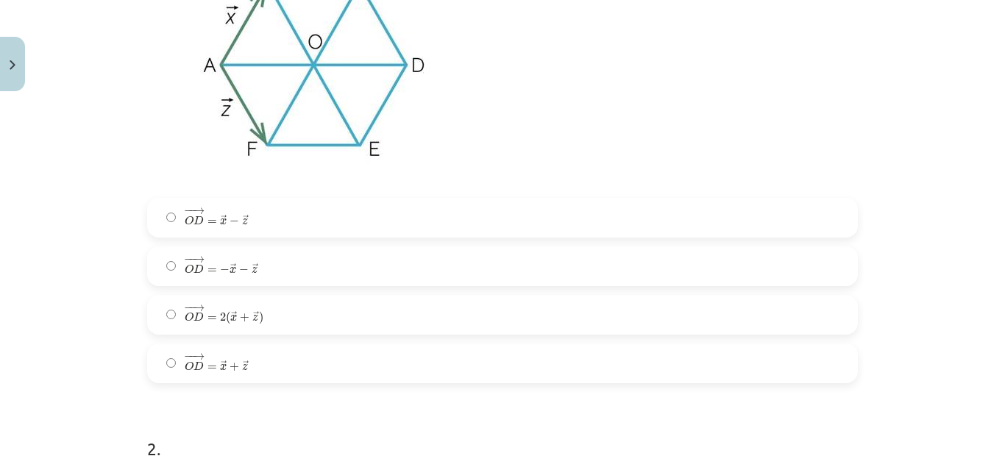
scroll to position [405, 0]
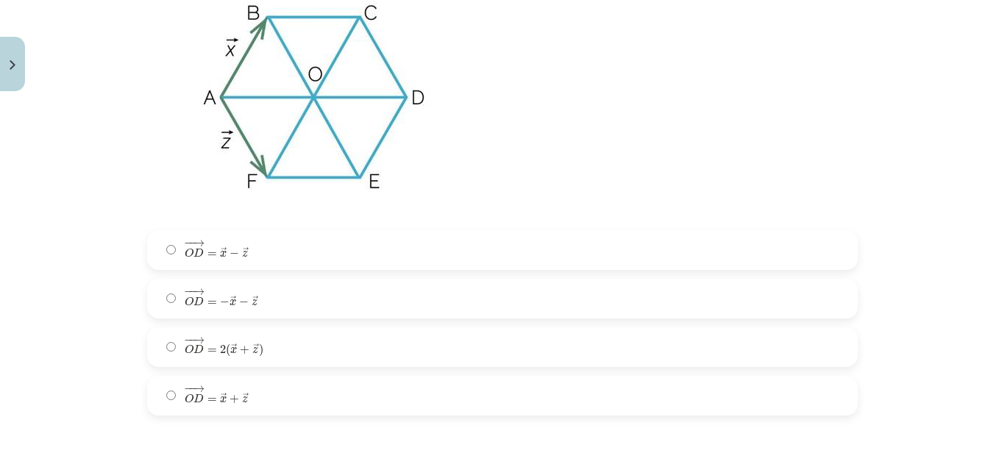
click at [226, 352] on span "(" at bounding box center [228, 350] width 4 height 13
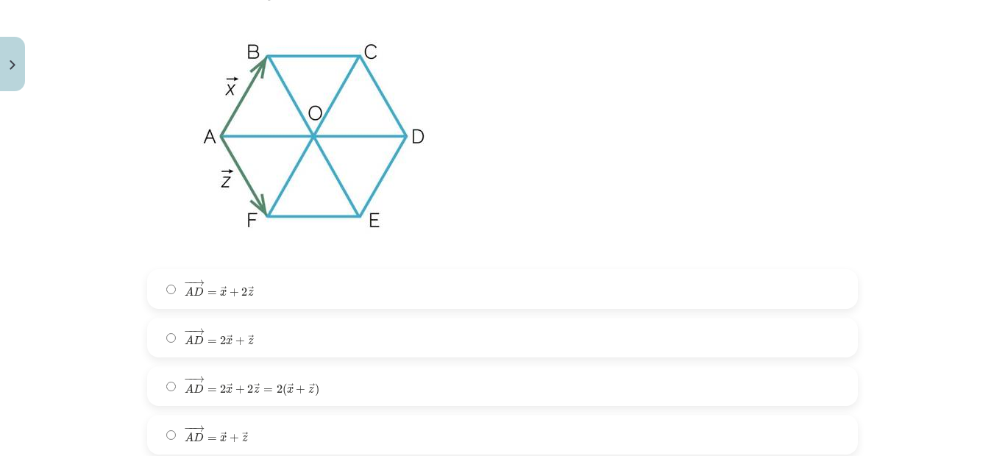
scroll to position [920, 0]
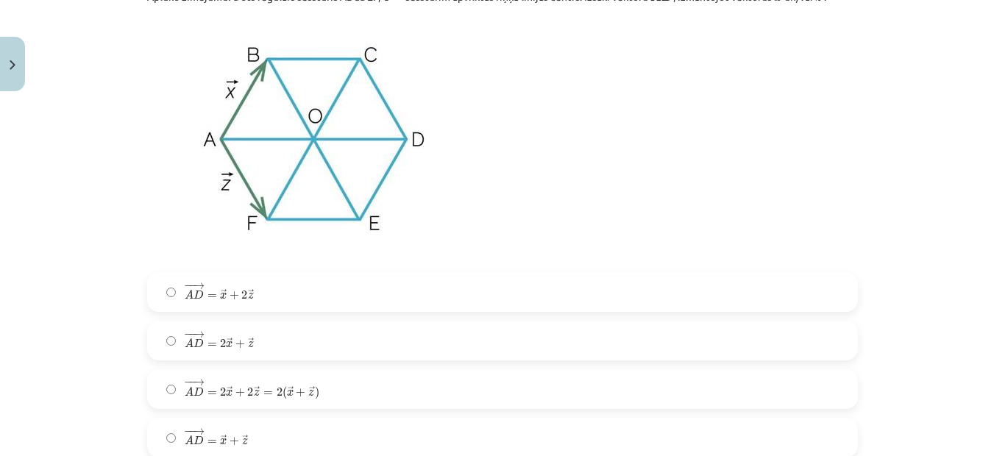
click at [297, 391] on span "+" at bounding box center [301, 393] width 10 height 9
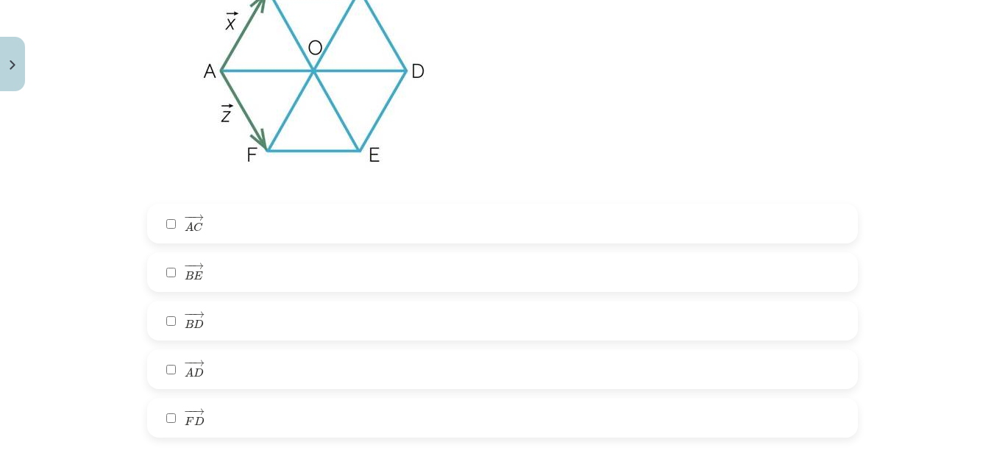
scroll to position [1509, 0]
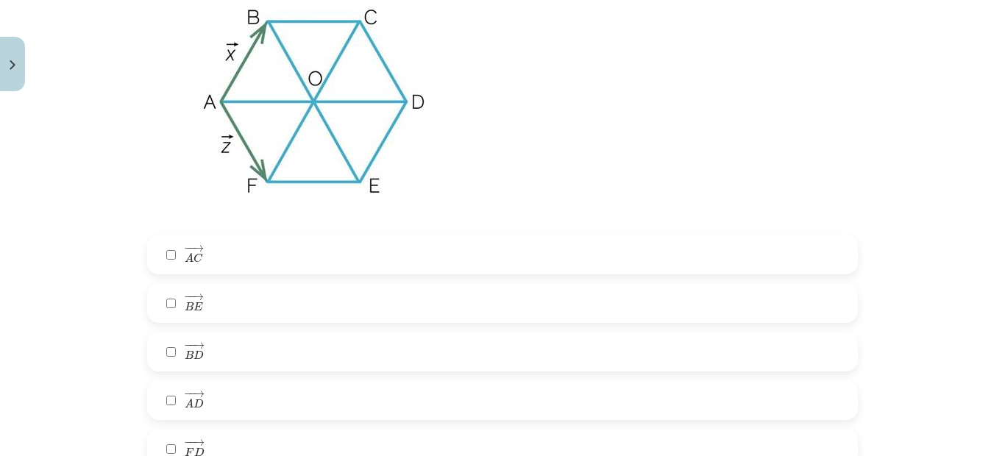
click at [201, 297] on label "− − → B E B E →" at bounding box center [503, 303] width 708 height 37
click at [185, 400] on span "A" at bounding box center [189, 404] width 9 height 10
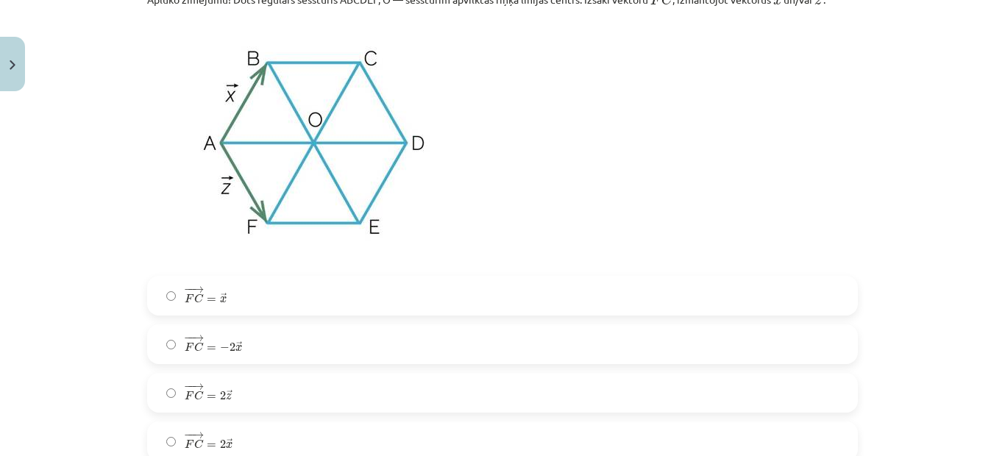
scroll to position [2097, 0]
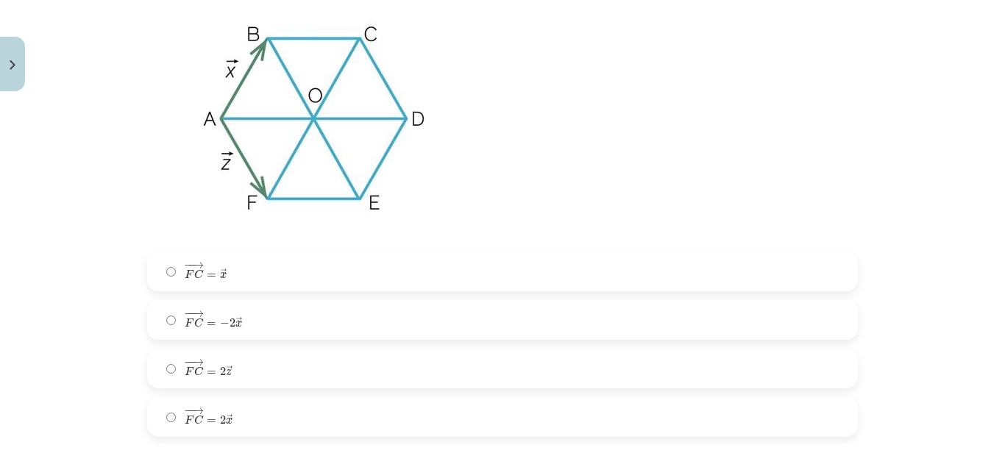
click at [194, 411] on span "→" at bounding box center [198, 411] width 12 height 7
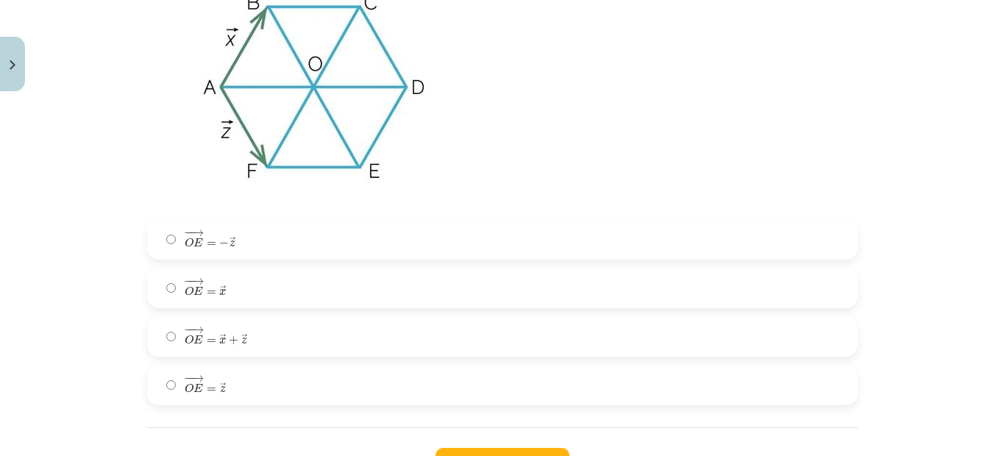
click at [241, 344] on span "z" at bounding box center [244, 341] width 6 height 7
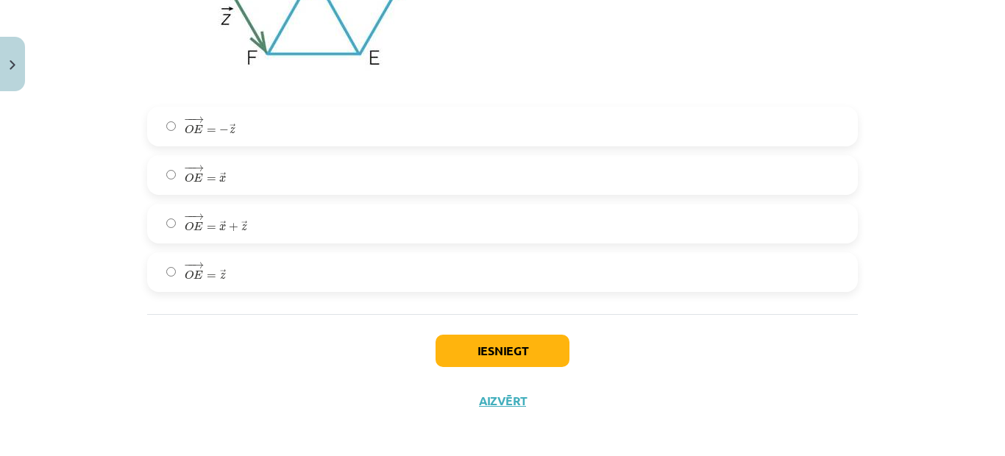
scroll to position [2809, 0]
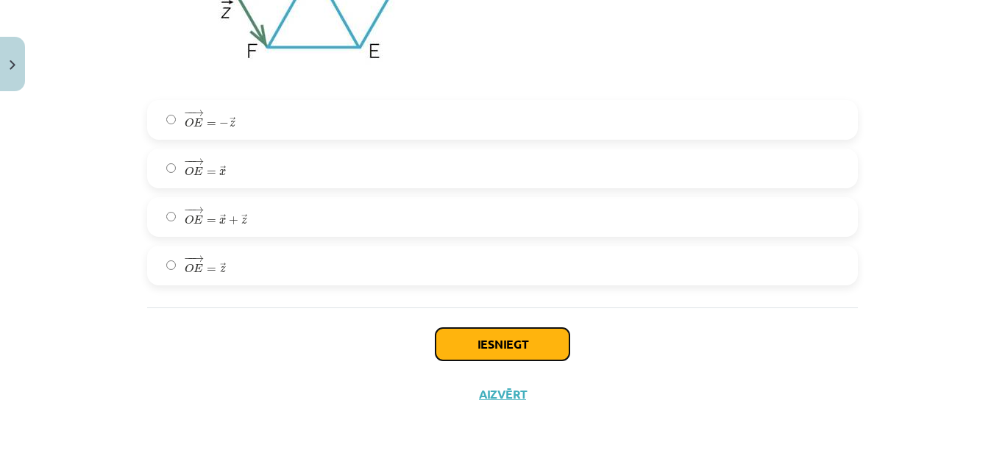
click at [455, 334] on button "Iesniegt" at bounding box center [503, 344] width 134 height 32
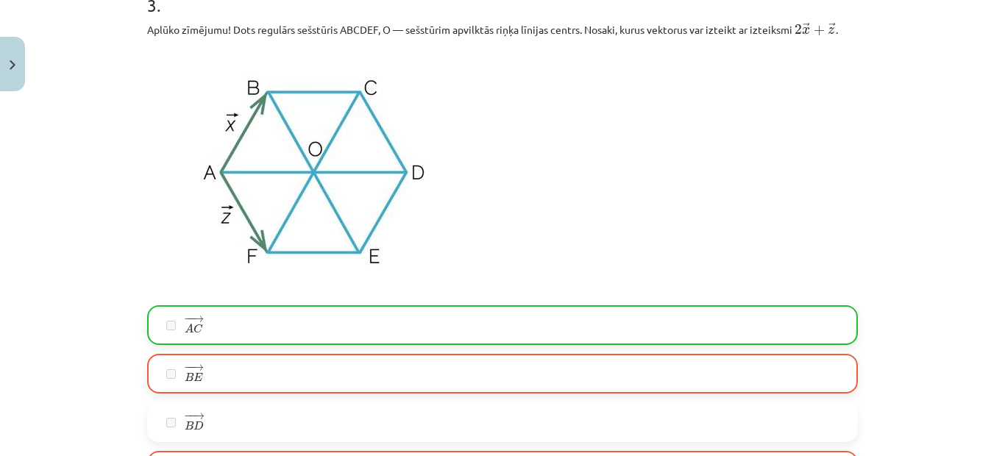
scroll to position [2855, 0]
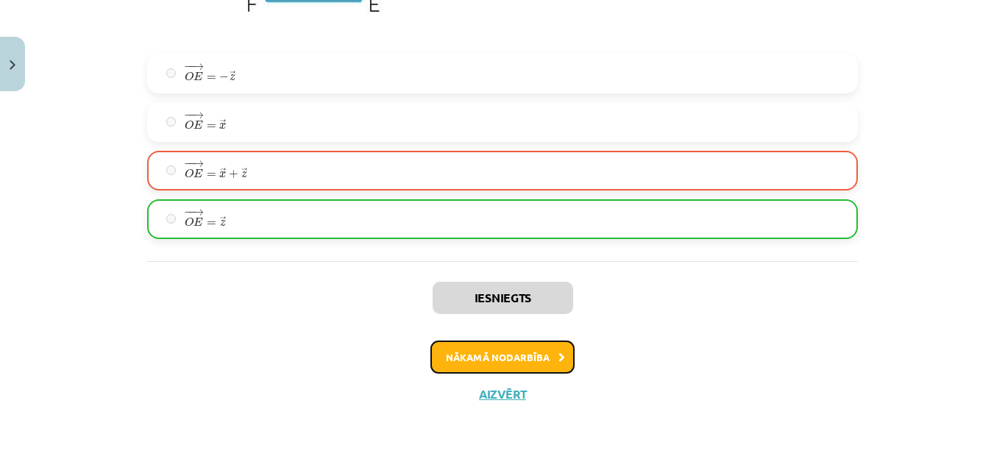
click at [540, 365] on button "Nākamā nodarbība" at bounding box center [502, 358] width 144 height 34
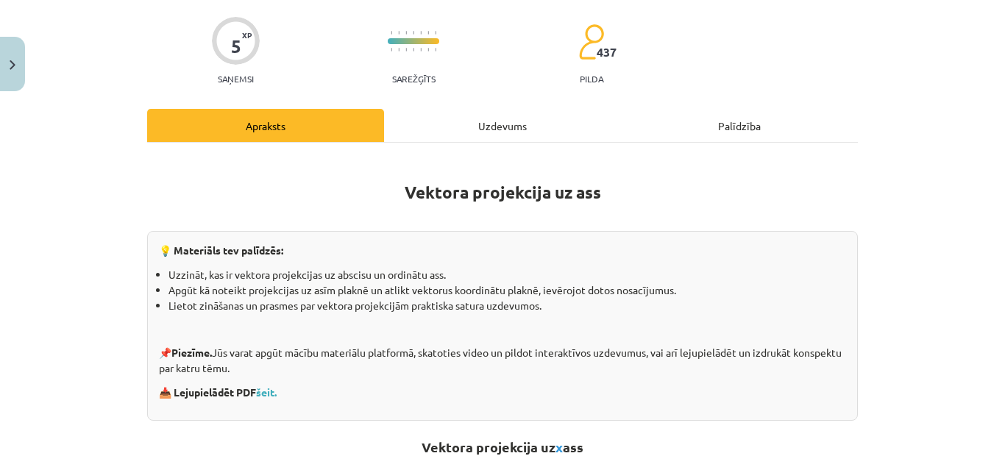
scroll to position [37, 0]
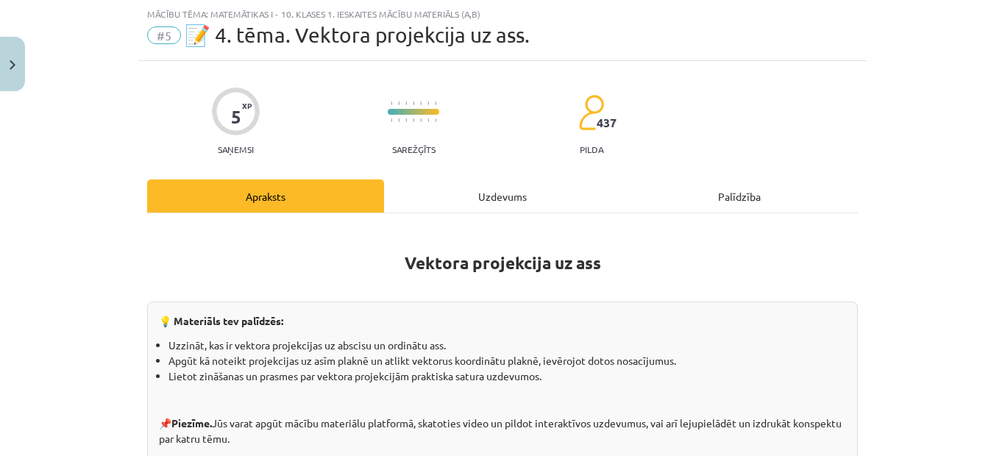
click at [441, 207] on div "Uzdevums" at bounding box center [502, 196] width 237 height 33
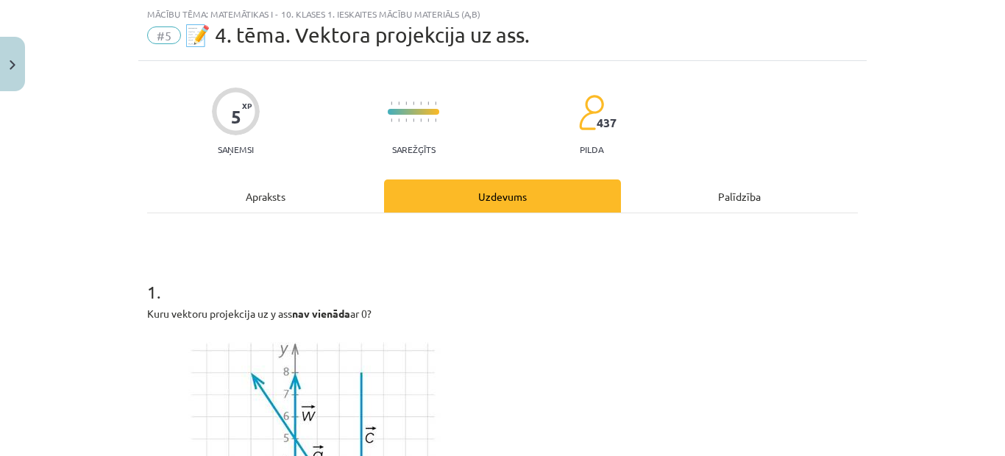
click at [442, 206] on div "Uzdevums" at bounding box center [502, 196] width 237 height 33
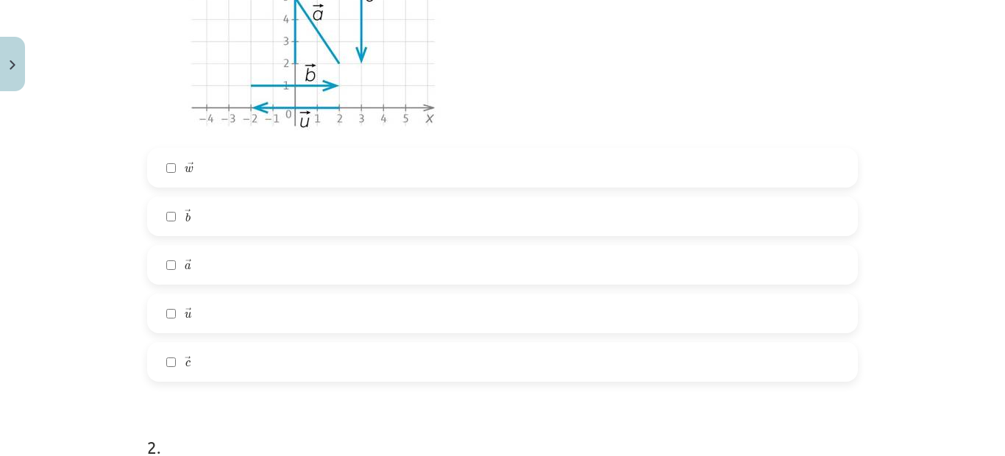
click at [837, 304] on label "→ u u →" at bounding box center [503, 313] width 708 height 37
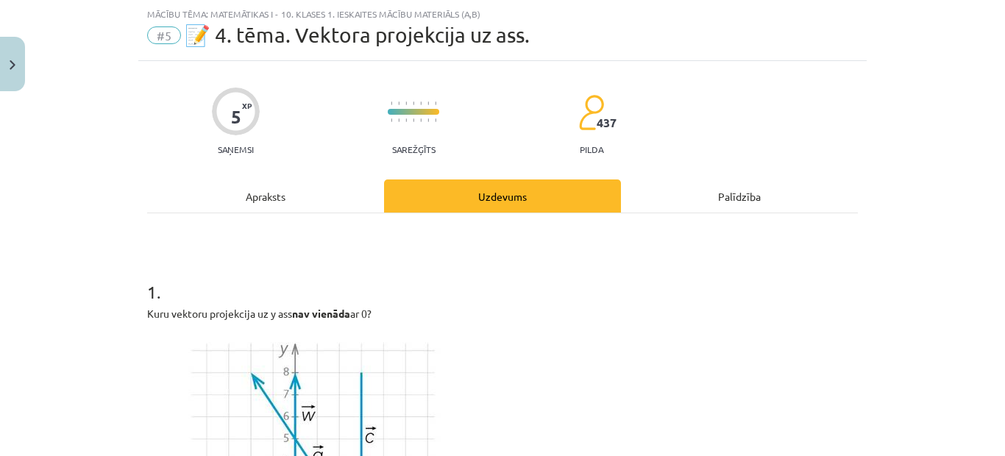
click at [699, 351] on p at bounding box center [502, 455] width 711 height 250
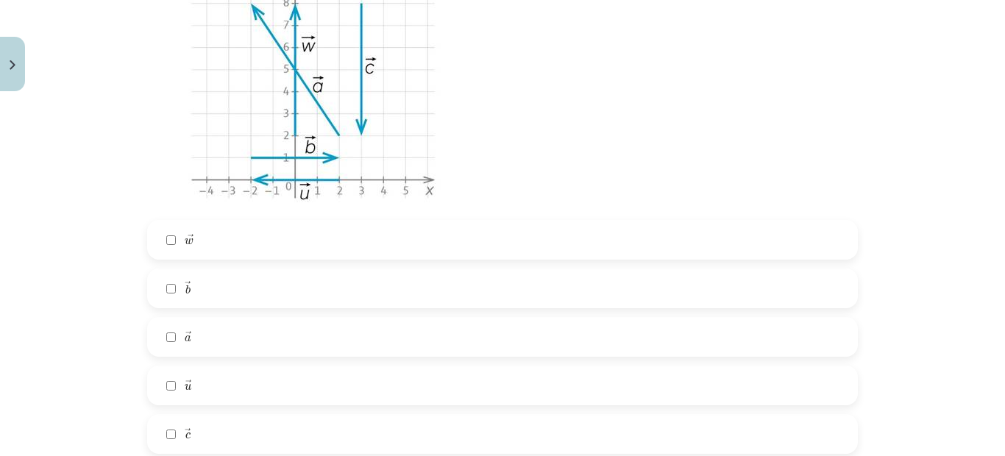
scroll to position [552, 0]
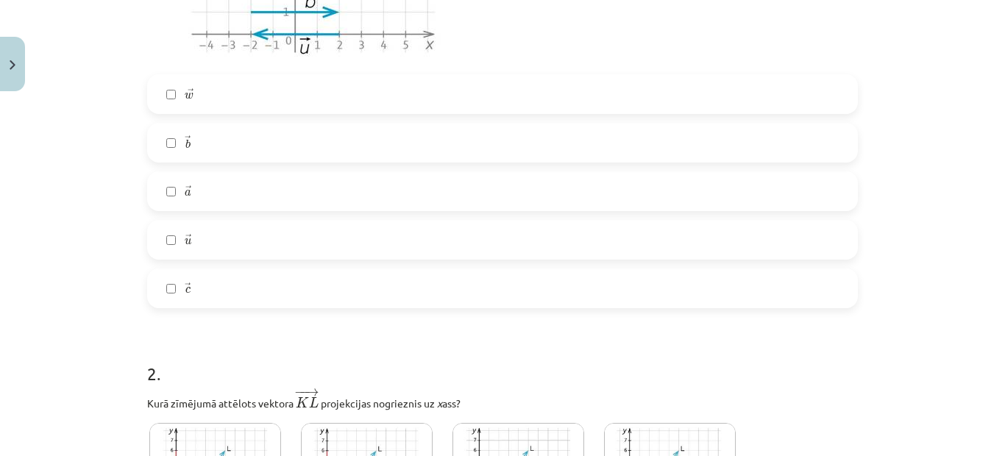
click at [216, 230] on label "→ u u →" at bounding box center [503, 239] width 708 height 37
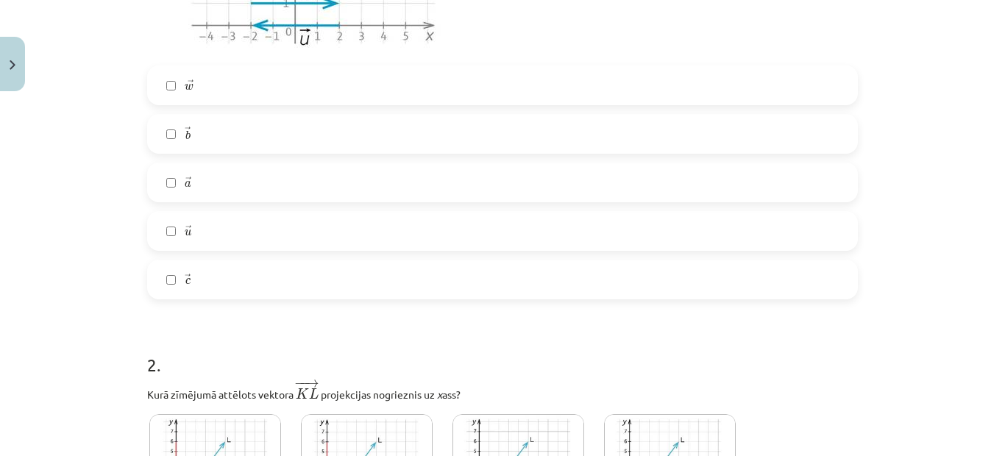
scroll to position [625, 0]
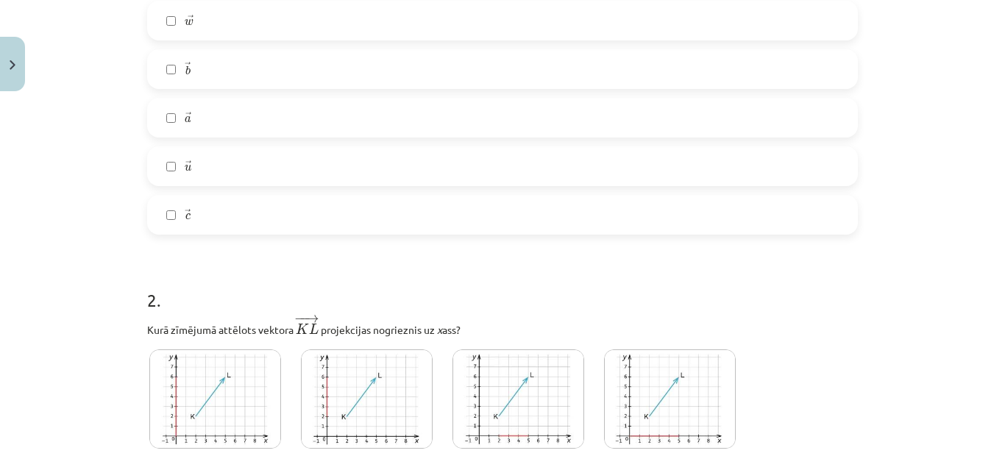
click at [171, 24] on label "→ w w →" at bounding box center [503, 20] width 708 height 37
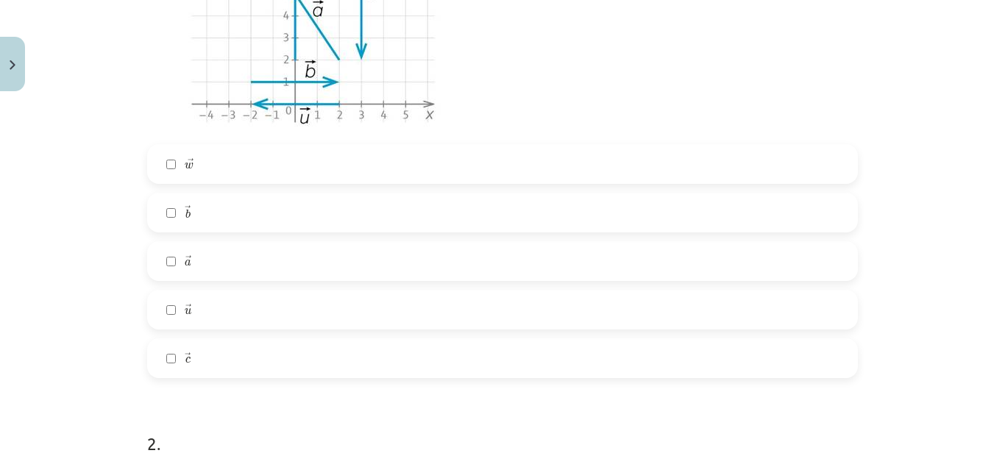
scroll to position [552, 0]
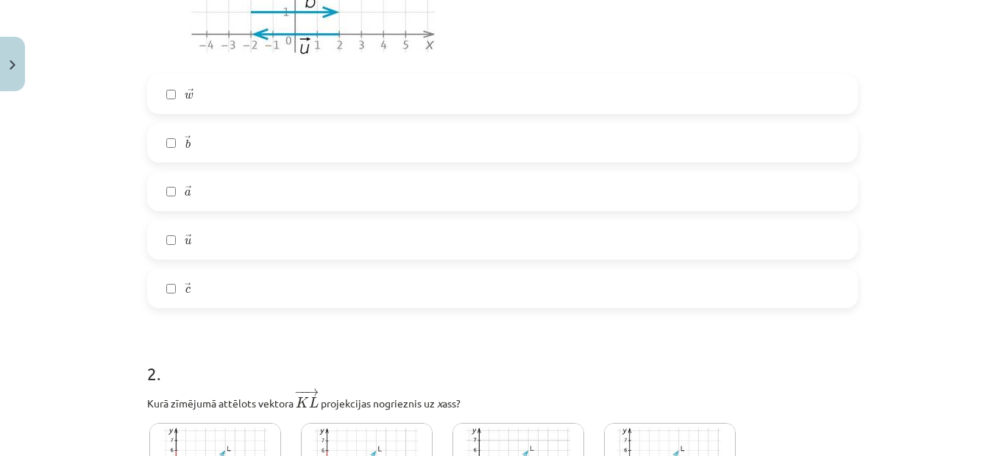
click at [185, 288] on span "→" at bounding box center [188, 287] width 6 height 9
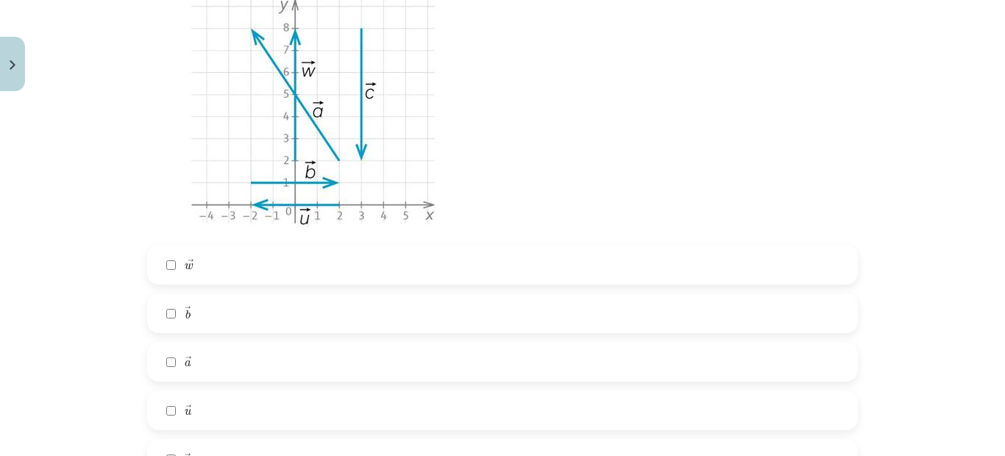
scroll to position [478, 0]
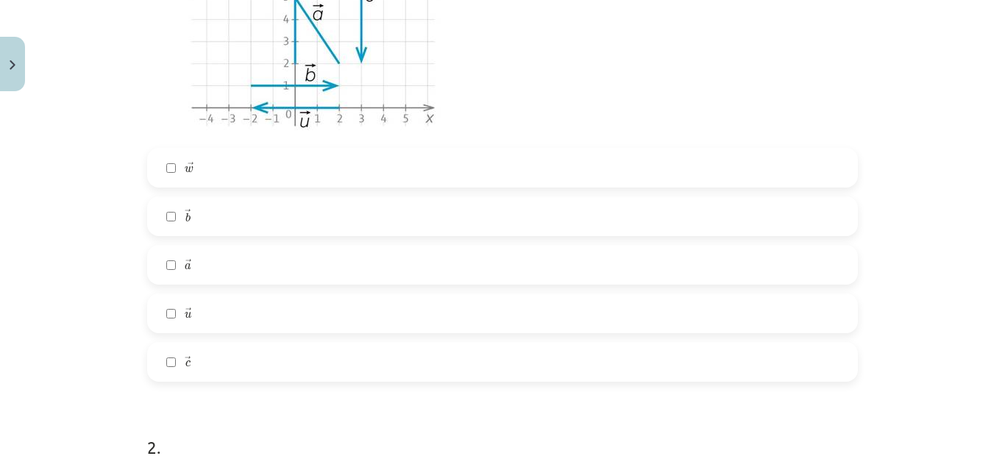
click at [186, 266] on label "→ a a →" at bounding box center [503, 265] width 708 height 37
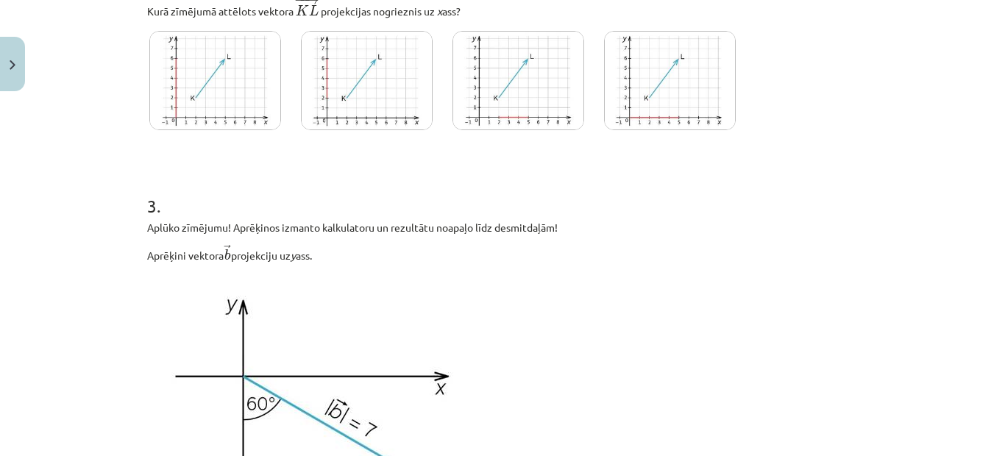
scroll to position [773, 0]
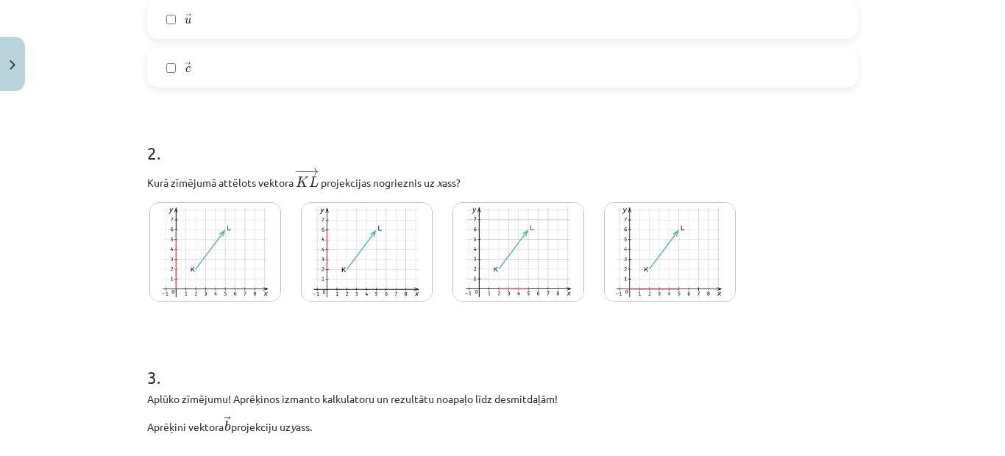
click at [515, 263] on img at bounding box center [519, 251] width 132 height 99
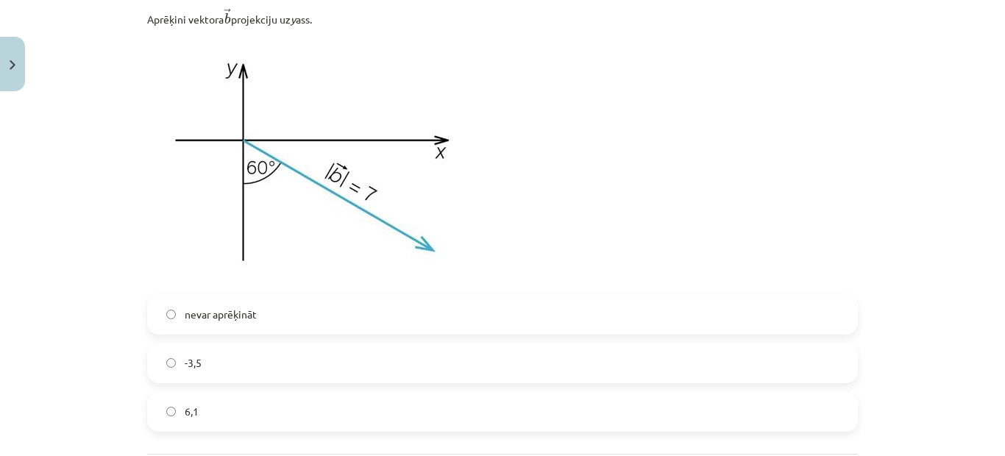
scroll to position [1288, 0]
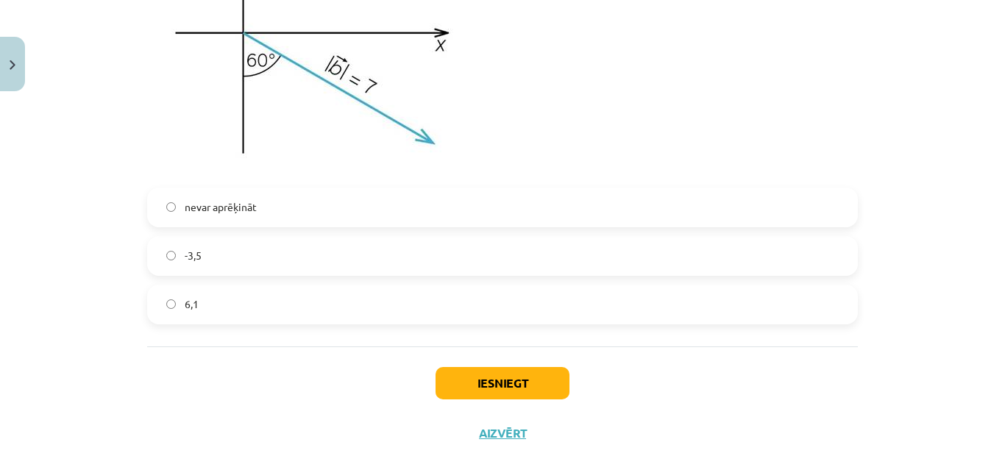
click at [191, 292] on label "6,1" at bounding box center [503, 304] width 708 height 37
click at [461, 385] on button "Iesniegt" at bounding box center [503, 383] width 134 height 32
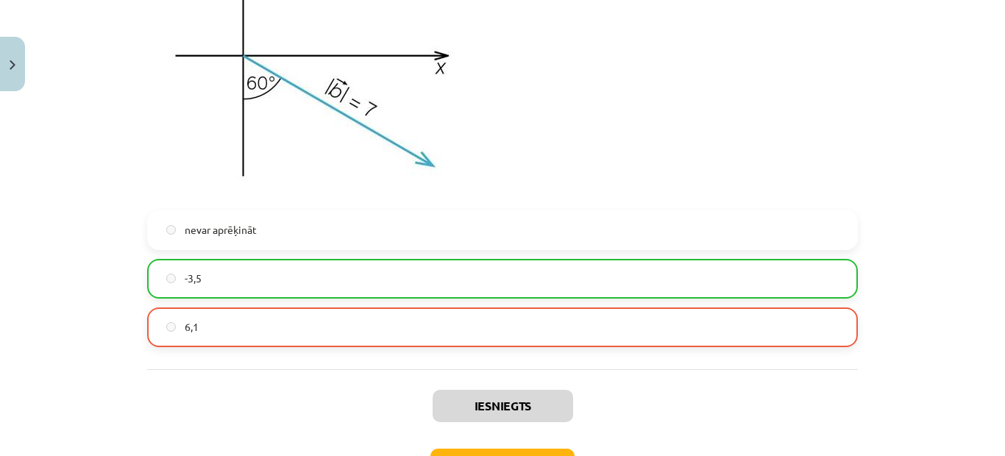
scroll to position [1375, 0]
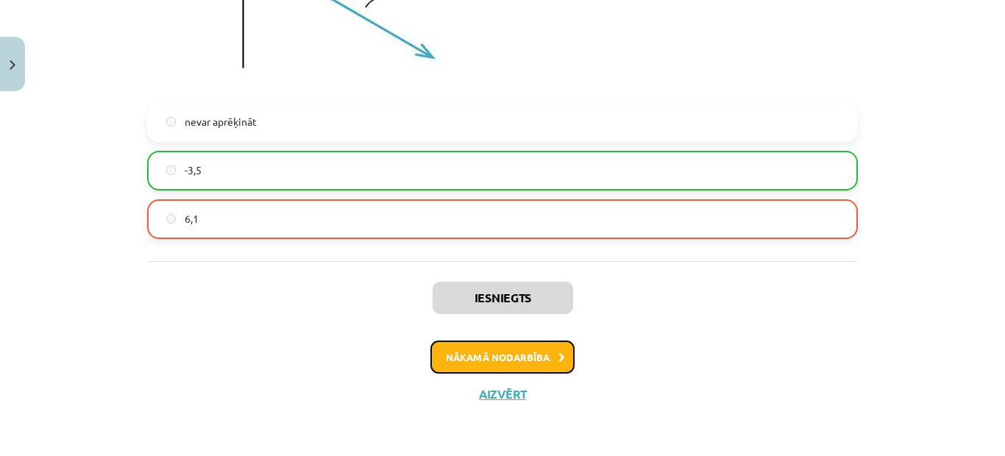
click at [492, 355] on button "Nākamā nodarbība" at bounding box center [502, 358] width 144 height 34
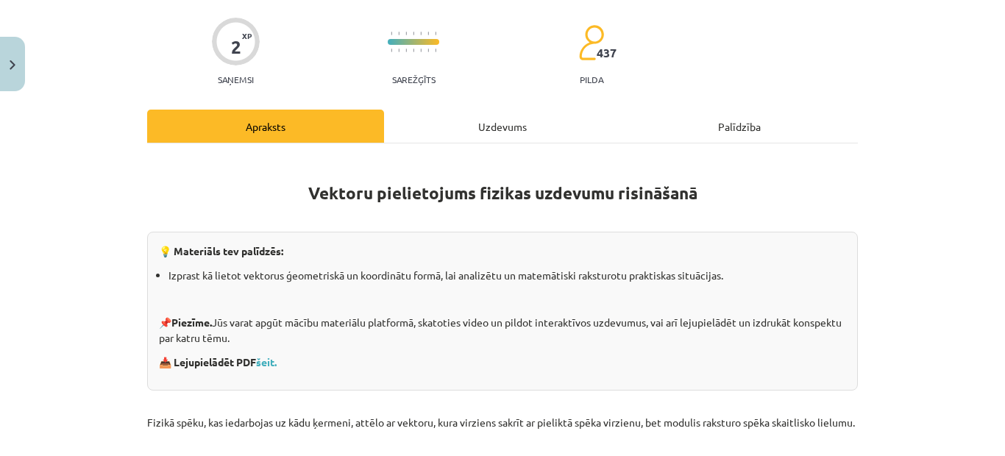
scroll to position [110, 0]
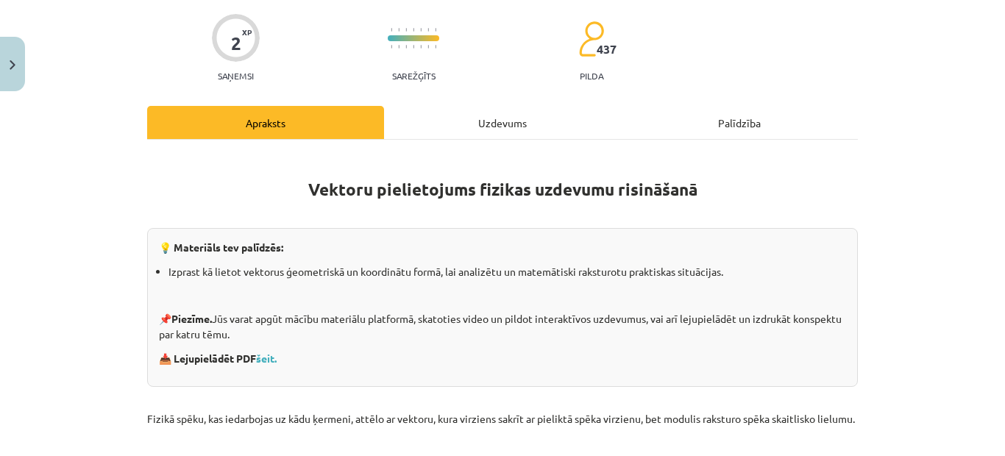
click at [431, 112] on div "Uzdevums" at bounding box center [502, 122] width 237 height 33
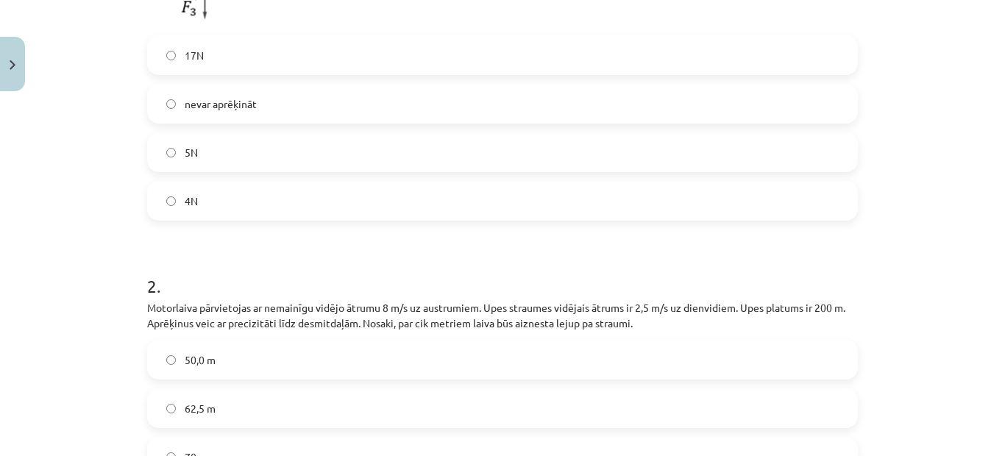
scroll to position [823, 0]
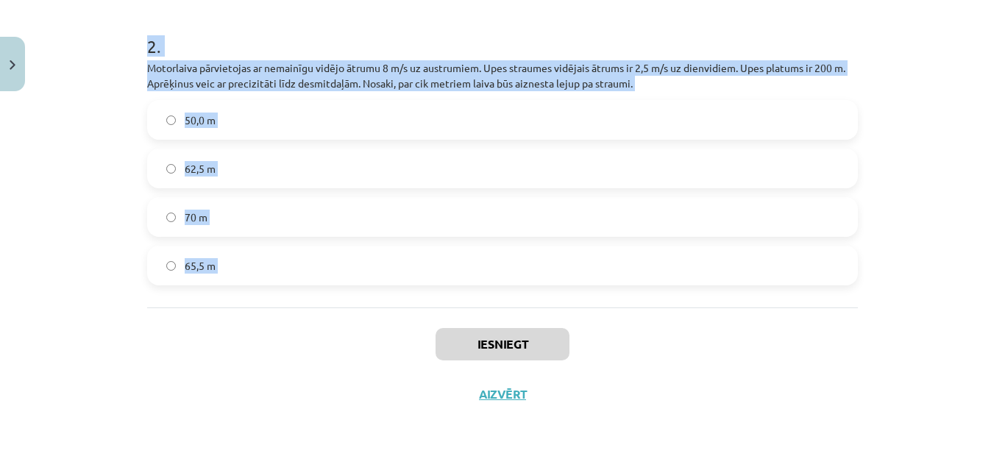
drag, startPoint x: 134, startPoint y: 96, endPoint x: 244, endPoint y: 311, distance: 241.2
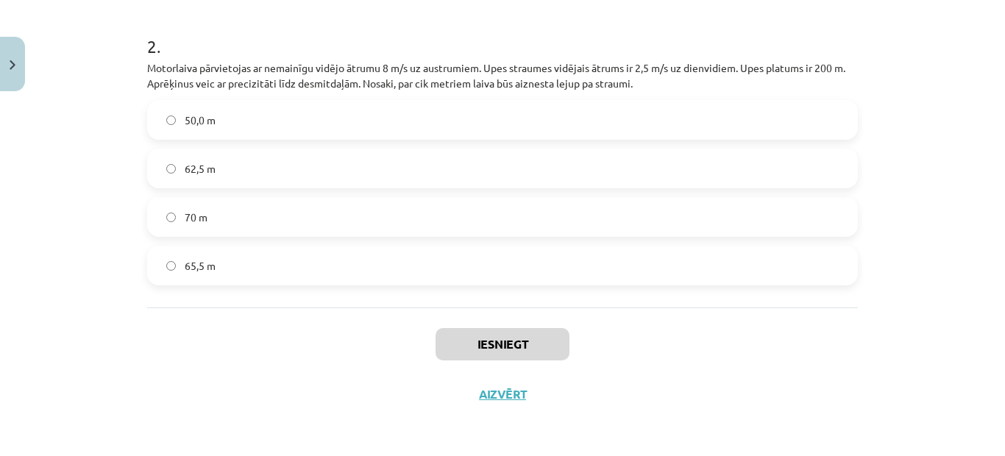
click at [222, 372] on div "Iesniegt Aizvērt" at bounding box center [502, 359] width 711 height 103
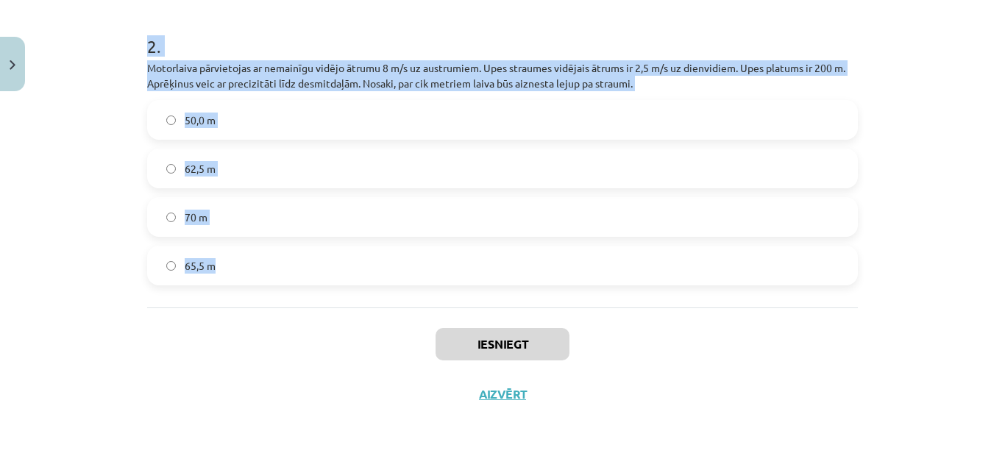
drag, startPoint x: 130, startPoint y: 194, endPoint x: 227, endPoint y: 272, distance: 125.6
click at [233, 278] on div "Mācību tēma: Matemātikas i - 10. klases 1. ieskaites mācību materiāls (a,b) #6 …" at bounding box center [502, 228] width 1005 height 456
copy form "Uz ķermeni darbojas trīs spēki (sk.zīm.), kuru skaitliskās vērtības ir šādas − …"
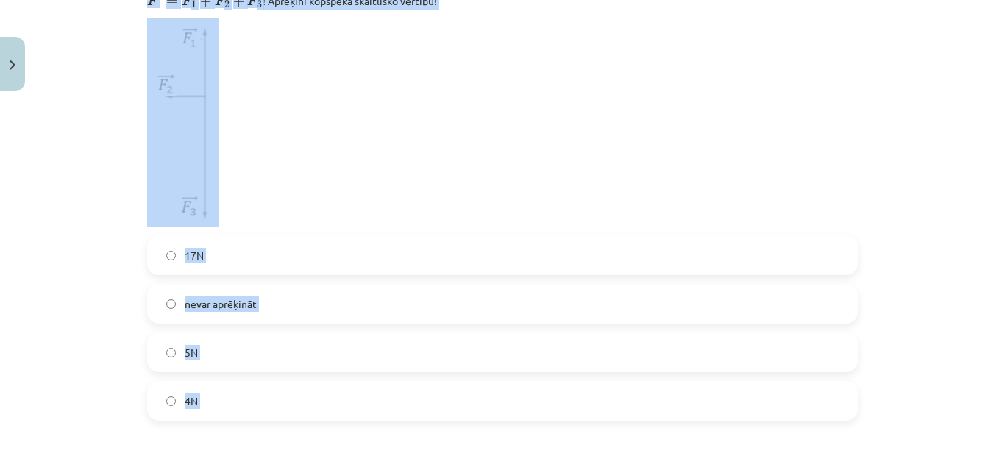
click at [594, 322] on label "nevar aprēķināt" at bounding box center [503, 304] width 708 height 37
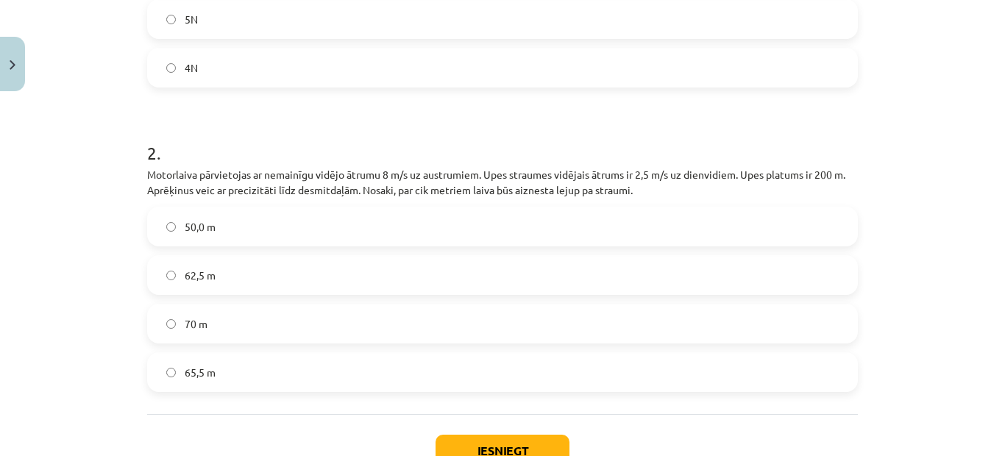
scroll to position [823, 0]
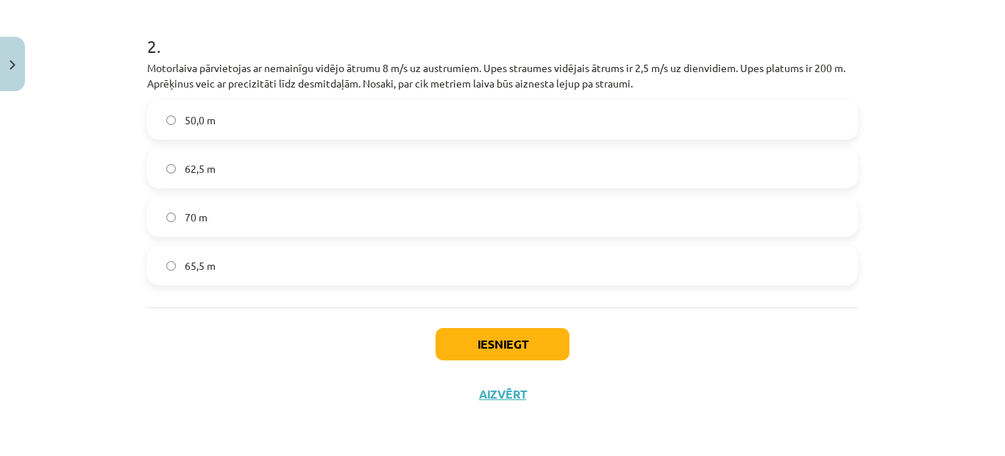
drag, startPoint x: 211, startPoint y: 150, endPoint x: 213, endPoint y: 157, distance: 7.7
click at [212, 150] on label "62,5 m" at bounding box center [503, 168] width 708 height 37
click at [529, 336] on button "Iesniegt" at bounding box center [503, 344] width 134 height 32
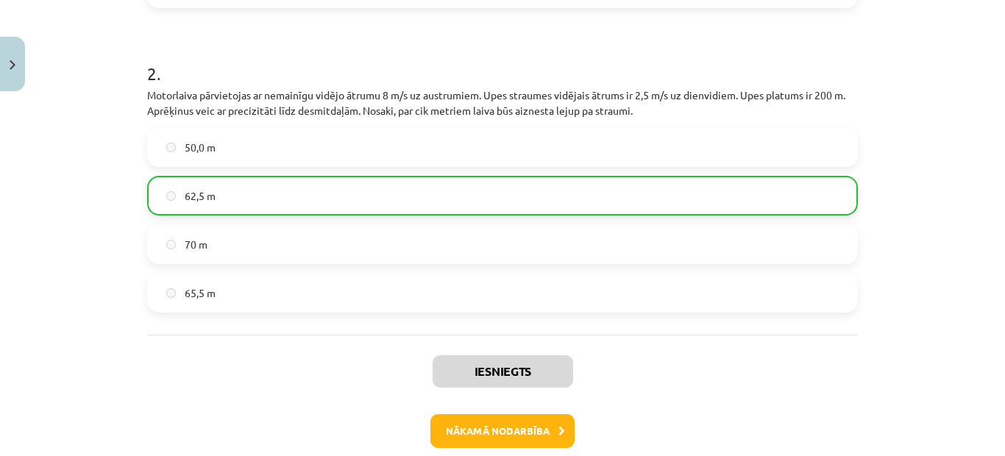
scroll to position [871, 0]
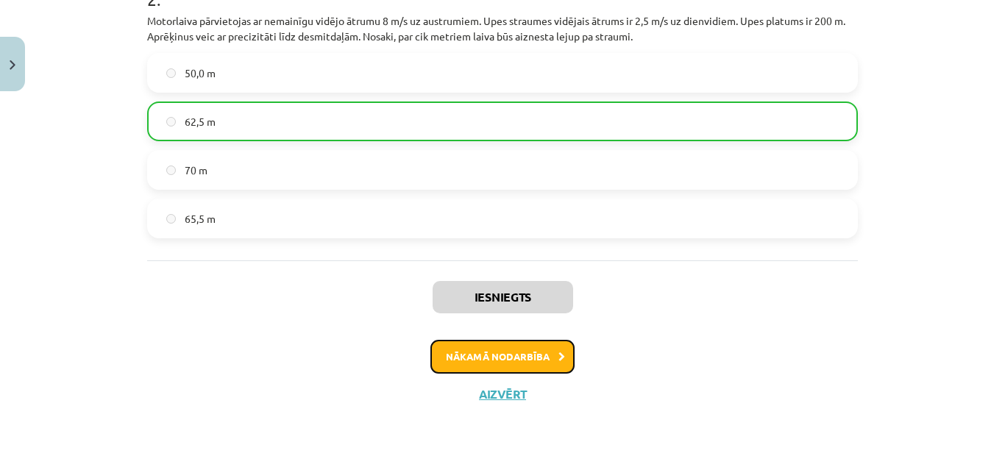
click at [522, 361] on button "Nākamā nodarbība" at bounding box center [502, 357] width 144 height 34
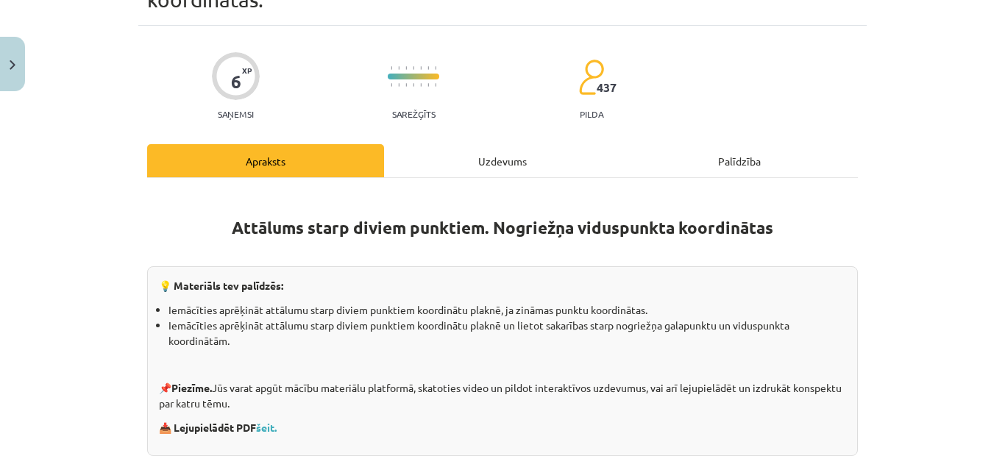
scroll to position [0, 0]
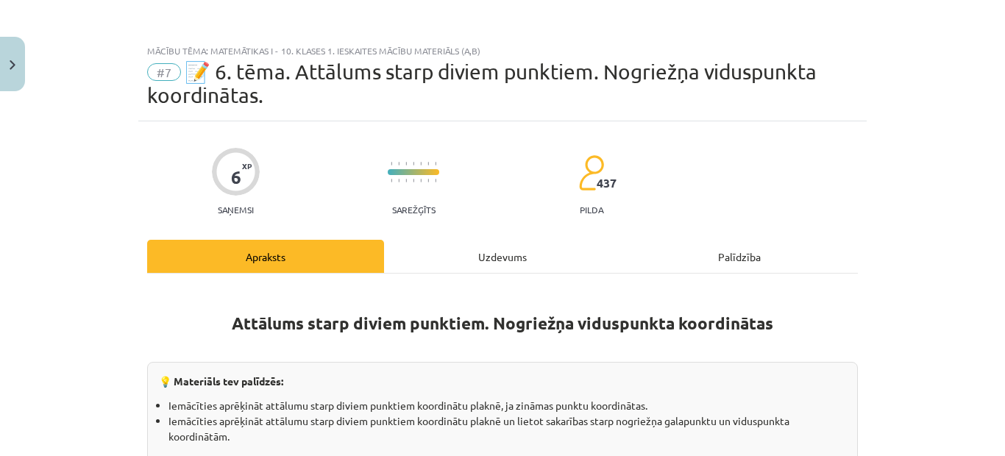
click at [433, 262] on div "Uzdevums" at bounding box center [502, 256] width 237 height 33
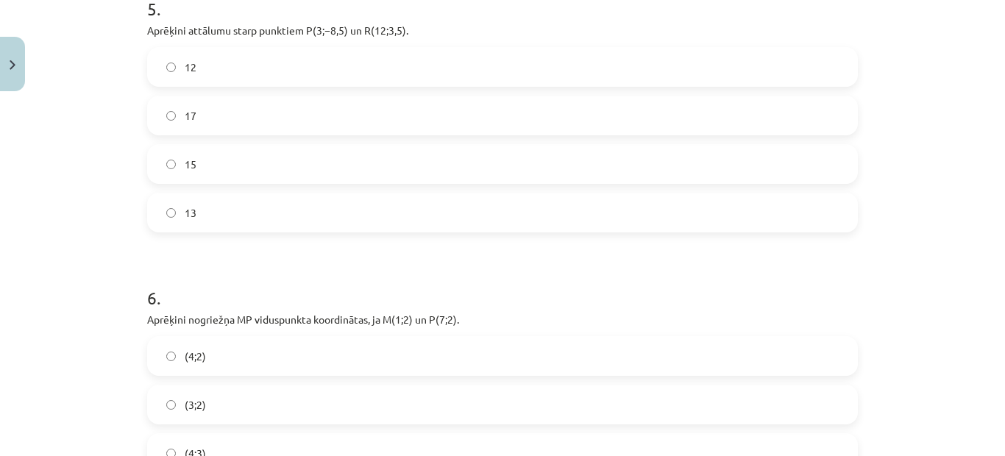
scroll to position [1996, 0]
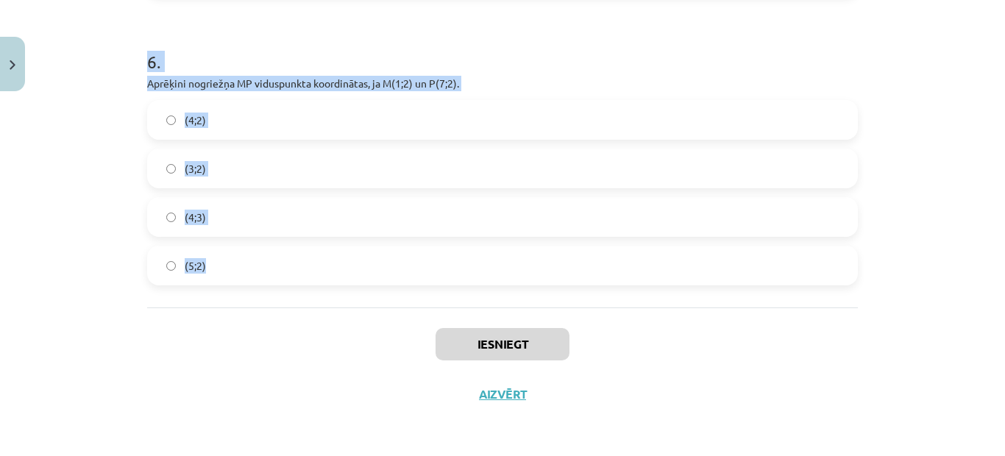
drag, startPoint x: 145, startPoint y: 116, endPoint x: 205, endPoint y: 272, distance: 166.3
copy form "Loremips dolorsita ﻿CO﻿ adipiscinge seddoeiusmo, te ﻿I(4;−7) ut ﻿L(3;2). (8; 3,…"
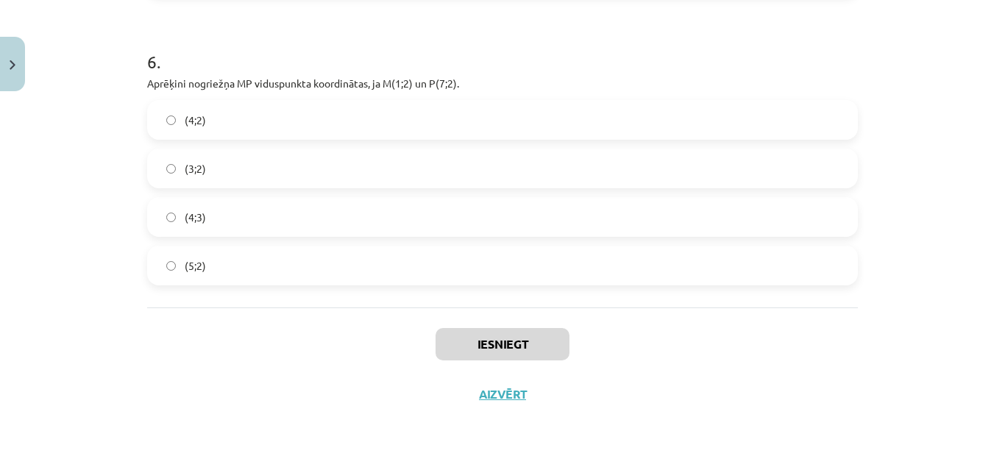
click at [260, 441] on div "Mācību tēma: Matemātikas i - 10. klases 1. ieskaites mācību materiāls (a,b) #7 …" at bounding box center [502, 228] width 1005 height 456
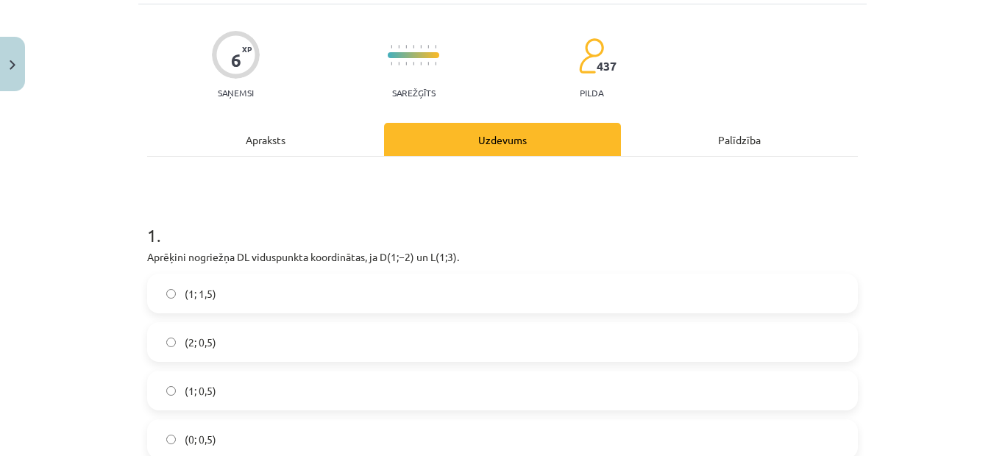
scroll to position [221, 0]
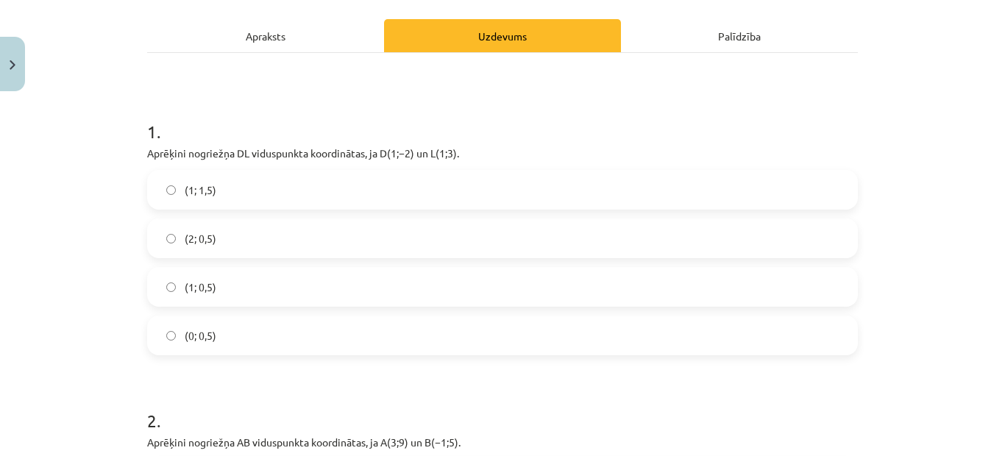
click at [233, 189] on label "(1; 1,5)" at bounding box center [503, 189] width 708 height 37
click at [216, 295] on label "(1; 0,5)" at bounding box center [503, 287] width 708 height 37
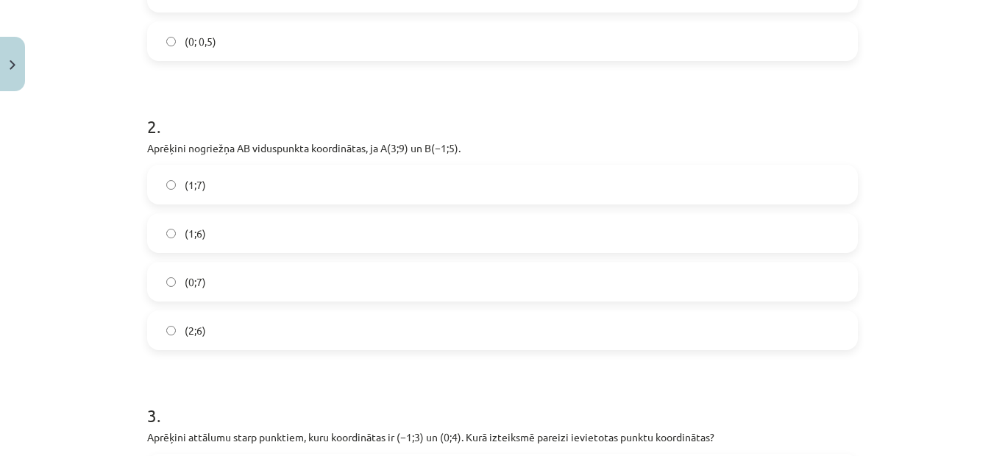
click at [196, 185] on span "(1;7)" at bounding box center [195, 184] width 21 height 15
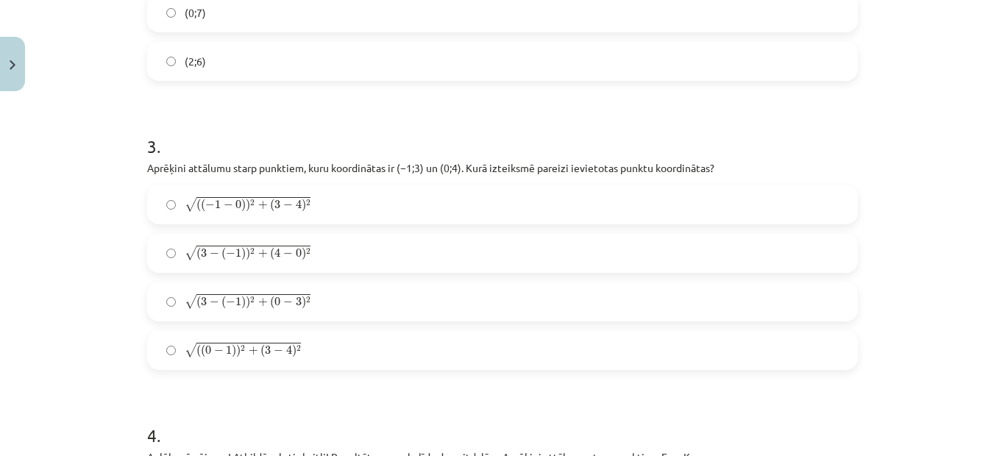
scroll to position [809, 0]
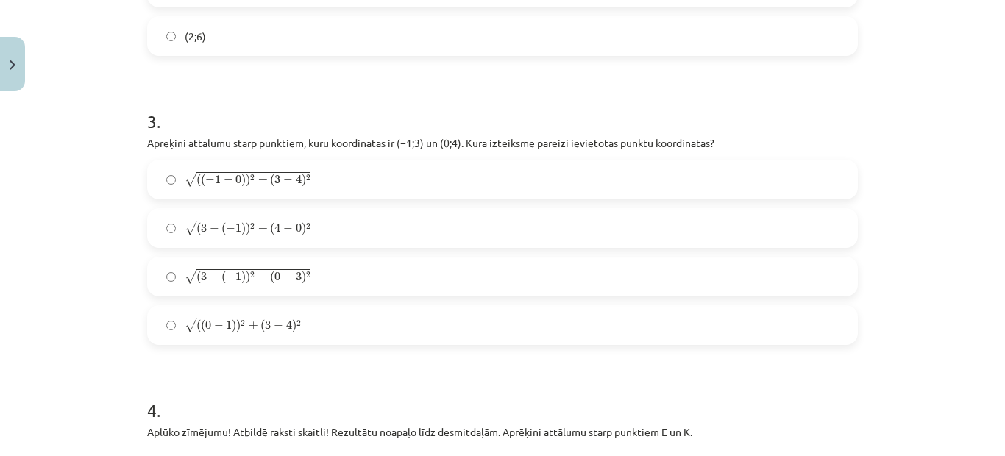
click at [236, 319] on span ")" at bounding box center [238, 325] width 4 height 13
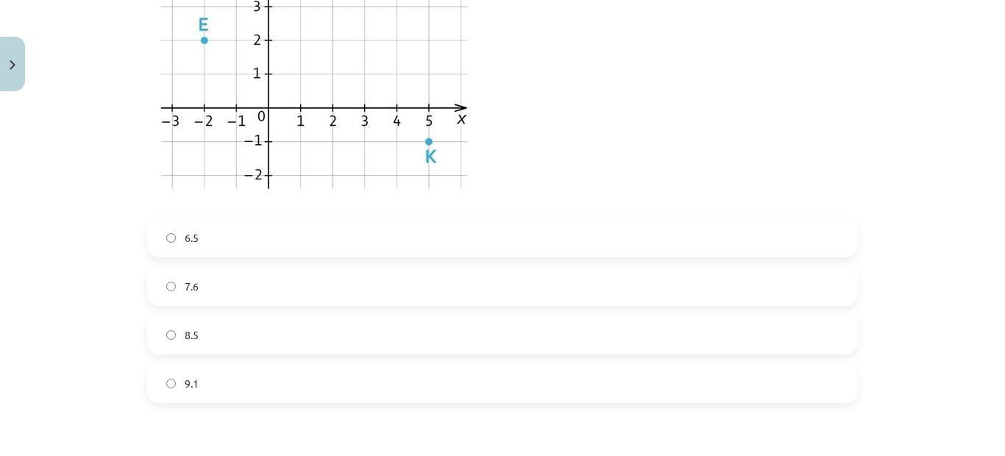
scroll to position [1325, 0]
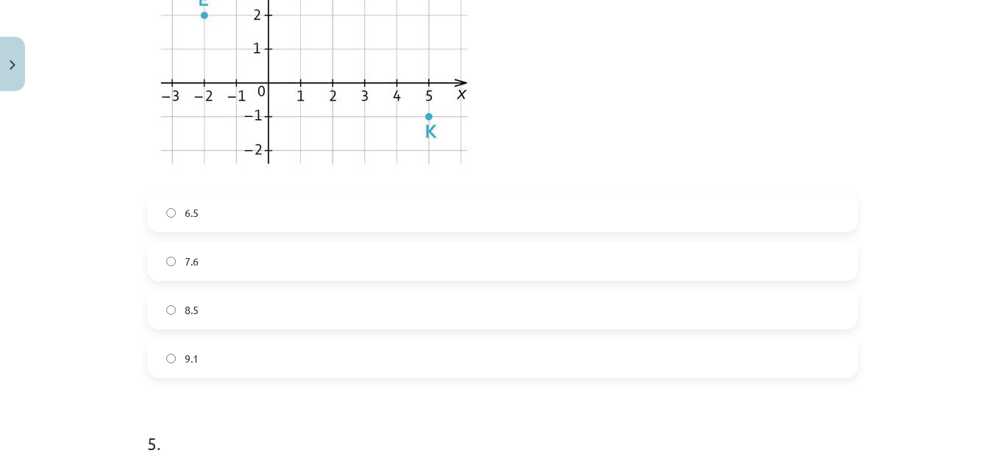
click at [185, 205] on span "6.5" at bounding box center [192, 212] width 14 height 15
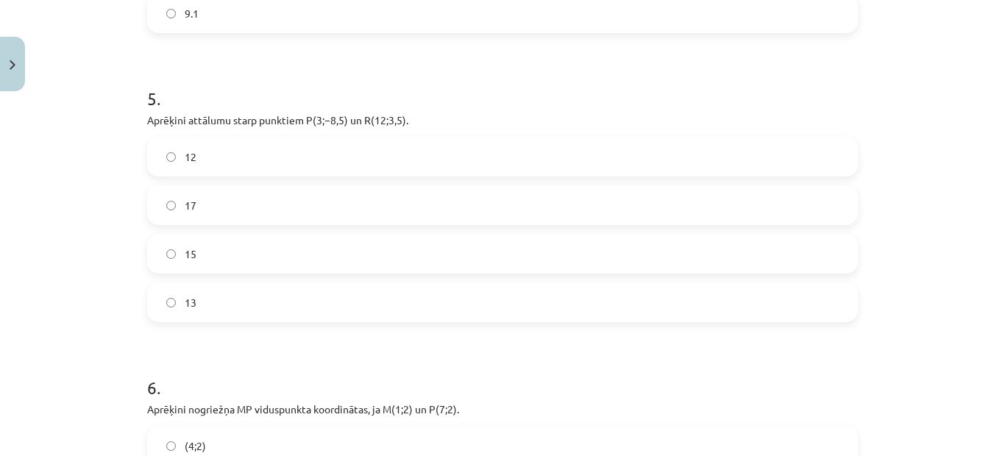
scroll to position [1693, 0]
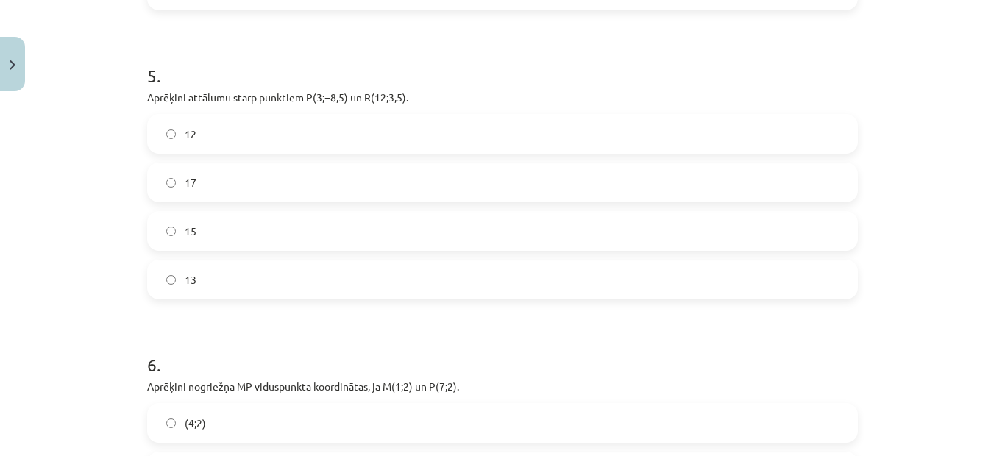
click at [210, 226] on label "15" at bounding box center [503, 231] width 708 height 37
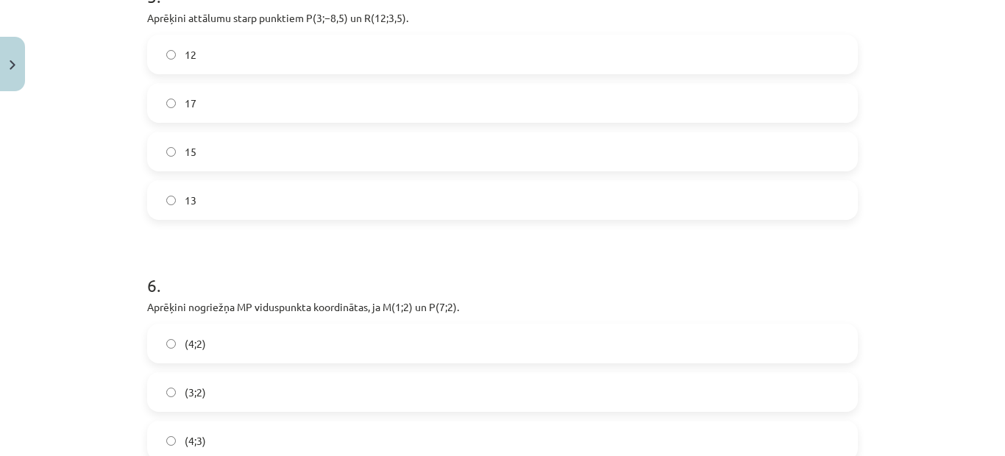
scroll to position [1913, 0]
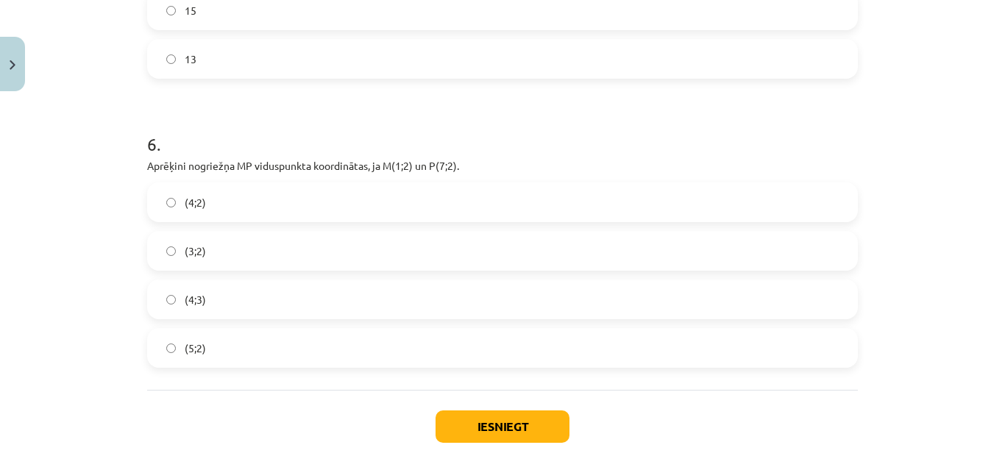
click at [210, 194] on label "(4;2)" at bounding box center [503, 202] width 708 height 37
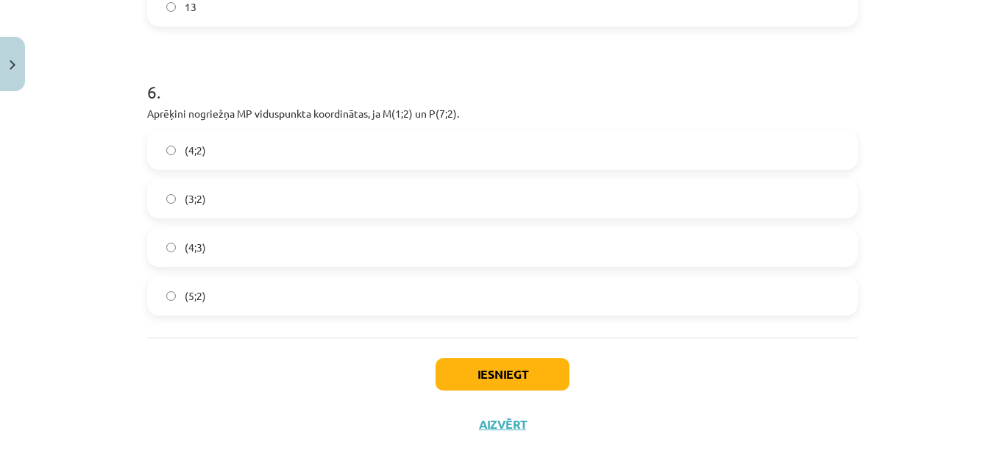
scroll to position [1987, 0]
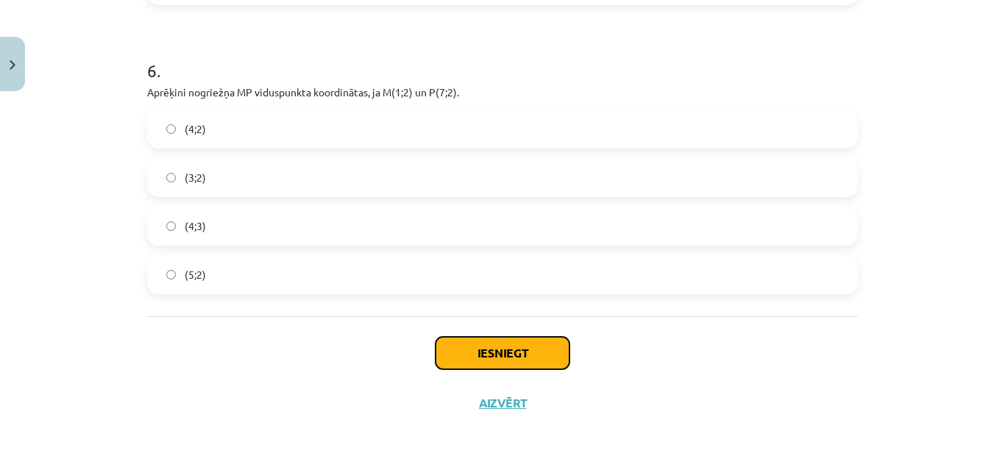
click at [468, 352] on button "Iesniegt" at bounding box center [503, 353] width 134 height 32
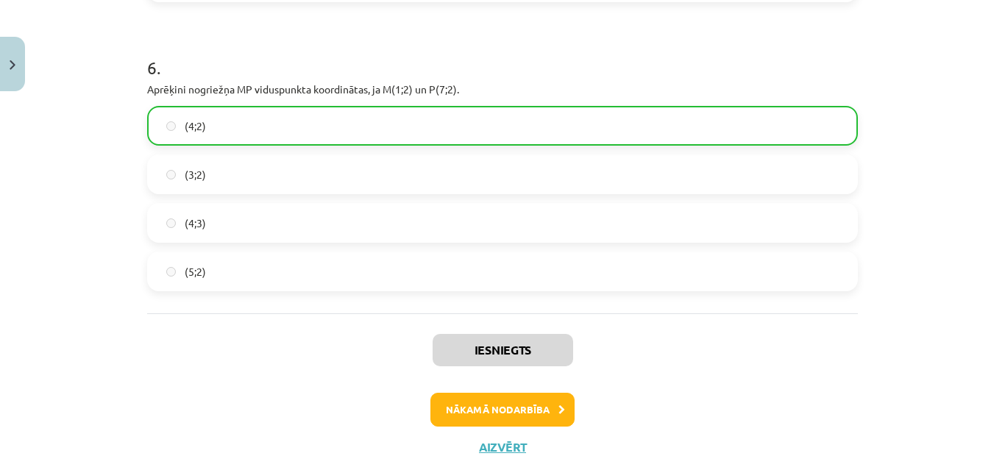
scroll to position [2043, 0]
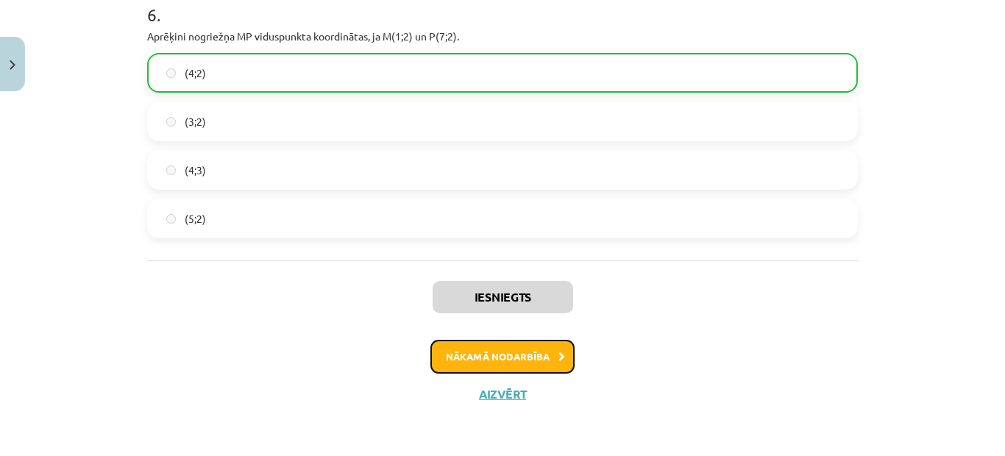
click at [538, 361] on button "Nākamā nodarbība" at bounding box center [502, 357] width 144 height 34
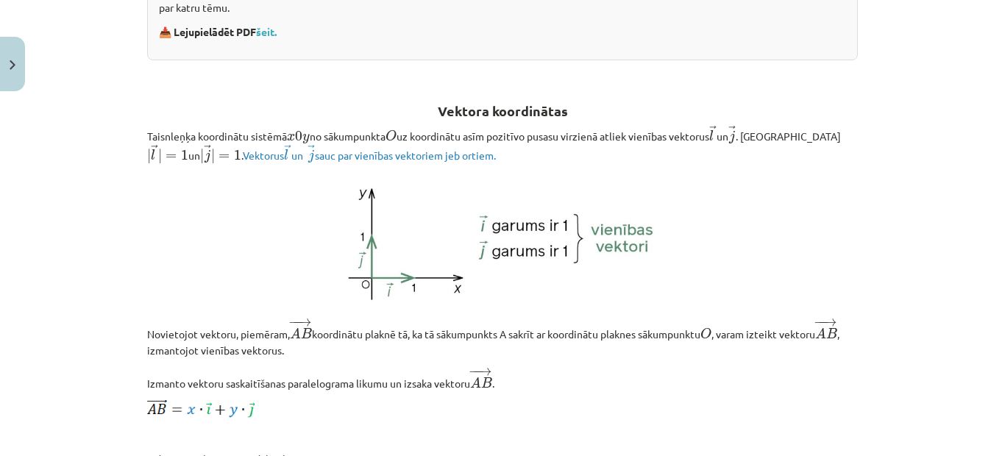
scroll to position [37, 0]
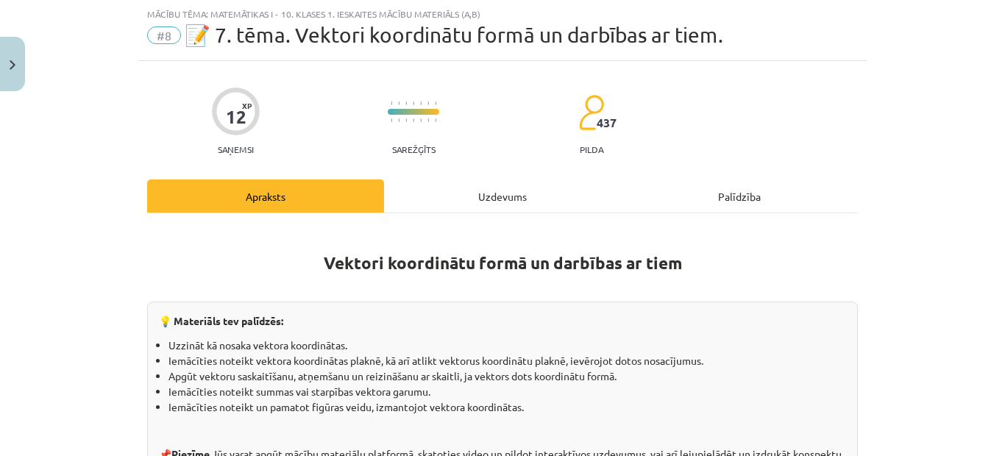
click at [442, 189] on div "Uzdevums" at bounding box center [502, 196] width 237 height 33
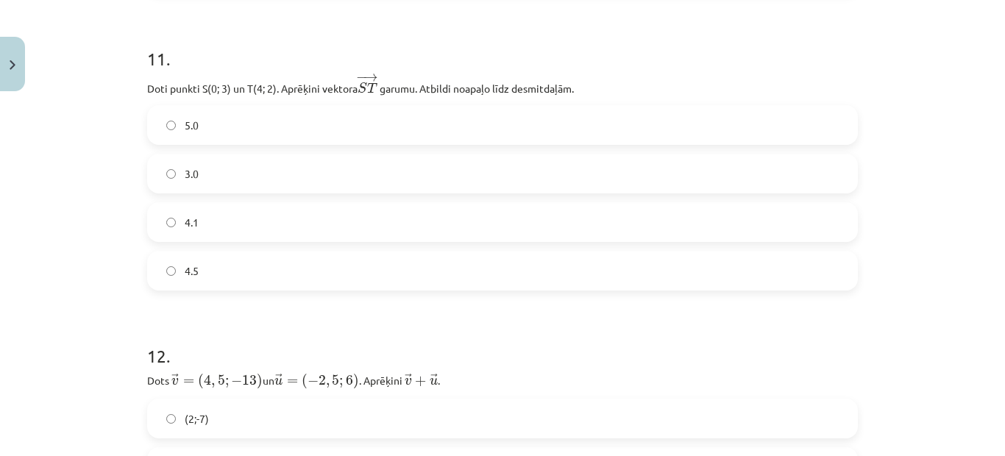
scroll to position [4293, 0]
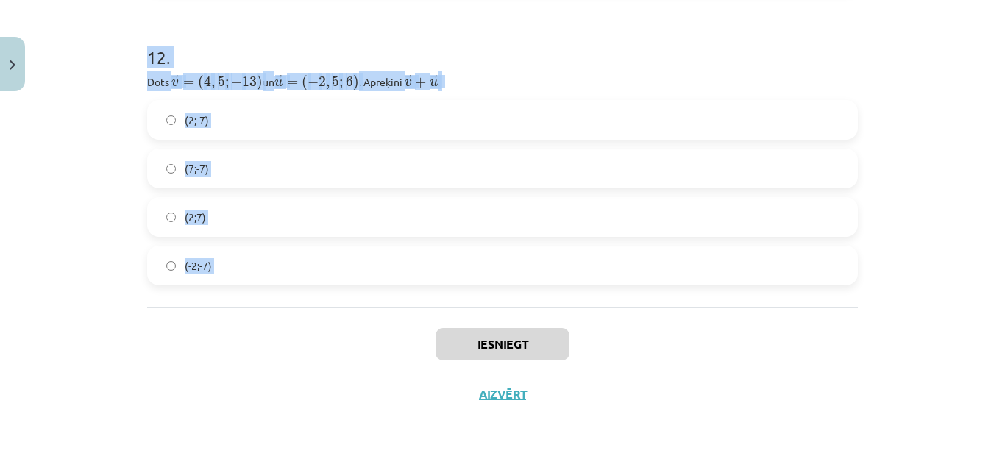
drag, startPoint x: 141, startPoint y: 144, endPoint x: 263, endPoint y: 320, distance: 214.6
copy form "7 . Lore ﻿ → i = ( − 5 , 1 ; 5 ) d → = ( − 5 , 8 ; 7 ) si ﻿﻿ → a = ( 8 , 7 ; − …"
click at [215, 324] on div "Iesniegt Aizvērt" at bounding box center [502, 359] width 711 height 103
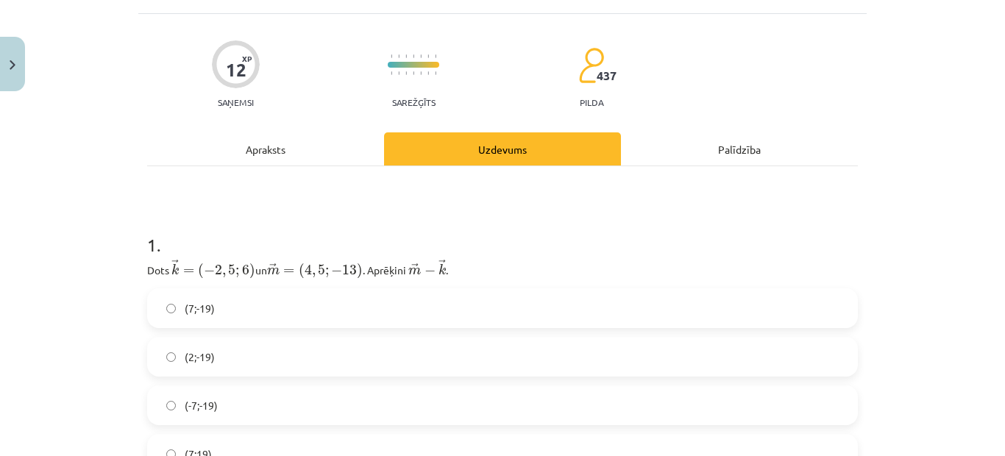
scroll to position [221, 0]
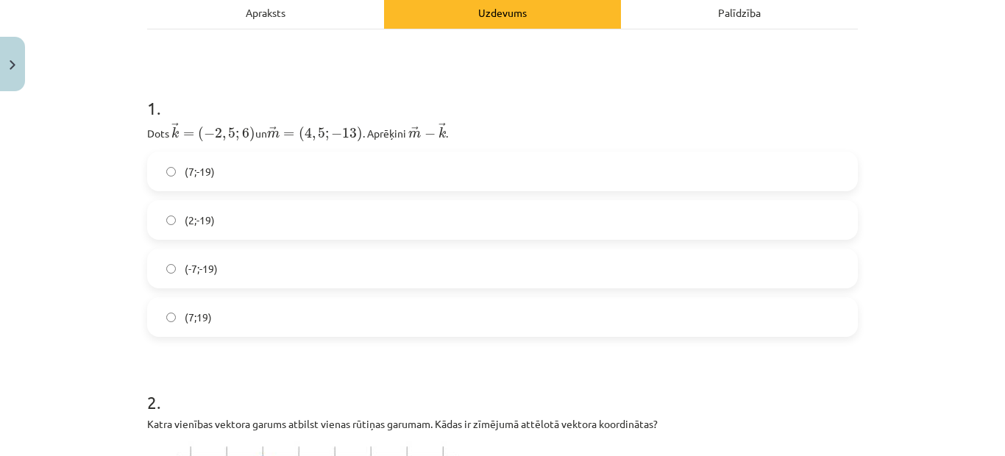
click at [222, 224] on label "(2;-19)" at bounding box center [503, 220] width 708 height 37
click at [235, 163] on label "(7;-19)" at bounding box center [503, 171] width 708 height 37
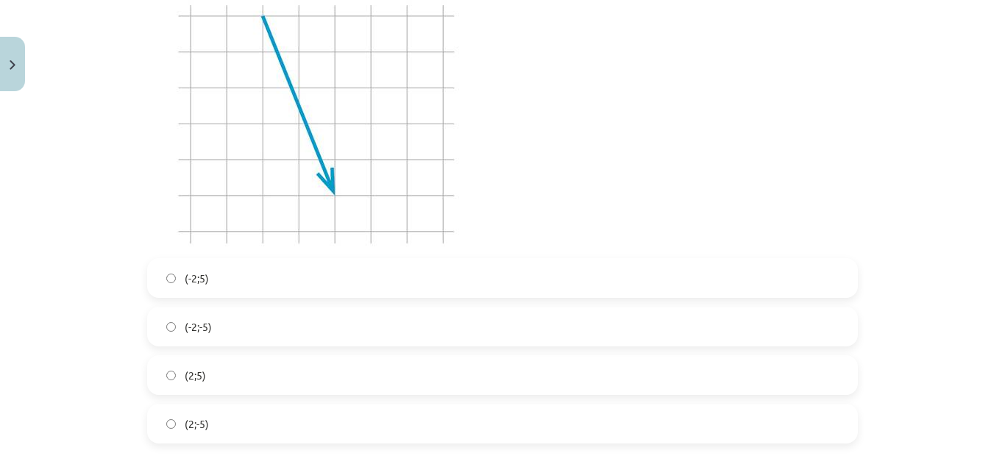
scroll to position [736, 0]
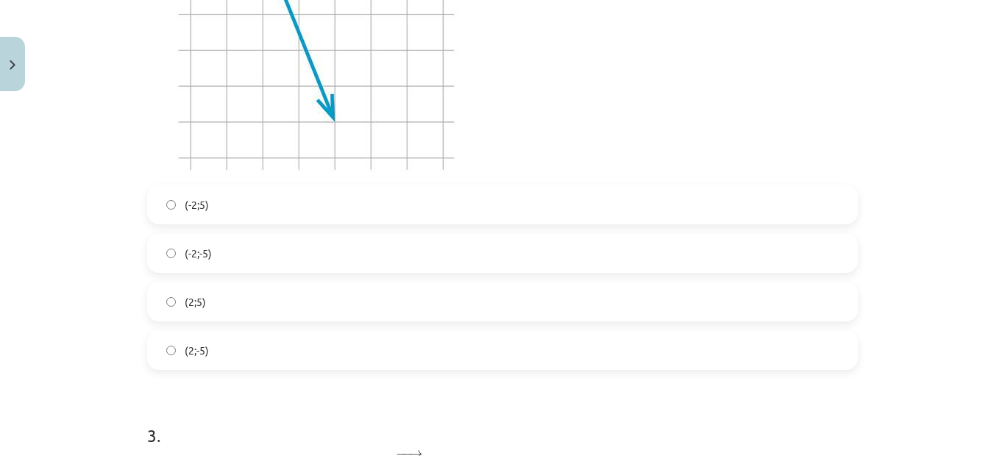
click at [195, 302] on span "(2;5)" at bounding box center [195, 301] width 21 height 15
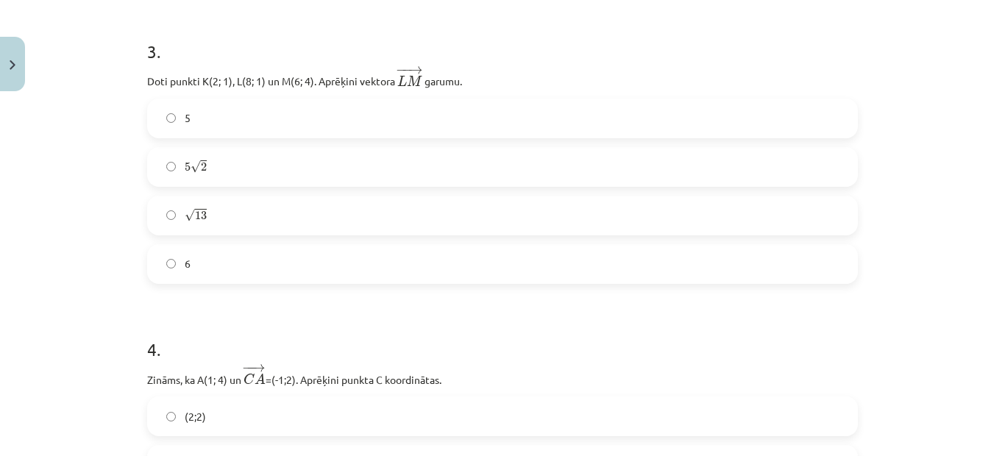
scroll to position [1104, 0]
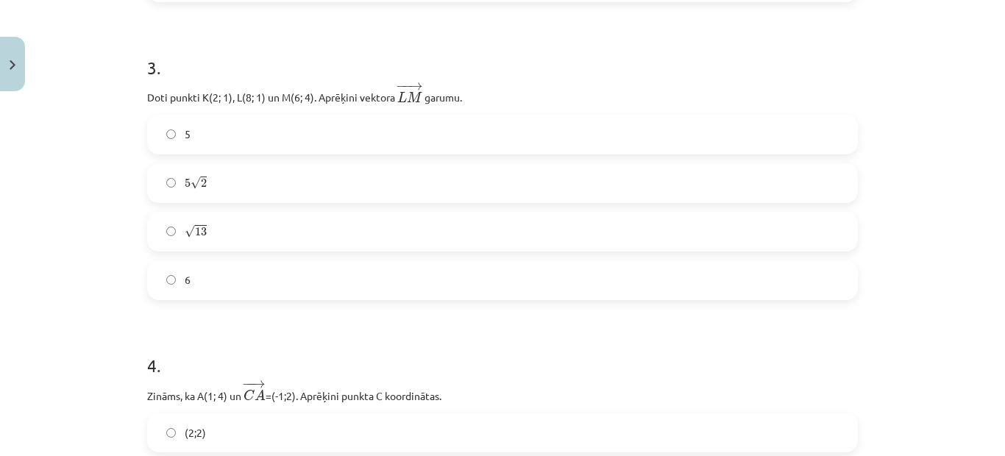
click at [227, 236] on label "√ 13 13" at bounding box center [503, 231] width 708 height 37
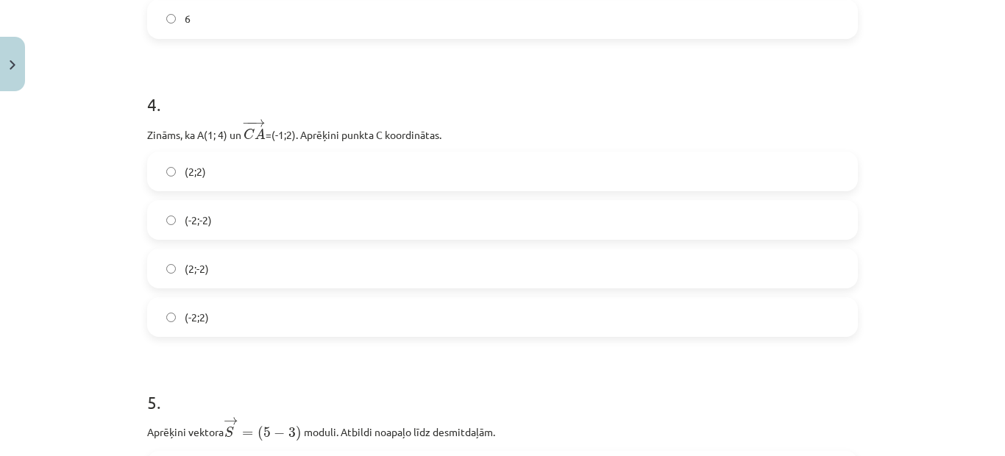
scroll to position [1398, 0]
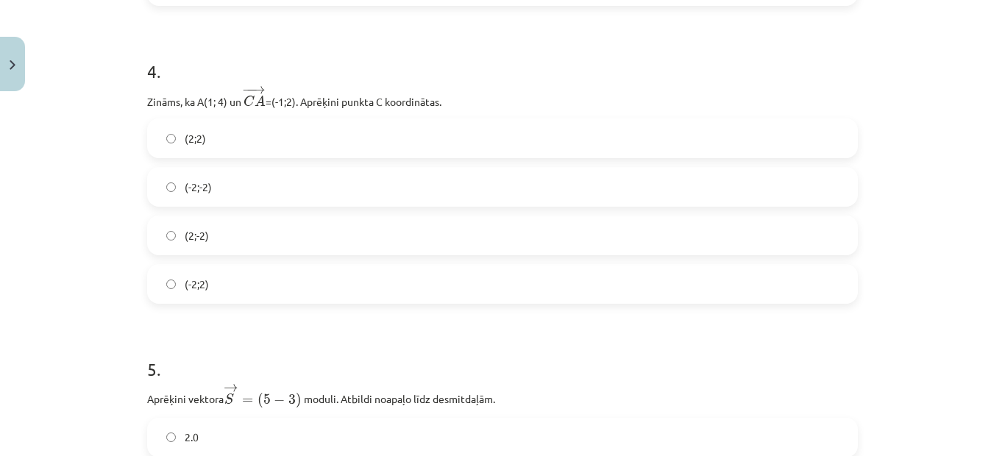
click at [206, 130] on label "(2;2)" at bounding box center [503, 138] width 708 height 37
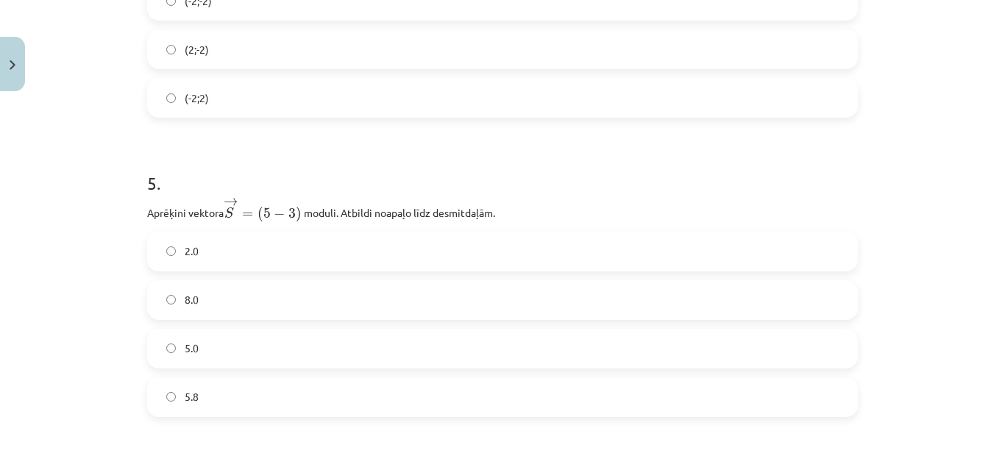
scroll to position [1619, 0]
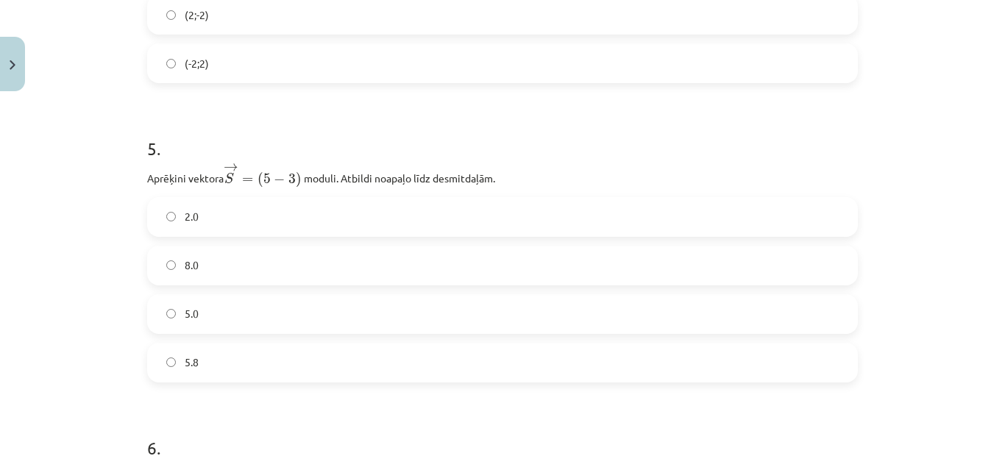
click at [203, 220] on label "2.0" at bounding box center [503, 217] width 708 height 37
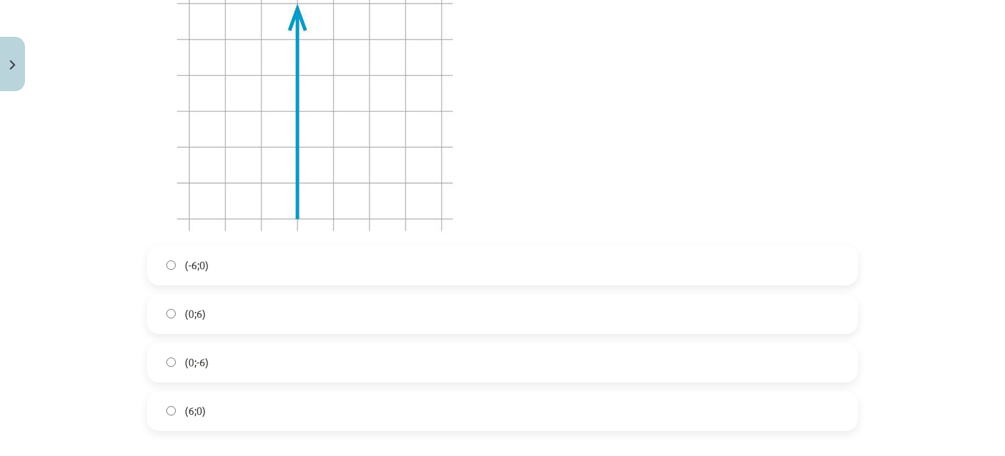
scroll to position [2134, 0]
click at [199, 394] on label "(6;0)" at bounding box center [503, 396] width 708 height 37
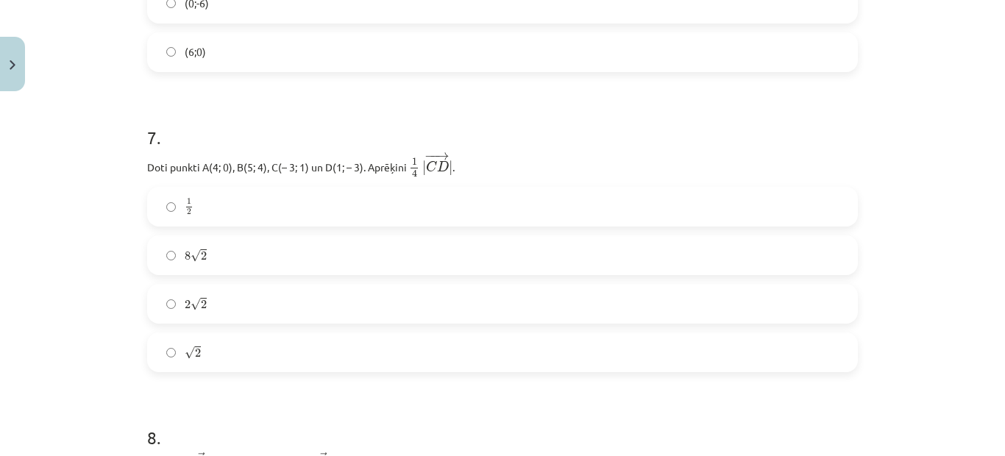
scroll to position [2502, 0]
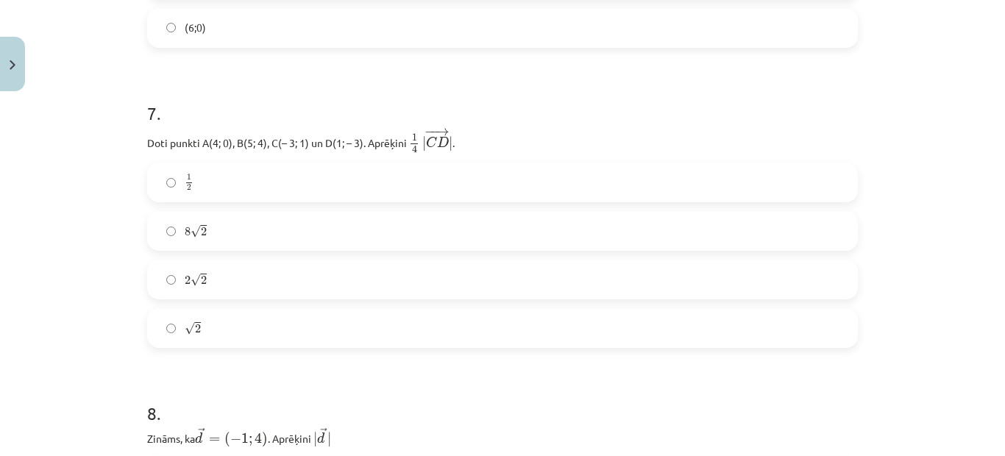
click at [217, 338] on label "√ 2 2" at bounding box center [503, 328] width 708 height 37
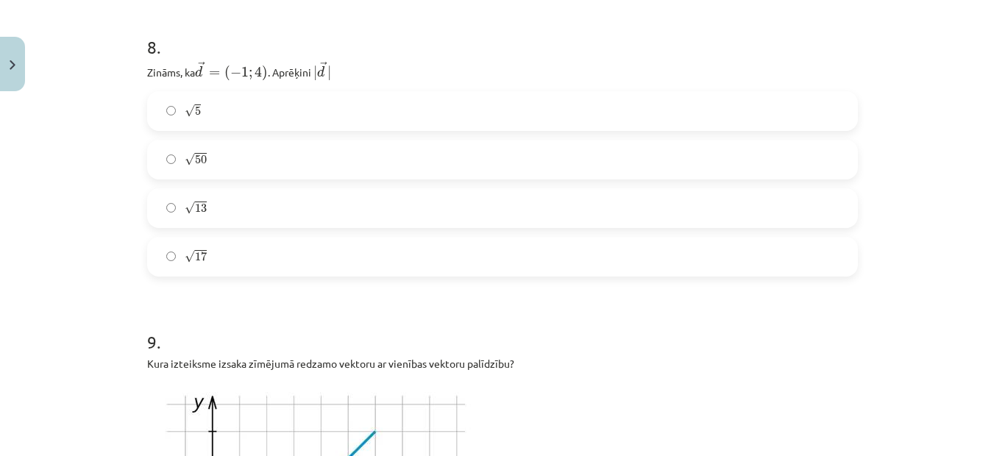
scroll to position [2870, 0]
click at [204, 266] on label "√ 17 17" at bounding box center [503, 255] width 708 height 37
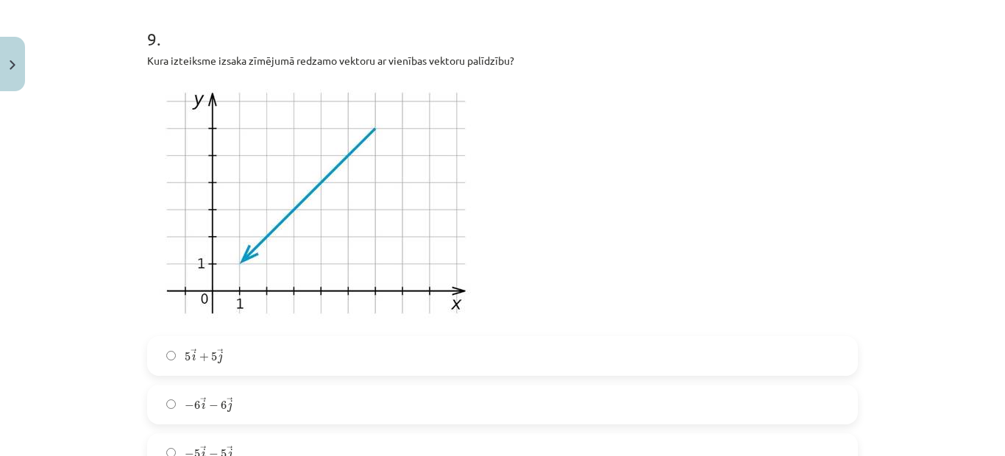
scroll to position [3385, 0]
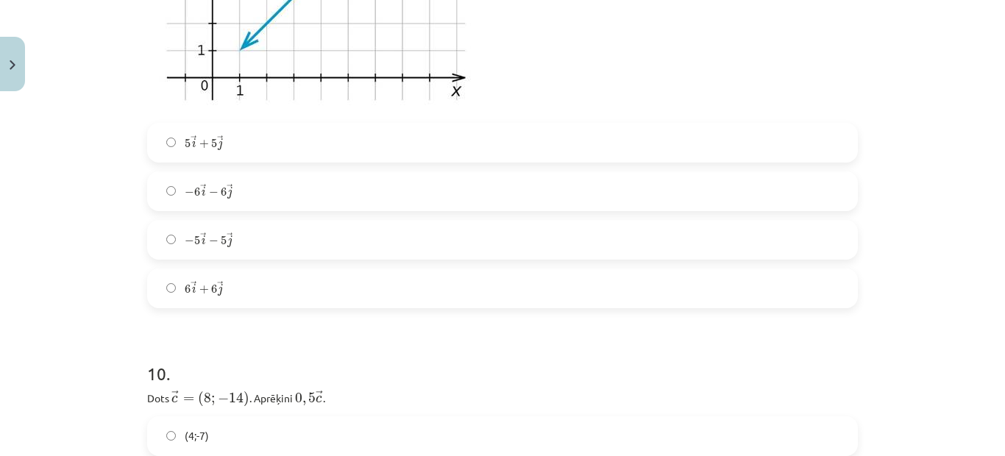
click at [194, 241] on span "5" at bounding box center [197, 239] width 6 height 9
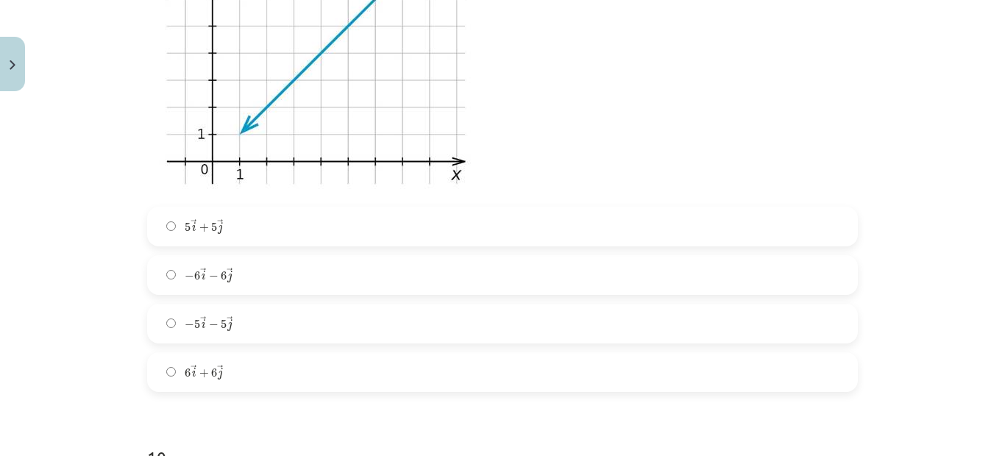
scroll to position [3238, 0]
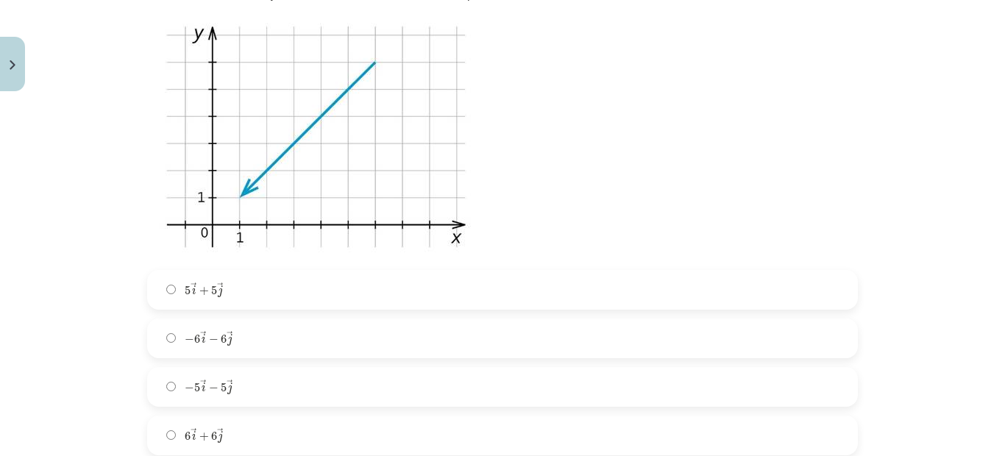
drag, startPoint x: 553, startPoint y: 186, endPoint x: 500, endPoint y: 268, distance: 97.0
click at [500, 268] on div "9 . Kura izteiksme izsaka zīmējumā redzamo vektoru ar vienības vektoru palīdzīb…" at bounding box center [502, 196] width 711 height 519
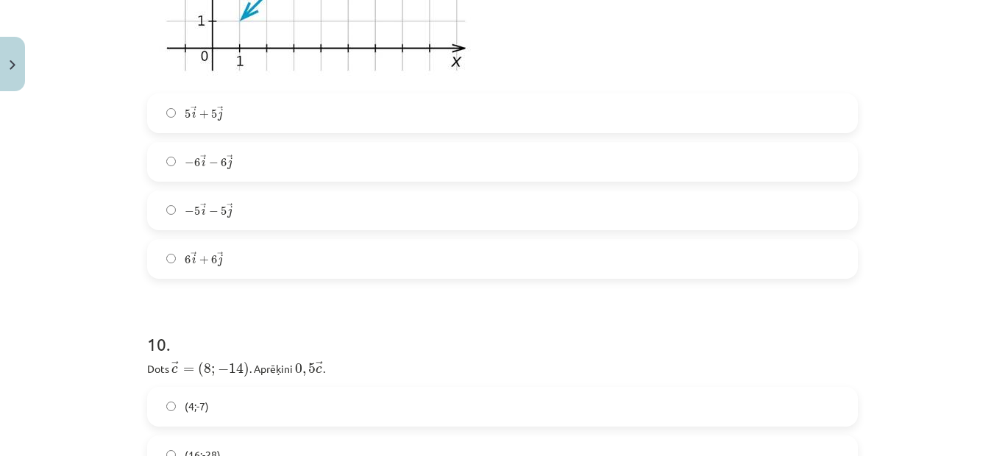
scroll to position [3679, 0]
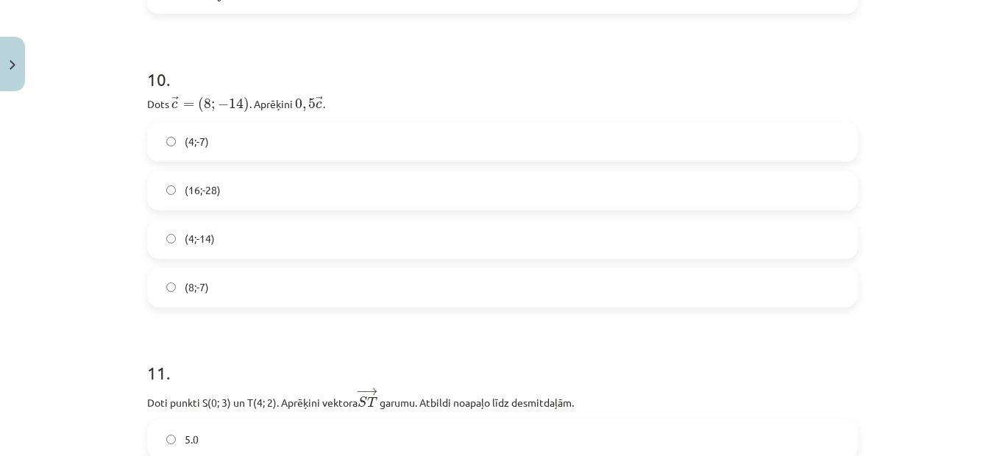
drag, startPoint x: 457, startPoint y: 192, endPoint x: 857, endPoint y: 205, distance: 400.5
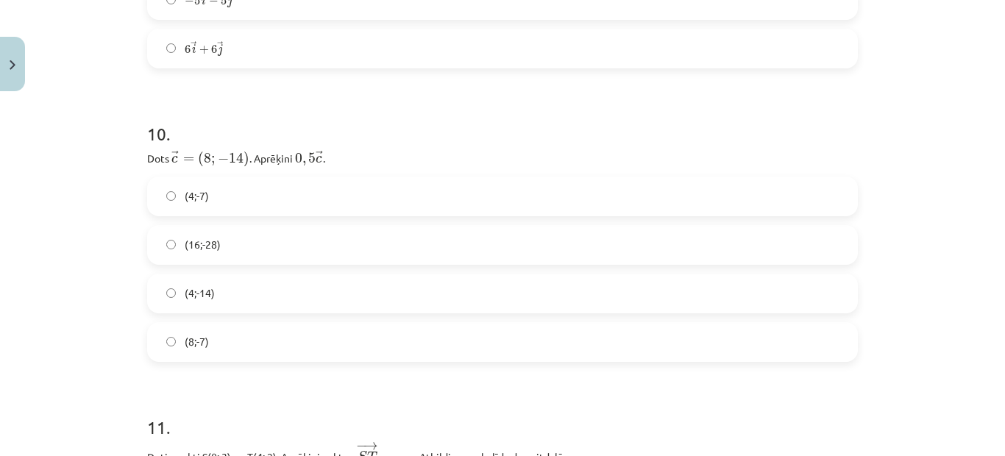
scroll to position [3606, 0]
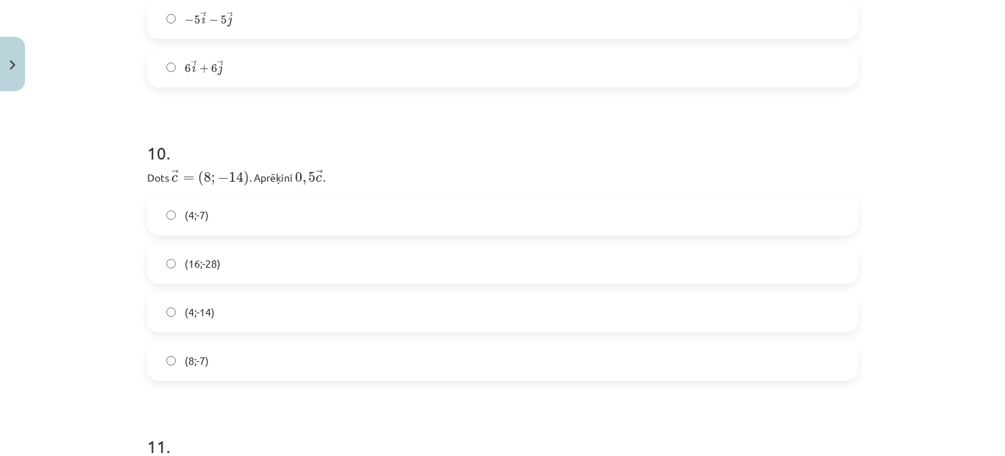
click at [196, 212] on span "(4;-7)" at bounding box center [197, 215] width 24 height 15
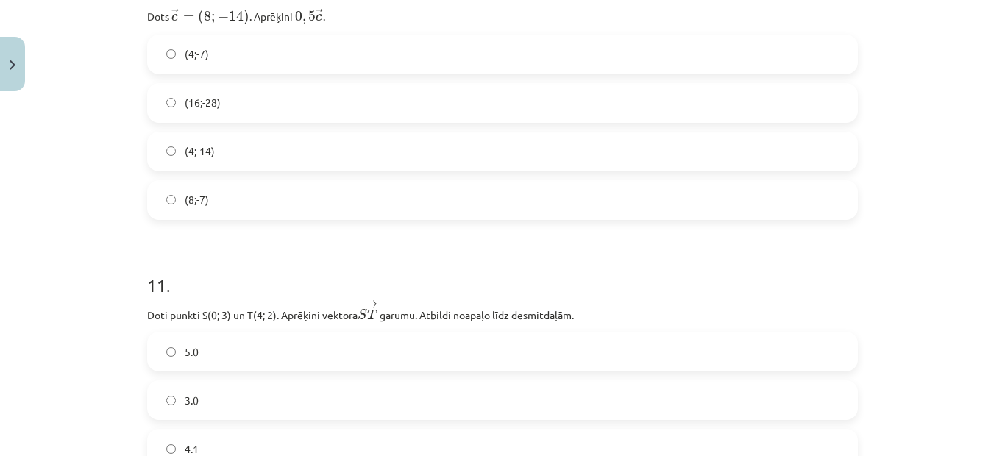
scroll to position [3827, 0]
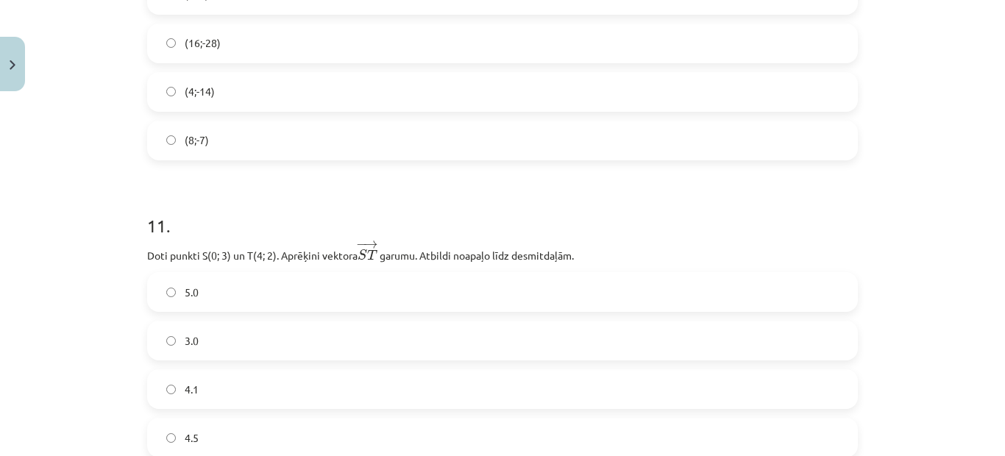
click at [199, 387] on label "4.1" at bounding box center [503, 389] width 708 height 37
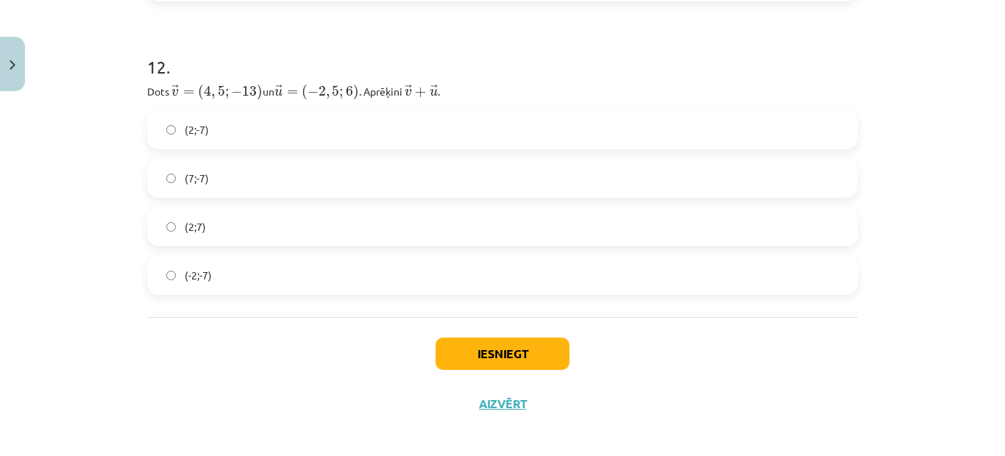
scroll to position [4293, 0]
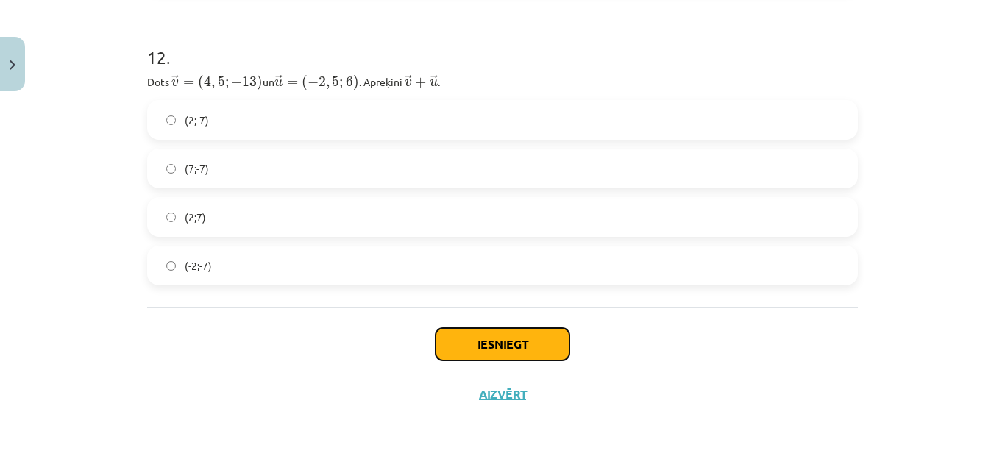
click at [511, 350] on button "Iesniegt" at bounding box center [503, 344] width 134 height 32
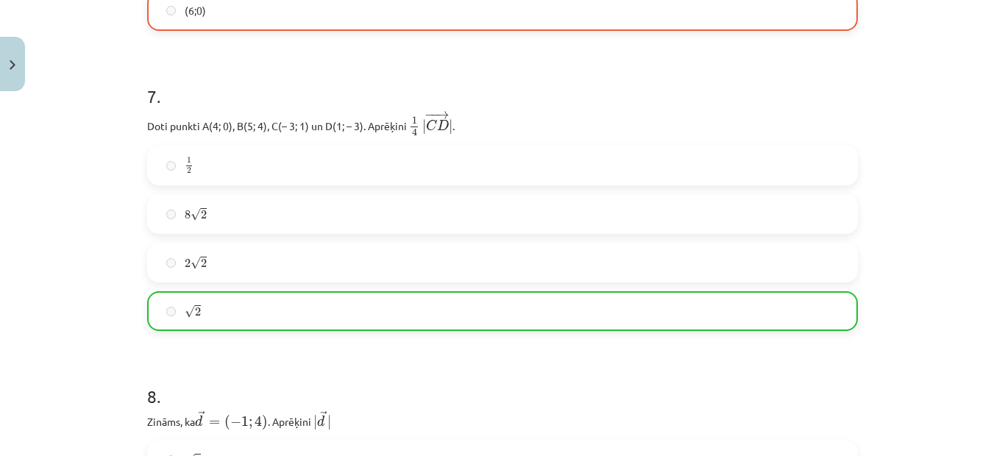
scroll to position [4340, 0]
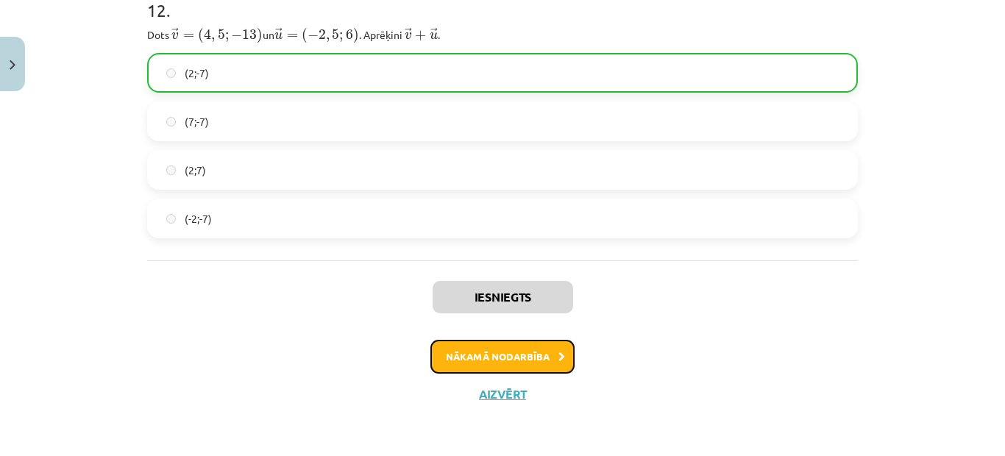
click at [459, 361] on button "Nākamā nodarbība" at bounding box center [502, 357] width 144 height 34
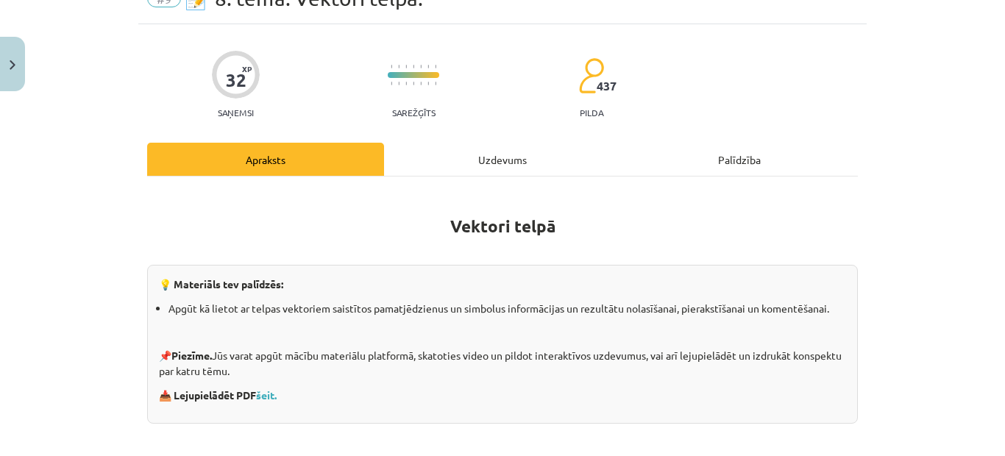
scroll to position [37, 0]
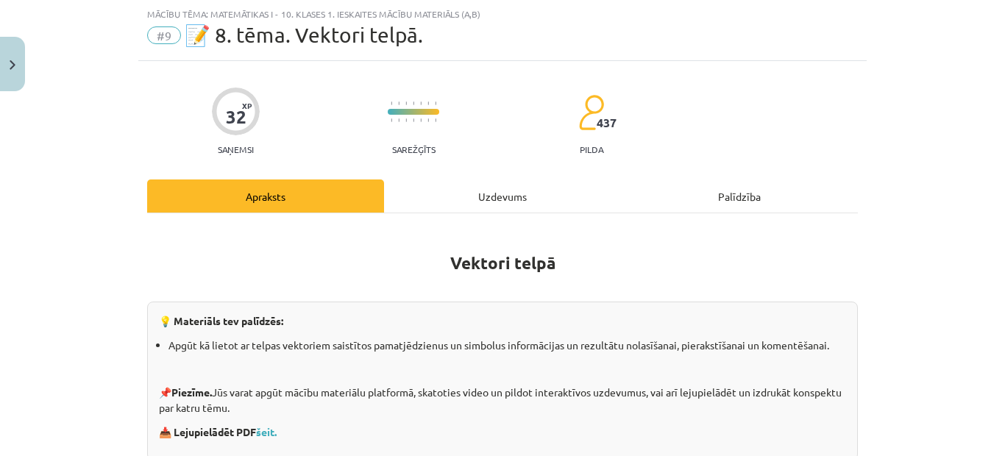
click at [470, 187] on div "Uzdevums" at bounding box center [502, 196] width 237 height 33
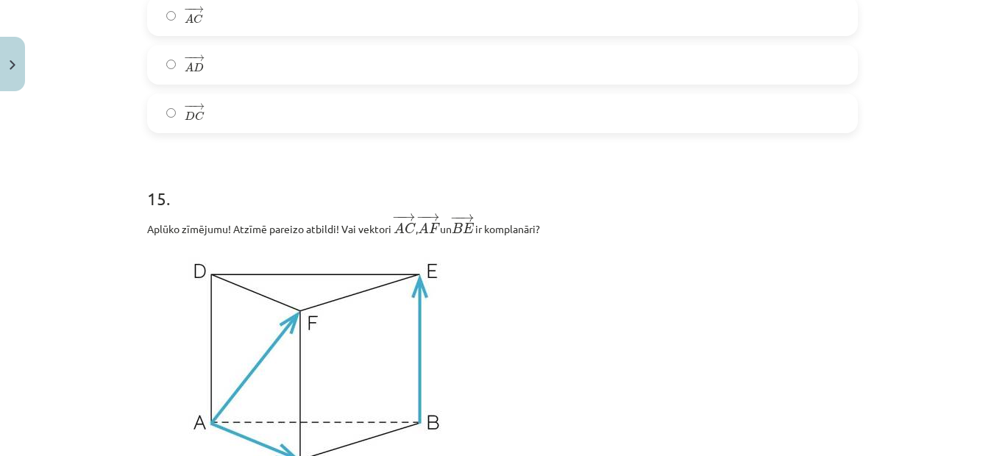
scroll to position [6111, 0]
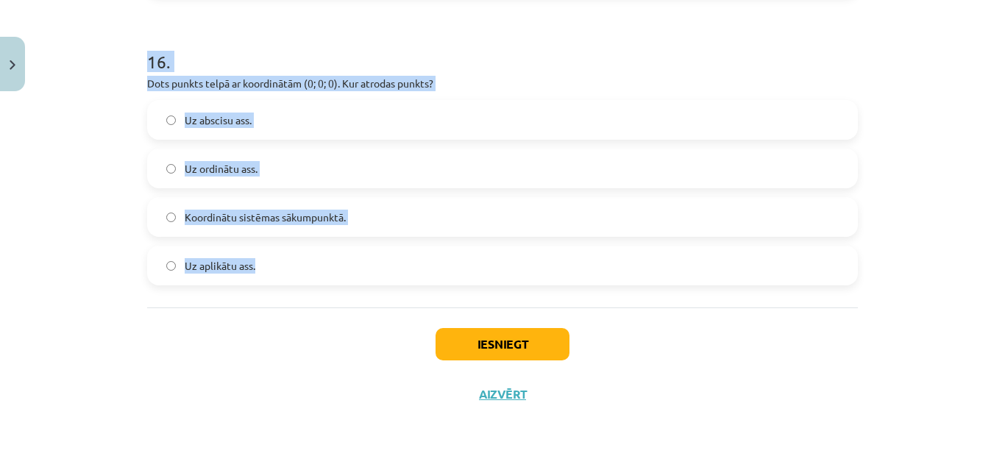
drag, startPoint x: 139, startPoint y: 99, endPoint x: 284, endPoint y: 294, distance: 243.6
copy form "Loremip ﻿ → d = 5 → s + 6 → a − 3 → c a → = 7 e → + 2 s → − 1 d → eiusmodt, inc…"
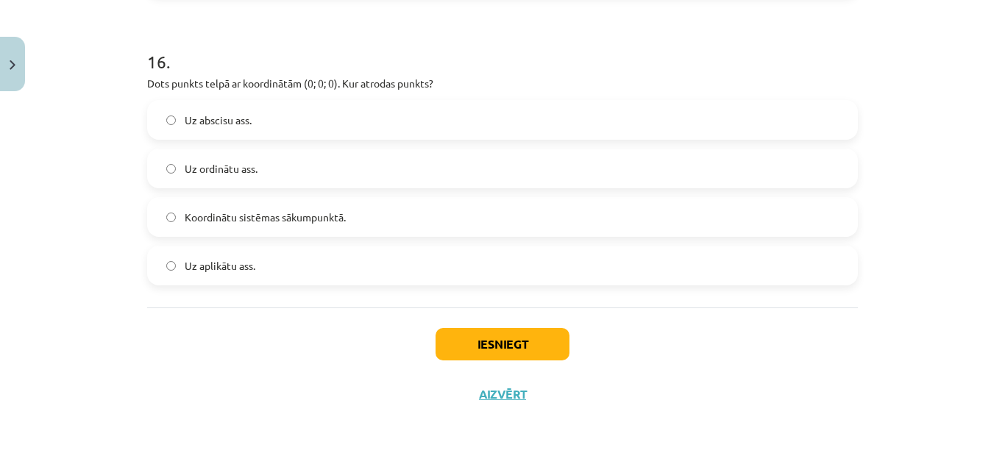
click at [233, 361] on div "Iesniegt Aizvērt" at bounding box center [502, 359] width 711 height 103
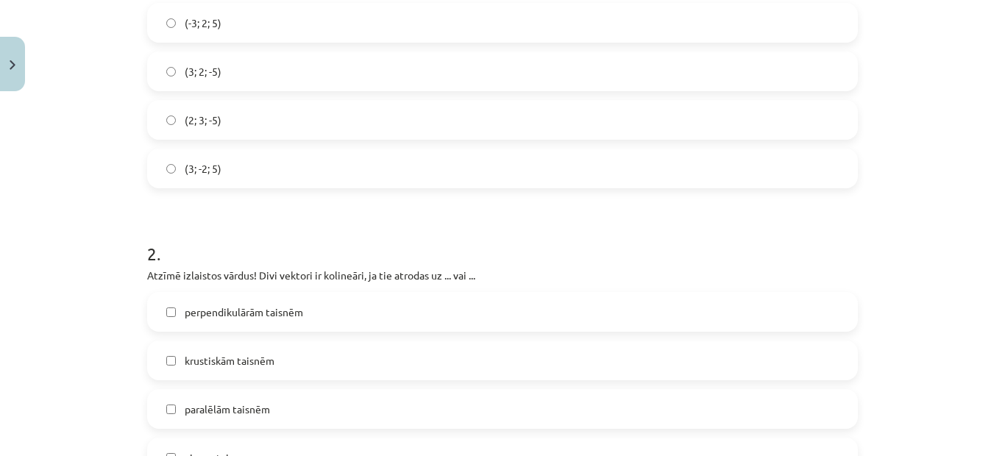
scroll to position [294, 0]
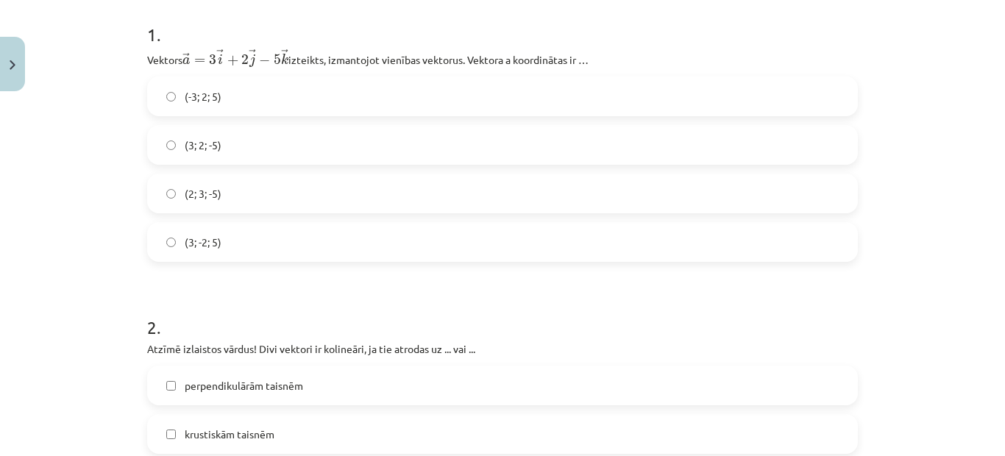
click at [202, 147] on span "(3; 2; -5)" at bounding box center [203, 145] width 37 height 15
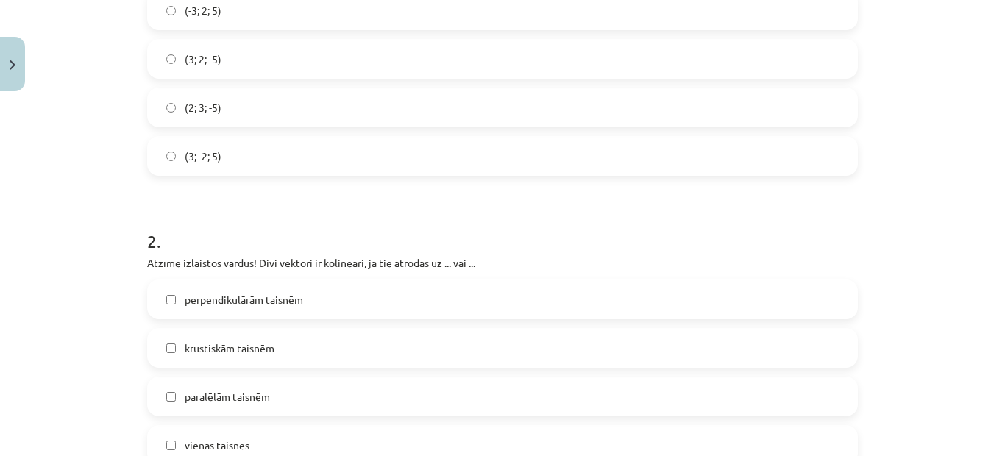
scroll to position [515, 0]
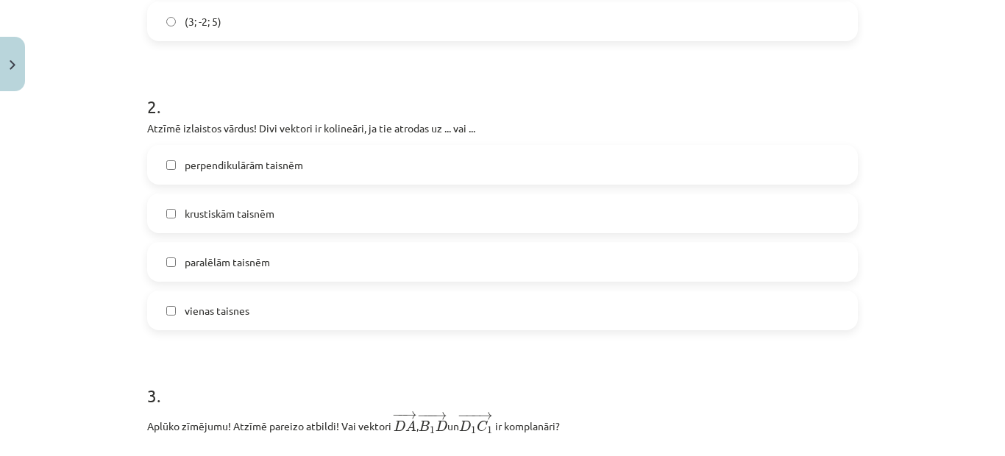
click at [230, 307] on span "vienas taisnes" at bounding box center [217, 310] width 65 height 15
click at [228, 216] on span "krustiskām taisnēm" at bounding box center [230, 213] width 90 height 15
click at [236, 266] on span "paralēlām taisnēm" at bounding box center [227, 262] width 85 height 15
click at [225, 212] on span "krustiskām taisnēm" at bounding box center [230, 213] width 90 height 15
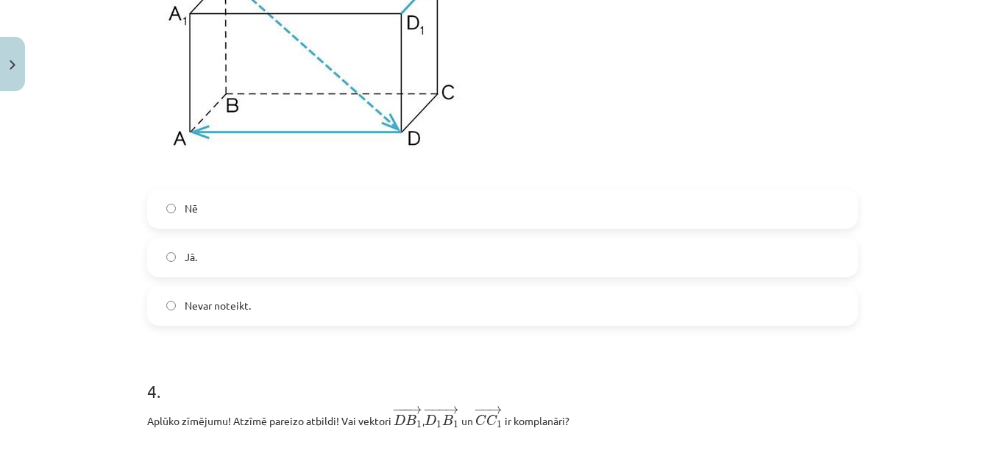
scroll to position [1030, 0]
click at [194, 243] on label "Jā." at bounding box center [503, 256] width 708 height 37
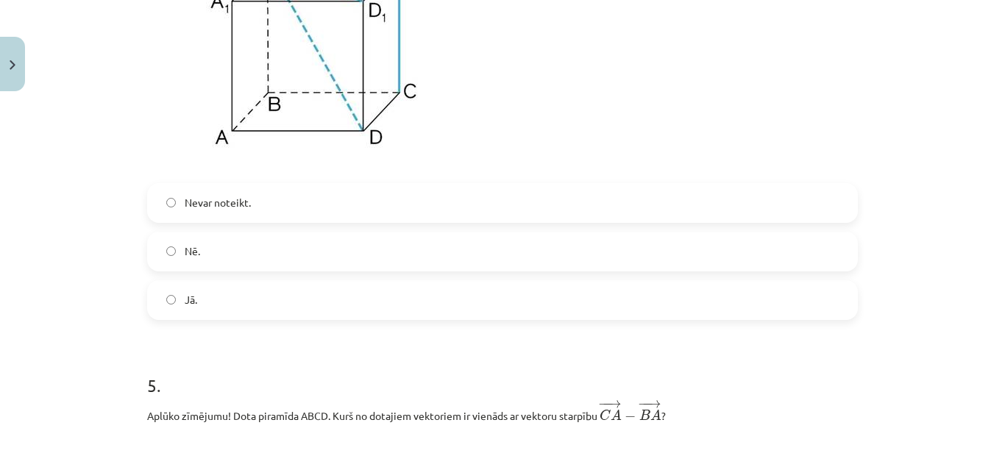
scroll to position [1545, 0]
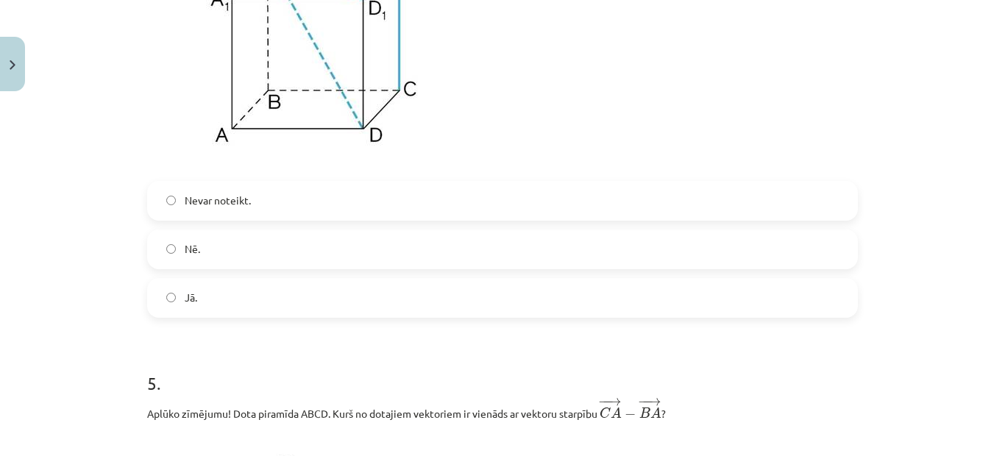
drag, startPoint x: 215, startPoint y: 288, endPoint x: 223, endPoint y: 301, distance: 15.5
click at [213, 287] on label "Jā." at bounding box center [503, 298] width 708 height 37
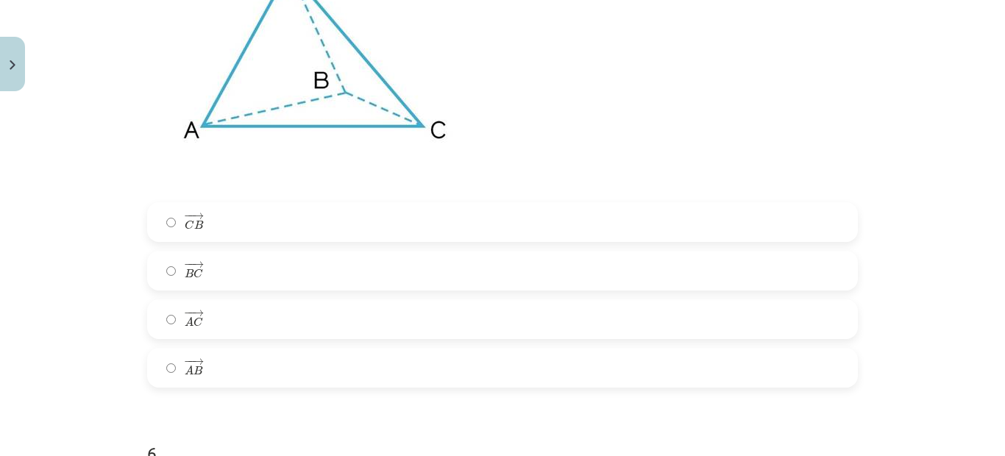
scroll to position [2060, 0]
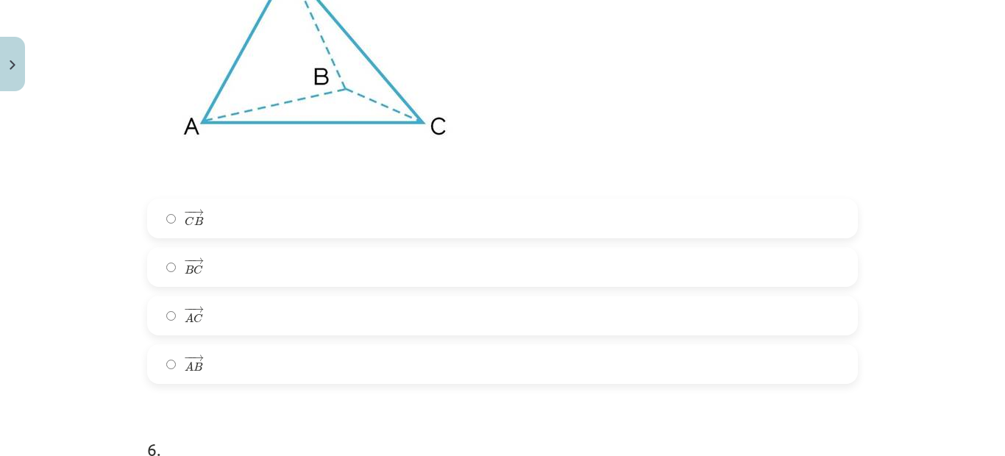
click at [185, 223] on span "C" at bounding box center [190, 221] width 10 height 10
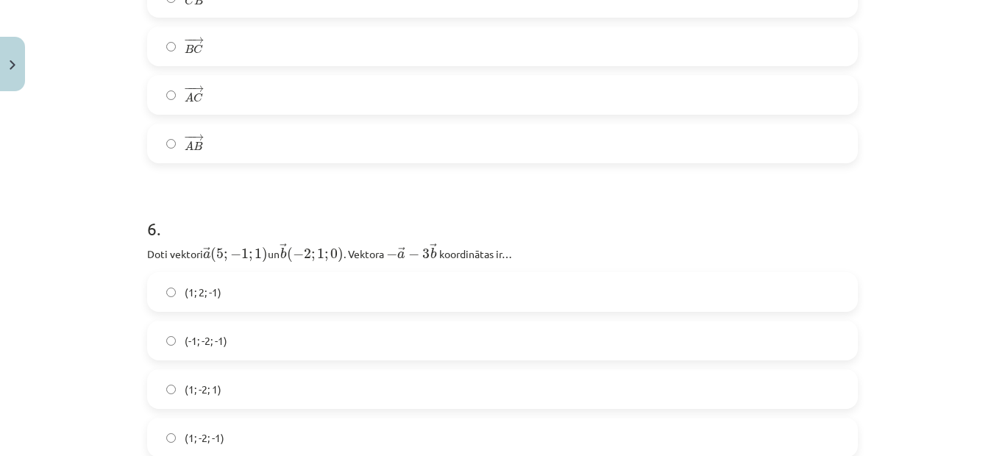
scroll to position [2355, 0]
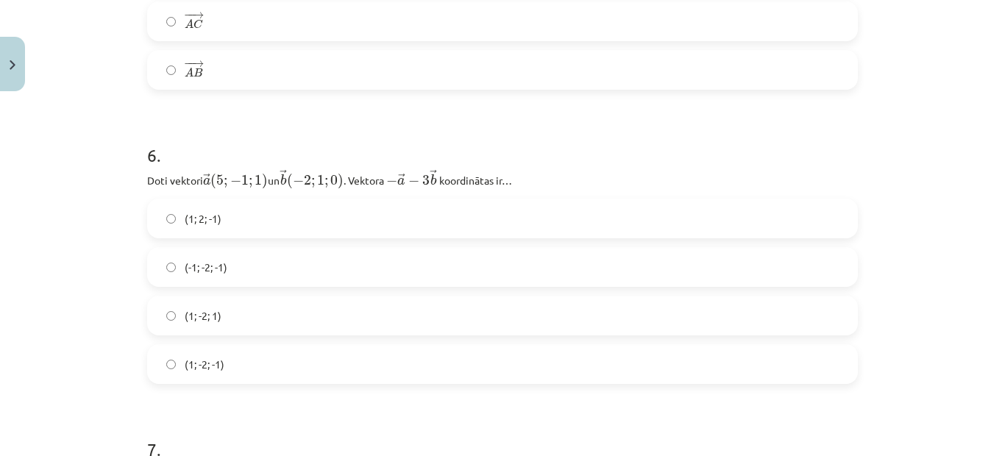
click at [219, 359] on label "(1; -2; -1)" at bounding box center [503, 364] width 708 height 37
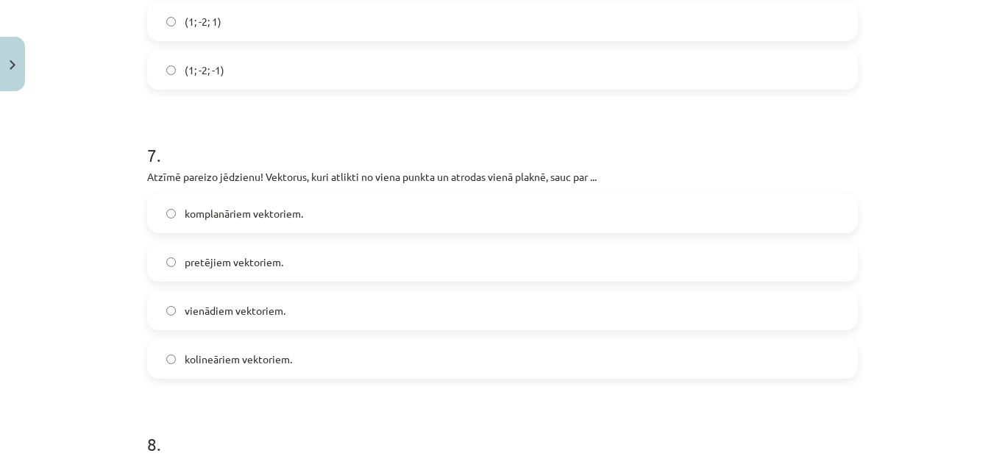
scroll to position [2723, 0]
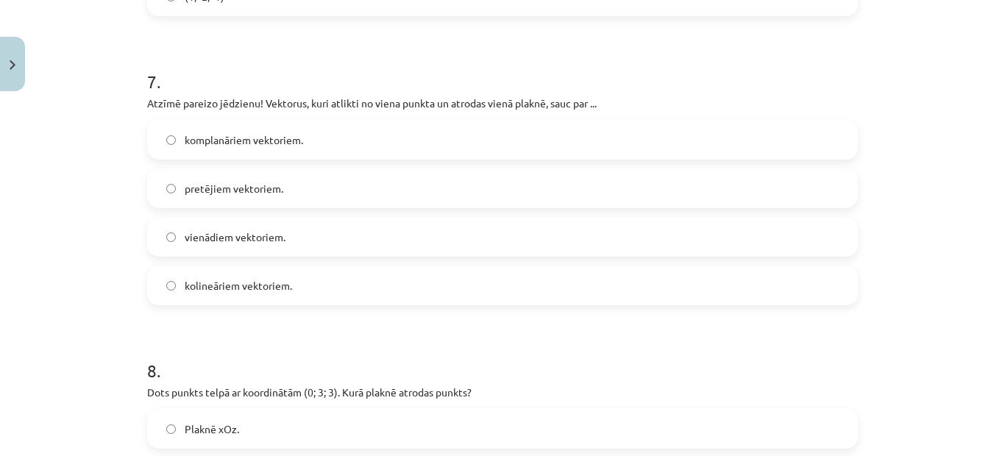
click at [252, 282] on span "kolineāriem vektoriem." at bounding box center [238, 285] width 107 height 15
click at [202, 141] on span "komplanāriem vektoriem." at bounding box center [244, 139] width 118 height 15
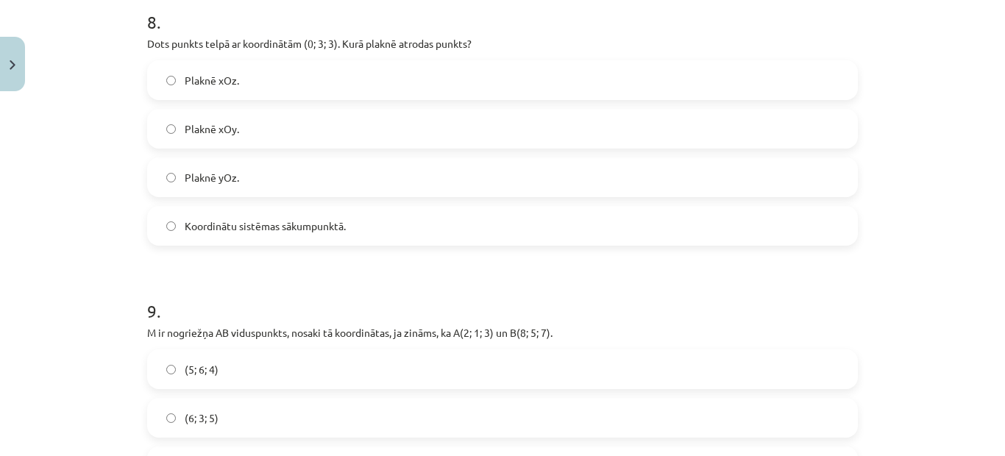
scroll to position [3091, 0]
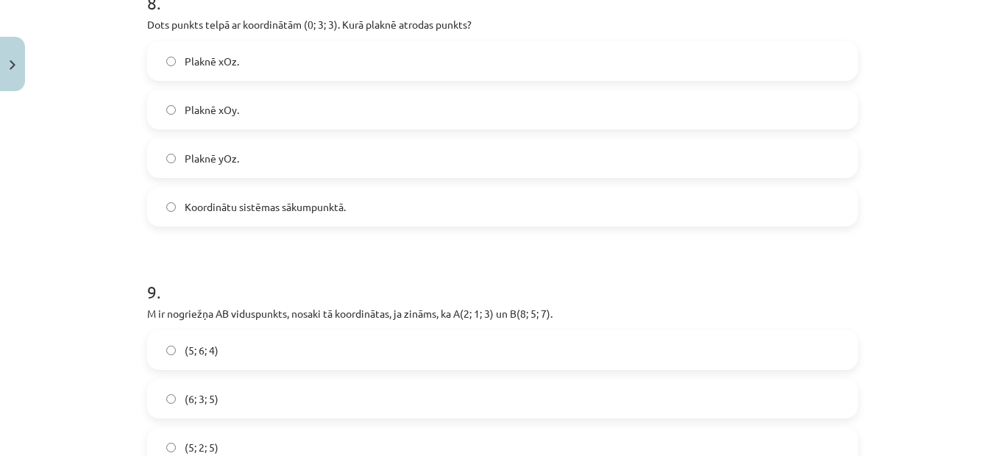
click at [247, 157] on label "Plaknē yOz." at bounding box center [503, 158] width 708 height 37
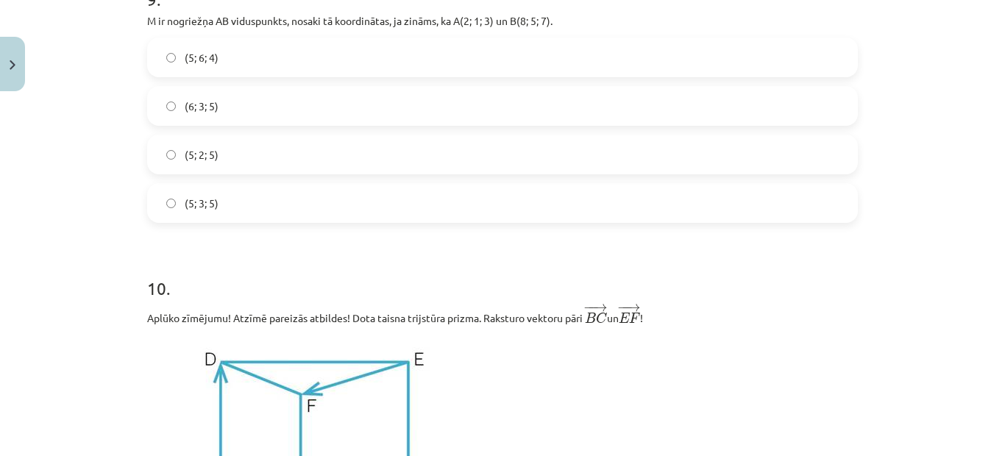
scroll to position [3385, 0]
click at [208, 202] on span "(5; 3; 5)" at bounding box center [202, 201] width 34 height 15
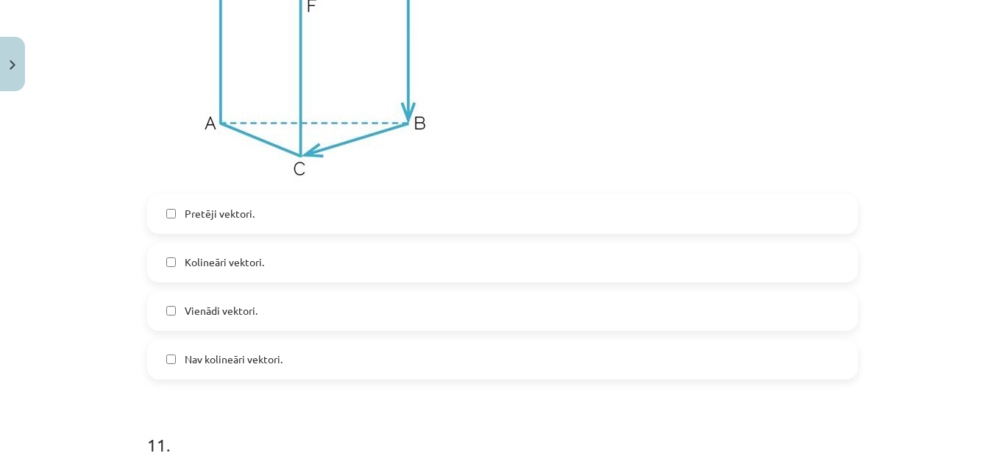
scroll to position [3827, 0]
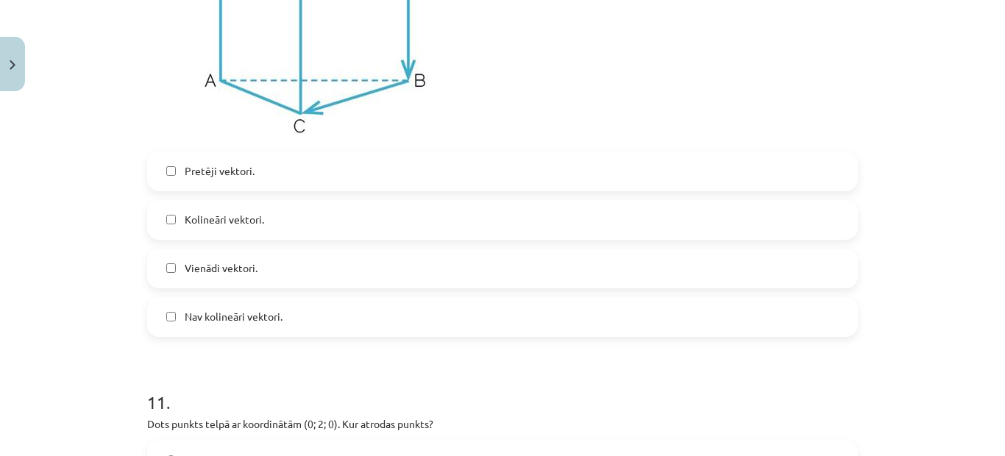
click at [224, 221] on span "Kolineāri vektori." at bounding box center [224, 219] width 79 height 15
click at [227, 219] on span "Kolineāri vektori." at bounding box center [224, 219] width 79 height 15
click at [219, 275] on span "Vienādi vektori." at bounding box center [221, 267] width 73 height 15
click at [253, 260] on label "Vienādi vektori." at bounding box center [503, 268] width 708 height 37
click at [240, 224] on span "Kolineāri vektori." at bounding box center [224, 219] width 79 height 15
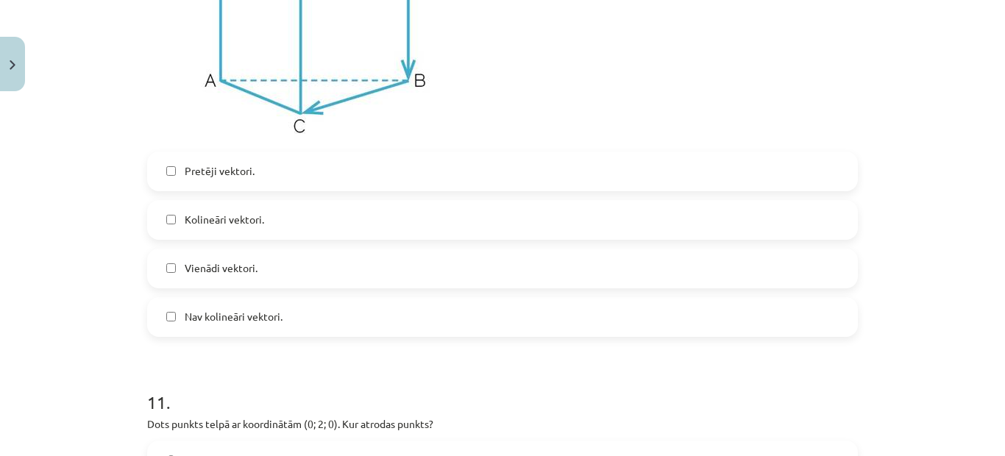
click at [237, 179] on span "Pretēji vektori." at bounding box center [220, 170] width 70 height 15
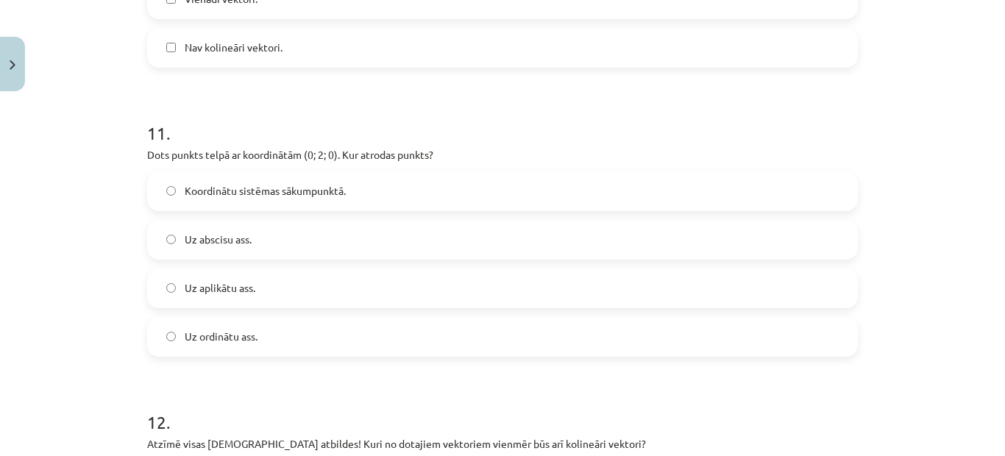
scroll to position [4121, 0]
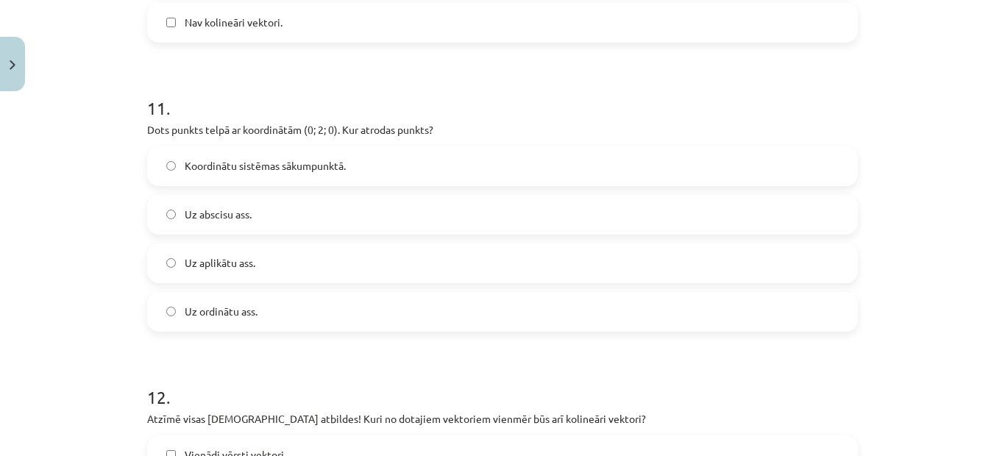
click at [249, 263] on span "Uz aplikātu ass." at bounding box center [220, 262] width 71 height 15
click at [252, 215] on label "Uz abscisu ass." at bounding box center [503, 214] width 708 height 37
click at [230, 306] on label "Uz ordinātu ass." at bounding box center [503, 312] width 708 height 37
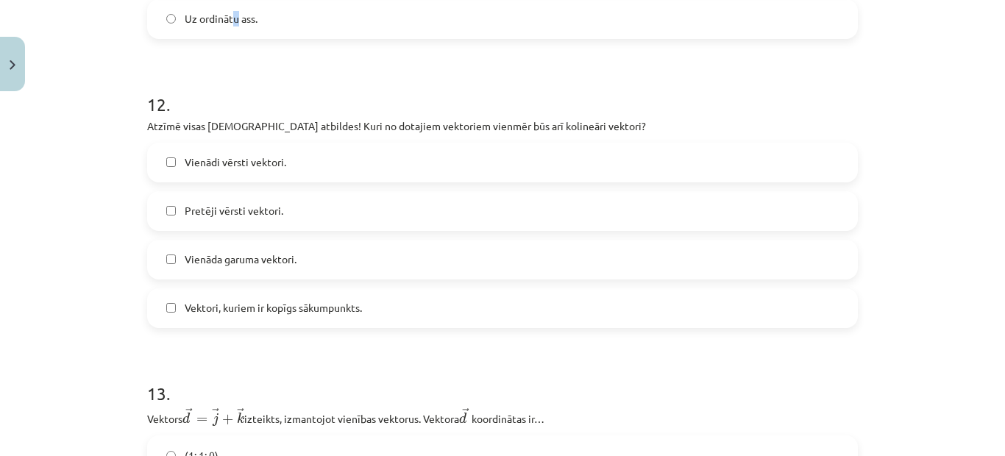
scroll to position [4415, 0]
click at [246, 209] on span "Pretēji vērsti vektori." at bounding box center [234, 209] width 99 height 15
click at [241, 262] on span "Vienāda garuma vektori." at bounding box center [241, 257] width 112 height 15
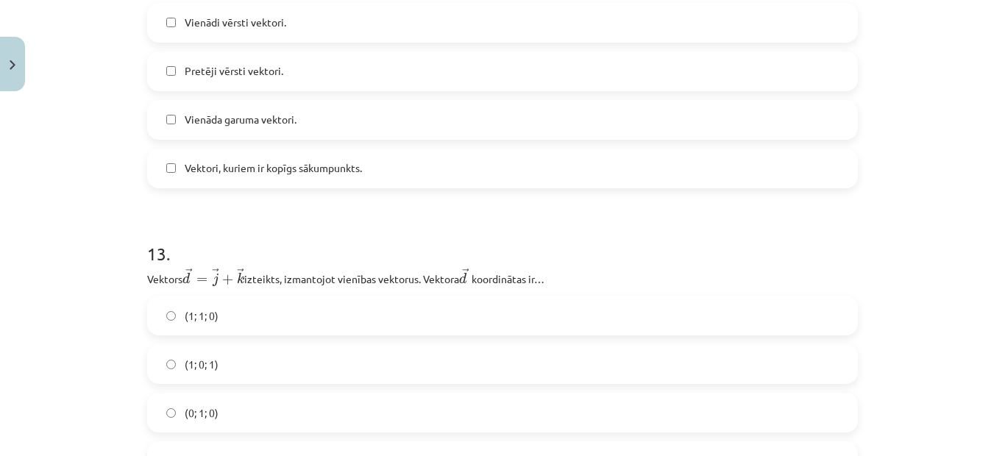
scroll to position [4636, 0]
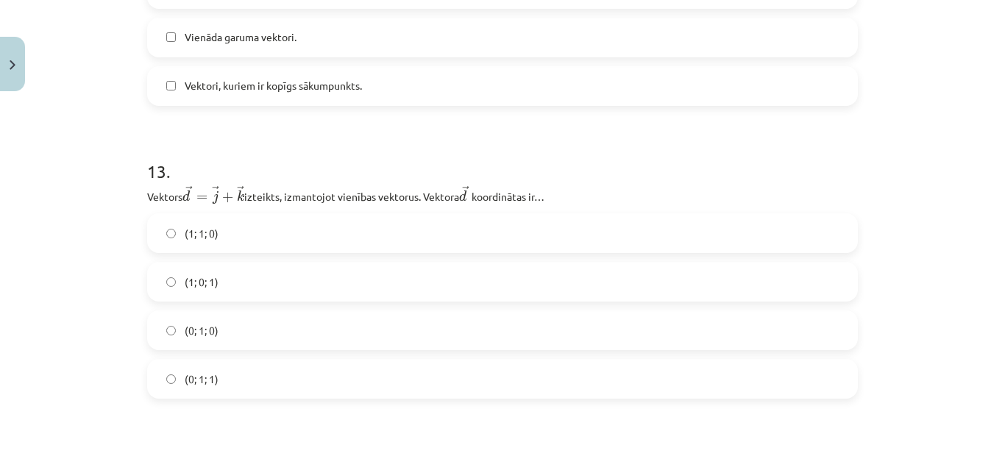
click at [193, 387] on span "(0; 1; 1)" at bounding box center [202, 379] width 34 height 15
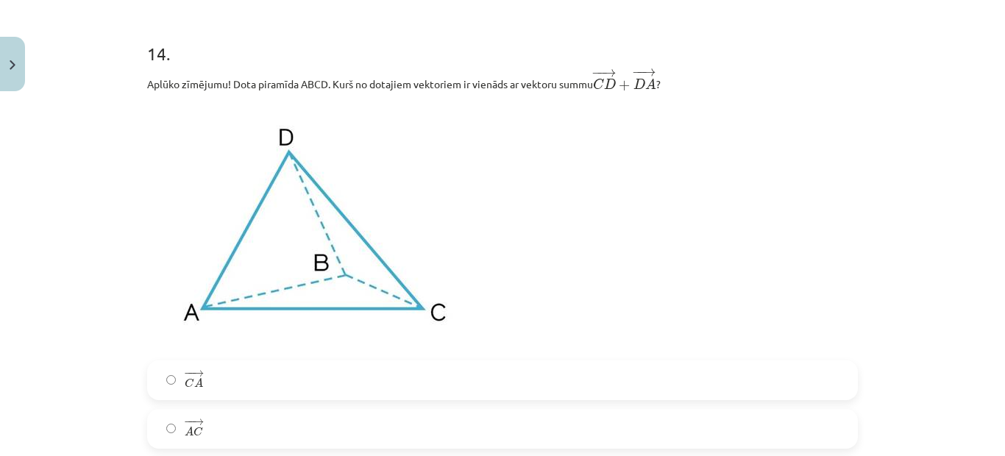
scroll to position [5078, 0]
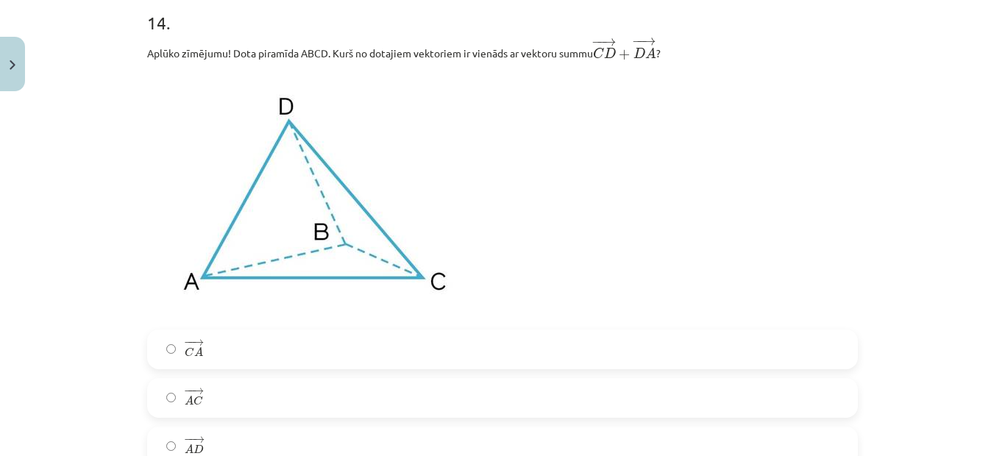
click at [213, 349] on label "− − → C A C A →" at bounding box center [503, 349] width 708 height 37
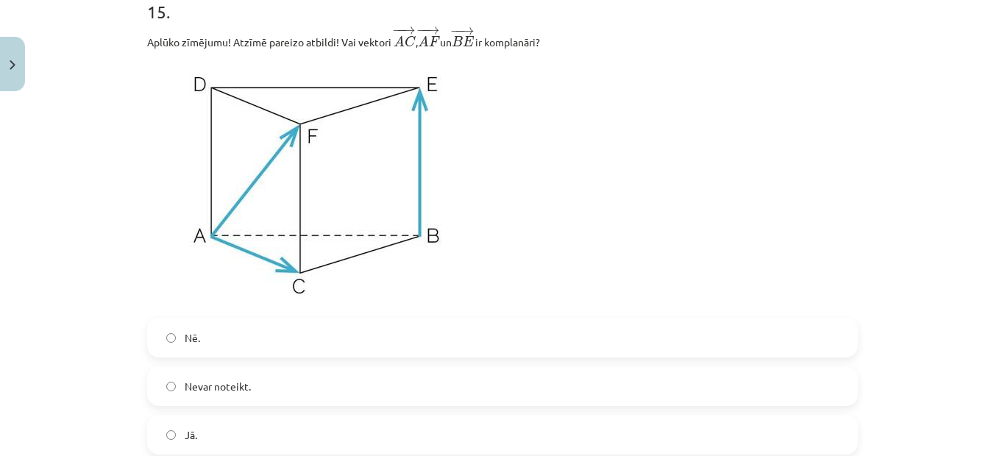
scroll to position [5740, 0]
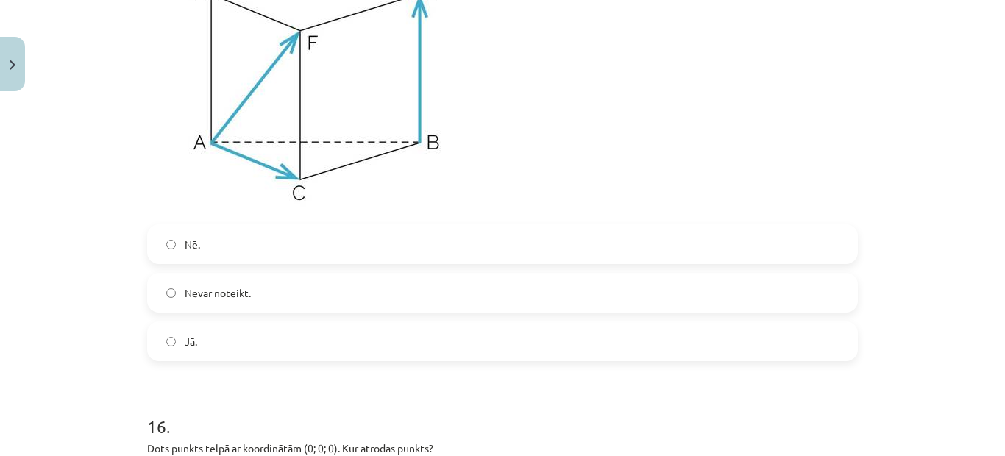
click at [226, 353] on label "Jā." at bounding box center [503, 341] width 708 height 37
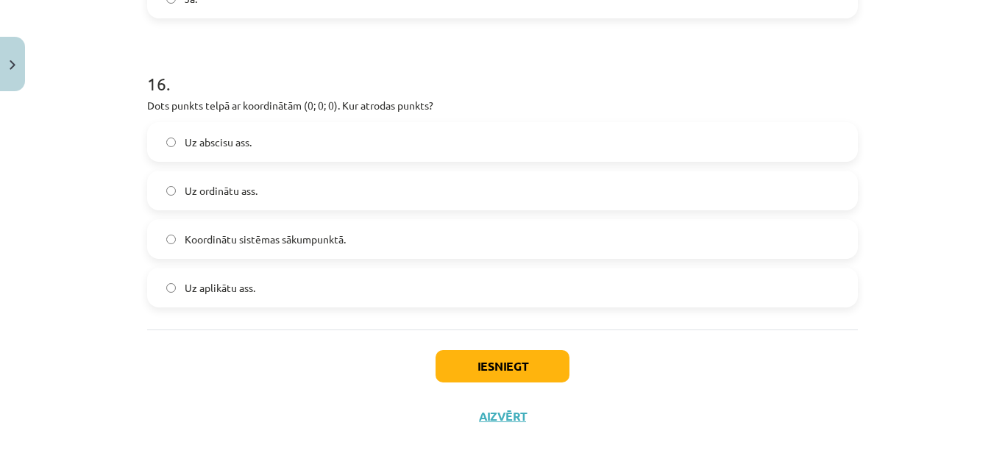
scroll to position [6108, 0]
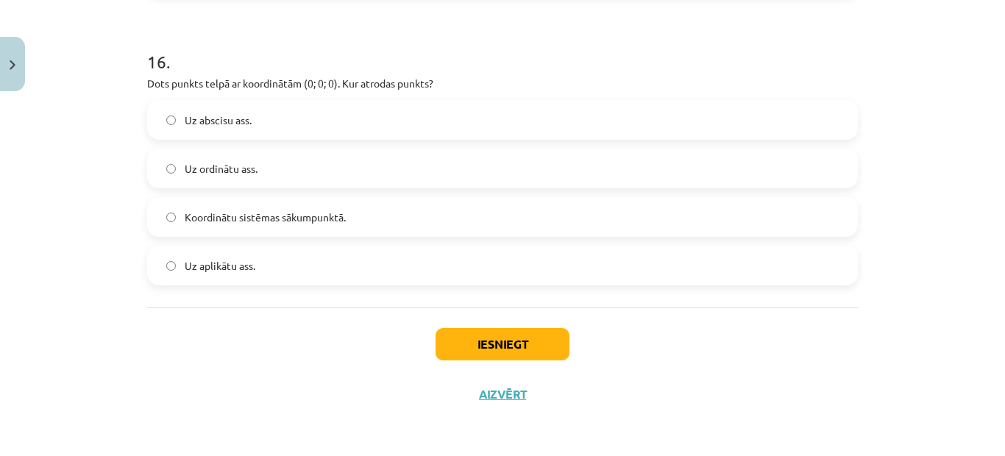
click at [328, 218] on span "Koordinātu sistēmas sākumpunktā." at bounding box center [265, 217] width 161 height 15
click at [483, 335] on button "Iesniegt" at bounding box center [503, 344] width 134 height 32
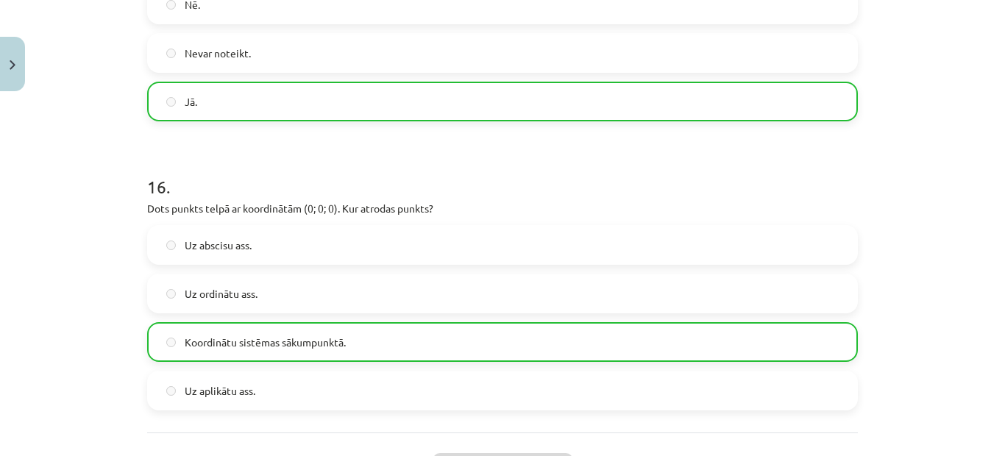
scroll to position [6158, 0]
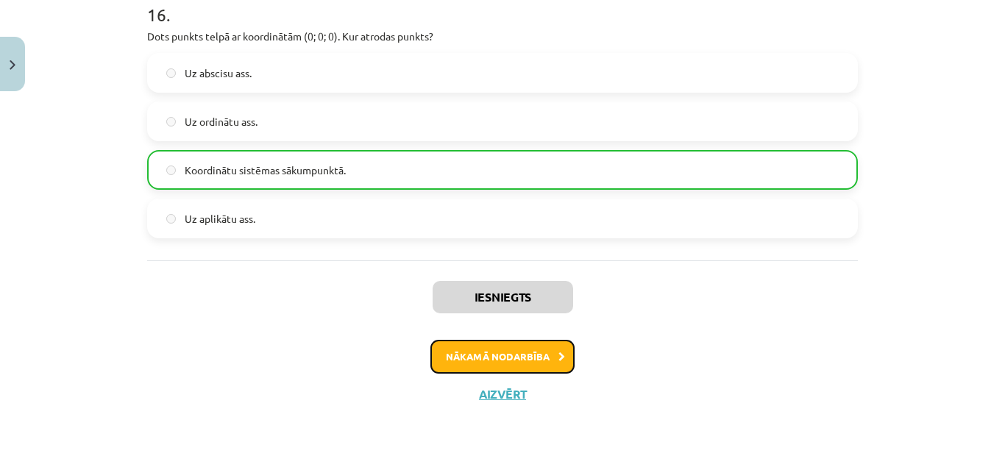
click at [544, 347] on button "Nākamā nodarbība" at bounding box center [502, 357] width 144 height 34
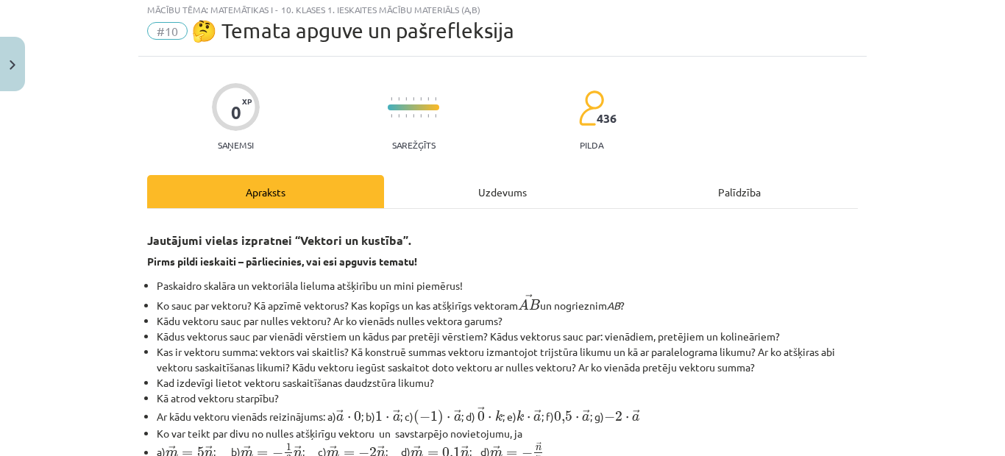
scroll to position [37, 0]
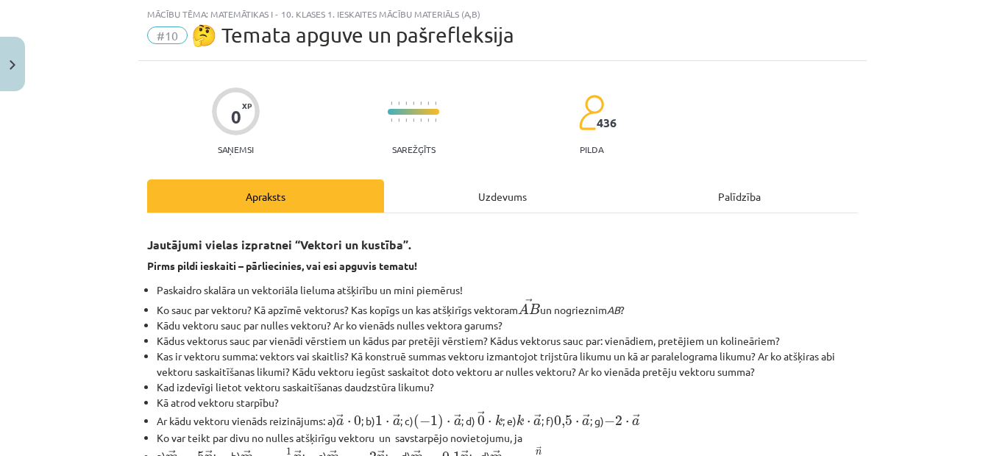
click at [510, 194] on div "Uzdevums" at bounding box center [502, 196] width 237 height 33
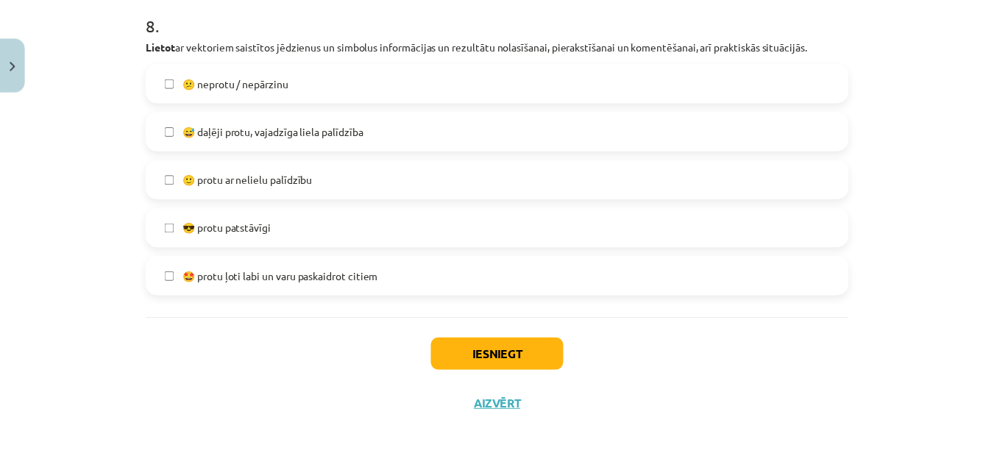
scroll to position [2830, 0]
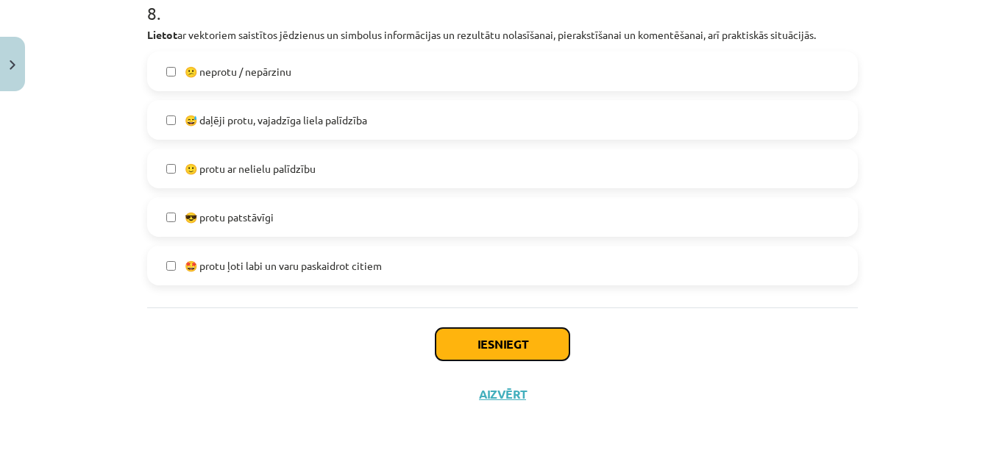
click at [541, 339] on button "Iesniegt" at bounding box center [503, 344] width 134 height 32
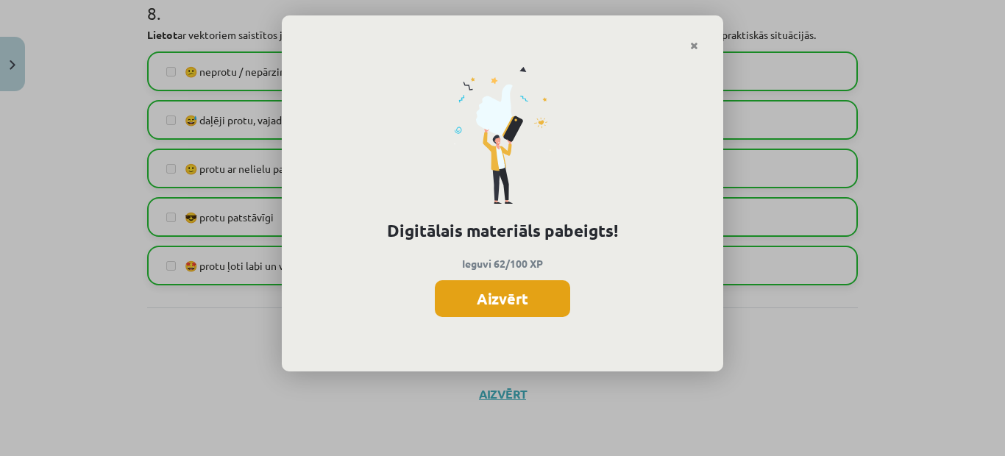
click at [499, 294] on button "Aizvērt" at bounding box center [502, 298] width 135 height 37
